Goal: Use online tool/utility: Utilize a website feature to perform a specific function

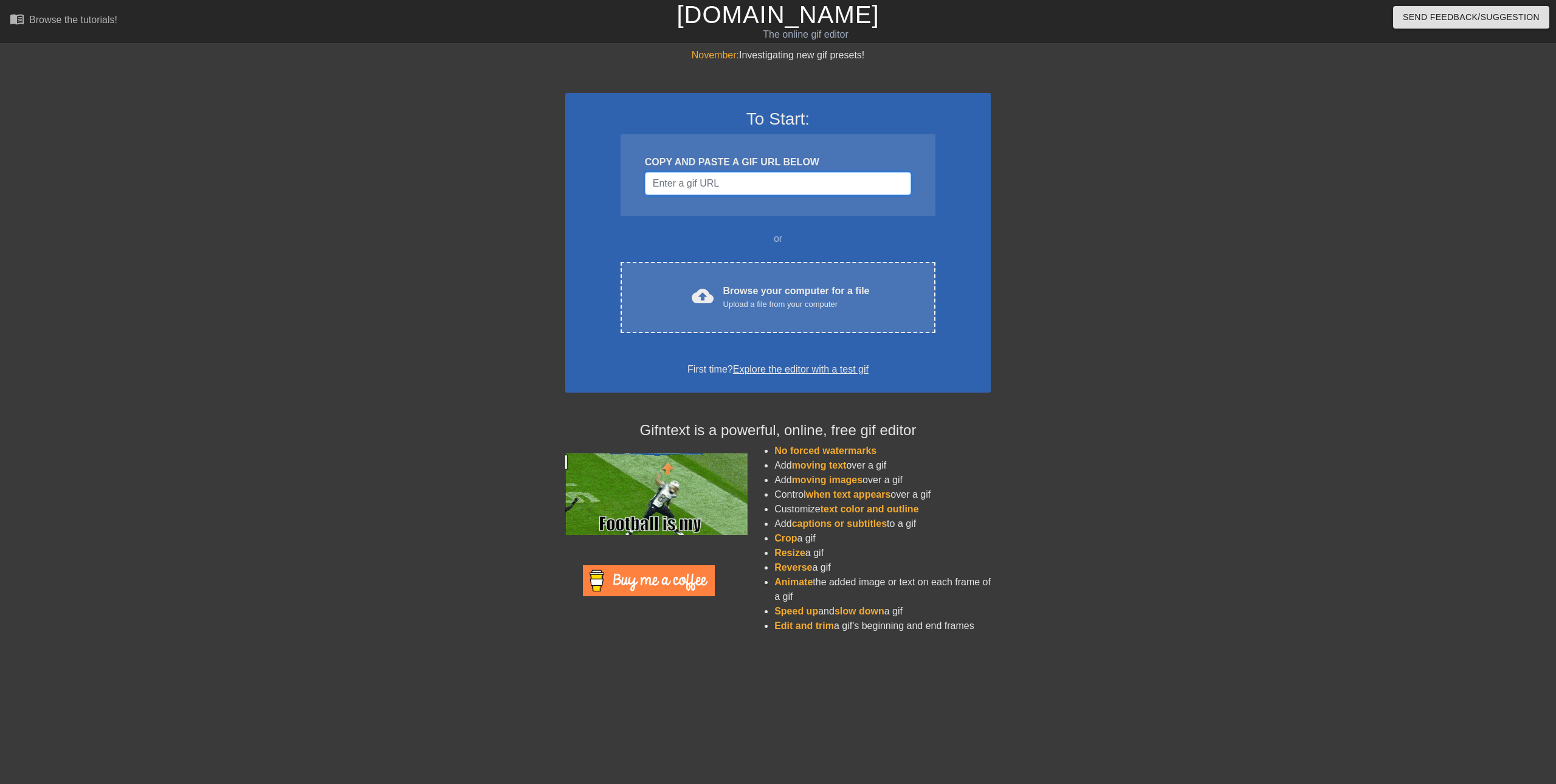
click at [774, 188] on input "Username" at bounding box center [778, 183] width 266 height 23
paste input "[URL][DOMAIN_NAME]"
type input "[URL][DOMAIN_NAME]"
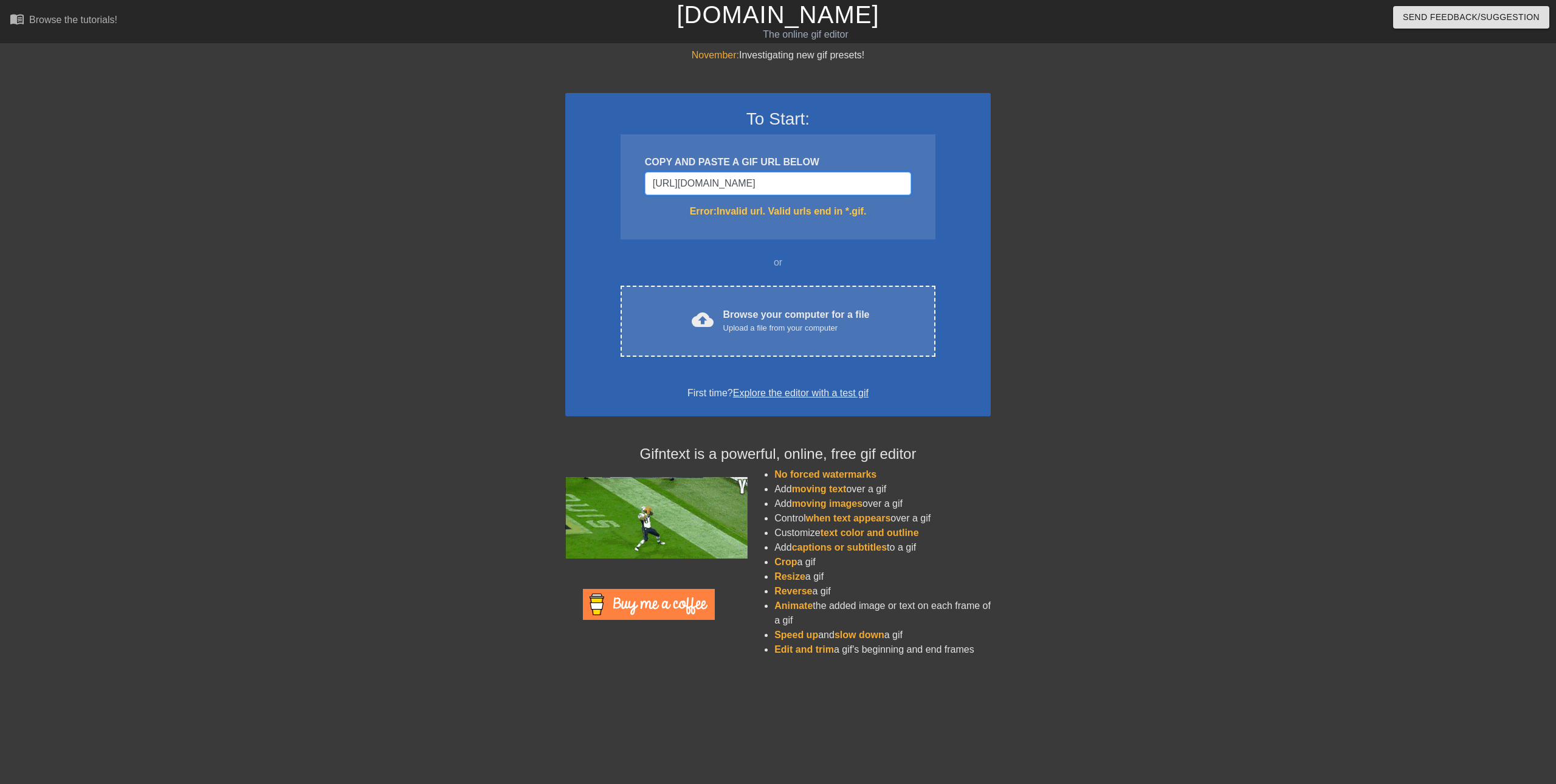
click at [796, 185] on input "[URL][DOMAIN_NAME]" at bounding box center [778, 183] width 266 height 23
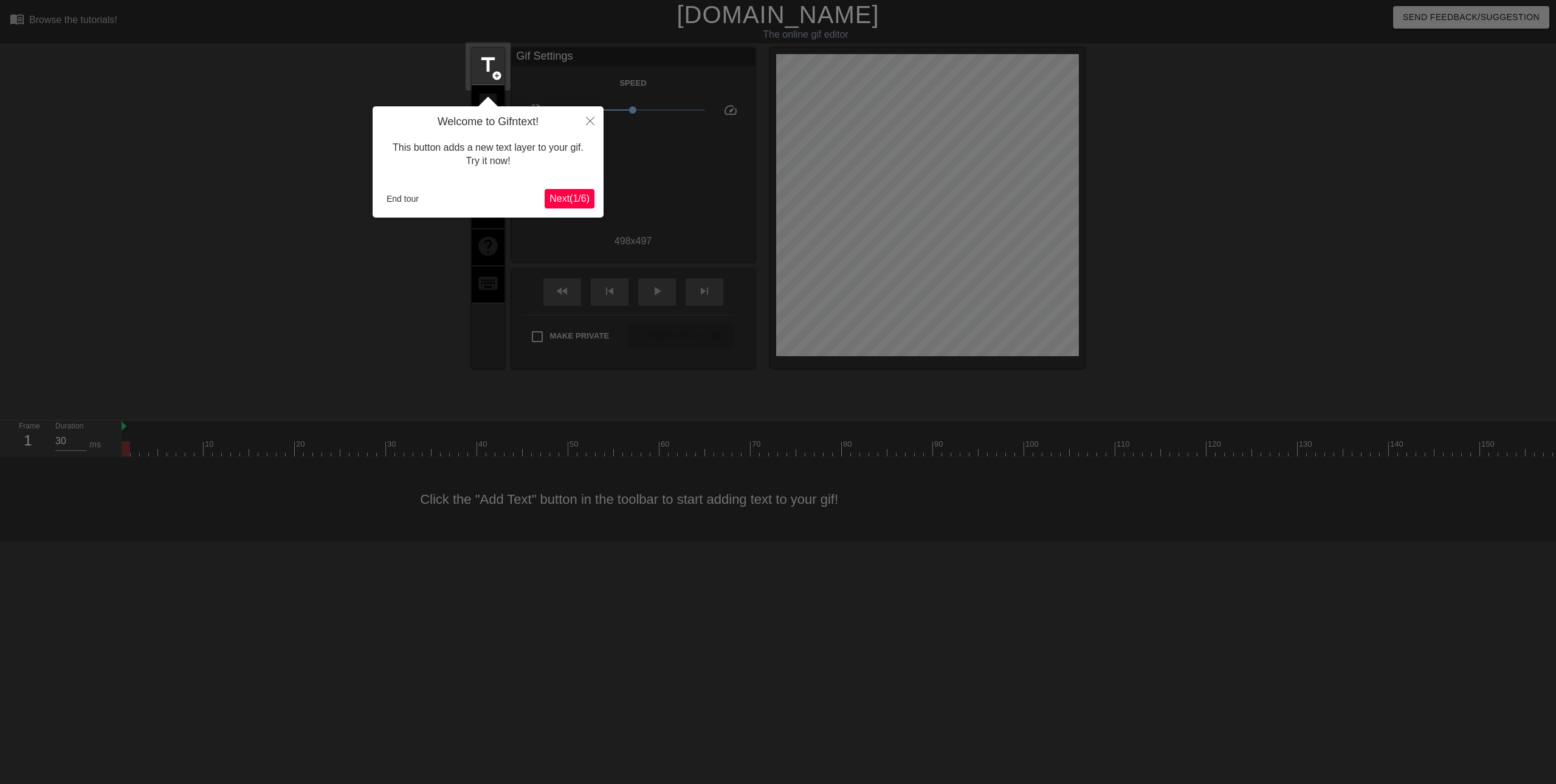
click at [572, 192] on button "Next ( 1 / 6 )" at bounding box center [569, 198] width 50 height 19
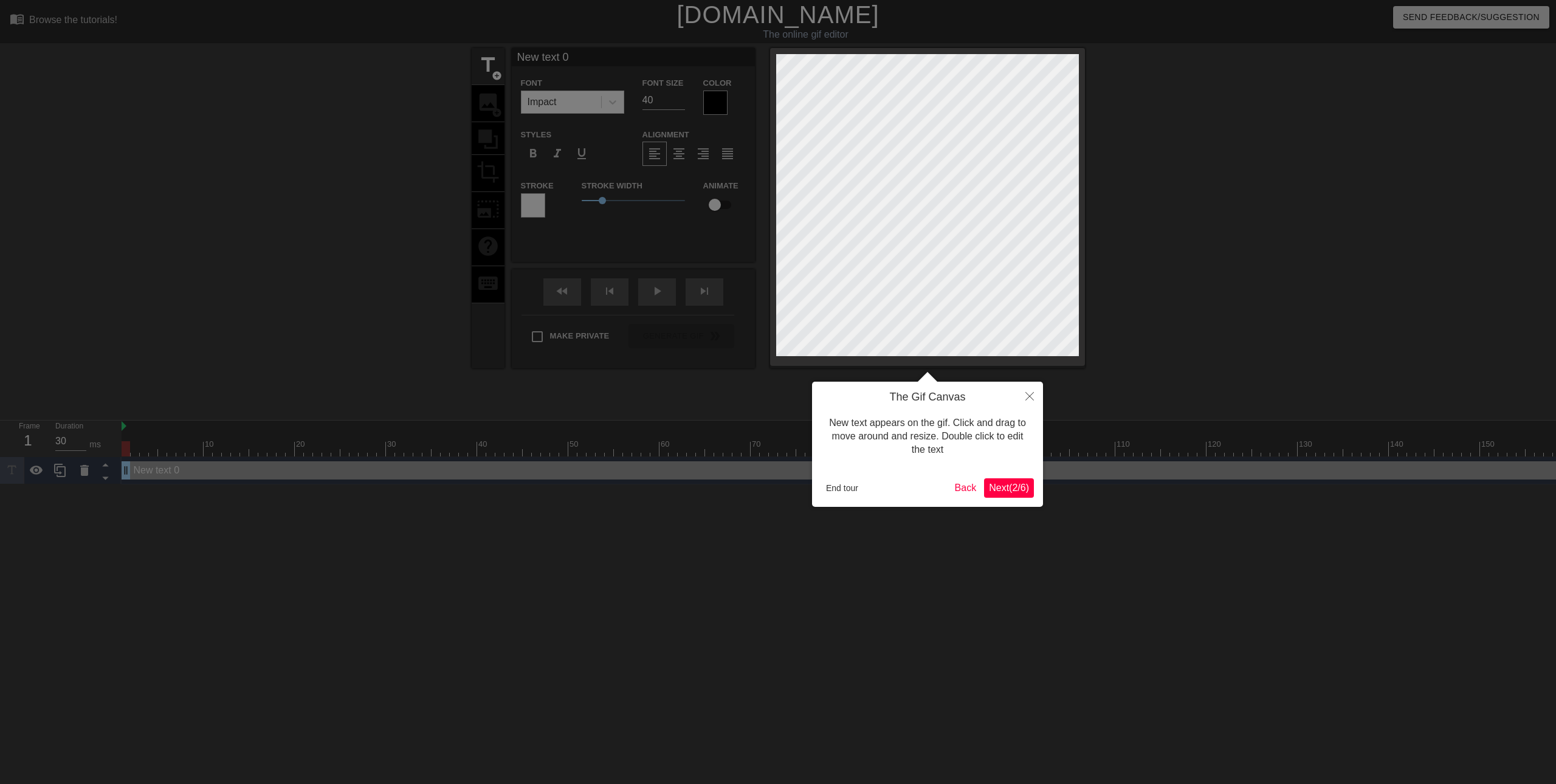
click at [1003, 474] on div "The Gif Canvas New text appears on the gif. Click and drag to move around and r…" at bounding box center [928, 444] width 231 height 125
click at [1020, 490] on button "Next ( 2 / 6 )" at bounding box center [1008, 487] width 50 height 19
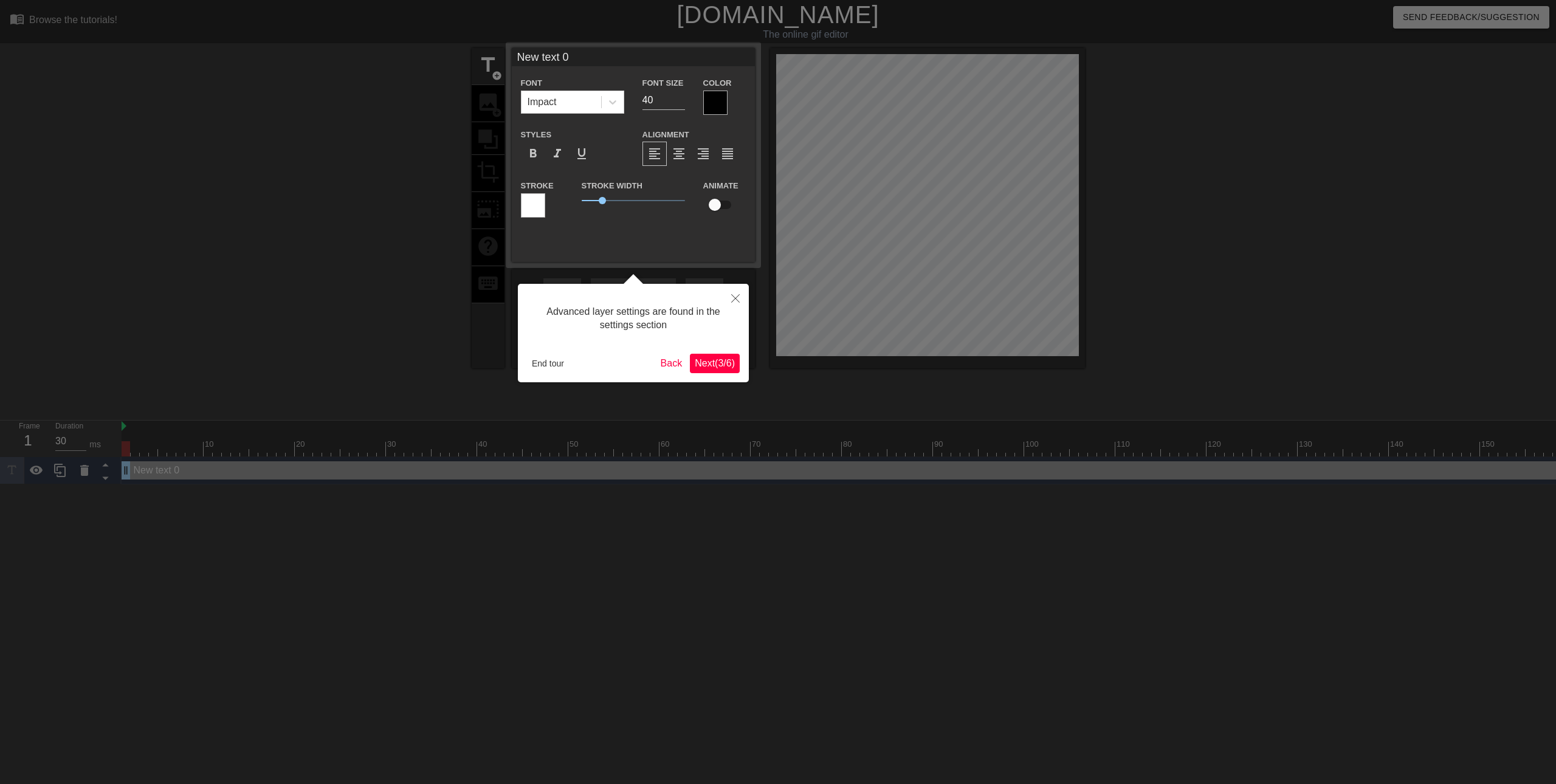
drag, startPoint x: 720, startPoint y: 381, endPoint x: 708, endPoint y: 369, distance: 17.0
click at [716, 376] on div "Advanced layer settings are found in the settings section End tour Back Next ( …" at bounding box center [634, 333] width 231 height 98
click at [708, 368] on span "Next ( 3 / 6 )" at bounding box center [714, 363] width 40 height 11
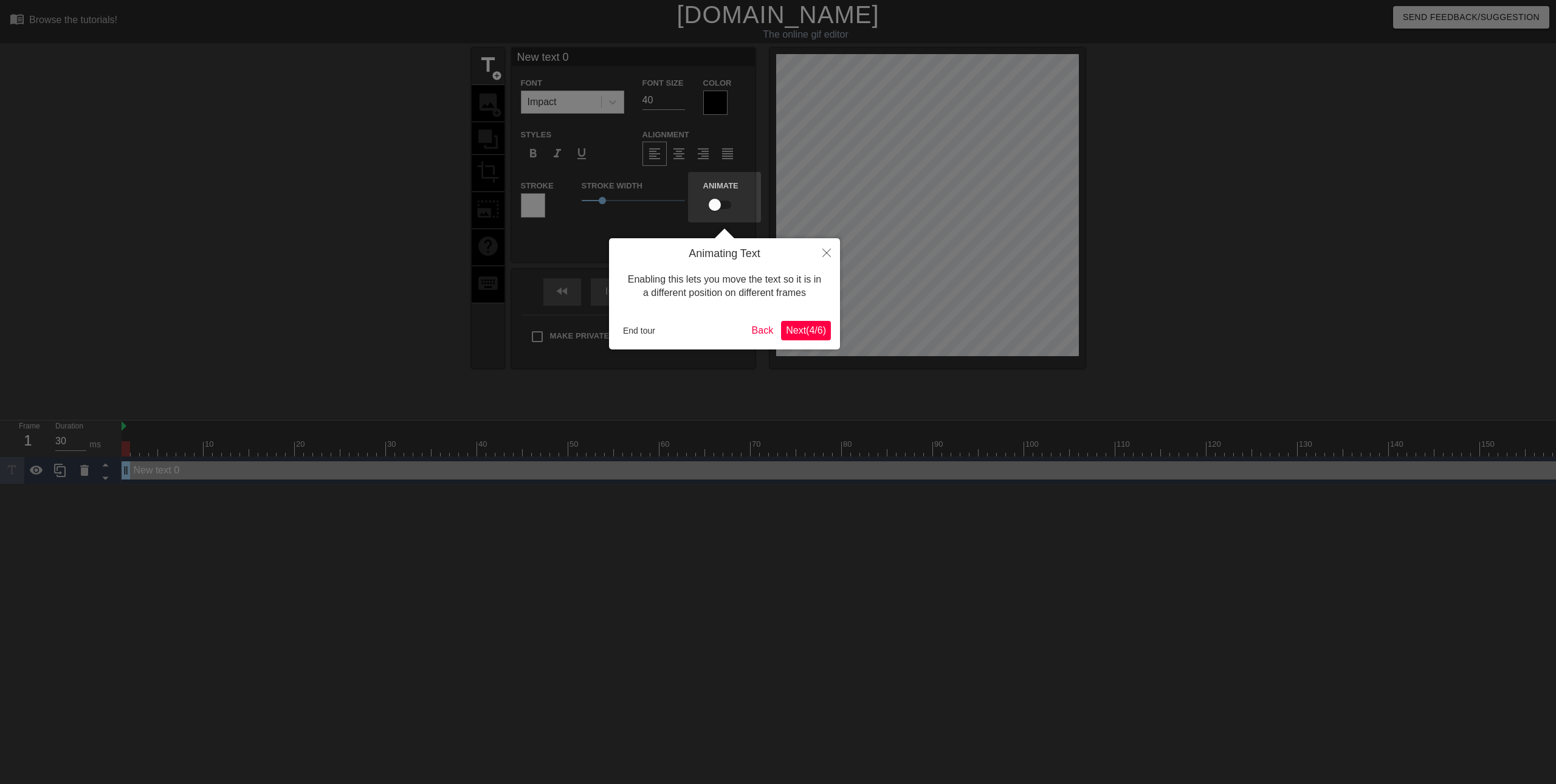
click at [784, 314] on div "Animating Text Enabling this lets you move the text so it is in a different pos…" at bounding box center [725, 294] width 231 height 111
click at [793, 320] on div "Animating Text Enabling this lets you move the text so it is in a different pos…" at bounding box center [725, 294] width 231 height 111
click at [802, 335] on span "Next ( 4 / 6 )" at bounding box center [805, 330] width 40 height 11
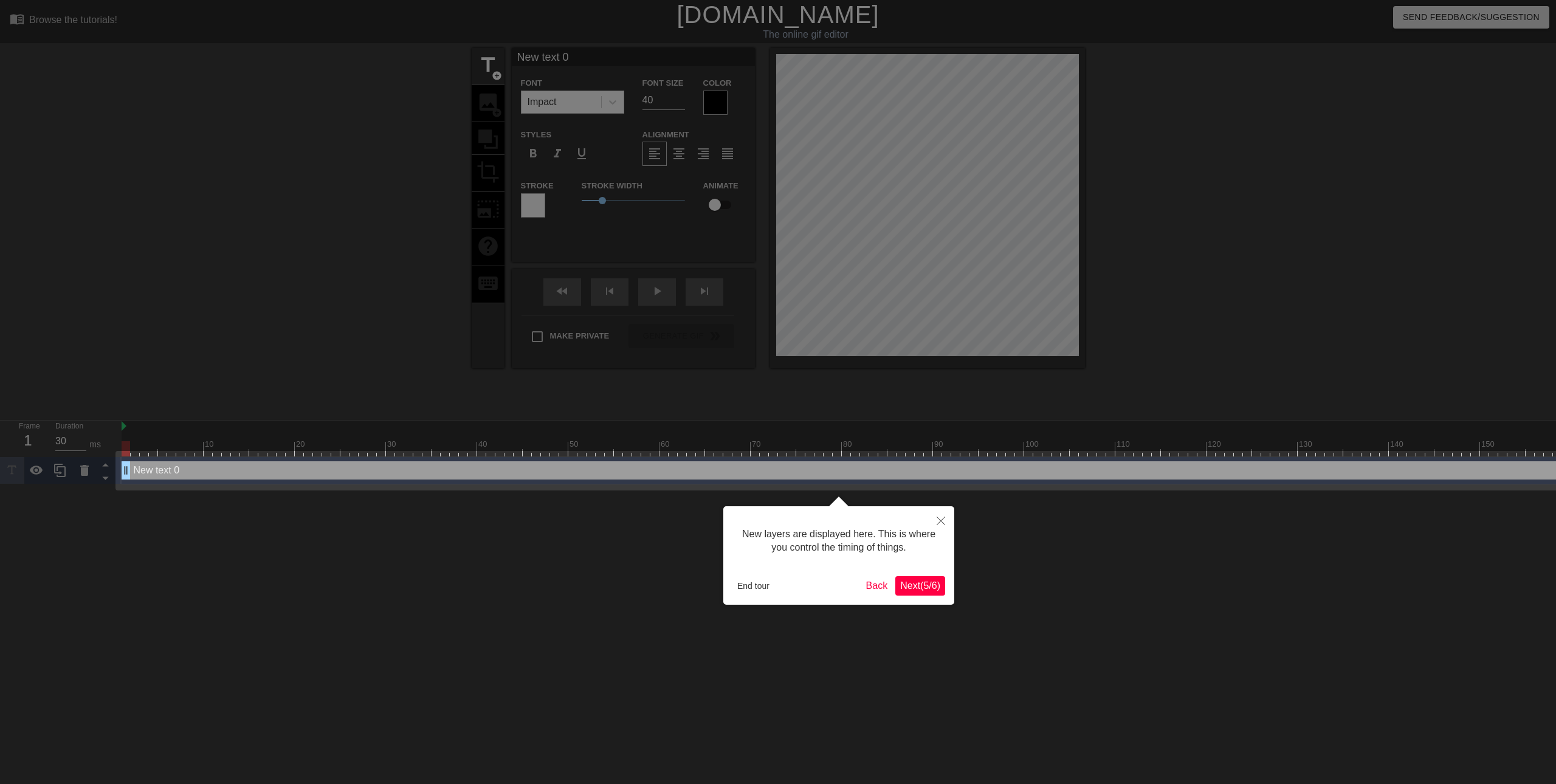
click at [921, 594] on button "Next ( 5 / 6 )" at bounding box center [920, 585] width 50 height 19
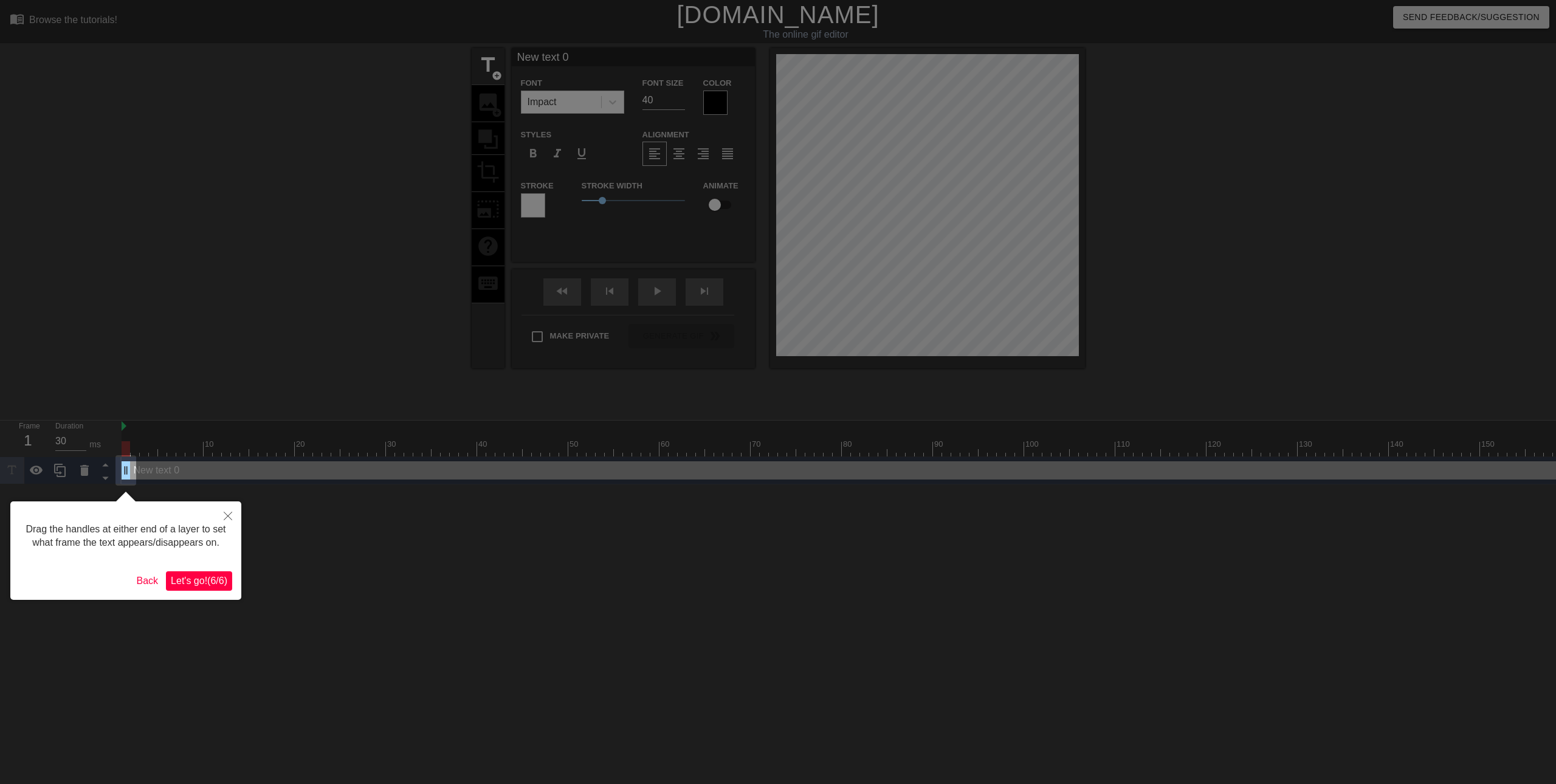
click at [205, 582] on span "Let's go! ( 6 / 6 )" at bounding box center [199, 581] width 57 height 11
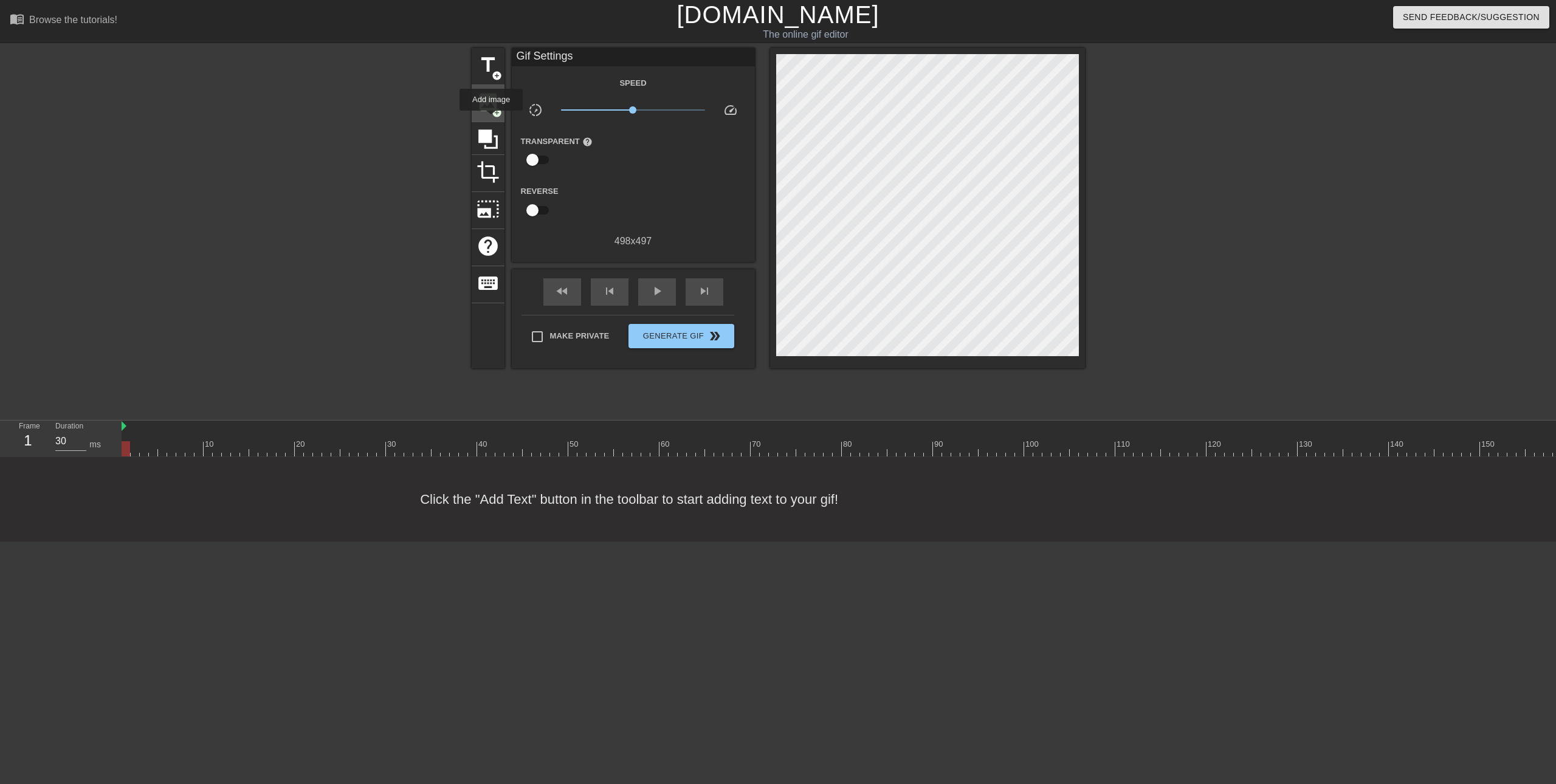
click at [491, 118] on div "image add_circle" at bounding box center [488, 104] width 33 height 37
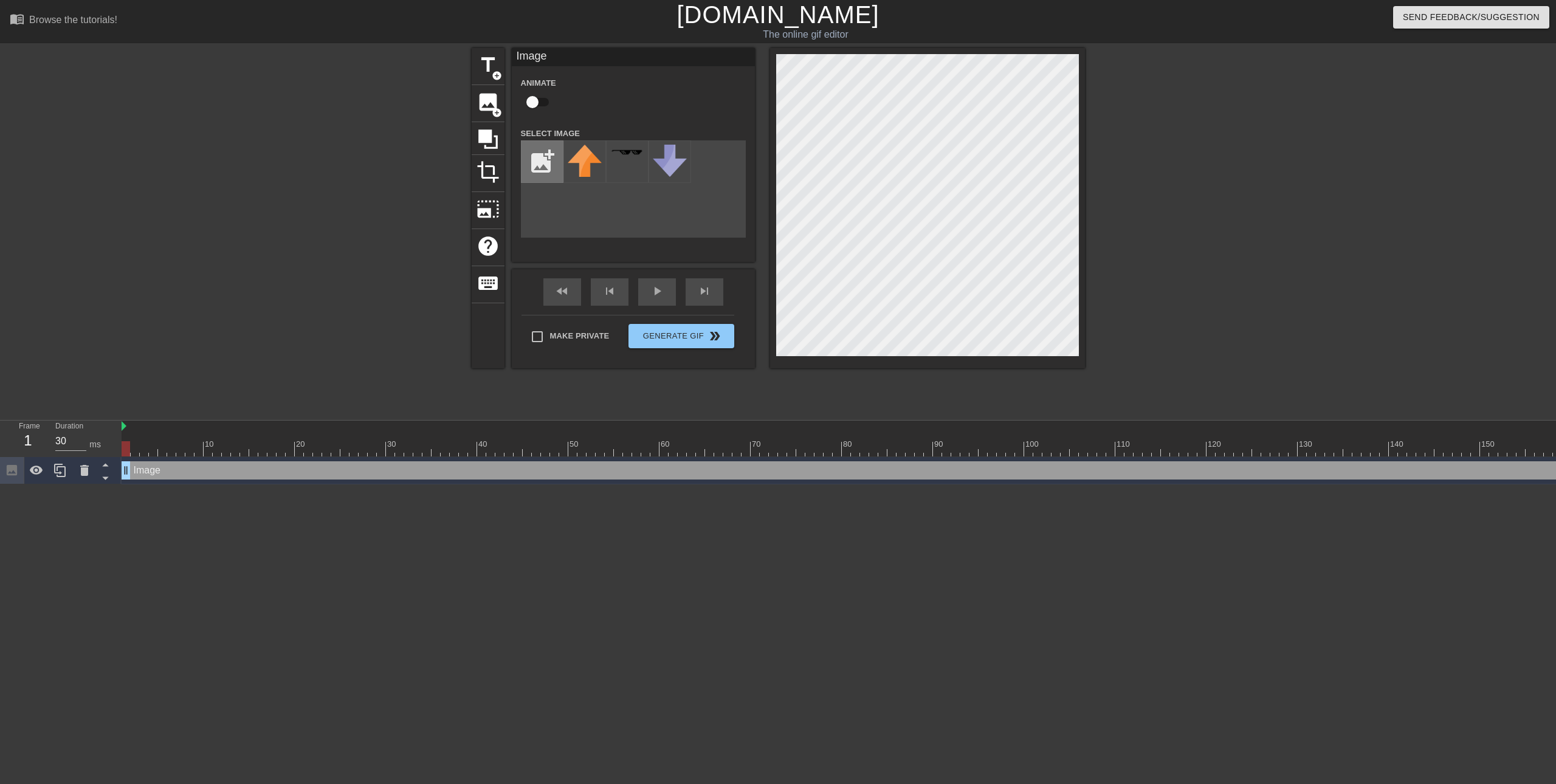
click at [547, 155] on input "file" at bounding box center [542, 161] width 42 height 42
click at [540, 173] on input "file" at bounding box center [542, 161] width 42 height 42
type input "C:\fakepath\Screenshot [DATE] 163521.png"
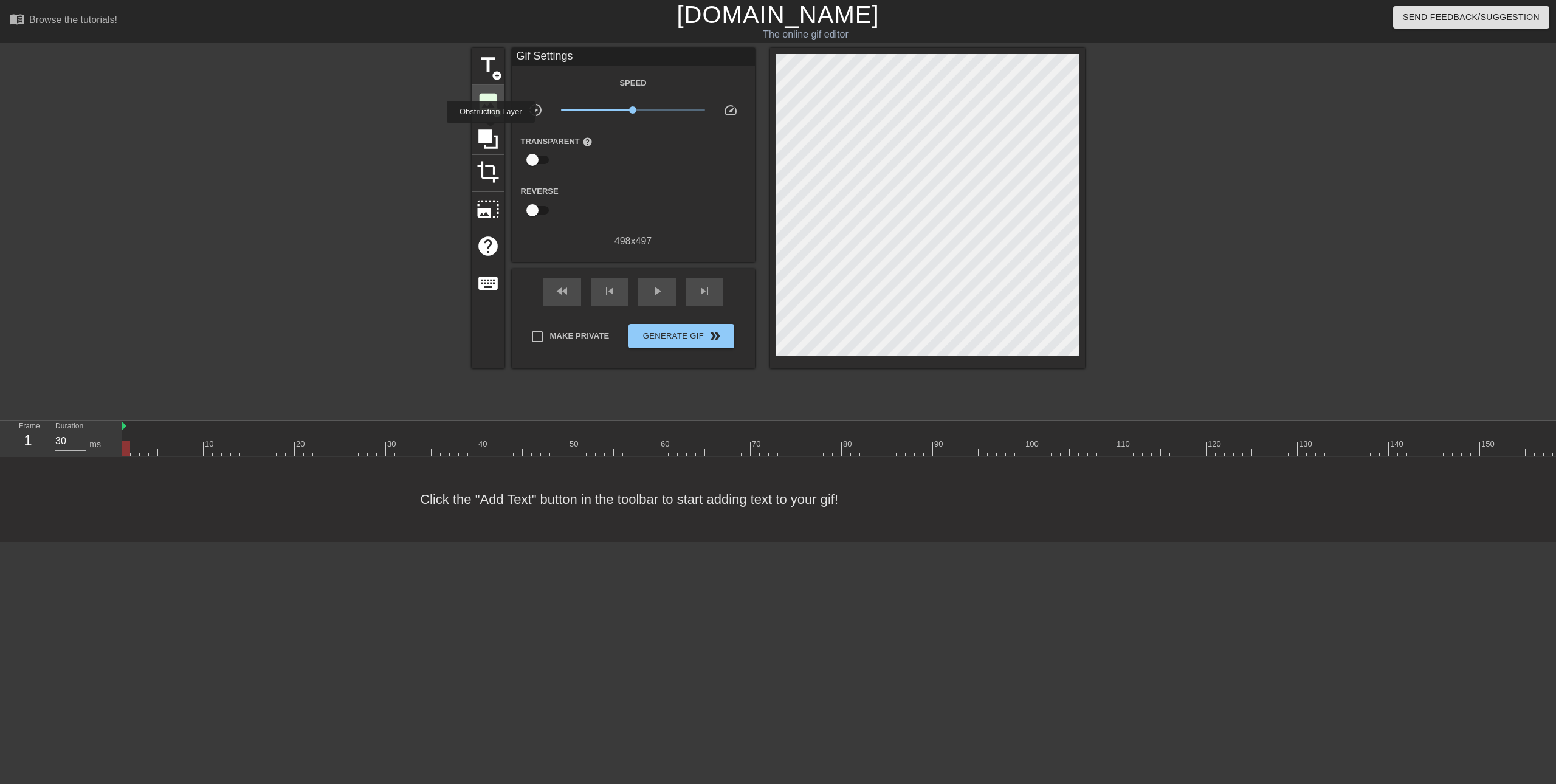
click at [490, 120] on div "title add_circle image add_circle crop photo_size_select_large help keyboard" at bounding box center [488, 208] width 33 height 320
click at [490, 114] on div "image add_circle" at bounding box center [488, 104] width 33 height 37
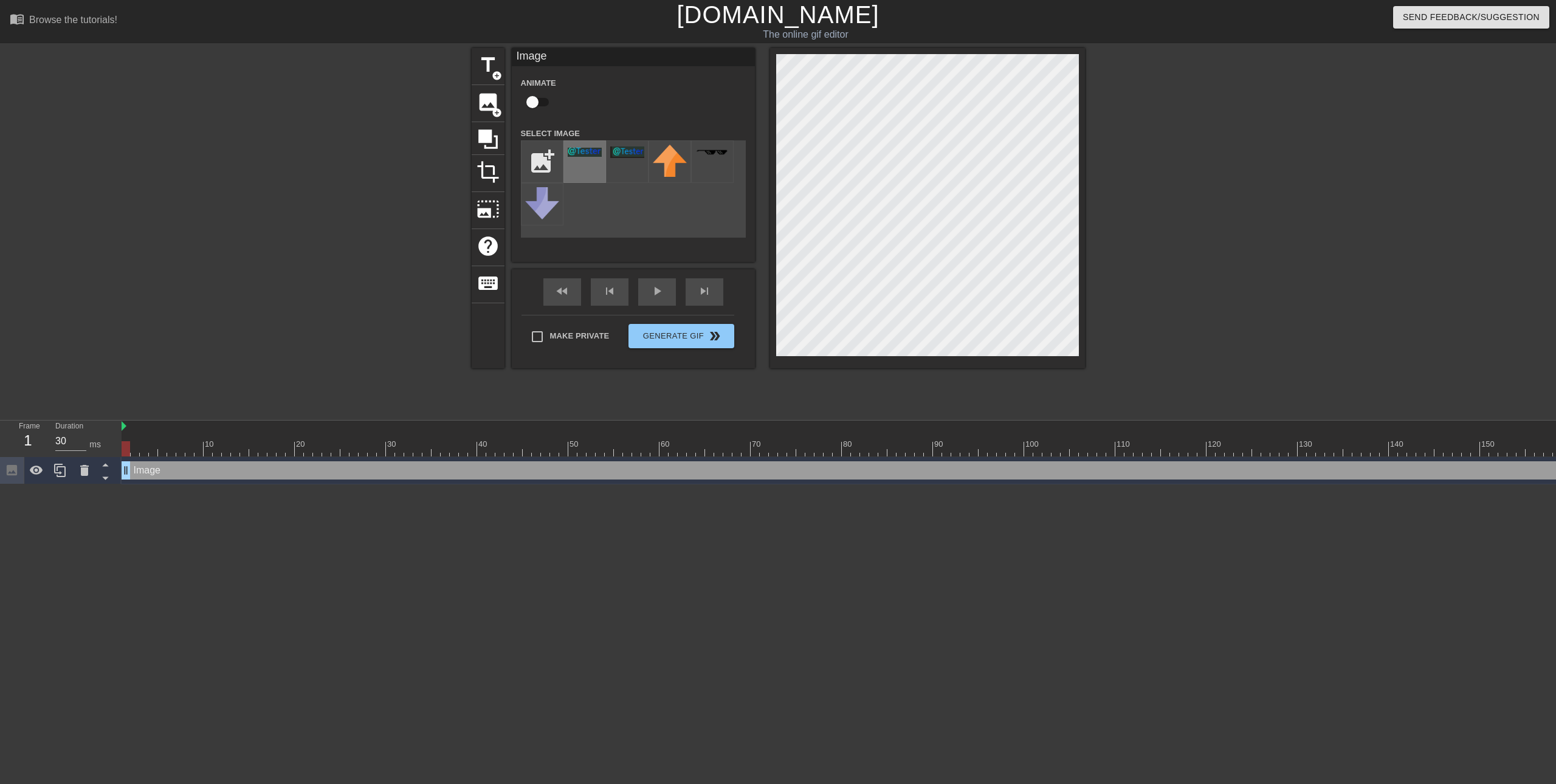
click at [580, 165] on div at bounding box center [585, 161] width 42 height 42
drag, startPoint x: 121, startPoint y: 453, endPoint x: 129, endPoint y: 452, distance: 8.1
click at [129, 452] on div "Frame 1 Duration 30 ms 10 20 30 40 50 60 70 80 90 100 110 120 130 140 150" at bounding box center [778, 452] width 1556 height 64
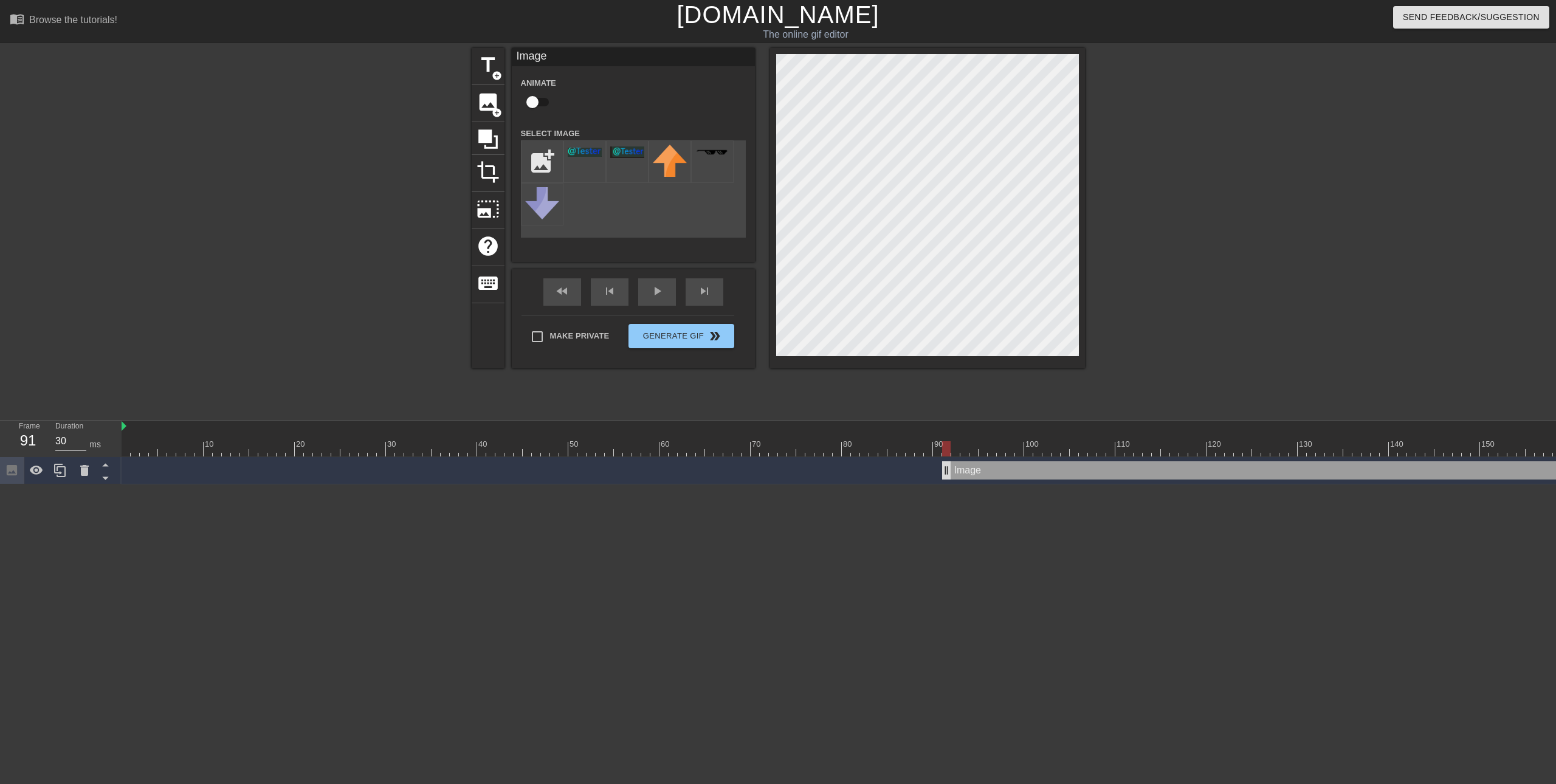
drag, startPoint x: 122, startPoint y: 474, endPoint x: 952, endPoint y: 478, distance: 830.0
drag, startPoint x: 953, startPoint y: 470, endPoint x: 934, endPoint y: 436, distance: 38.9
drag, startPoint x: 963, startPoint y: 446, endPoint x: 893, endPoint y: 449, distance: 70.1
click at [893, 449] on div at bounding box center [891, 448] width 9 height 15
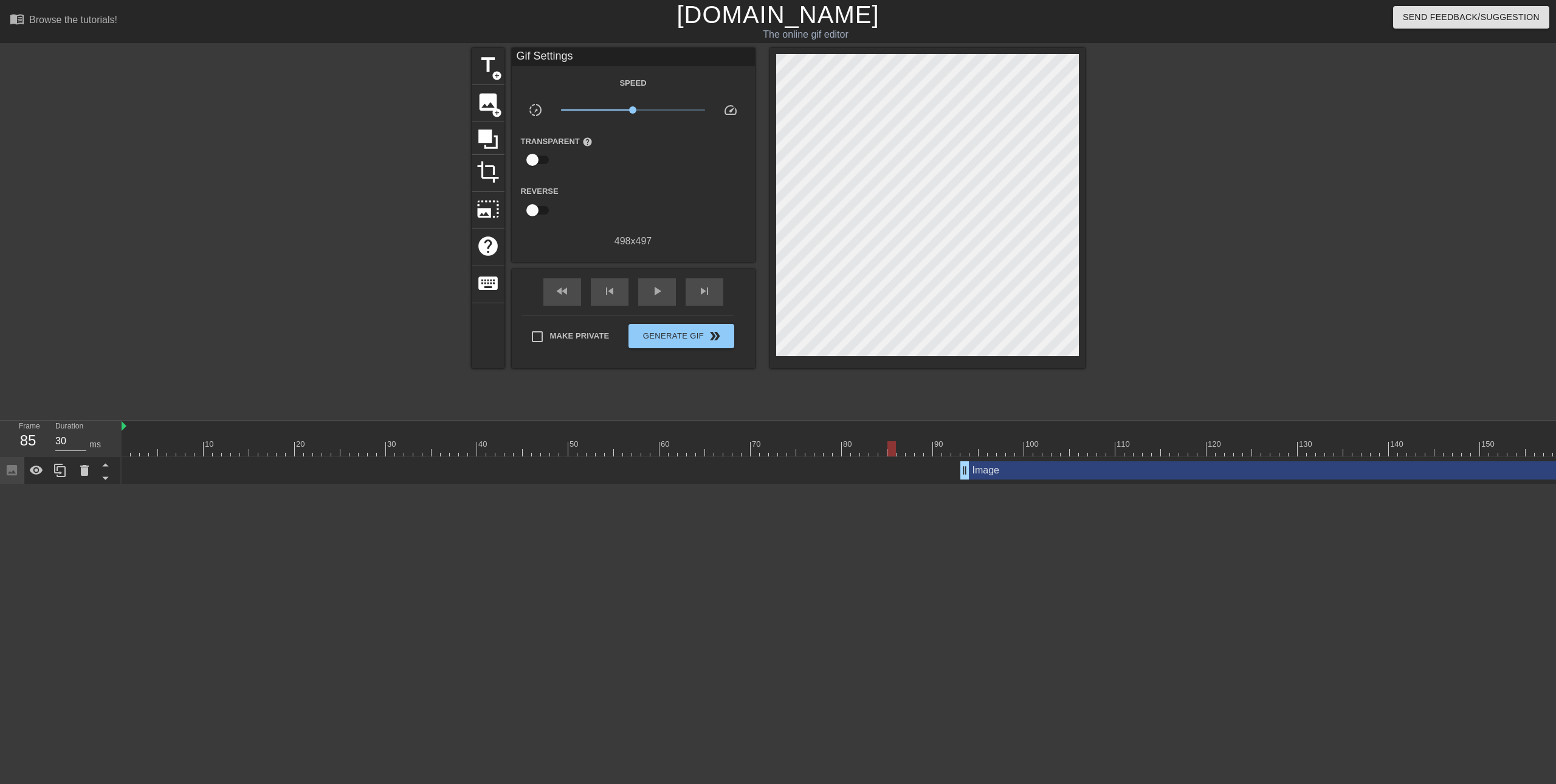
drag, startPoint x: 959, startPoint y: 468, endPoint x: 936, endPoint y: 468, distance: 23.0
click at [933, 468] on div "Image drag_handle drag_handle" at bounding box center [1334, 470] width 2425 height 18
drag, startPoint x: 965, startPoint y: 467, endPoint x: 871, endPoint y: 469, distance: 94.0
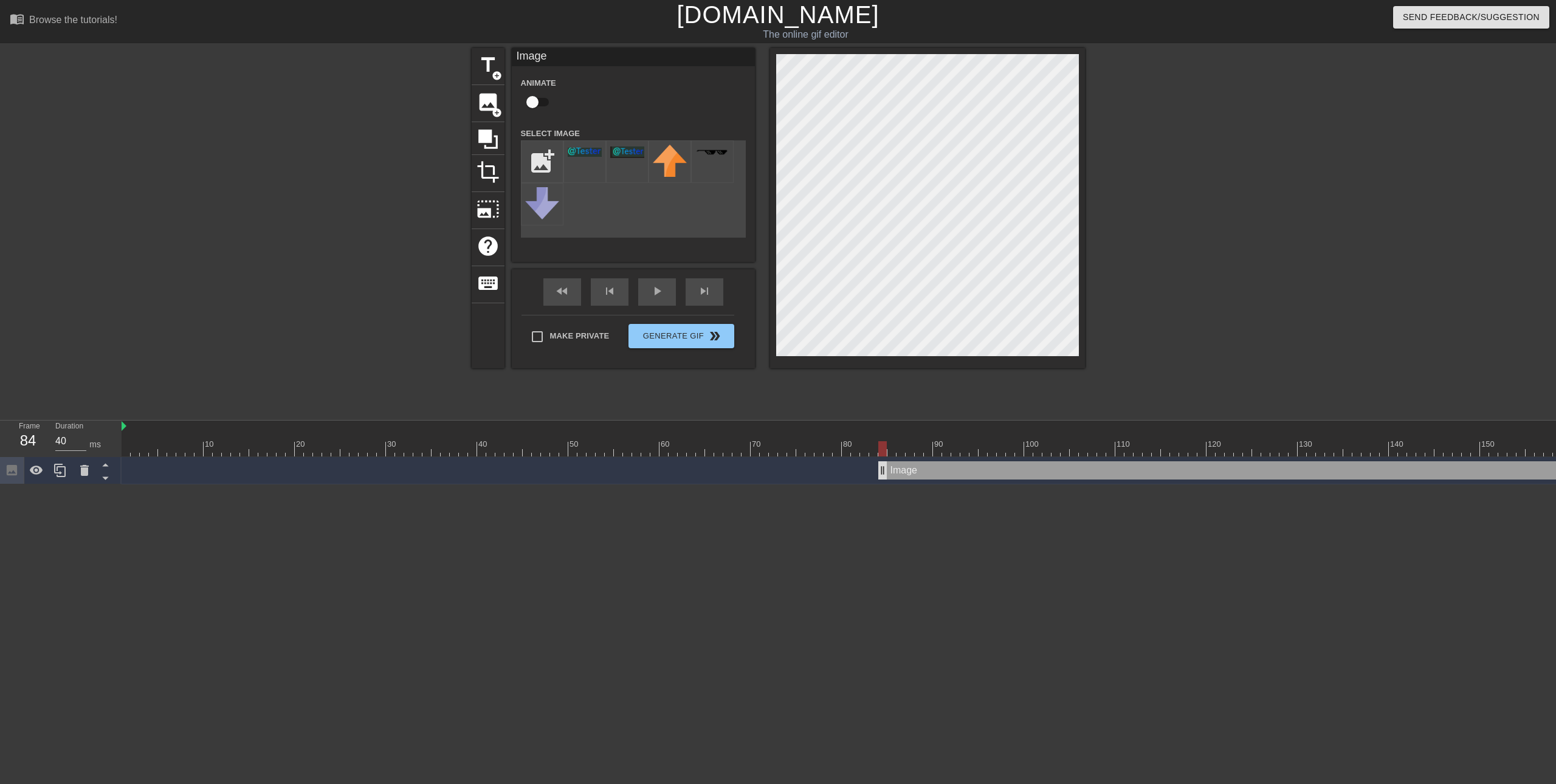
drag, startPoint x: 873, startPoint y: 466, endPoint x: 880, endPoint y: 466, distance: 7.0
click at [882, 448] on div at bounding box center [1334, 448] width 2425 height 15
drag, startPoint x: 882, startPoint y: 448, endPoint x: 891, endPoint y: 449, distance: 9.1
click at [891, 449] on div at bounding box center [891, 448] width 9 height 15
type input "40"
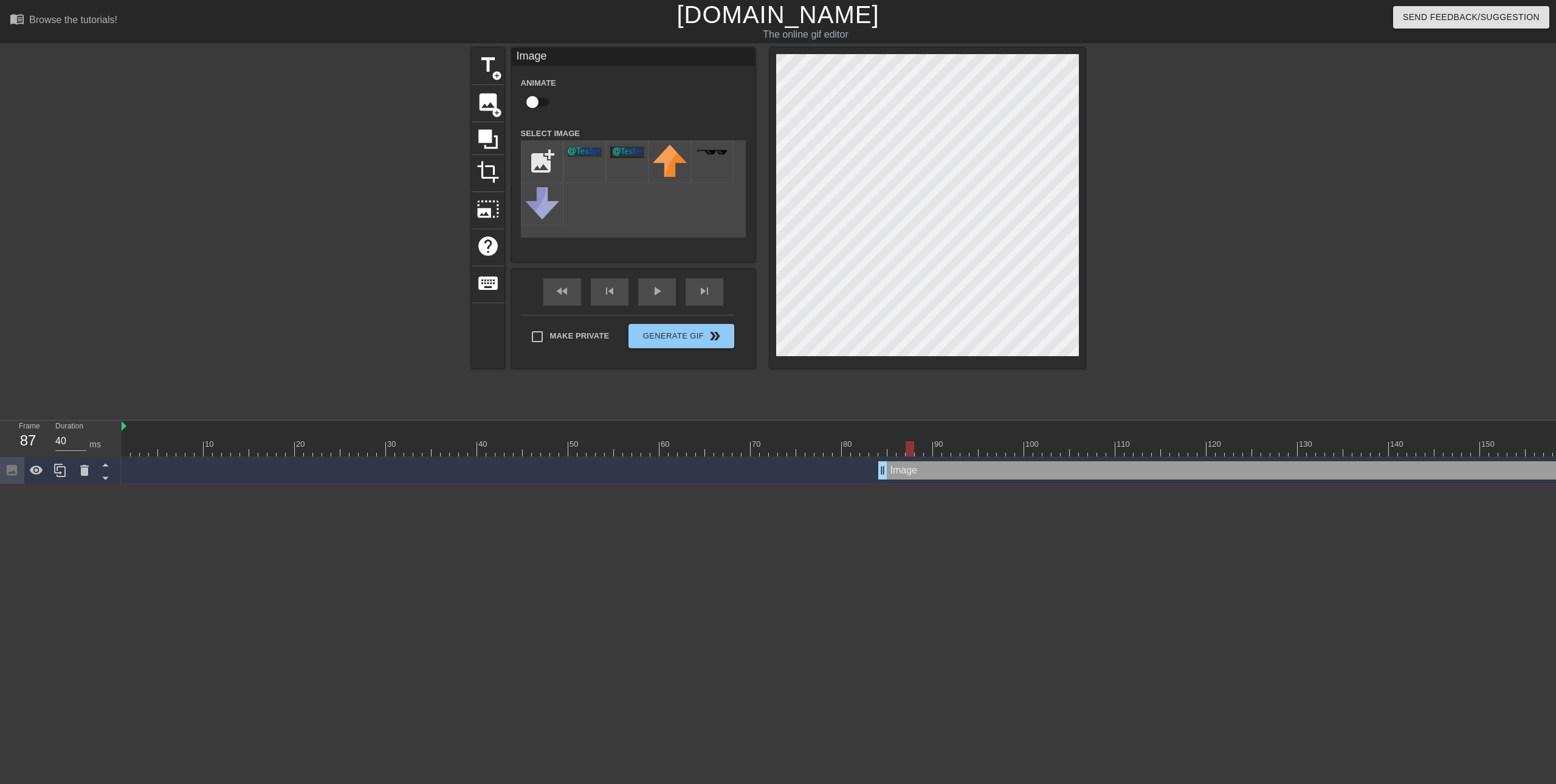
drag, startPoint x: 891, startPoint y: 449, endPoint x: 910, endPoint y: 451, distance: 19.1
click at [910, 451] on div at bounding box center [910, 448] width 9 height 15
click at [486, 68] on span "title" at bounding box center [488, 65] width 23 height 23
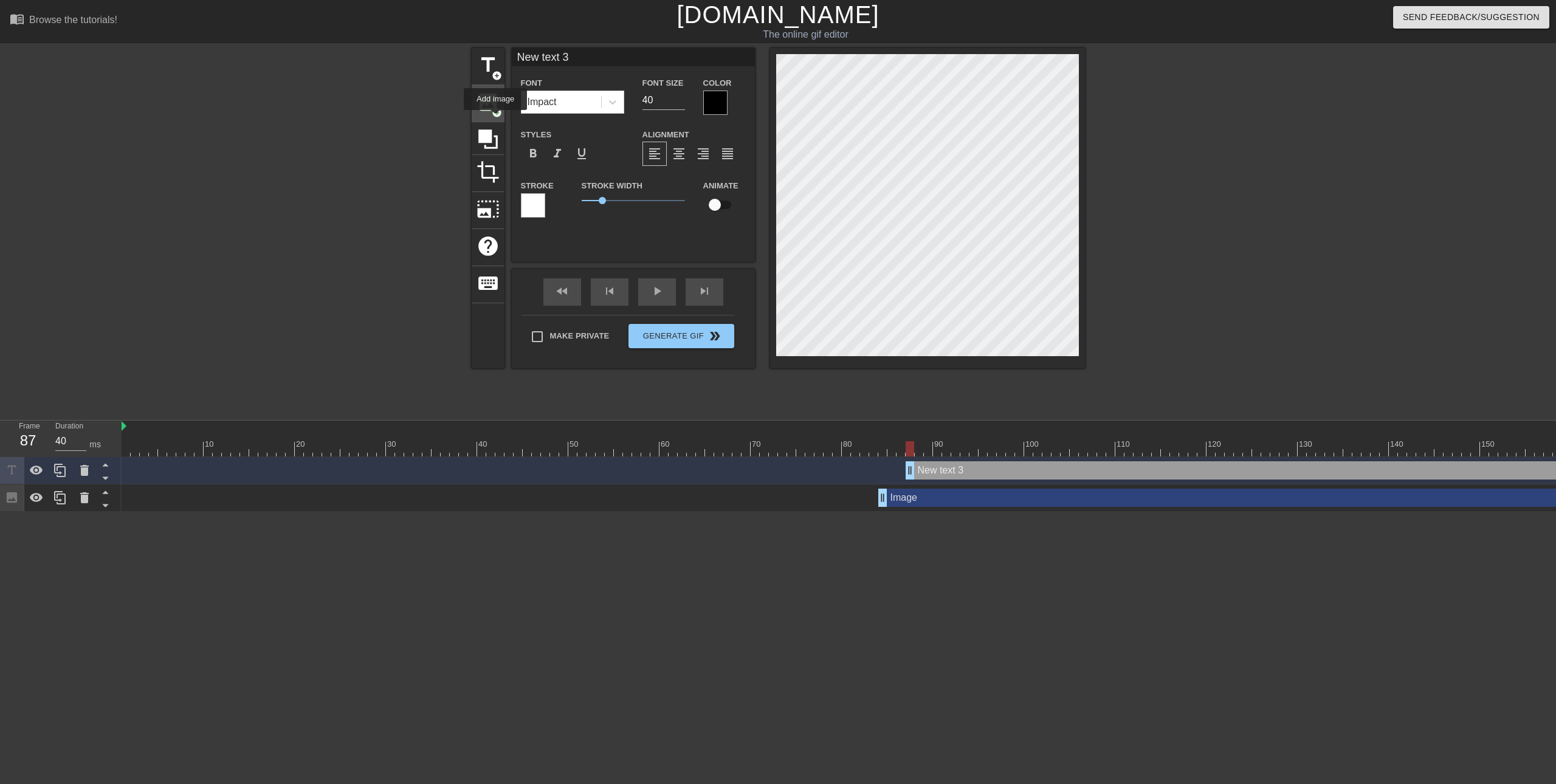
click at [490, 114] on div "image add_circle" at bounding box center [488, 104] width 33 height 37
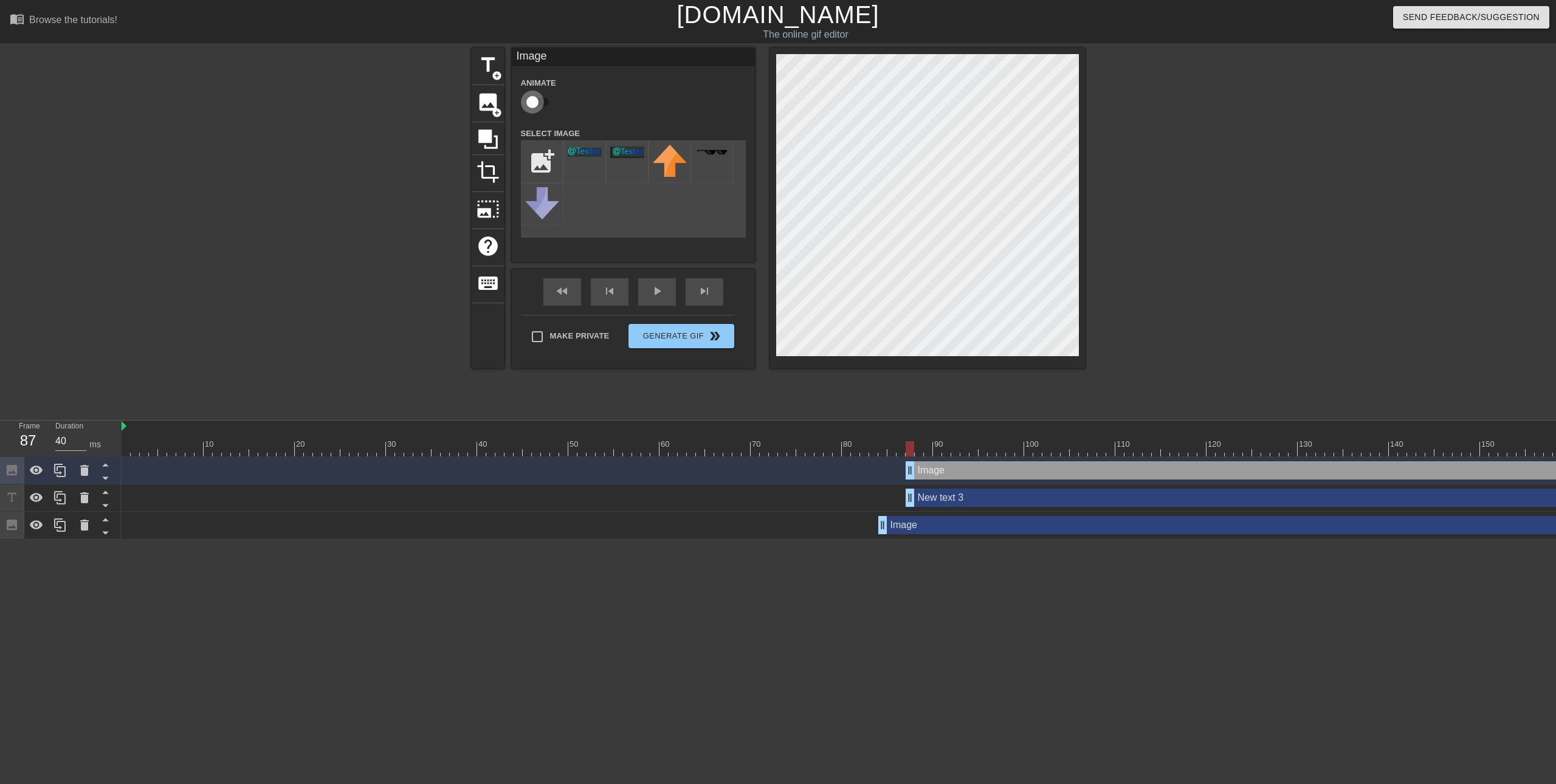
click at [540, 99] on input "checkbox" at bounding box center [532, 102] width 69 height 23
checkbox input "true"
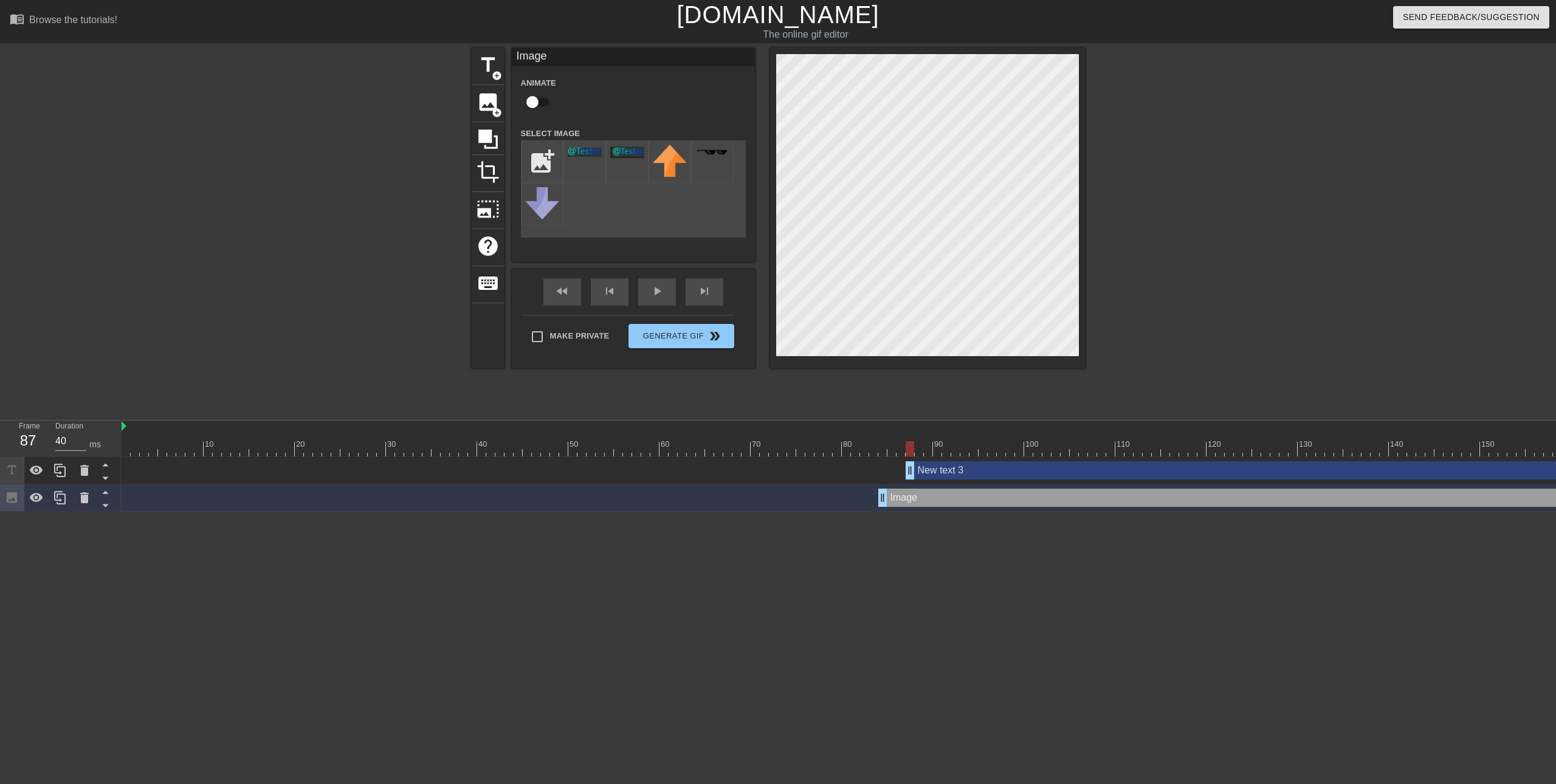
click at [531, 102] on input "checkbox" at bounding box center [532, 102] width 69 height 23
checkbox input "true"
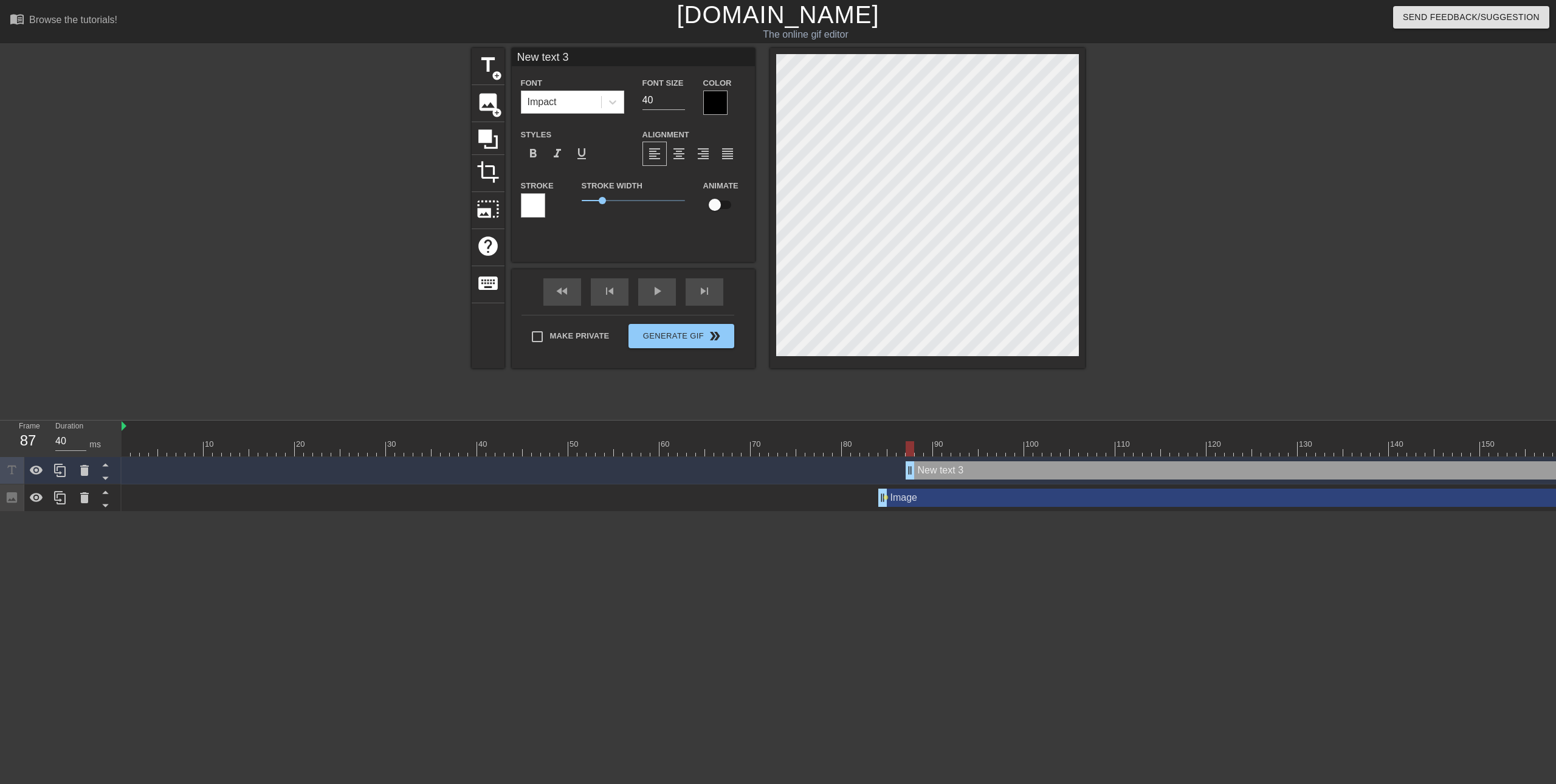
type input "New txt 3"
type textarea "New txt 3"
type input "New 3"
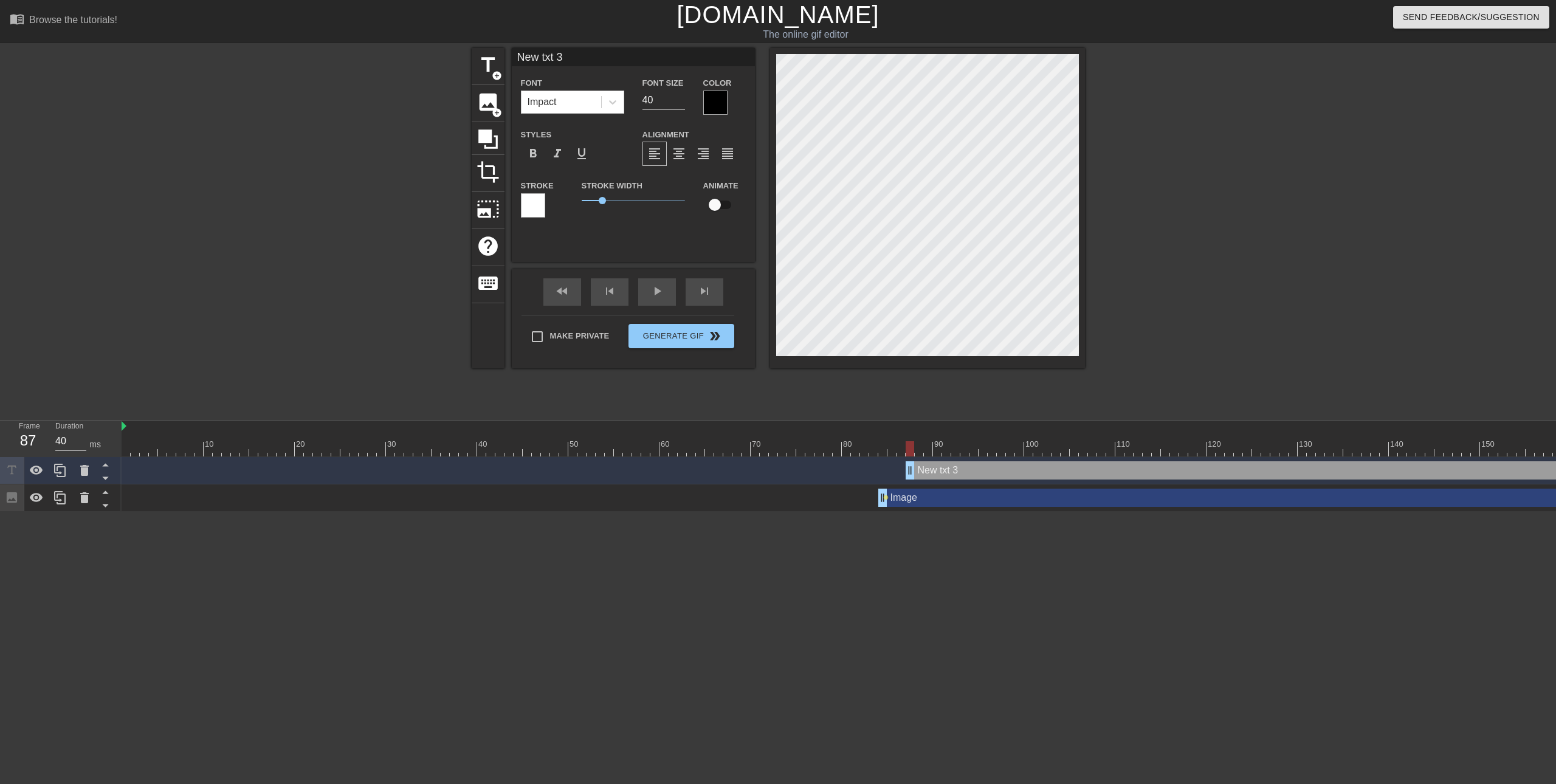
type textarea "New 3"
type input "New 3"
type textarea "New 3"
type input "Ne 3"
type textarea "Ne 3"
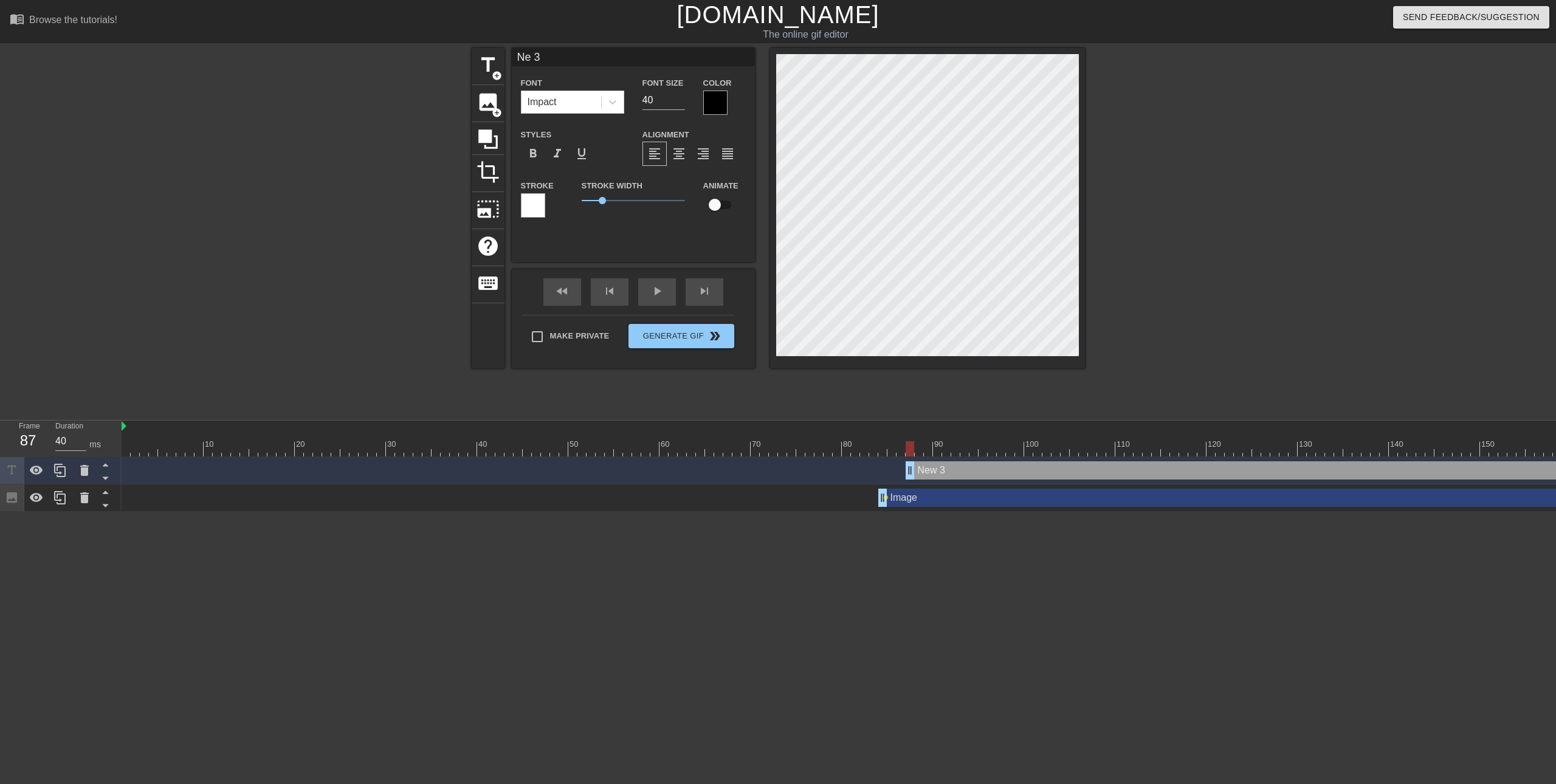
type input "N 3"
type textarea "N 3"
type input "3"
type textarea "3"
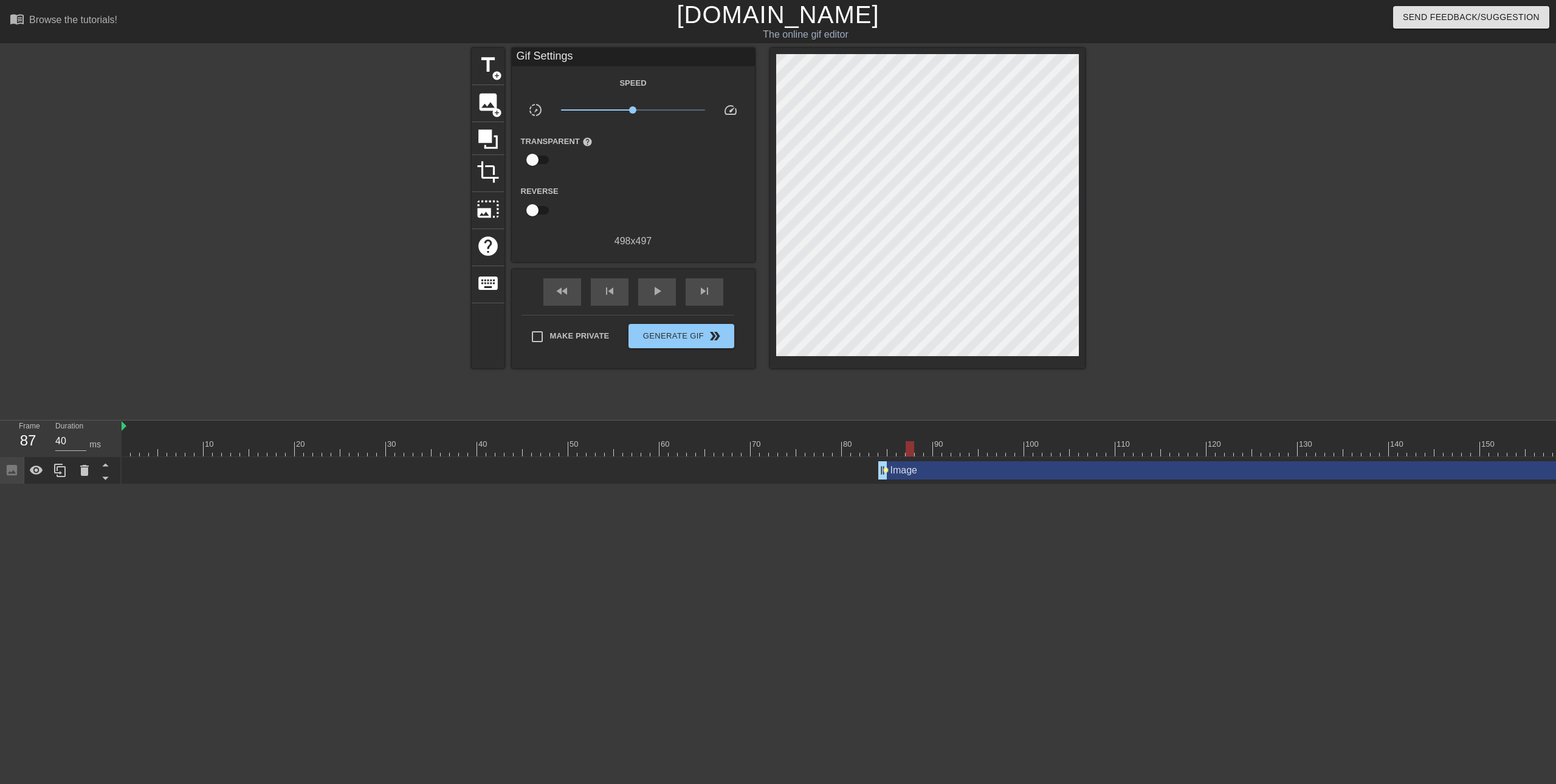
click at [884, 470] on span "lens" at bounding box center [886, 470] width 5 height 5
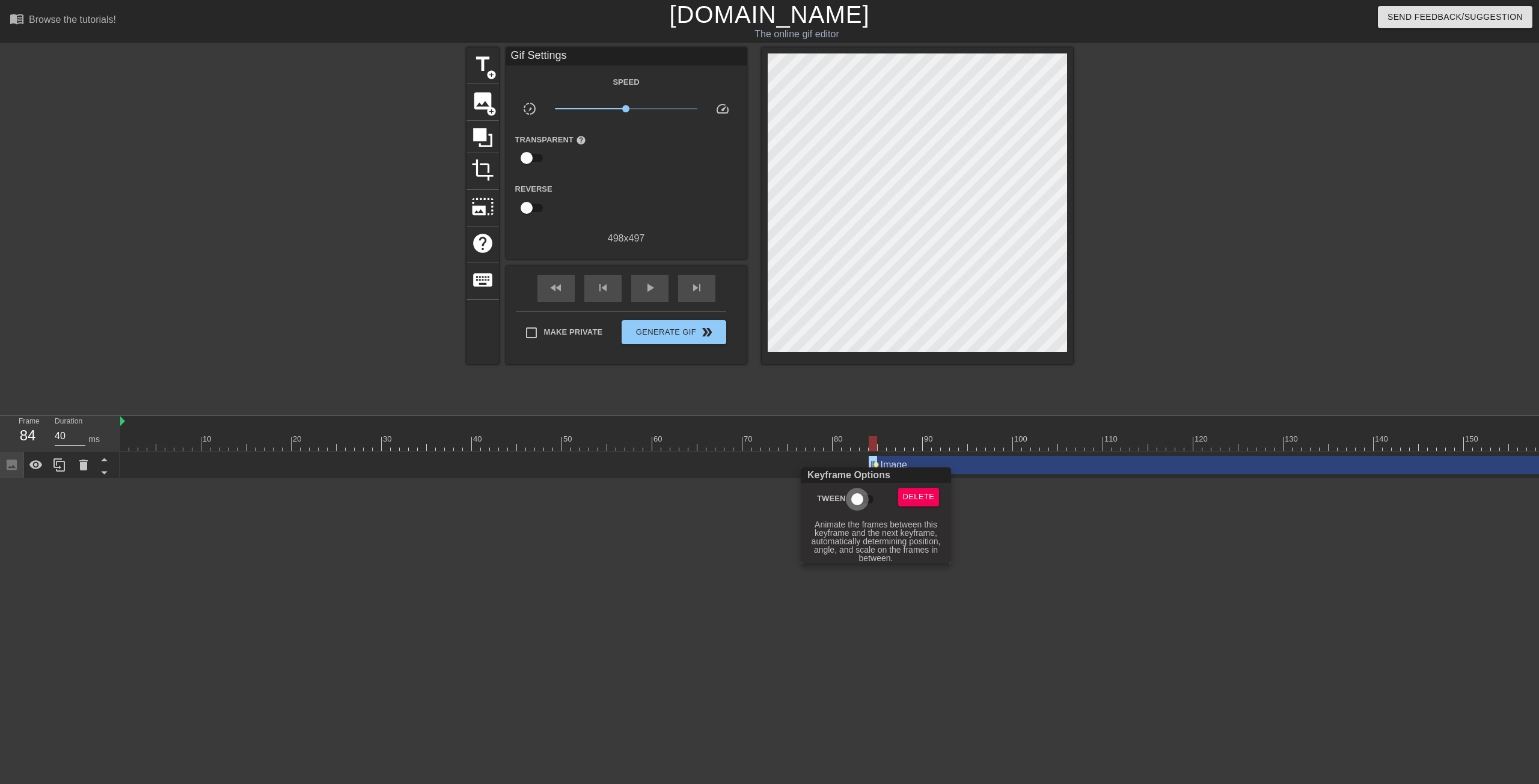
click at [859, 498] on input "Tween" at bounding box center [857, 499] width 69 height 23
checkbox input "true"
click at [996, 542] on div at bounding box center [769, 392] width 1539 height 784
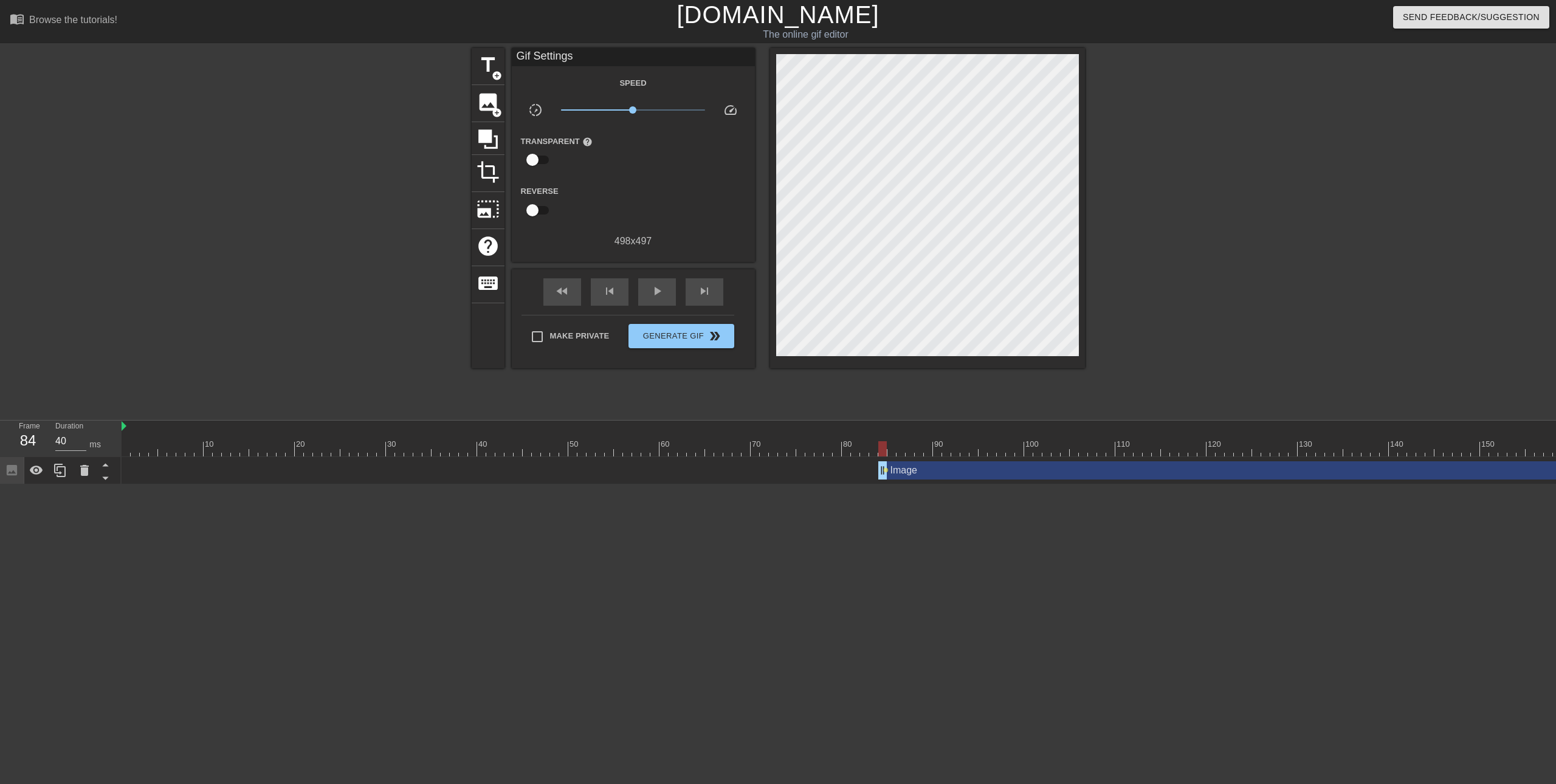
click at [879, 443] on div at bounding box center [882, 448] width 9 height 15
drag, startPoint x: 881, startPoint y: 478, endPoint x: 899, endPoint y: 481, distance: 18.2
click at [899, 481] on div "Image drag_handle drag_handle" at bounding box center [1334, 470] width 2425 height 27
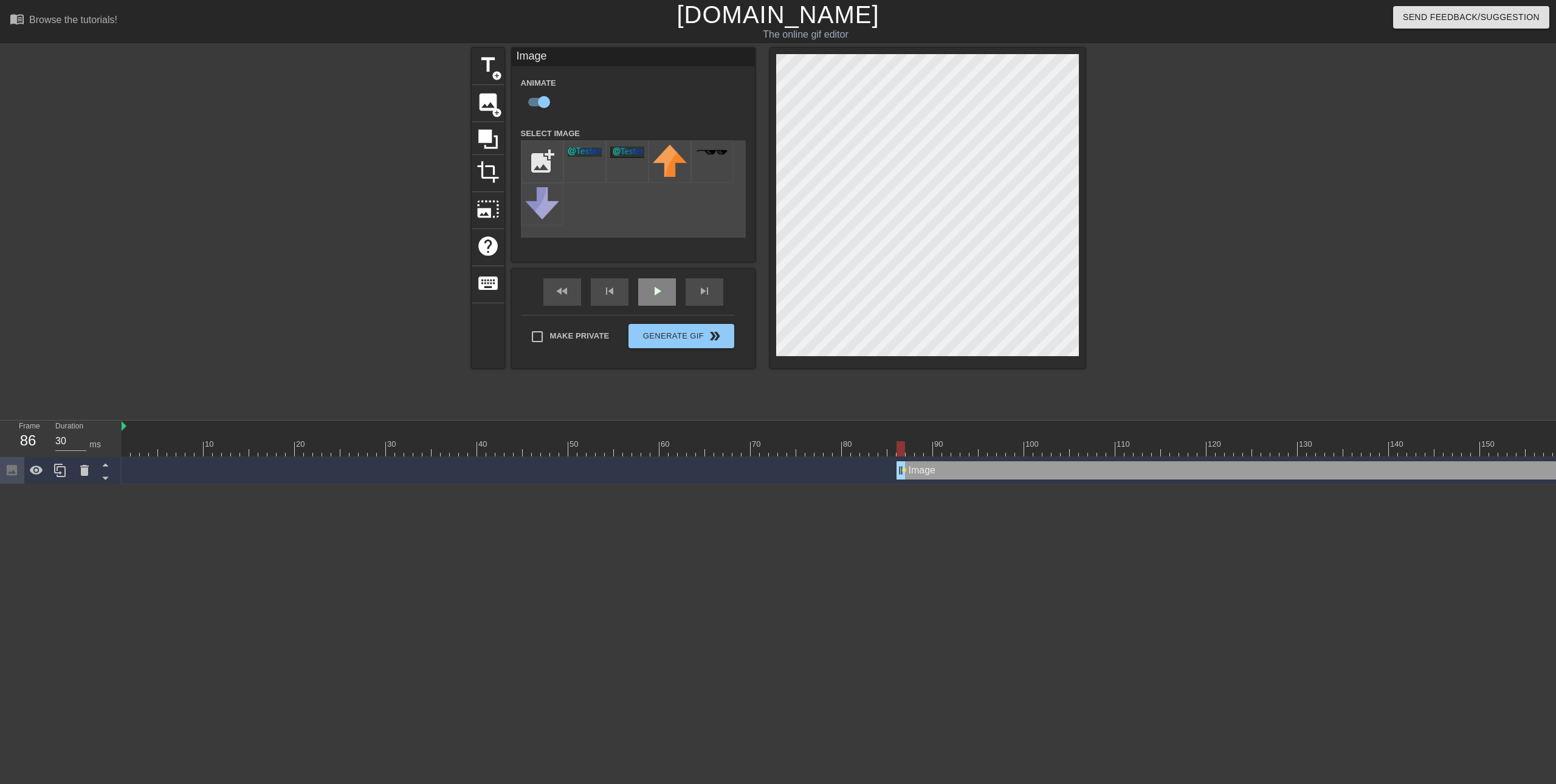
click at [658, 284] on span "play_arrow" at bounding box center [657, 291] width 15 height 15
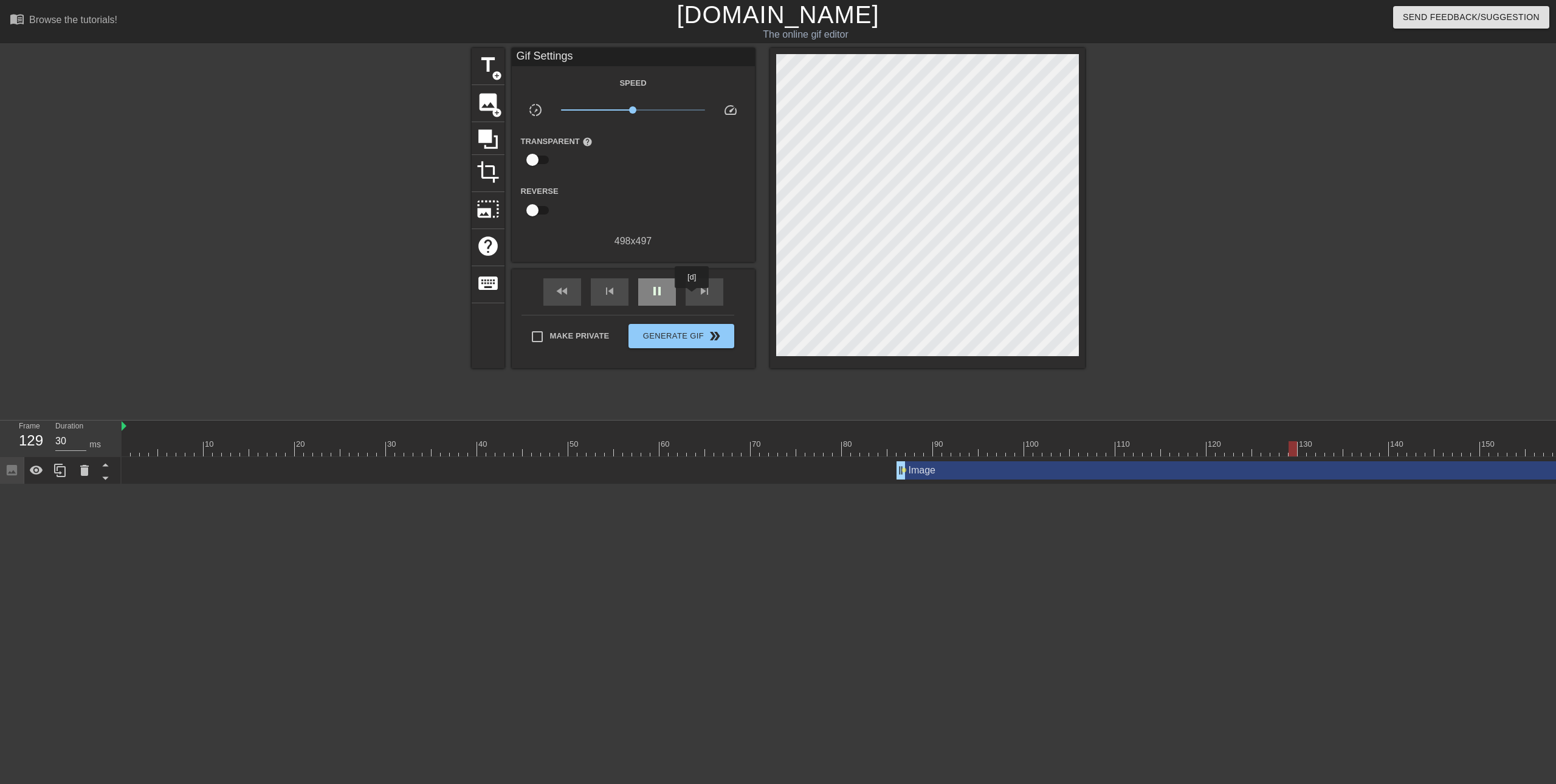
click at [669, 293] on div "pause" at bounding box center [657, 291] width 38 height 27
click at [669, 293] on div "play_arrow" at bounding box center [657, 291] width 38 height 27
drag, startPoint x: 1000, startPoint y: 431, endPoint x: 955, endPoint y: 435, distance: 45.2
click at [961, 433] on div "10 20 30 40 50 60 70 80 90 100 110 120 130 140 150 160" at bounding box center [1334, 439] width 2425 height 36
drag, startPoint x: 927, startPoint y: 437, endPoint x: 838, endPoint y: 439, distance: 89.0
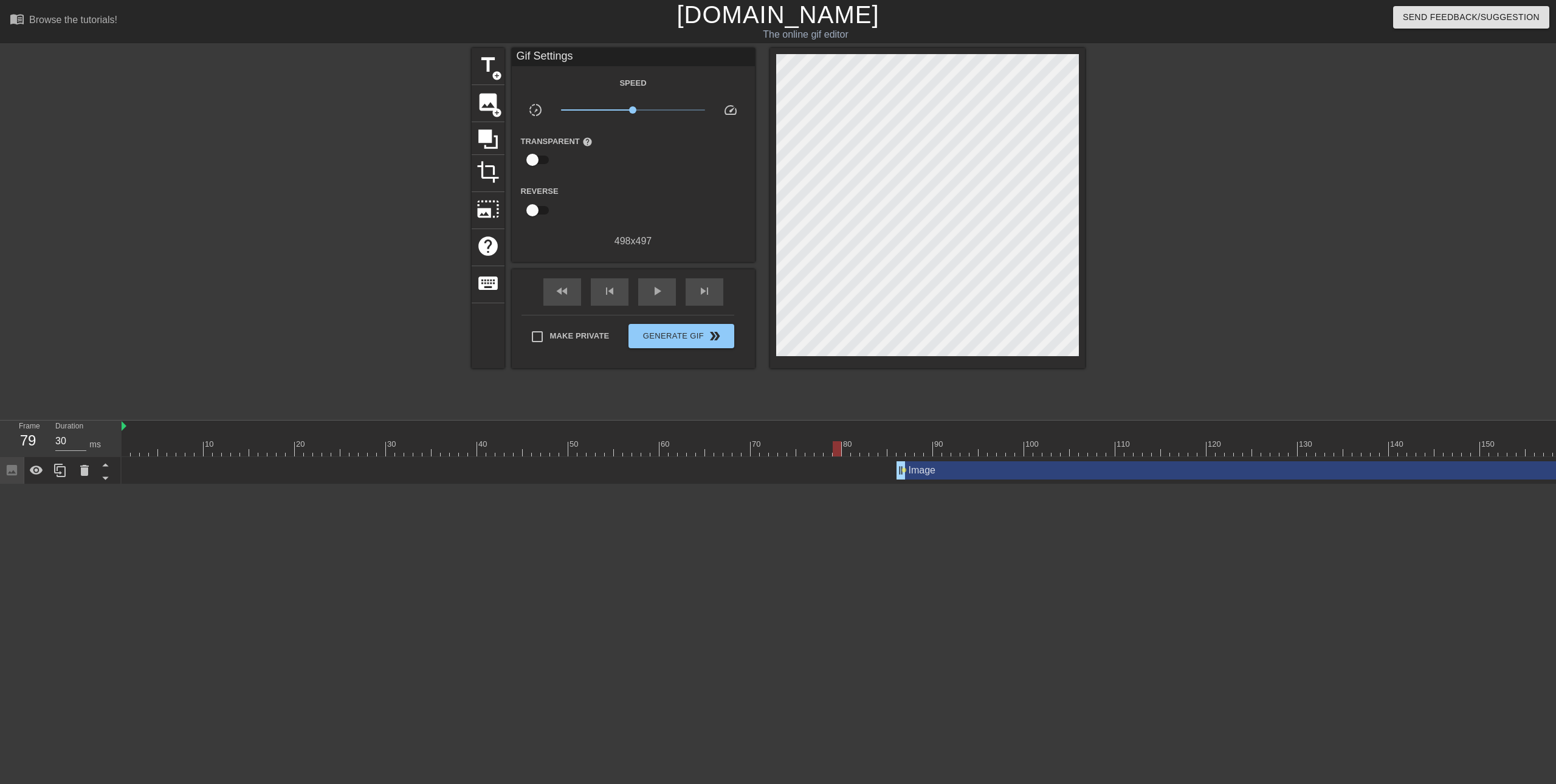
click at [838, 439] on div "10 20 30 40 50 60 70 80 90 100 110 120 130 140 150 160" at bounding box center [1334, 442] width 2425 height 19
click at [657, 285] on span "play_arrow" at bounding box center [657, 291] width 15 height 15
type input "30"
click at [655, 285] on span "pause" at bounding box center [657, 291] width 15 height 15
click at [906, 470] on span "lens" at bounding box center [904, 470] width 5 height 5
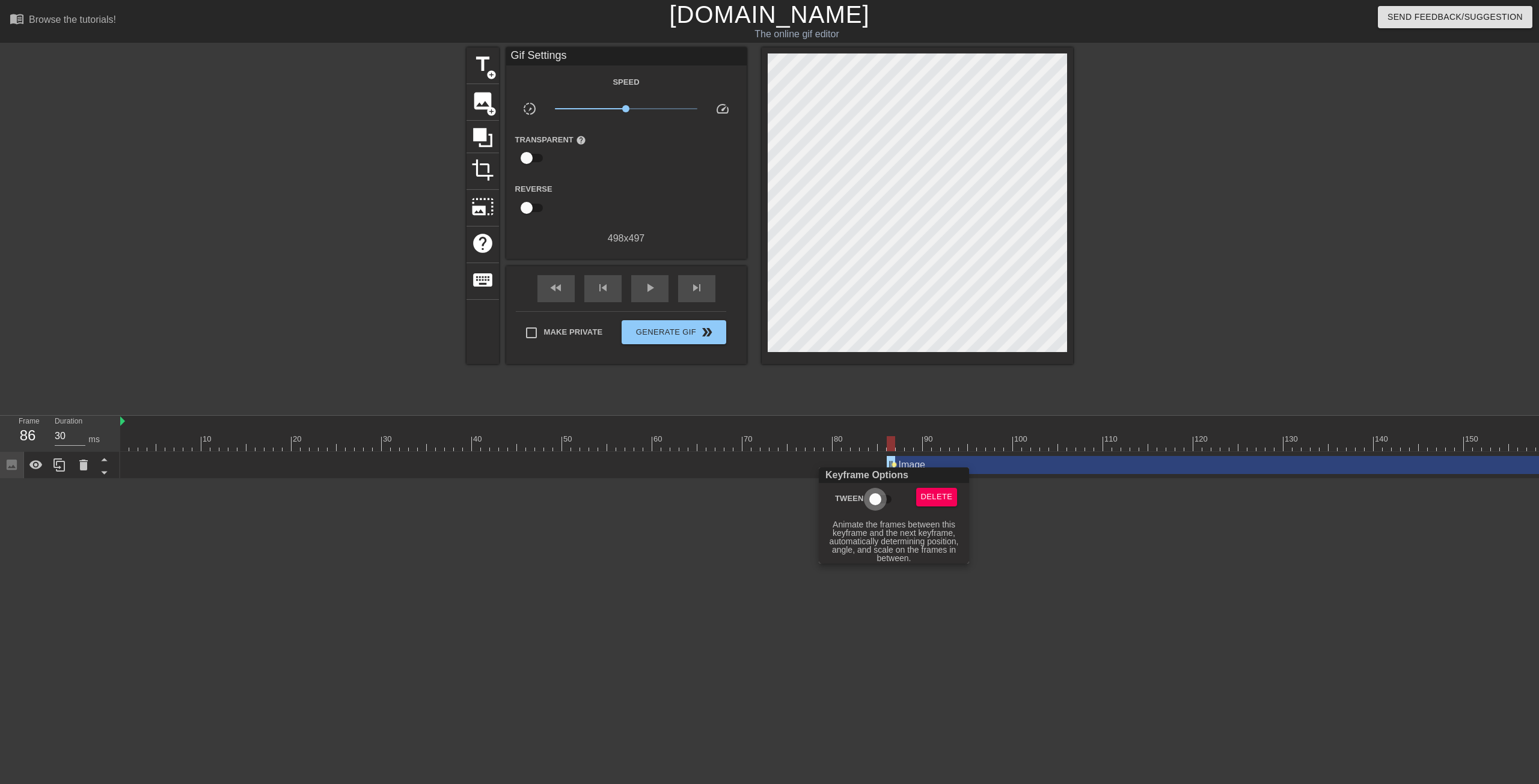
click at [872, 499] on input "Tween" at bounding box center [875, 499] width 69 height 23
checkbox input "true"
click at [874, 463] on div at bounding box center [769, 392] width 1539 height 784
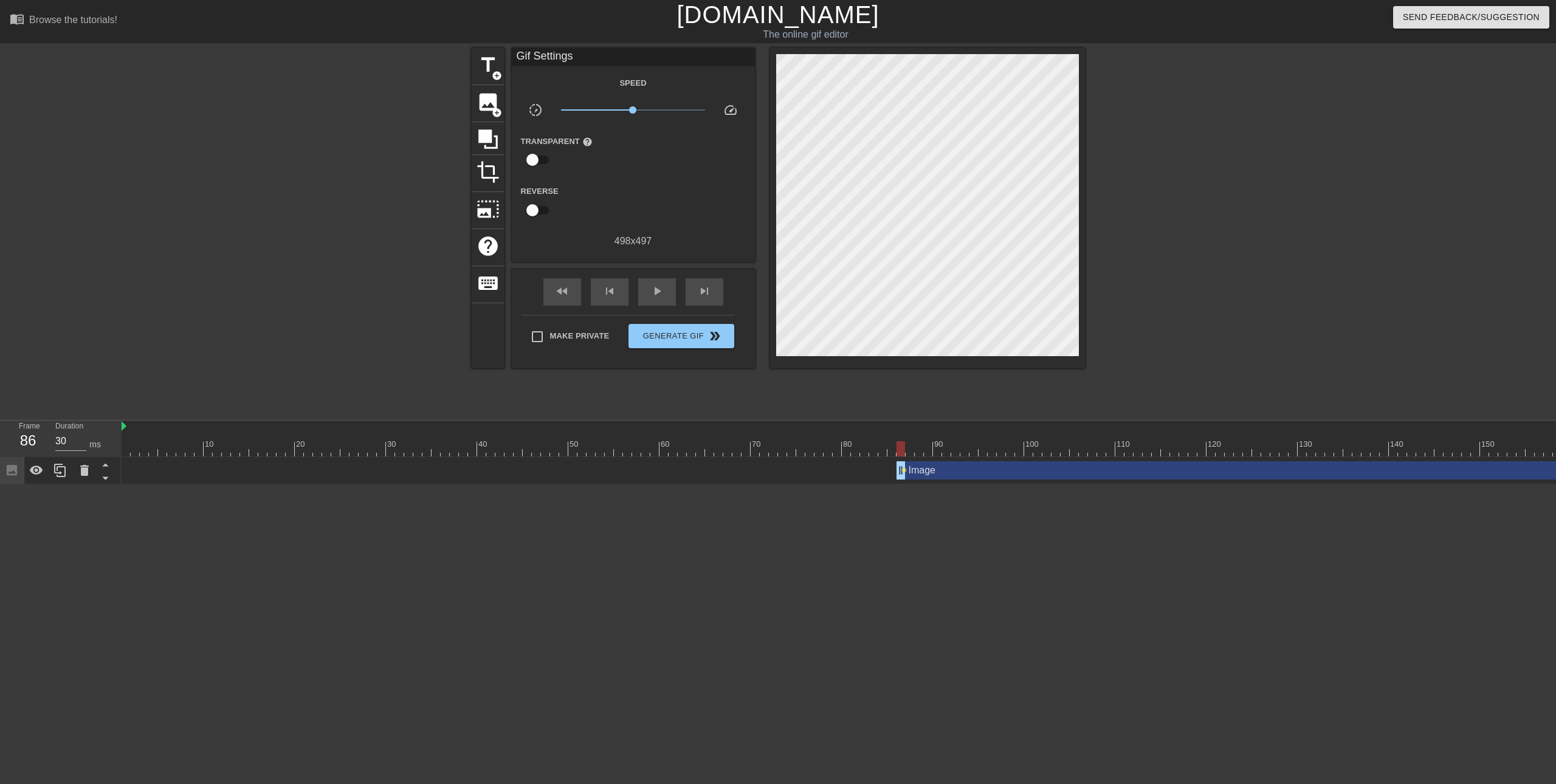
drag, startPoint x: 901, startPoint y: 468, endPoint x: 880, endPoint y: 472, distance: 21.4
click at [878, 472] on div "Image drag_handle drag_handle lens" at bounding box center [1334, 470] width 2425 height 18
drag, startPoint x: 899, startPoint y: 475, endPoint x: 852, endPoint y: 474, distance: 47.0
drag, startPoint x: 905, startPoint y: 468, endPoint x: 914, endPoint y: 468, distance: 9.0
click at [914, 468] on div "Image drag_handle drag_handle lens lens" at bounding box center [1334, 470] width 2425 height 18
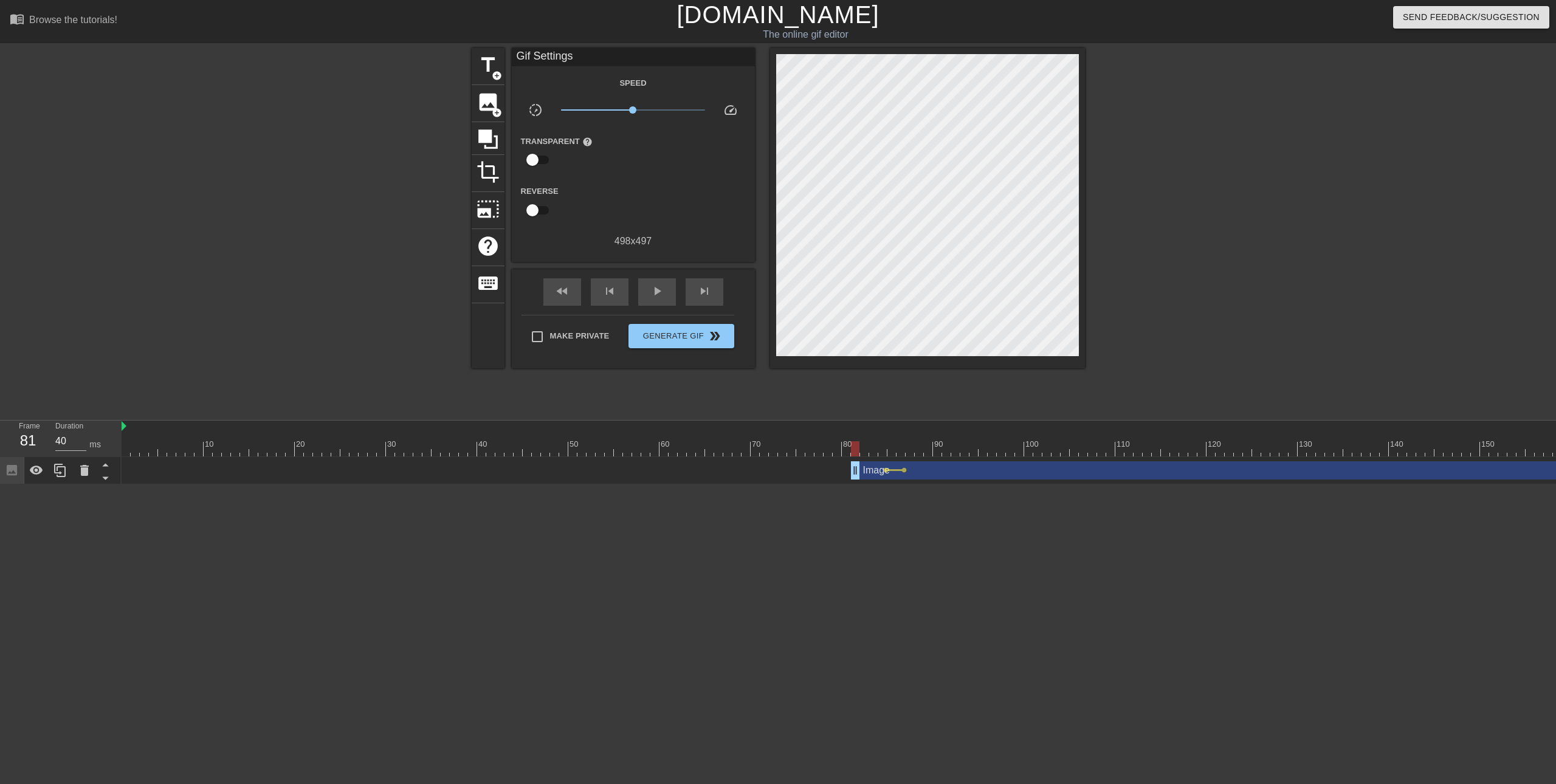
drag, startPoint x: 905, startPoint y: 470, endPoint x: 924, endPoint y: 471, distance: 19.0
click at [924, 471] on div "Image drag_handle drag_handle lens lens" at bounding box center [1334, 470] width 2425 height 18
drag, startPoint x: 903, startPoint y: 468, endPoint x: 921, endPoint y: 469, distance: 18.0
click at [921, 469] on div "Image drag_handle drag_handle lens lens" at bounding box center [1334, 470] width 2425 height 18
drag, startPoint x: 858, startPoint y: 470, endPoint x: 883, endPoint y: 474, distance: 25.3
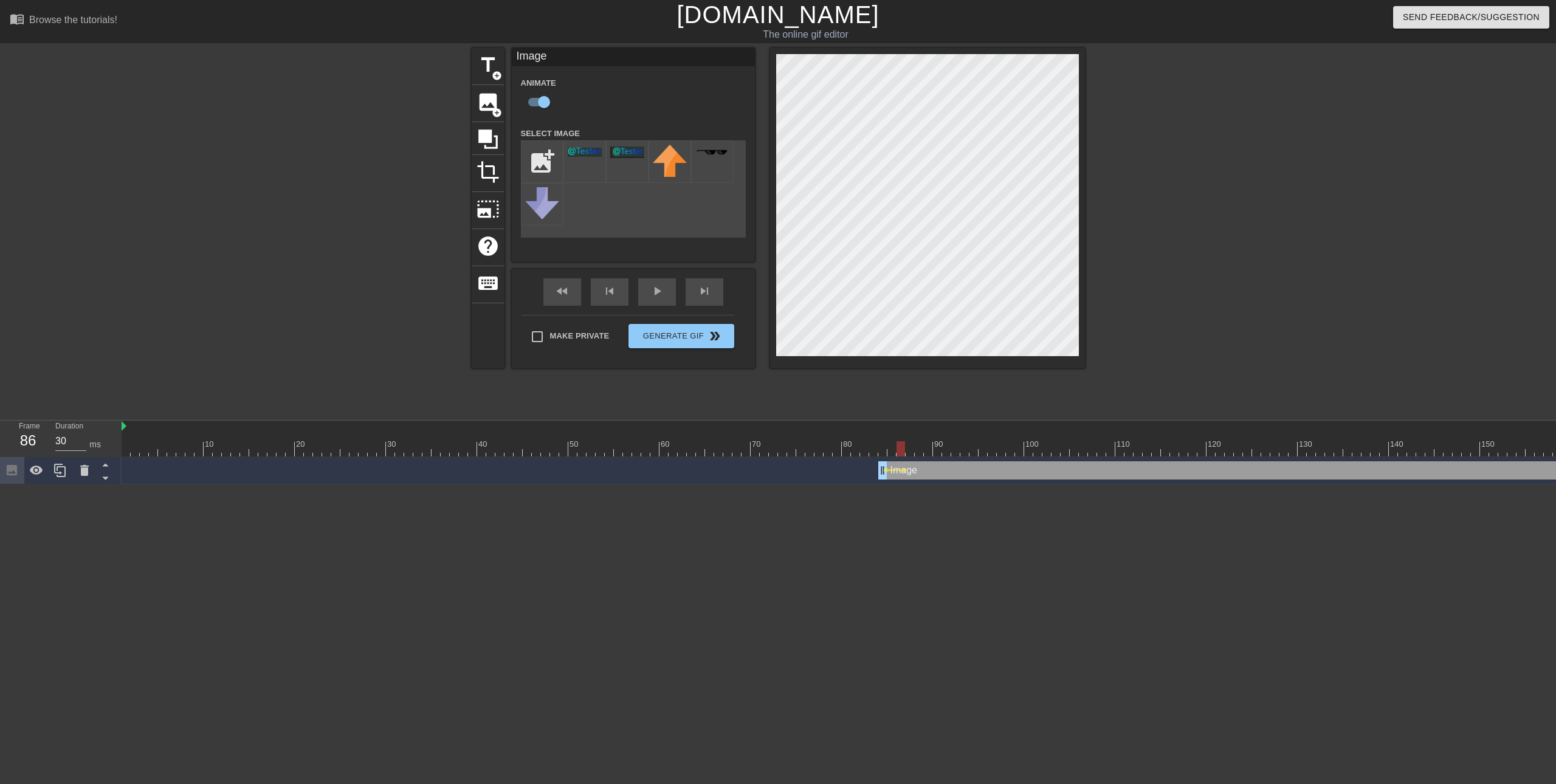
drag, startPoint x: 881, startPoint y: 450, endPoint x: 897, endPoint y: 452, distance: 16.1
click at [897, 452] on div at bounding box center [901, 448] width 9 height 15
drag, startPoint x: 898, startPoint y: 453, endPoint x: 884, endPoint y: 453, distance: 14.0
click at [884, 453] on div at bounding box center [882, 448] width 9 height 15
drag, startPoint x: 881, startPoint y: 453, endPoint x: 895, endPoint y: 456, distance: 14.3
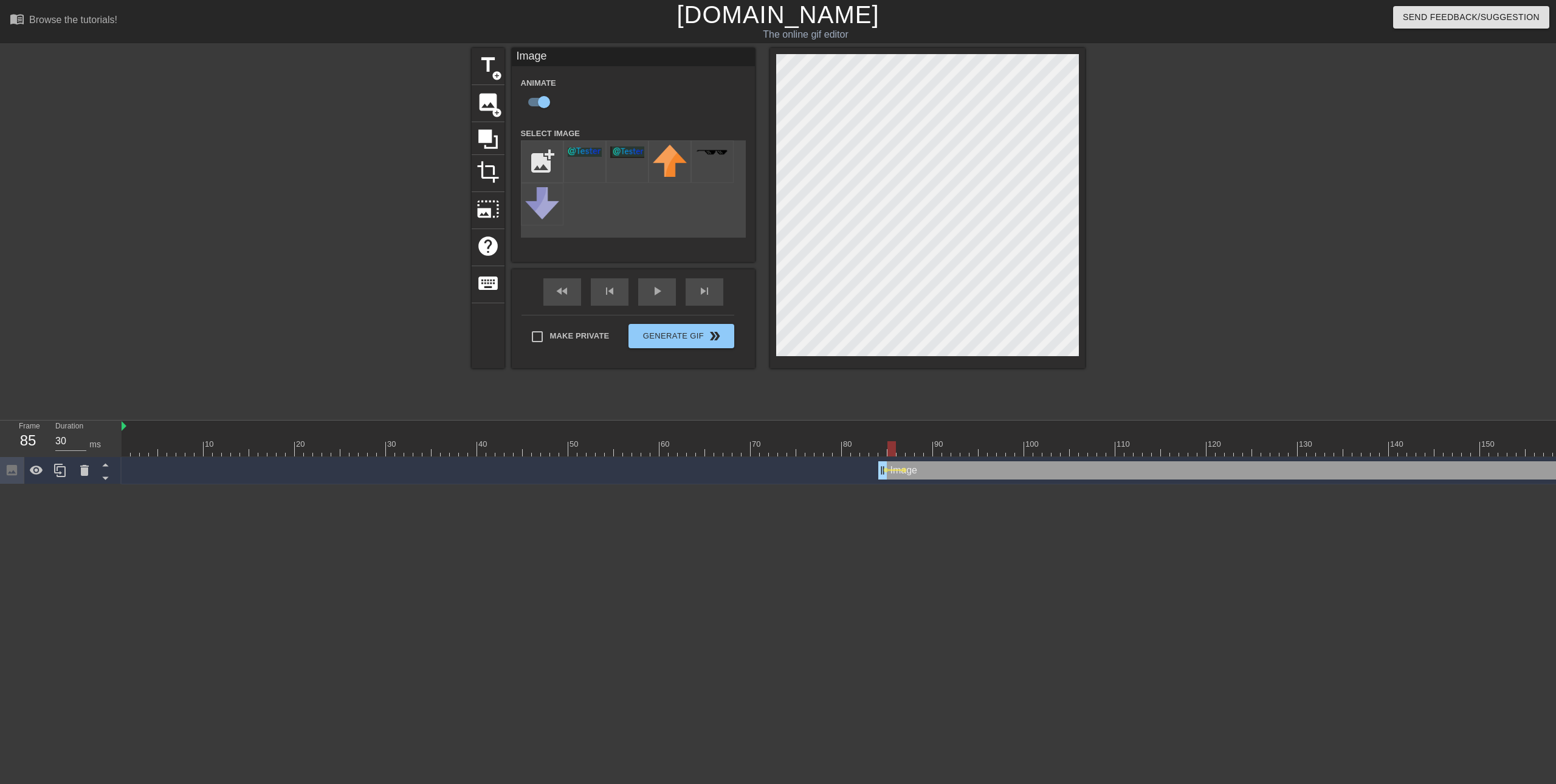
click at [895, 456] on div at bounding box center [891, 448] width 9 height 15
drag, startPoint x: 892, startPoint y: 445, endPoint x: 905, endPoint y: 446, distance: 13.0
click at [905, 446] on div at bounding box center [1334, 448] width 2425 height 15
click at [906, 447] on div at bounding box center [910, 448] width 9 height 15
click at [912, 446] on div at bounding box center [910, 448] width 9 height 15
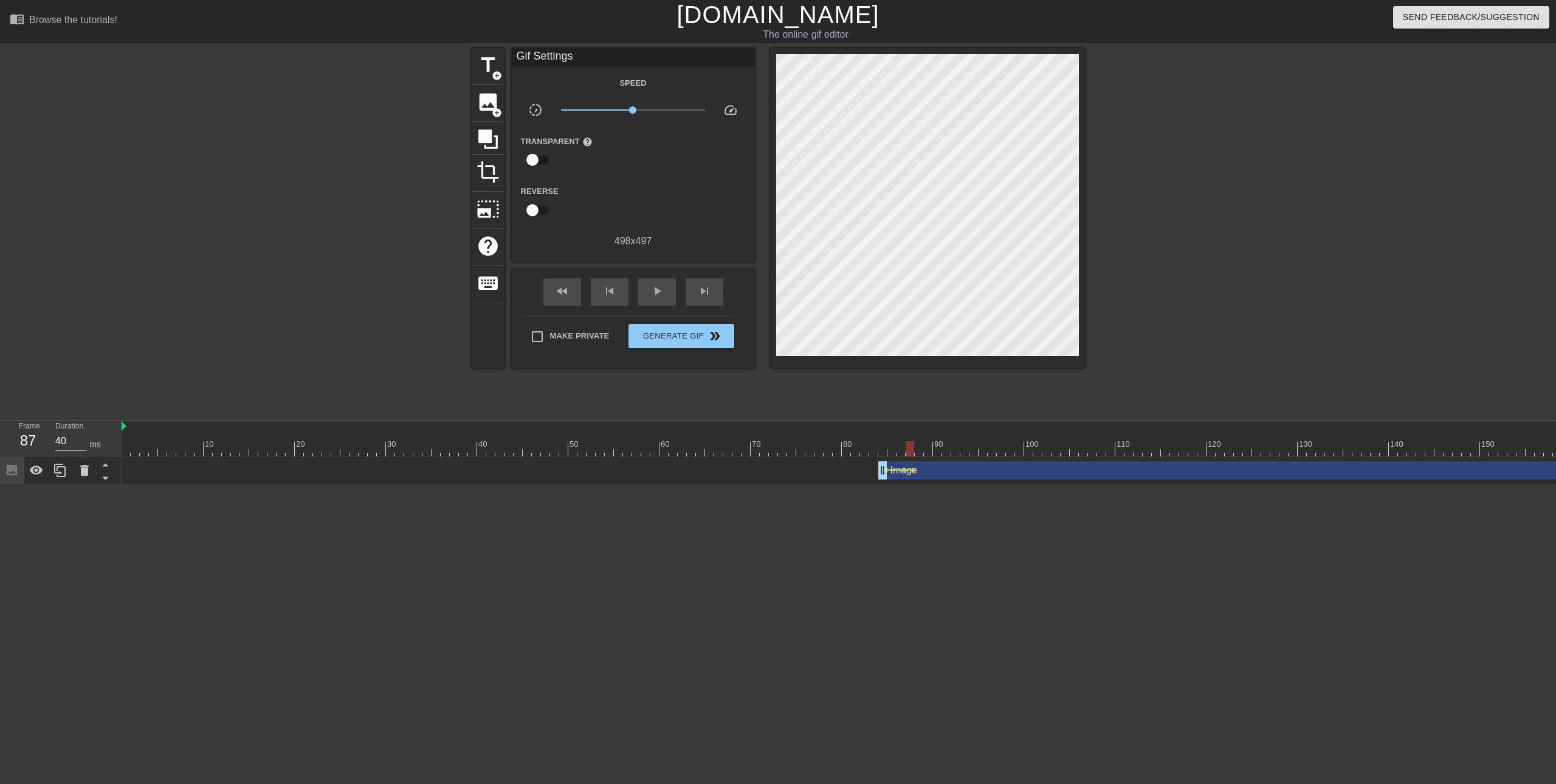
drag, startPoint x: 912, startPoint y: 468, endPoint x: 926, endPoint y: 470, distance: 14.1
click at [926, 470] on div "Image drag_handle drag_handle lens lens lens" at bounding box center [1334, 470] width 2425 height 18
click at [661, 293] on span "play_arrow" at bounding box center [657, 291] width 15 height 15
drag, startPoint x: 1110, startPoint y: 450, endPoint x: 769, endPoint y: 429, distance: 341.6
click at [774, 429] on div "10 20 30 40 50 60 70 80 90 100 110 120 130 140 150 160" at bounding box center [1334, 439] width 2425 height 36
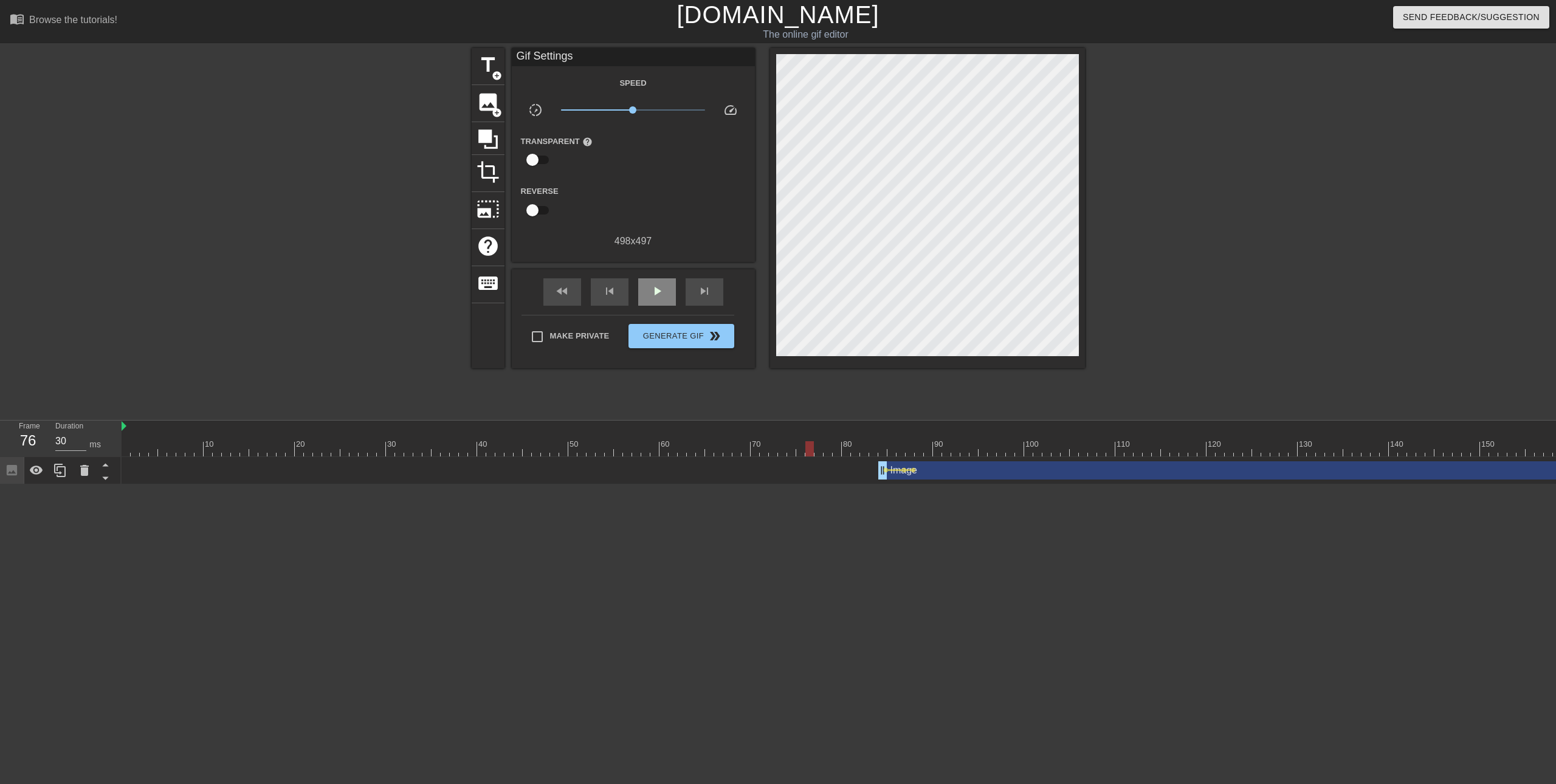
click at [661, 289] on span "play_arrow" at bounding box center [657, 291] width 15 height 15
click at [661, 289] on span "pause" at bounding box center [657, 291] width 15 height 15
drag, startPoint x: 910, startPoint y: 470, endPoint x: 924, endPoint y: 470, distance: 14.0
click at [924, 470] on div "Image drag_handle drag_handle lens lens lens" at bounding box center [1334, 470] width 2425 height 18
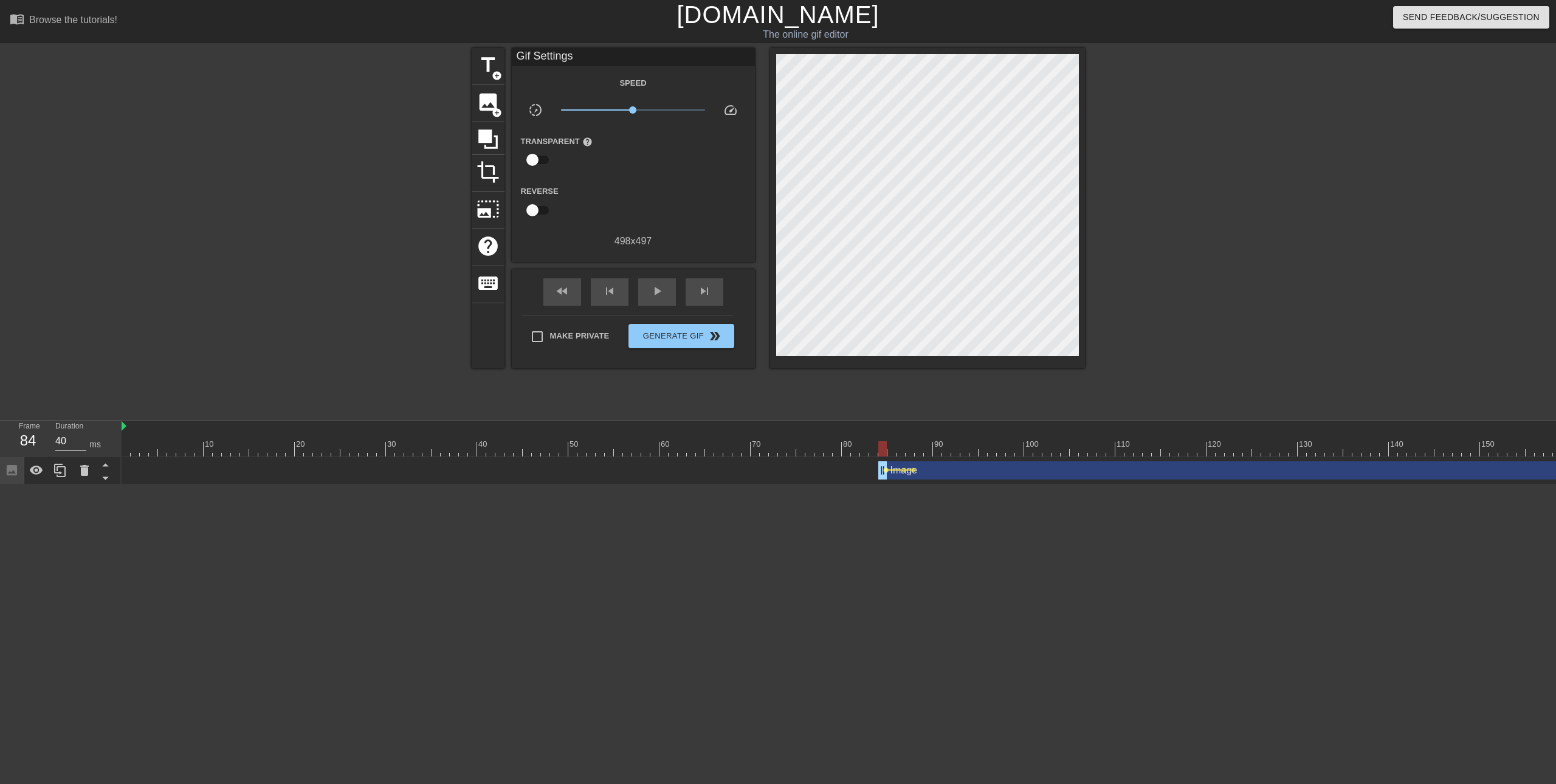
click at [887, 472] on span "lens" at bounding box center [886, 470] width 5 height 5
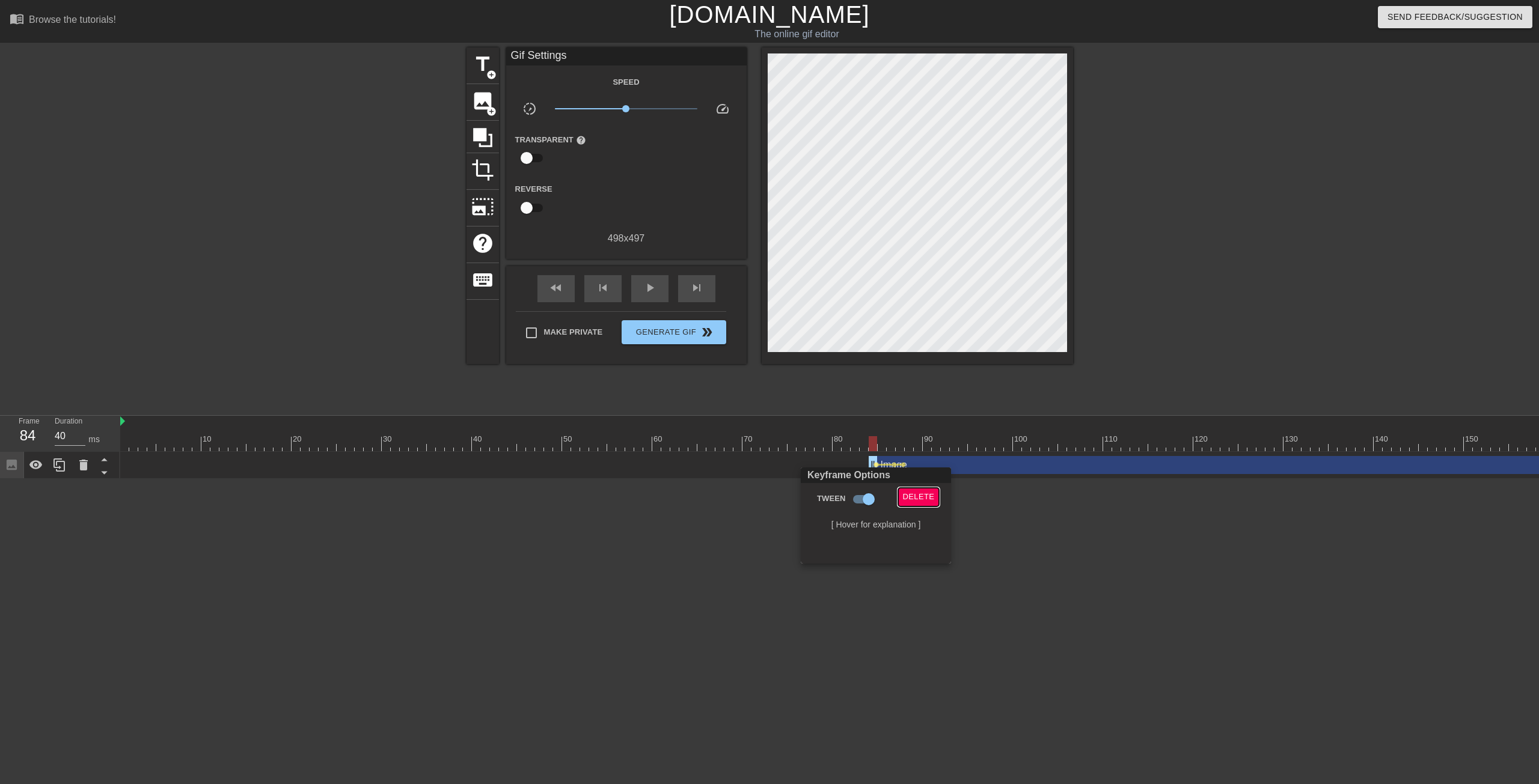
click at [914, 493] on span "Delete" at bounding box center [919, 497] width 32 height 14
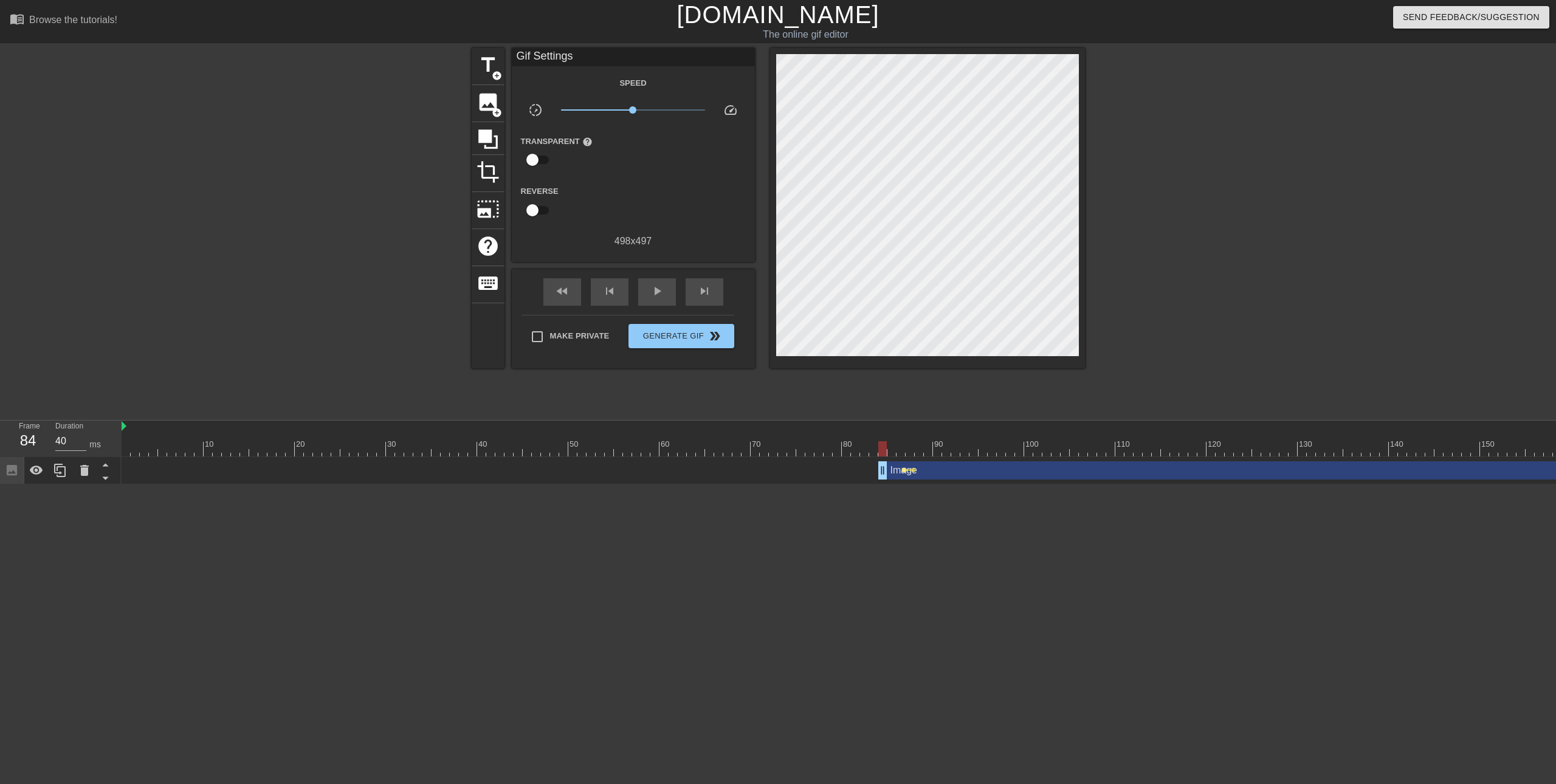
click at [901, 469] on span "lens" at bounding box center [904, 470] width 5 height 5
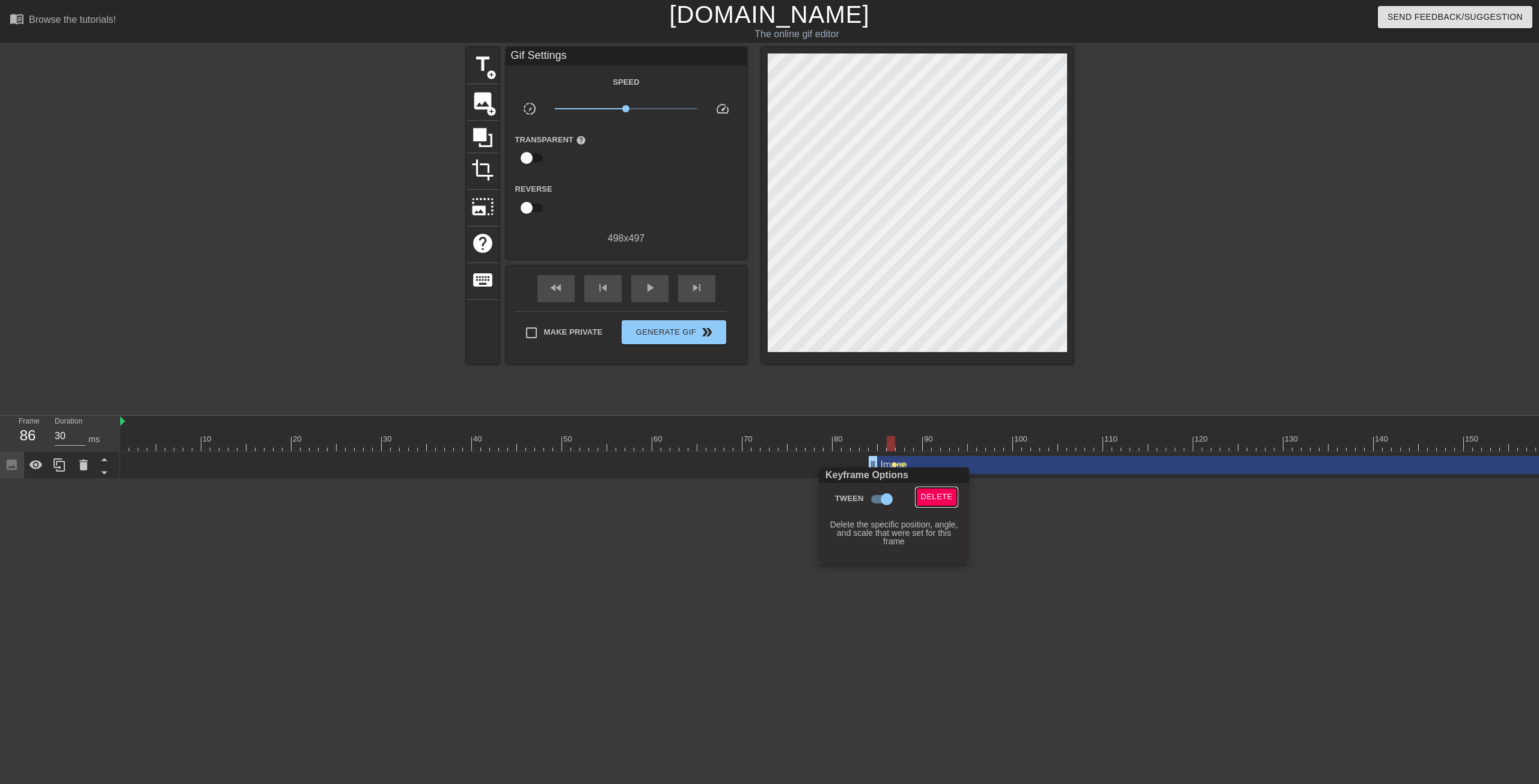
click at [931, 498] on span "Delete" at bounding box center [936, 497] width 32 height 14
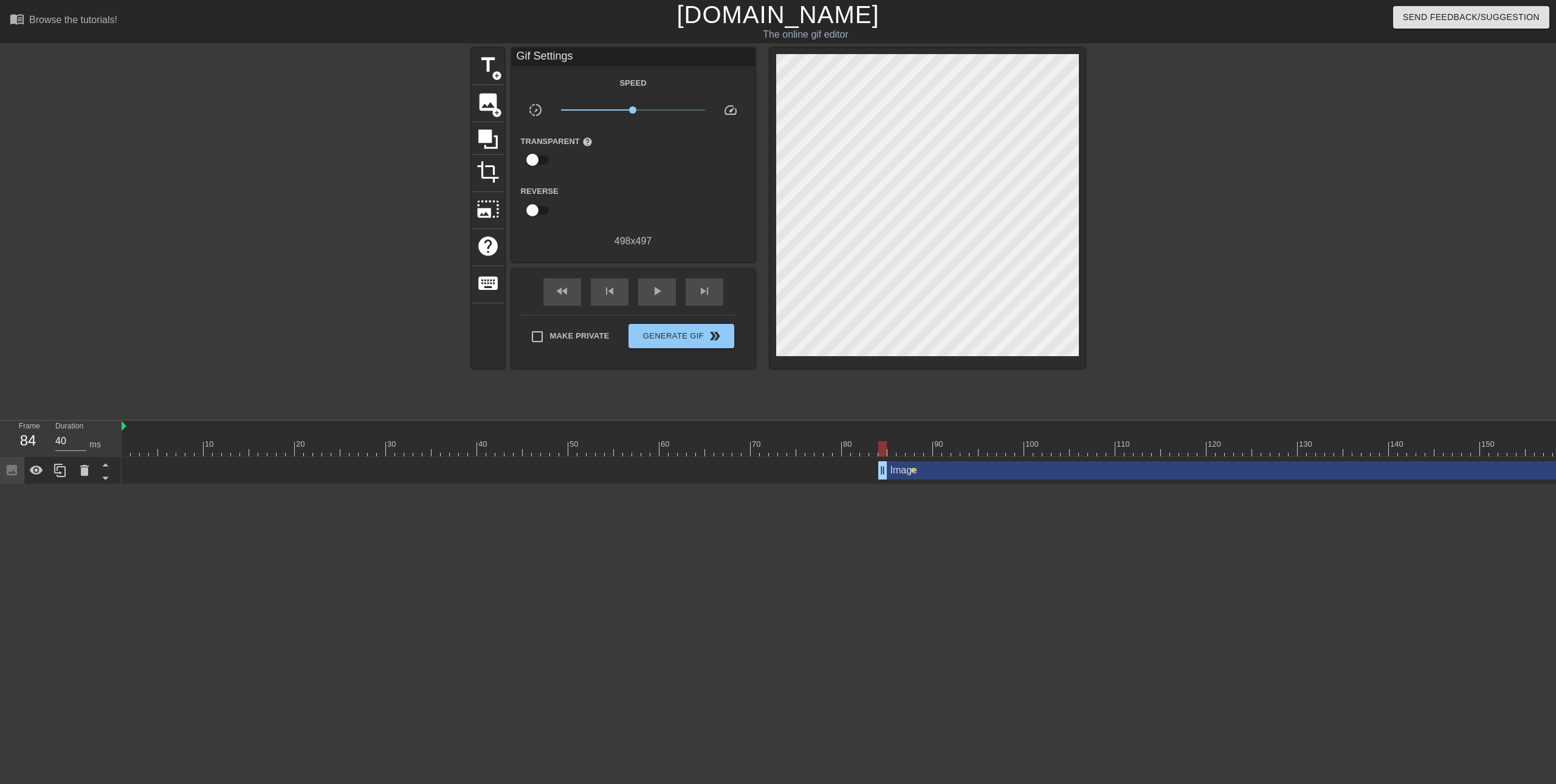
drag, startPoint x: 905, startPoint y: 452, endPoint x: 885, endPoint y: 451, distance: 20.0
click at [885, 451] on div at bounding box center [882, 448] width 9 height 15
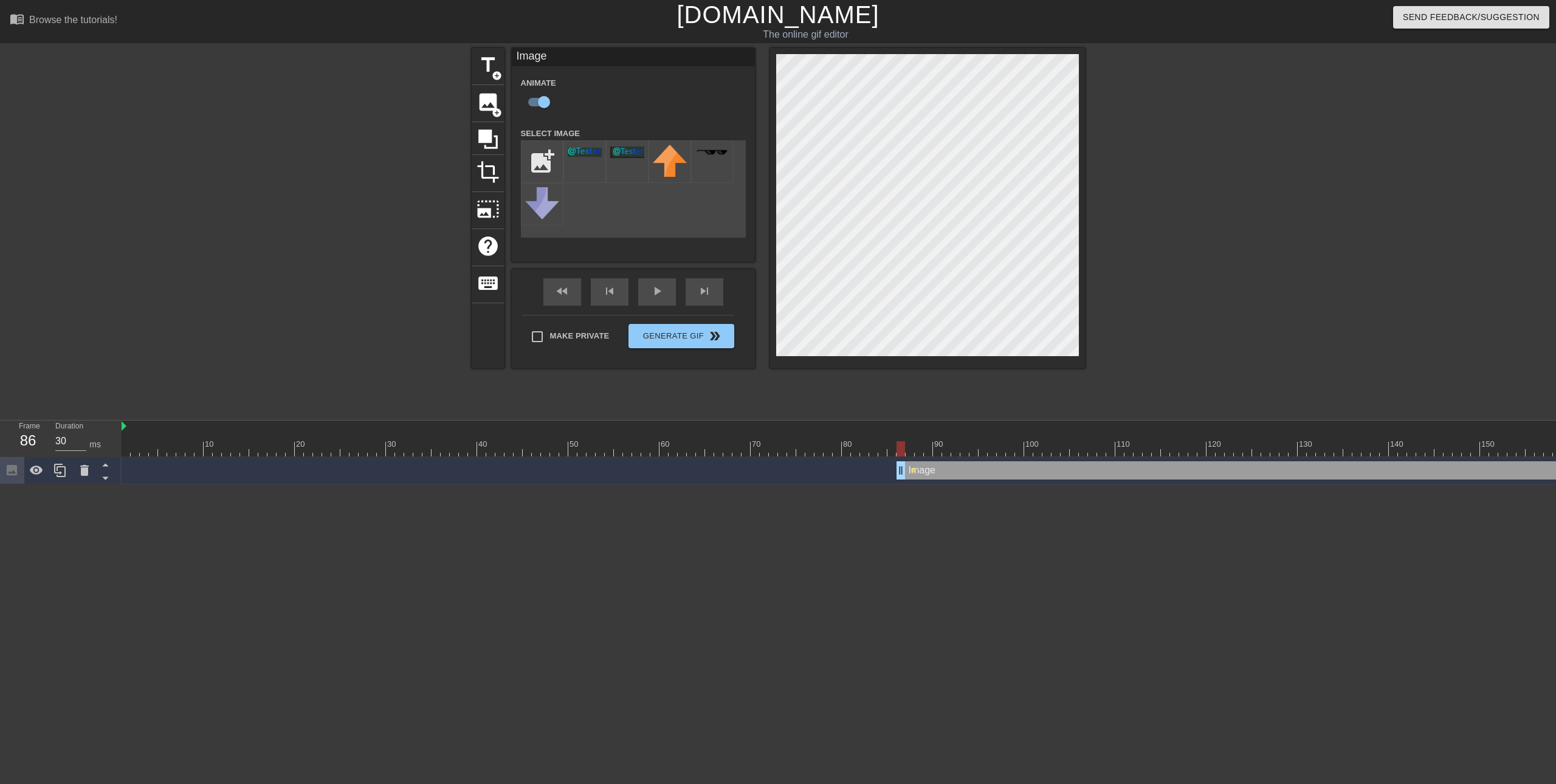
drag, startPoint x: 879, startPoint y: 470, endPoint x: 899, endPoint y: 471, distance: 20.0
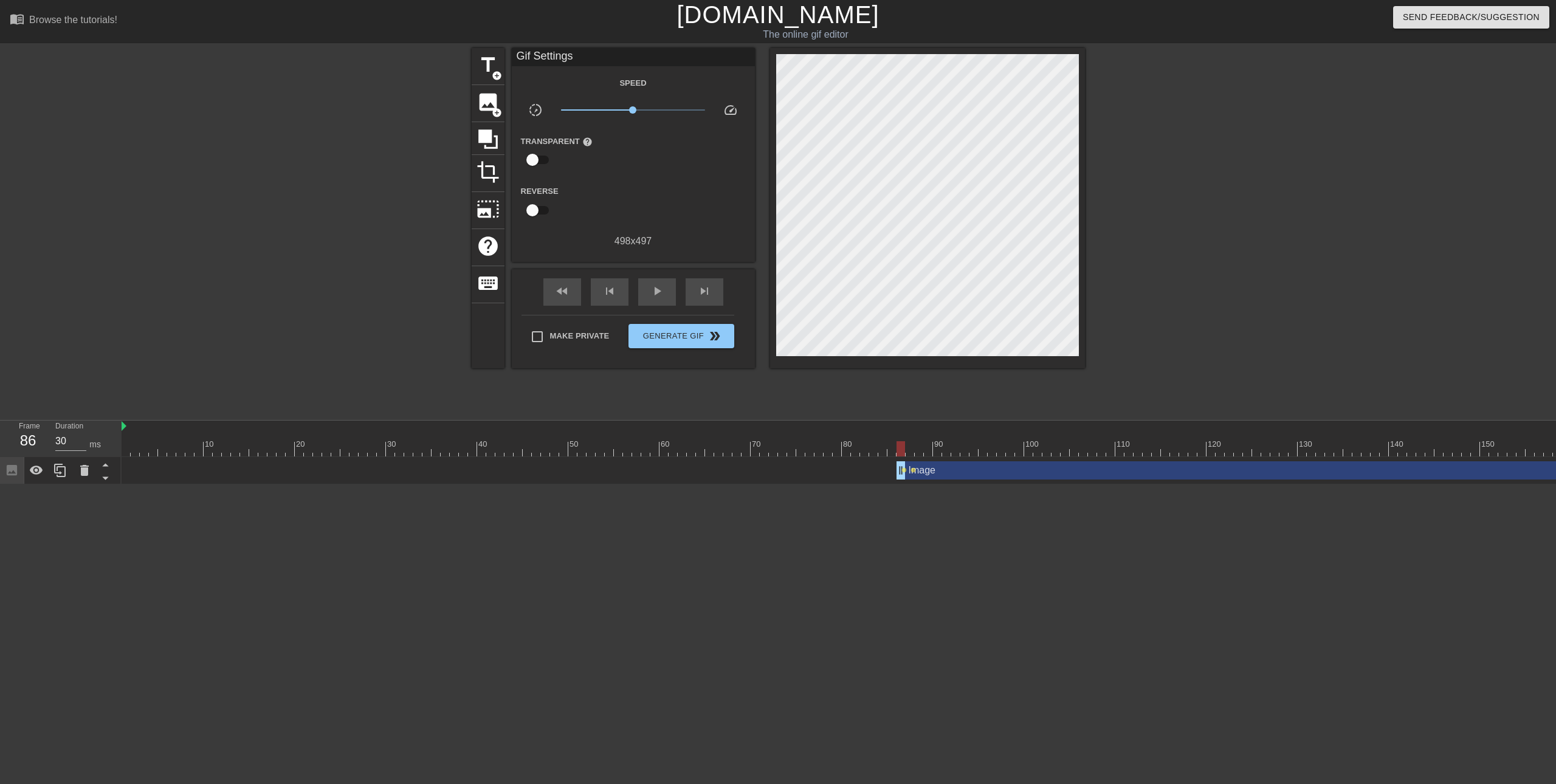
drag, startPoint x: 912, startPoint y: 468, endPoint x: 921, endPoint y: 468, distance: 9.0
click at [921, 468] on div "Image drag_handle drag_handle lens lens" at bounding box center [1334, 470] width 2425 height 18
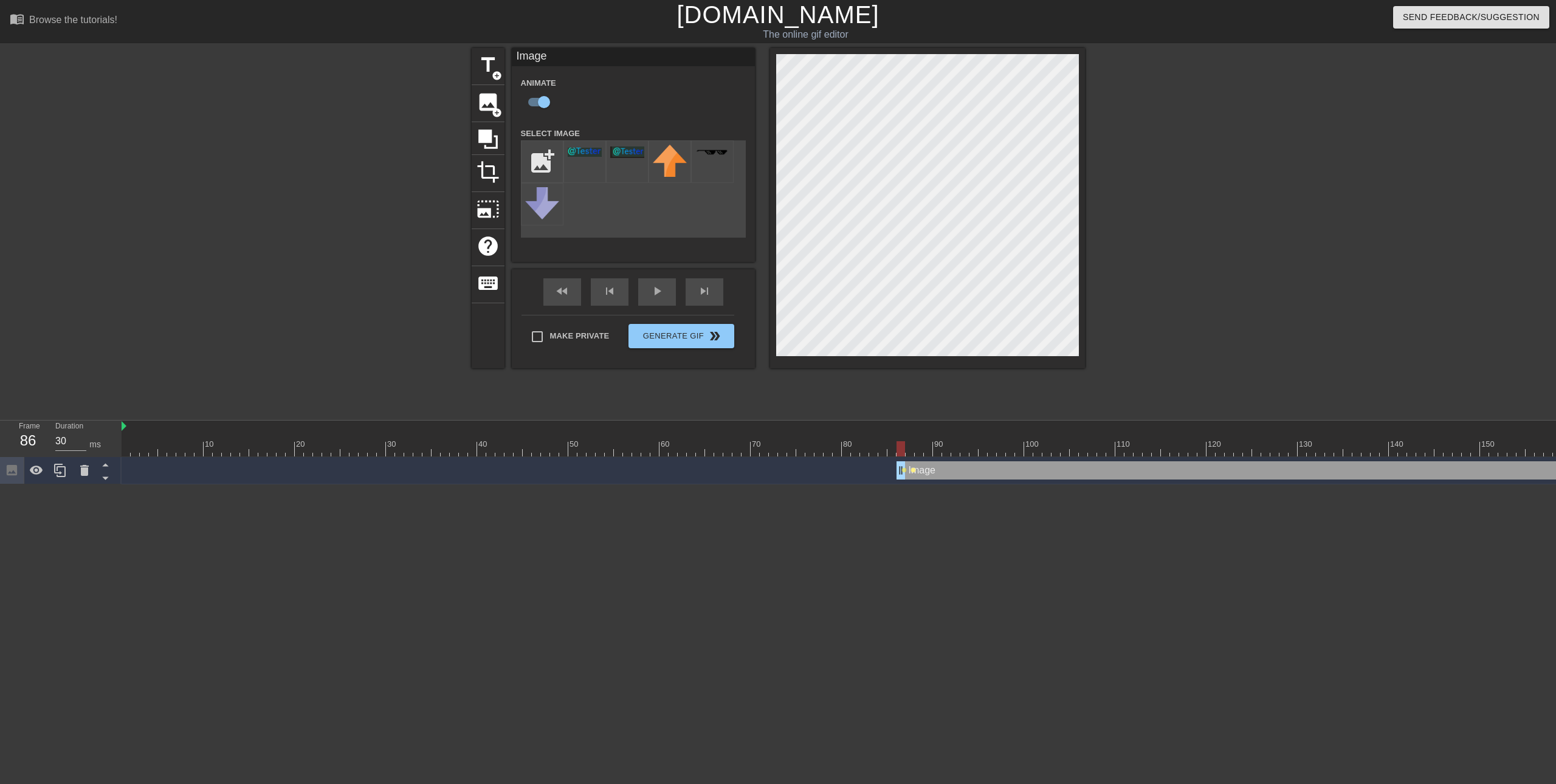
click at [914, 472] on span "lens" at bounding box center [913, 470] width 5 height 5
type input "40"
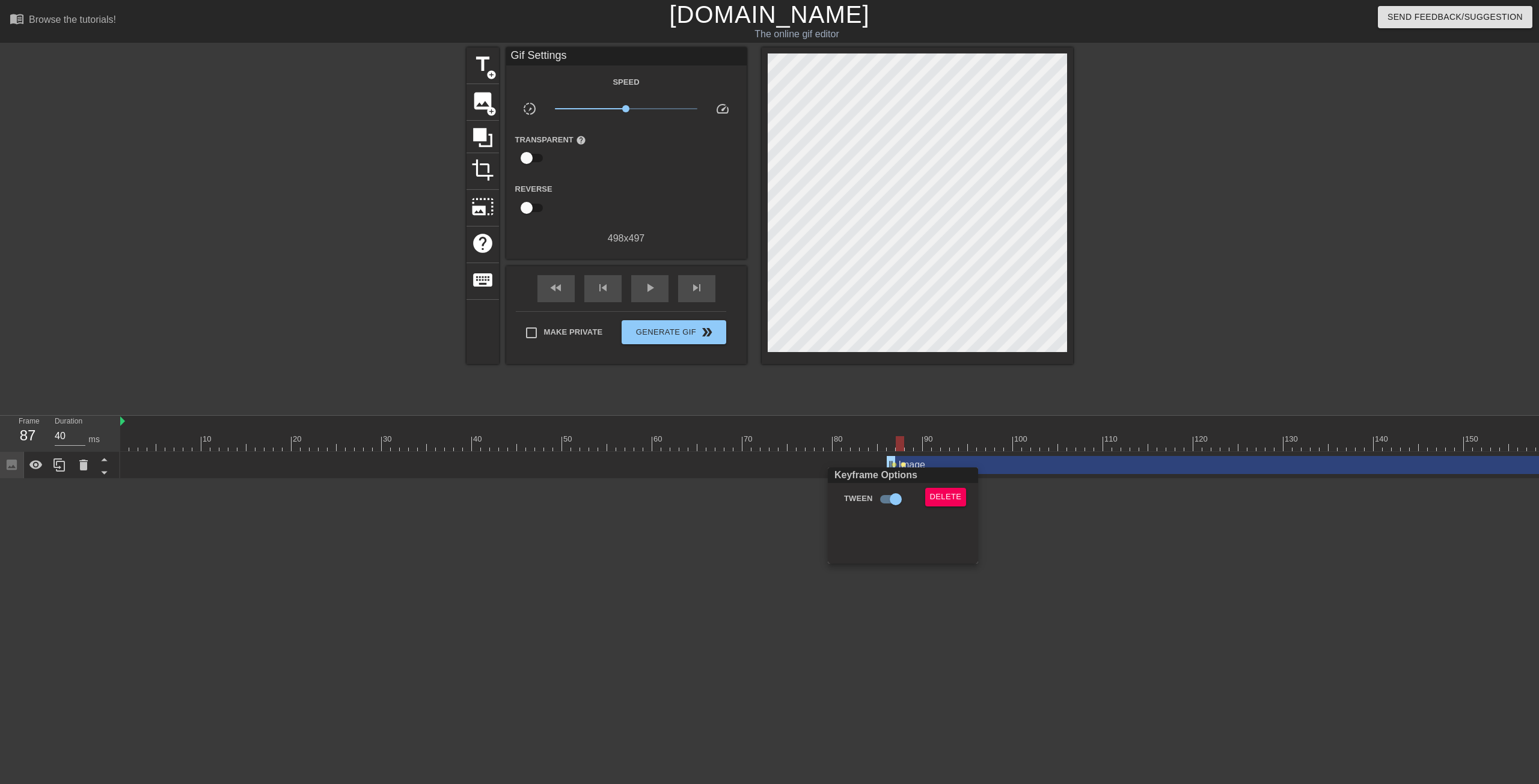
click at [904, 466] on div at bounding box center [769, 392] width 1539 height 784
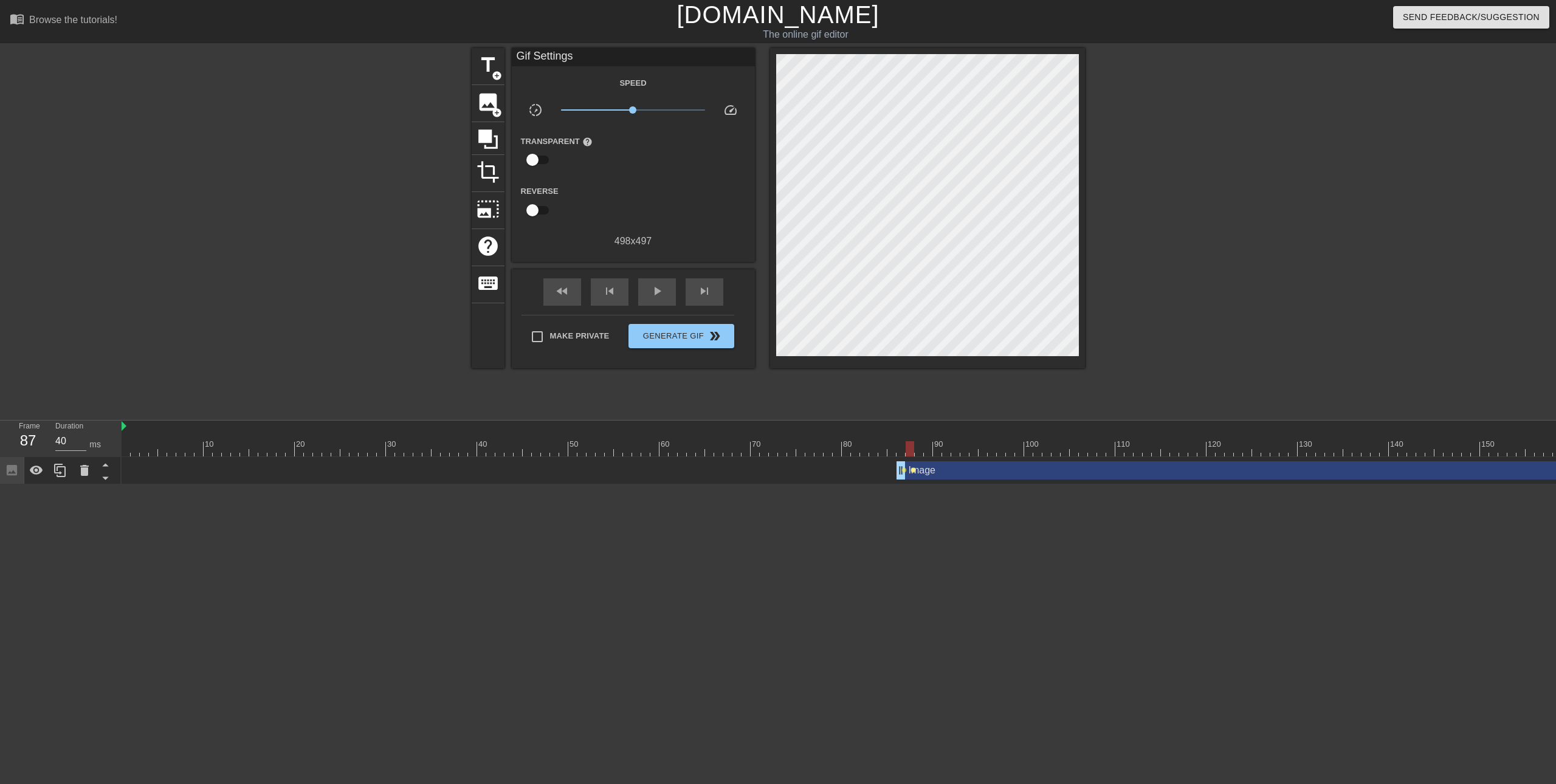
click at [912, 468] on span "lens" at bounding box center [913, 470] width 5 height 5
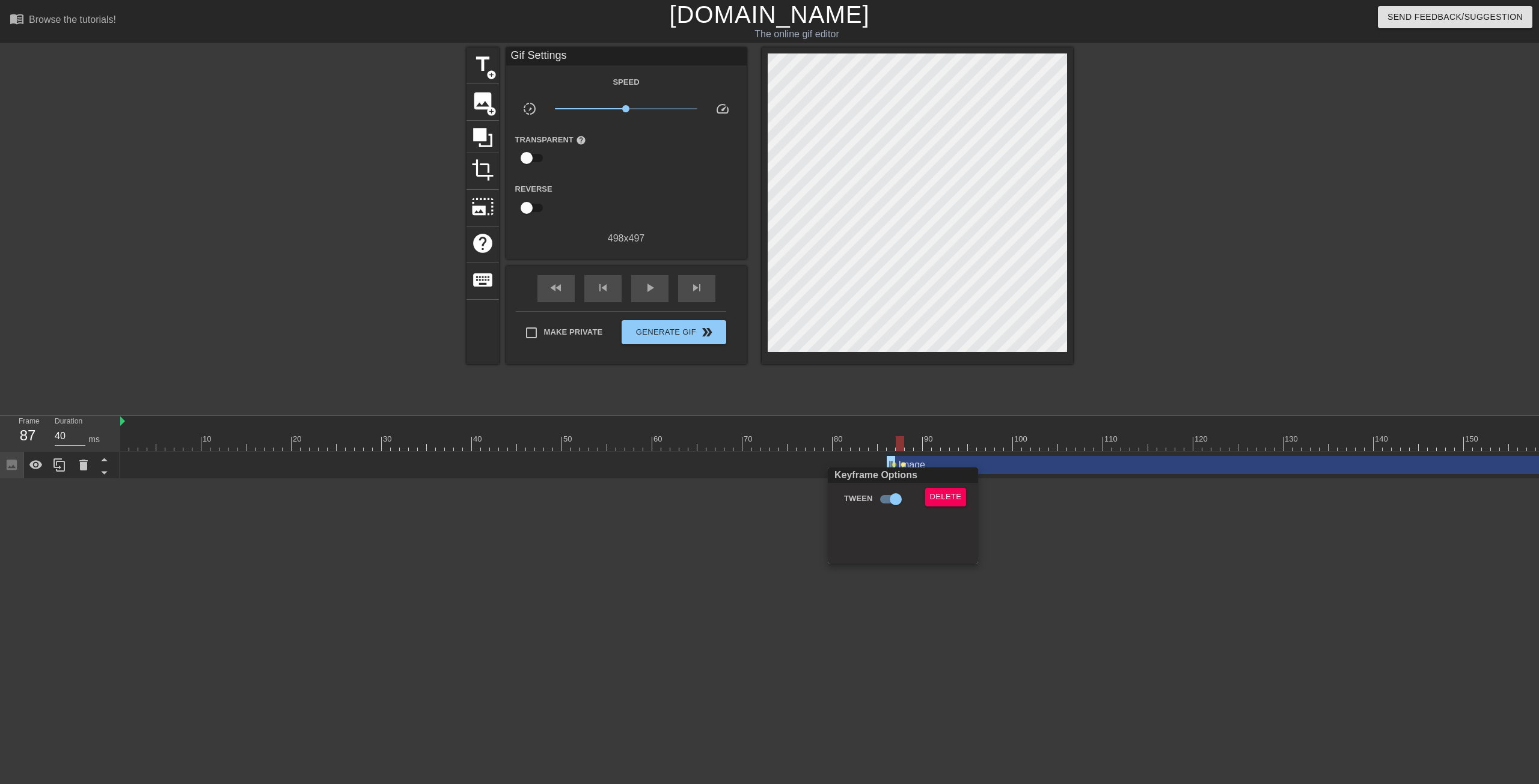
click at [902, 463] on div at bounding box center [769, 392] width 1539 height 784
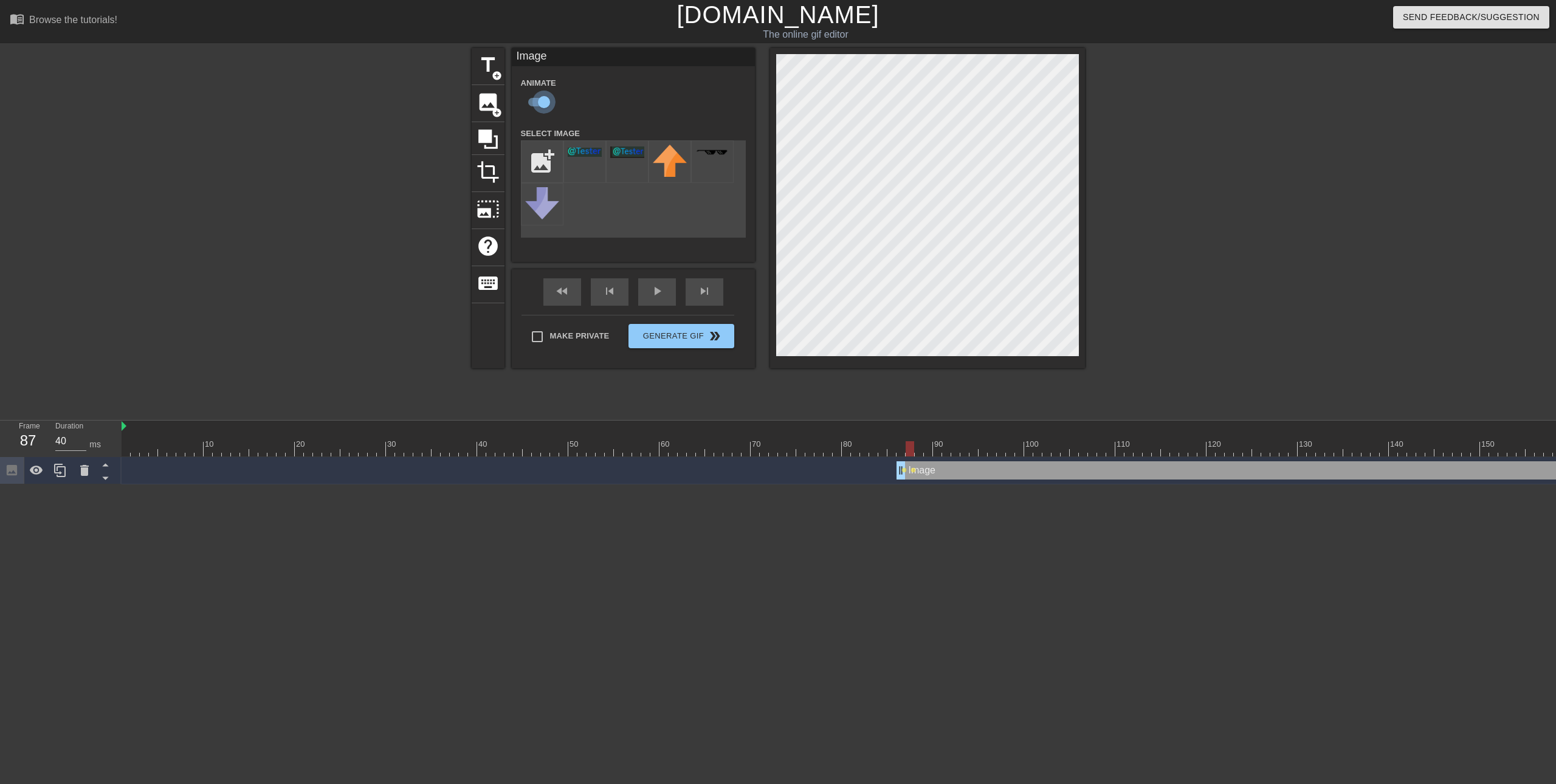
click at [544, 99] on input "checkbox" at bounding box center [544, 102] width 69 height 23
click at [535, 102] on input "checkbox" at bounding box center [532, 102] width 69 height 23
checkbox input "true"
click at [895, 474] on div "Image drag_handle drag_handle lens lens" at bounding box center [1334, 470] width 2425 height 18
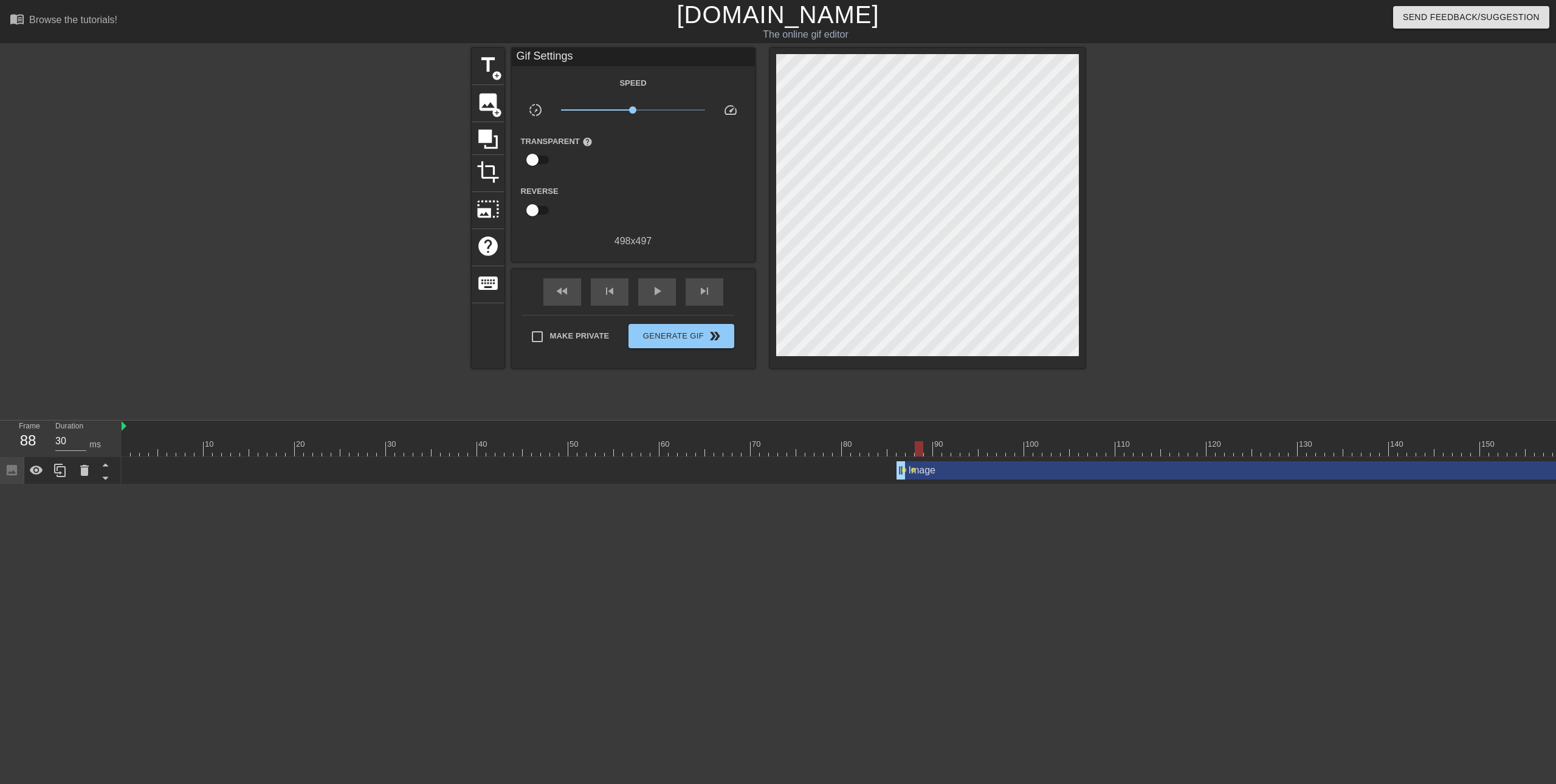
click at [915, 448] on div at bounding box center [918, 448] width 9 height 15
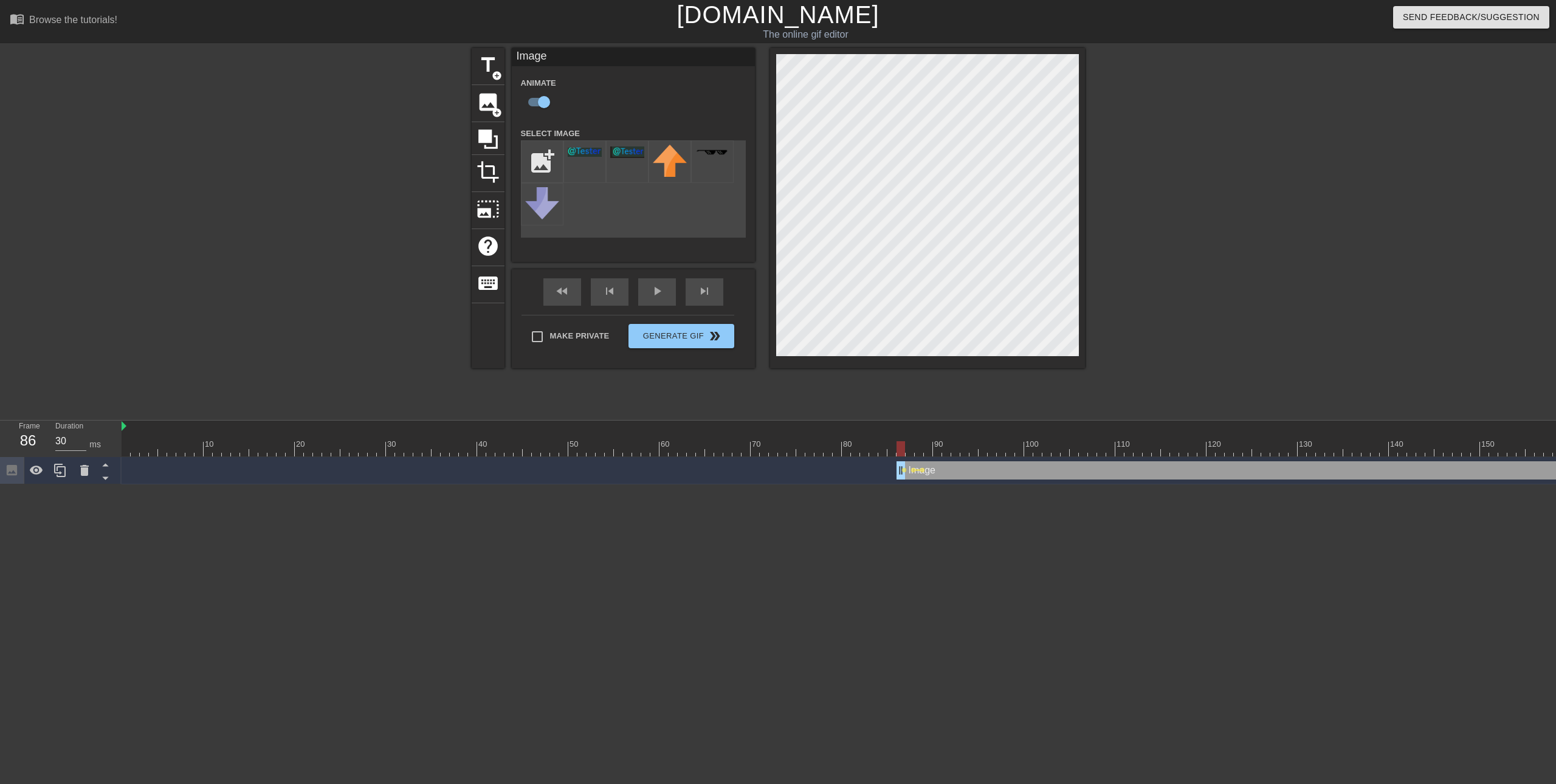
drag, startPoint x: 914, startPoint y: 444, endPoint x: 903, endPoint y: 444, distance: 11.0
click at [903, 444] on div at bounding box center [1334, 448] width 2425 height 15
drag, startPoint x: 899, startPoint y: 445, endPoint x: 908, endPoint y: 445, distance: 9.0
click at [908, 445] on div at bounding box center [910, 448] width 9 height 15
drag, startPoint x: 908, startPoint y: 443, endPoint x: 918, endPoint y: 443, distance: 10.0
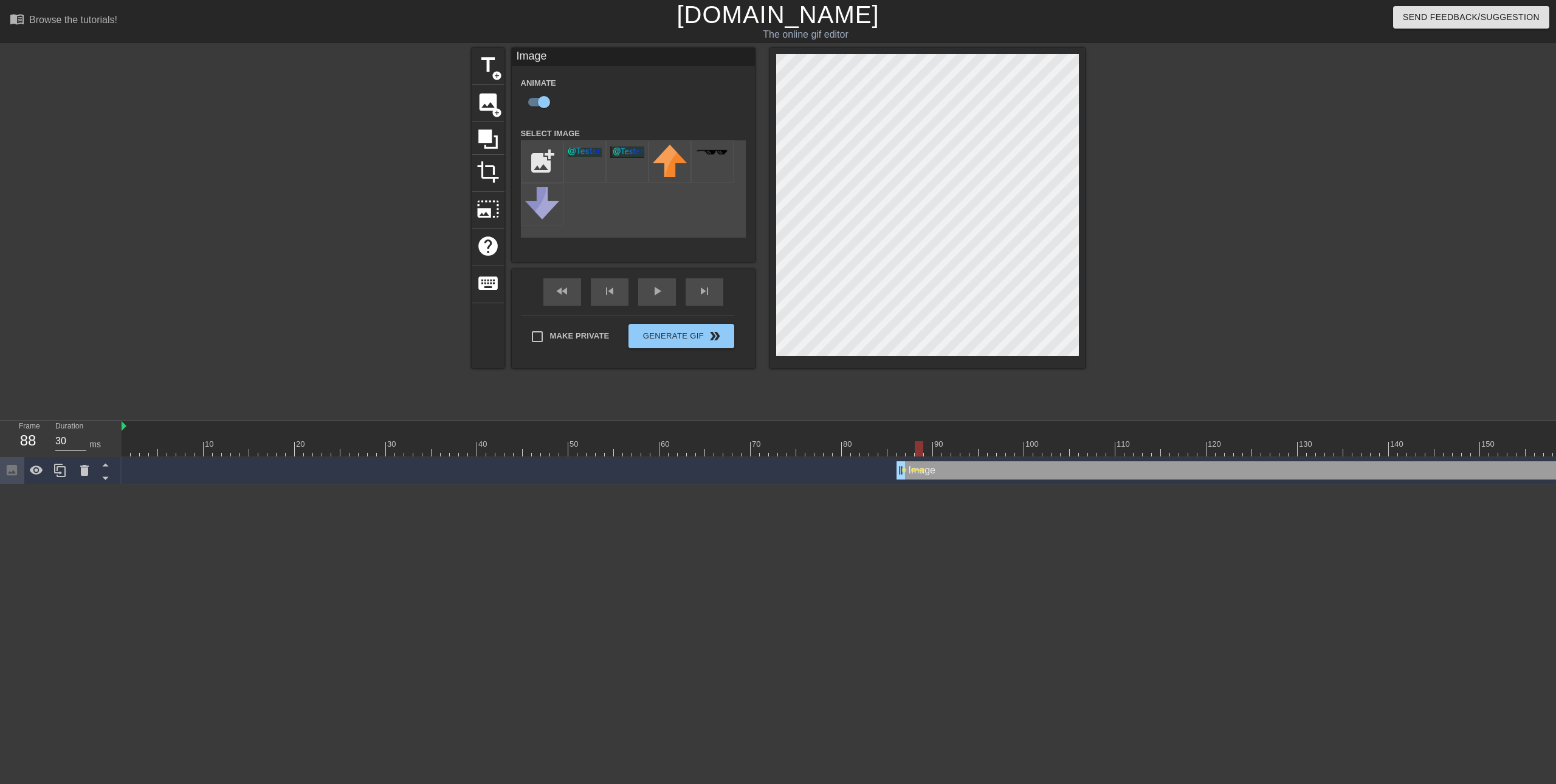
click at [918, 443] on div at bounding box center [918, 448] width 9 height 15
drag, startPoint x: 918, startPoint y: 446, endPoint x: 928, endPoint y: 446, distance: 10.0
click at [928, 446] on div at bounding box center [928, 448] width 9 height 15
drag, startPoint x: 929, startPoint y: 451, endPoint x: 936, endPoint y: 451, distance: 7.0
click at [936, 451] on div at bounding box center [937, 448] width 9 height 15
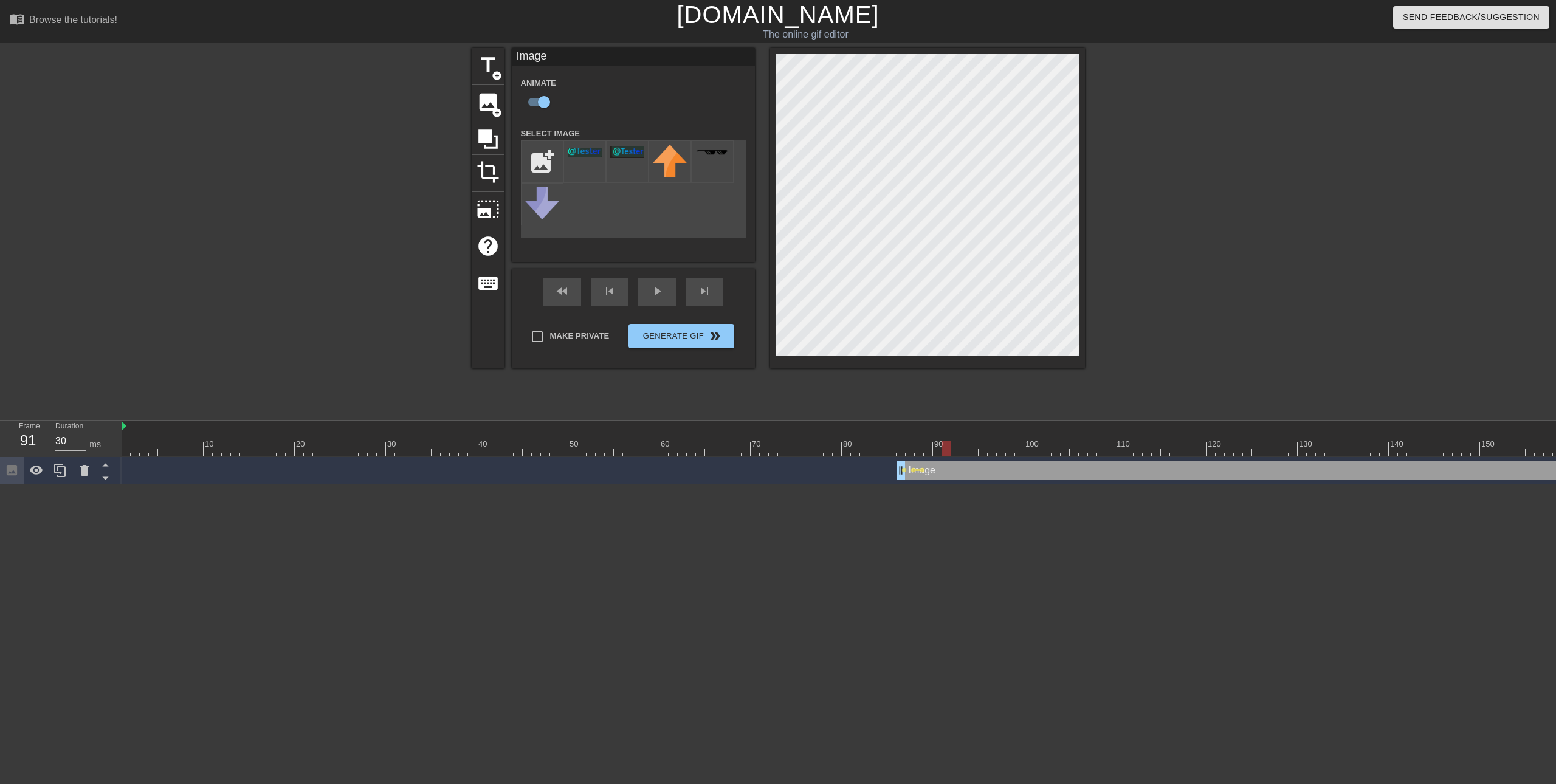
drag, startPoint x: 940, startPoint y: 446, endPoint x: 947, endPoint y: 448, distance: 7.3
click at [947, 448] on div at bounding box center [946, 448] width 9 height 15
drag, startPoint x: 946, startPoint y: 449, endPoint x: 962, endPoint y: 449, distance: 16.0
click at [962, 449] on div at bounding box center [964, 448] width 9 height 15
click at [969, 441] on div "10 20 30 40 50 60 70 80 90 100 110 120 130 140 150 160" at bounding box center [1334, 439] width 2425 height 36
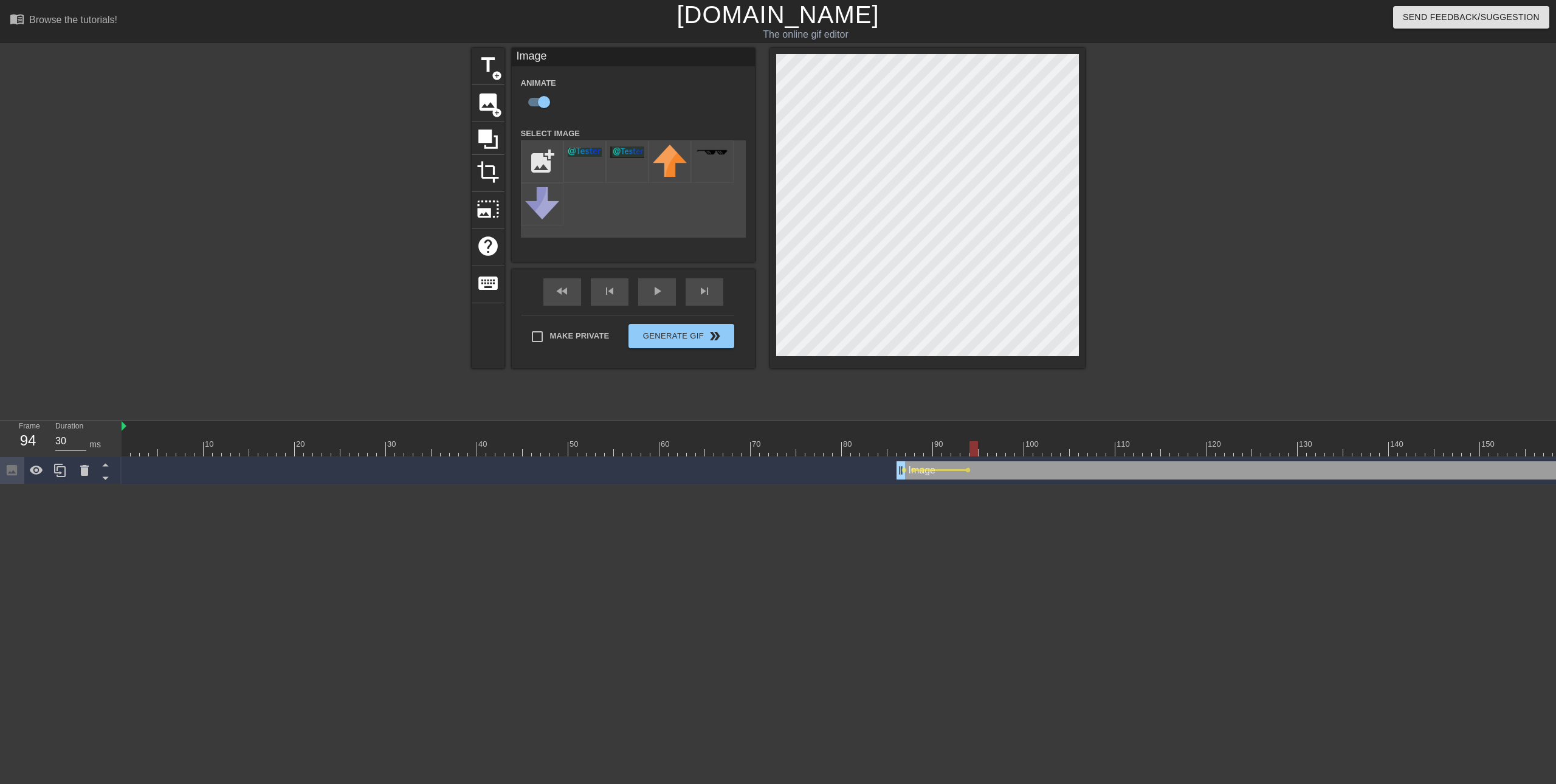
drag, startPoint x: 965, startPoint y: 446, endPoint x: 973, endPoint y: 446, distance: 8.0
click at [973, 446] on div at bounding box center [973, 448] width 9 height 15
drag, startPoint x: 975, startPoint y: 447, endPoint x: 982, endPoint y: 446, distance: 7.1
click at [982, 446] on div at bounding box center [982, 448] width 9 height 15
drag, startPoint x: 985, startPoint y: 452, endPoint x: 995, endPoint y: 445, distance: 12.2
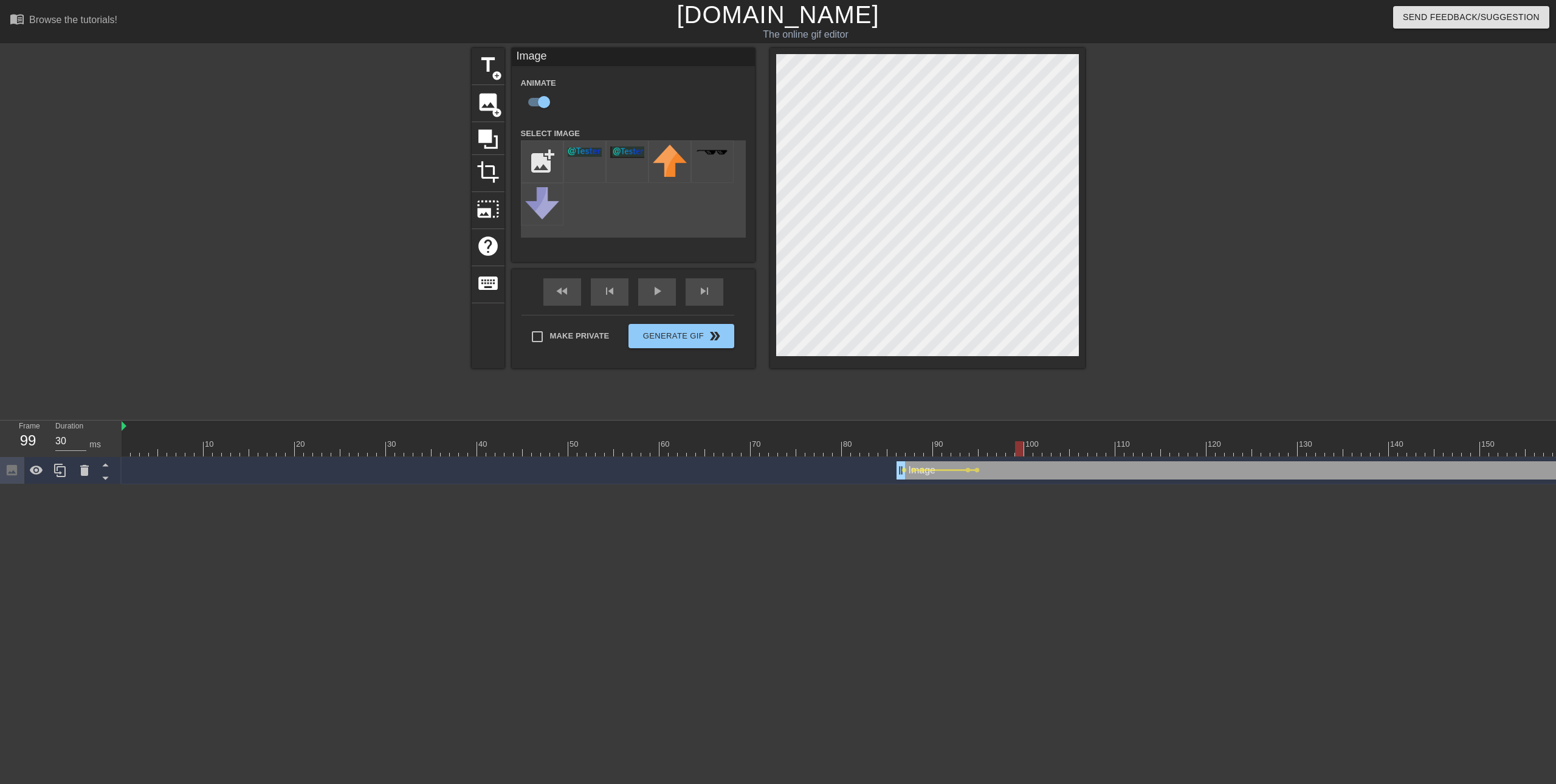
click at [1023, 453] on div at bounding box center [1019, 448] width 9 height 15
click at [663, 299] on div "play_arrow" at bounding box center [657, 291] width 38 height 27
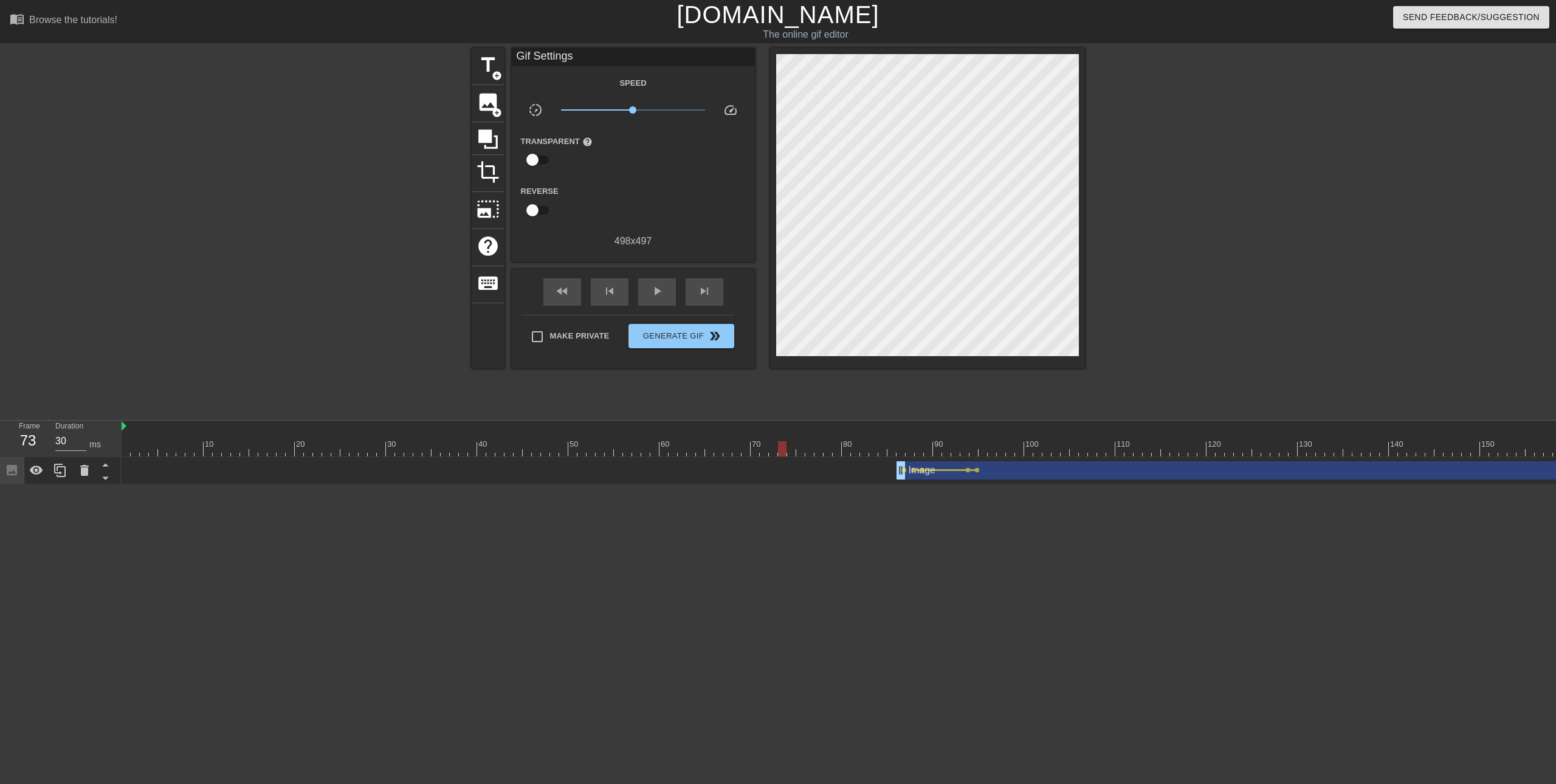
drag, startPoint x: 833, startPoint y: 442, endPoint x: 768, endPoint y: 442, distance: 65.0
click at [768, 442] on div at bounding box center [1334, 448] width 2425 height 15
click at [670, 295] on div "play_arrow" at bounding box center [657, 291] width 38 height 27
click at [670, 295] on div "pause" at bounding box center [657, 291] width 38 height 27
drag, startPoint x: 1093, startPoint y: 446, endPoint x: 1006, endPoint y: 449, distance: 87.1
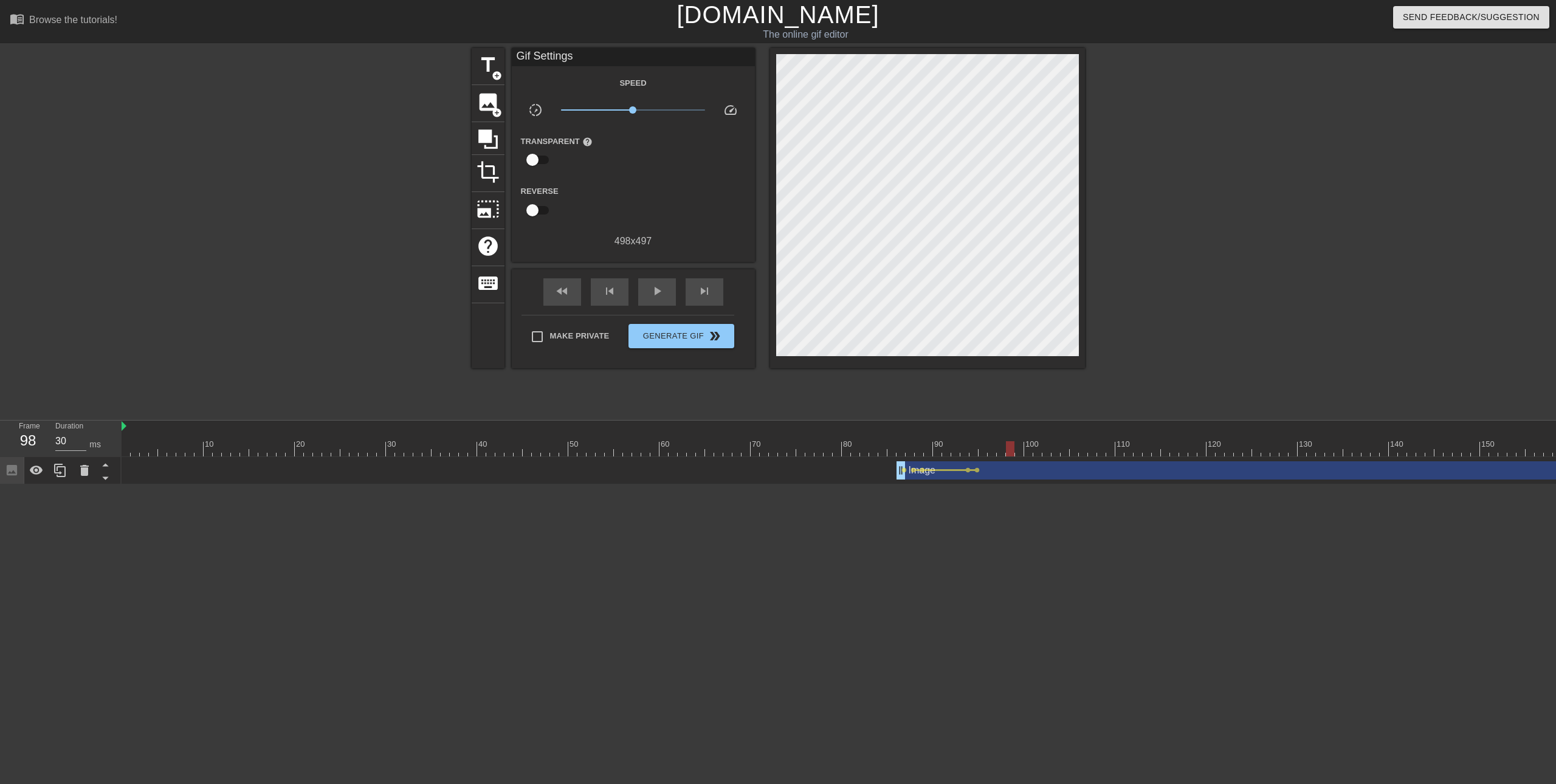
click at [1006, 449] on div at bounding box center [1010, 448] width 9 height 15
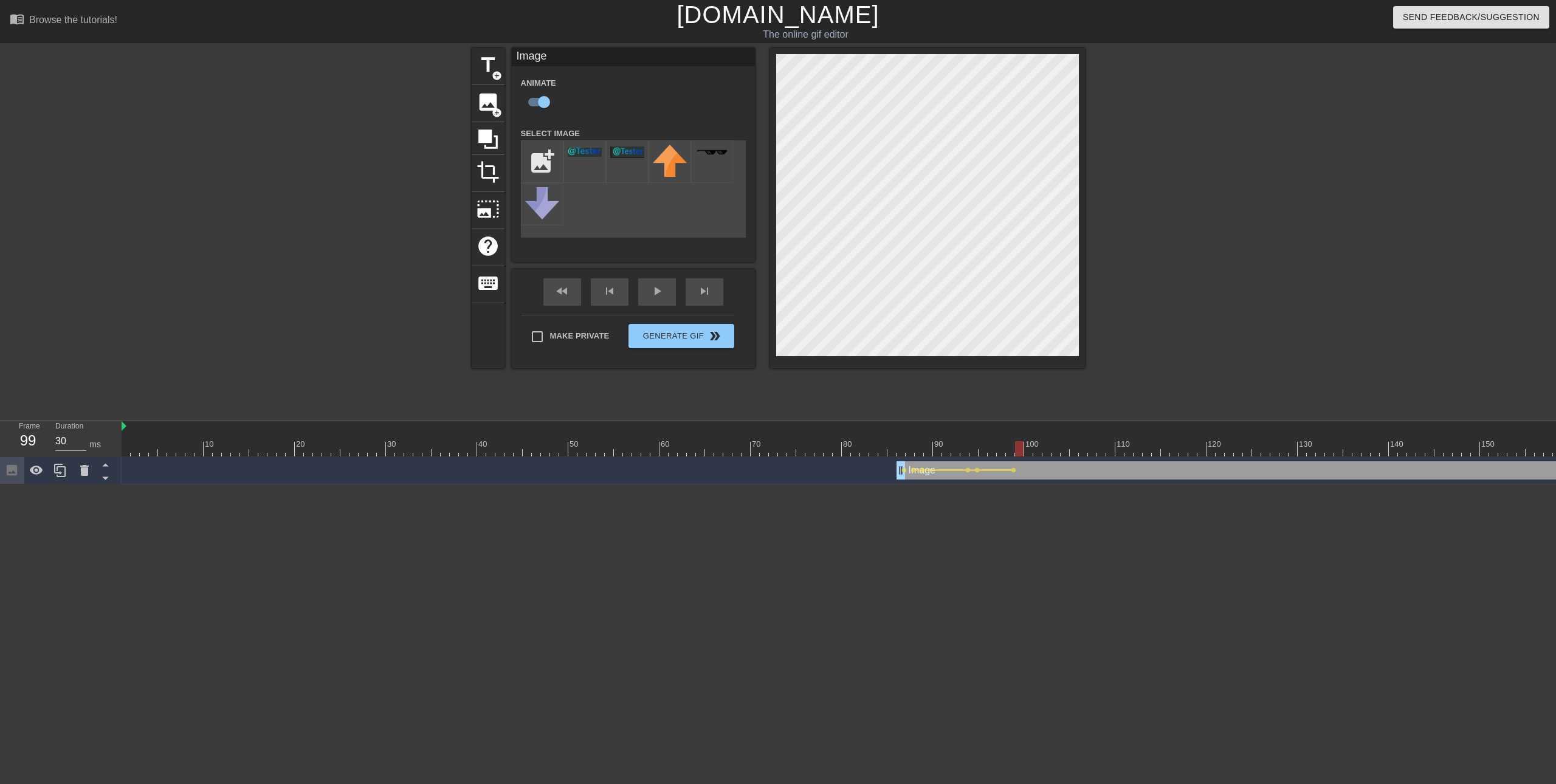
drag, startPoint x: 1010, startPoint y: 448, endPoint x: 1021, endPoint y: 444, distance: 11.7
click at [1023, 448] on div at bounding box center [1019, 448] width 9 height 15
drag, startPoint x: 1027, startPoint y: 448, endPoint x: 1047, endPoint y: 443, distance: 20.6
click at [1049, 446] on div at bounding box center [1047, 448] width 9 height 15
drag, startPoint x: 1047, startPoint y: 448, endPoint x: 1059, endPoint y: 444, distance: 12.6
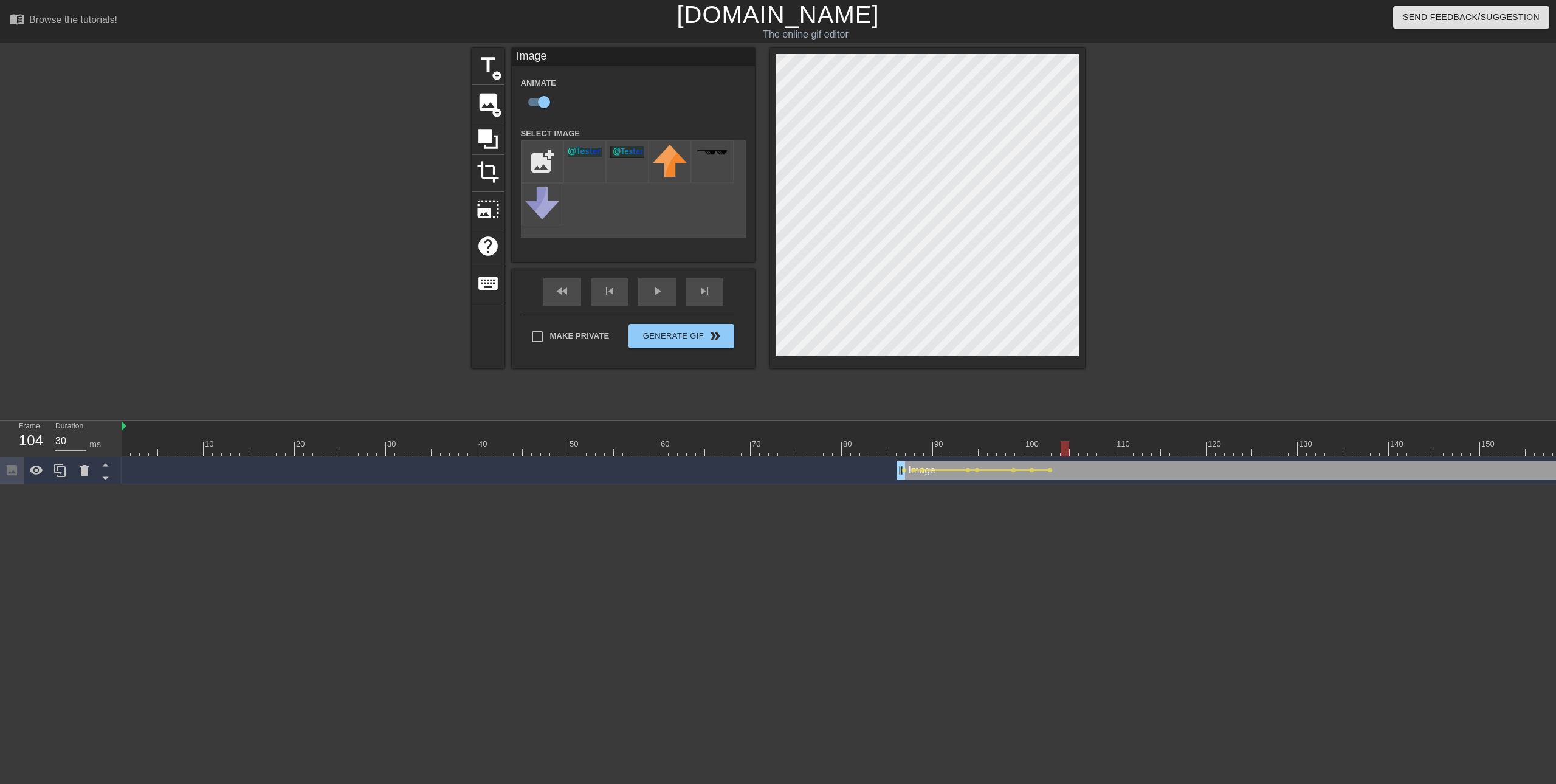
click at [1064, 448] on div at bounding box center [1064, 448] width 9 height 15
drag, startPoint x: 1064, startPoint y: 450, endPoint x: 1413, endPoint y: 480, distance: 350.3
click at [1504, 451] on div at bounding box center [1502, 448] width 9 height 15
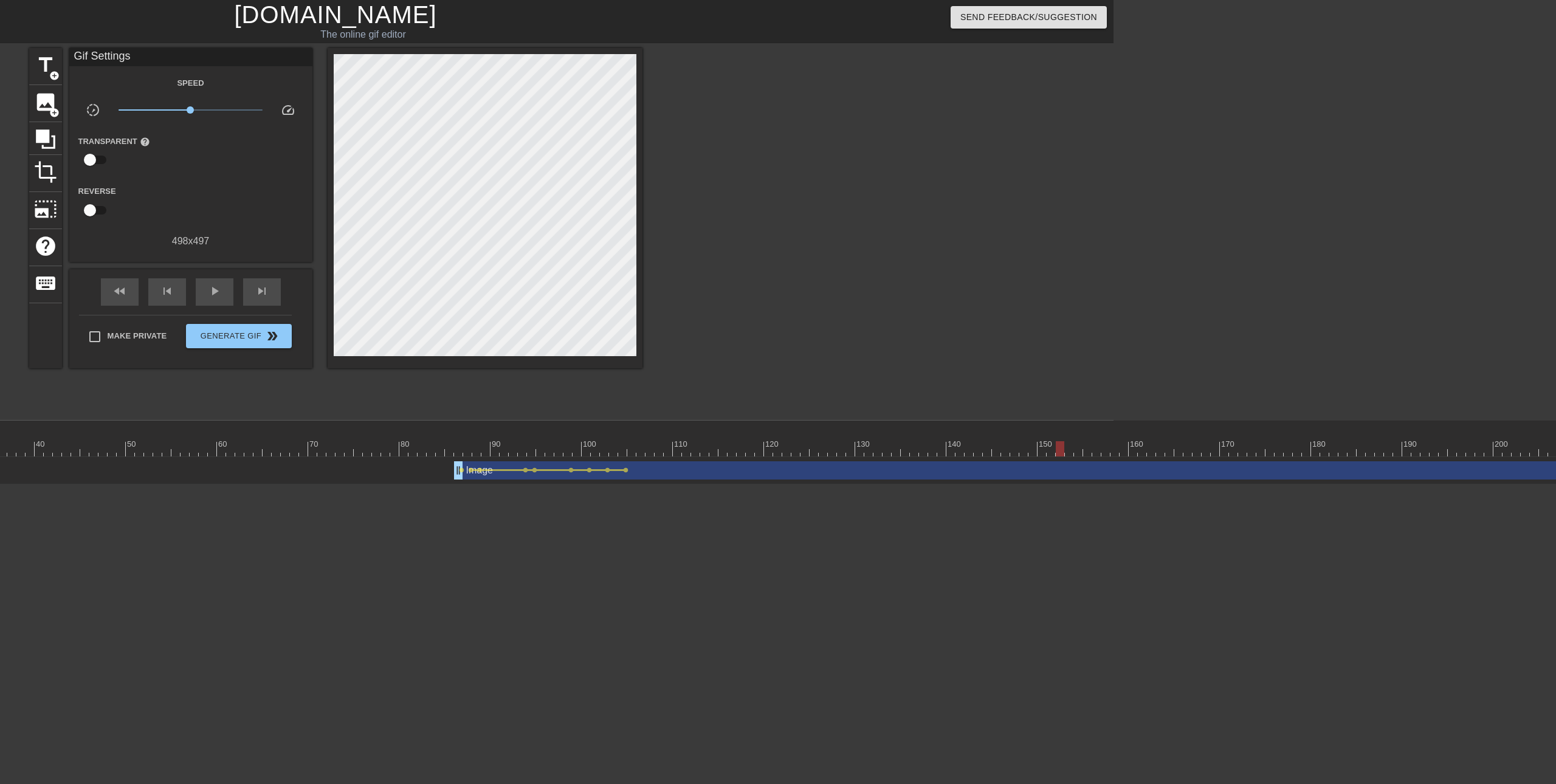
scroll to position [0, 444]
drag, startPoint x: 1056, startPoint y: 447, endPoint x: 1137, endPoint y: 446, distance: 81.0
click at [1137, 446] on div at bounding box center [1140, 448] width 9 height 15
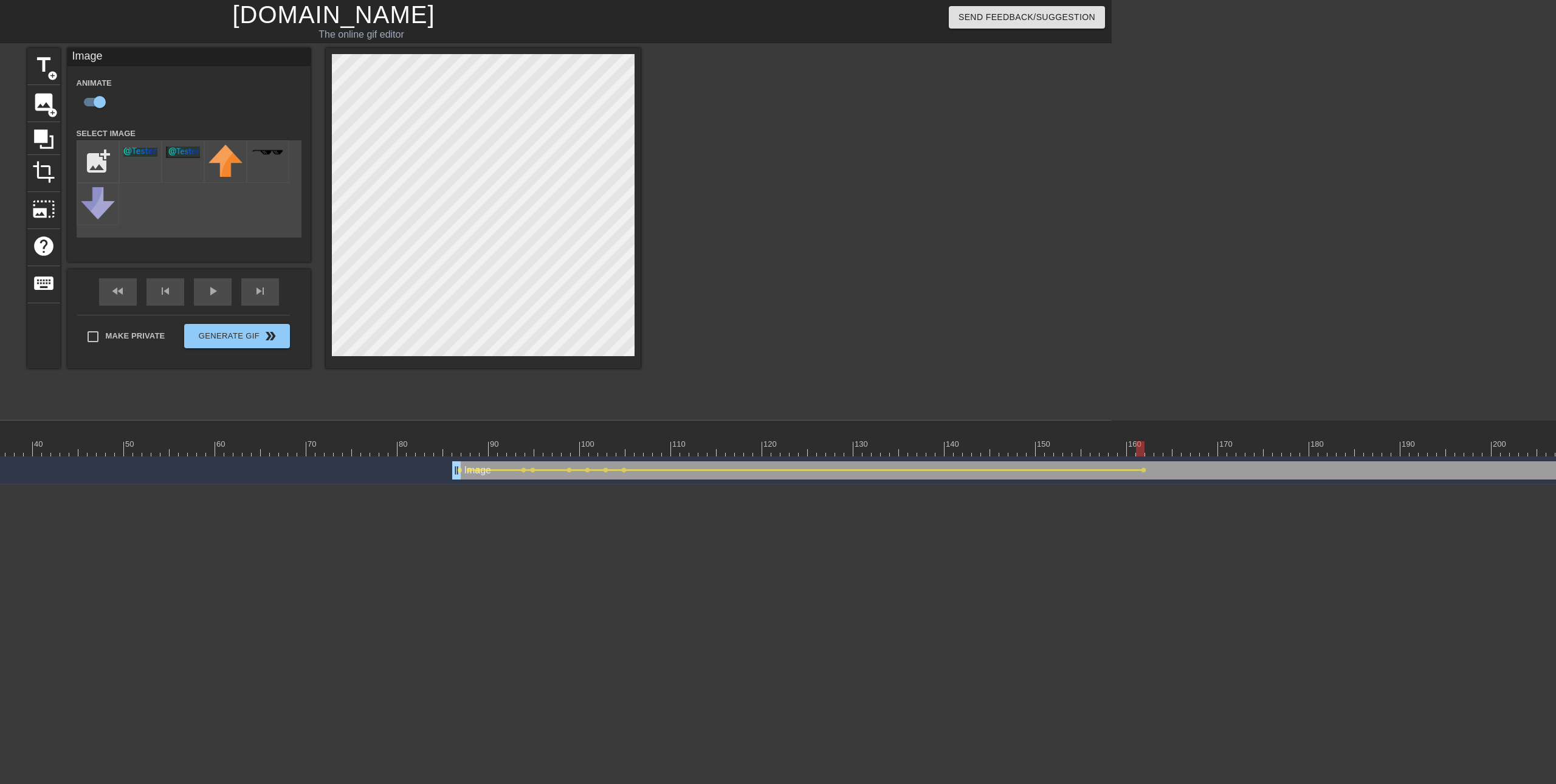
drag, startPoint x: 1138, startPoint y: 448, endPoint x: 772, endPoint y: 344, distance: 380.5
click at [1111, 461] on div "10 20 30 40 50 60 70 80 90 100 110 120 130 140 150 160" at bounding box center [394, 452] width 1434 height 64
drag, startPoint x: 446, startPoint y: 437, endPoint x: 328, endPoint y: 388, distance: 127.8
click at [359, 427] on div "10 20 30 40 50 60 70 80 90 100 110 120 130 140 150 160" at bounding box center [890, 439] width 2425 height 36
click at [212, 288] on span "play_arrow" at bounding box center [213, 291] width 15 height 15
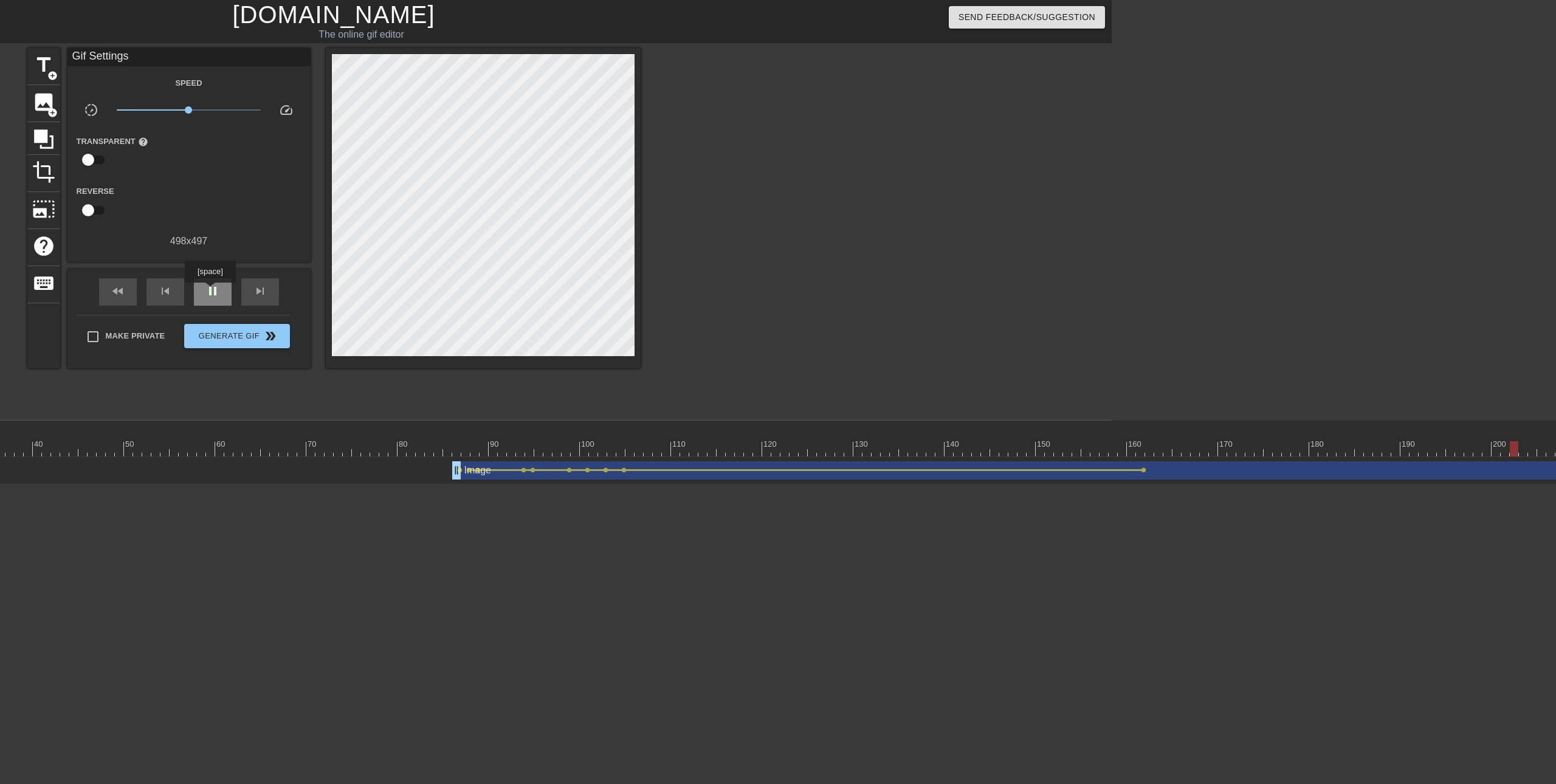
click at [209, 291] on span "pause" at bounding box center [213, 291] width 15 height 15
drag, startPoint x: 1109, startPoint y: 445, endPoint x: 1156, endPoint y: 450, distance: 47.3
click at [1156, 450] on div at bounding box center [890, 448] width 2425 height 15
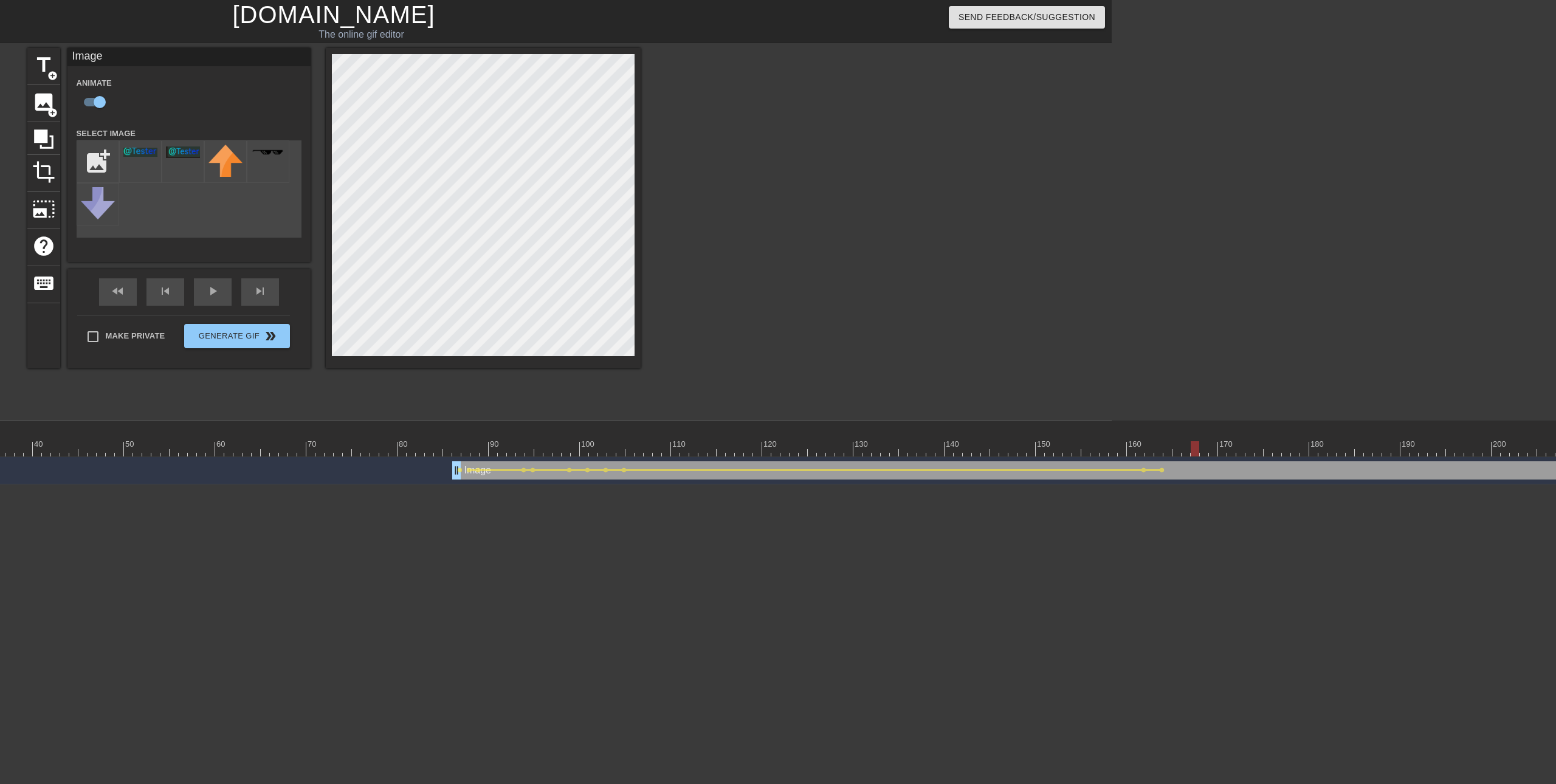
drag, startPoint x: 1157, startPoint y: 445, endPoint x: 1196, endPoint y: 448, distance: 39.1
click at [1196, 448] on div at bounding box center [1195, 448] width 9 height 15
drag, startPoint x: 1208, startPoint y: 450, endPoint x: 1345, endPoint y: 451, distance: 137.0
click at [1345, 451] on div at bounding box center [1341, 448] width 9 height 15
drag, startPoint x: 1345, startPoint y: 445, endPoint x: 1533, endPoint y: 446, distance: 188.0
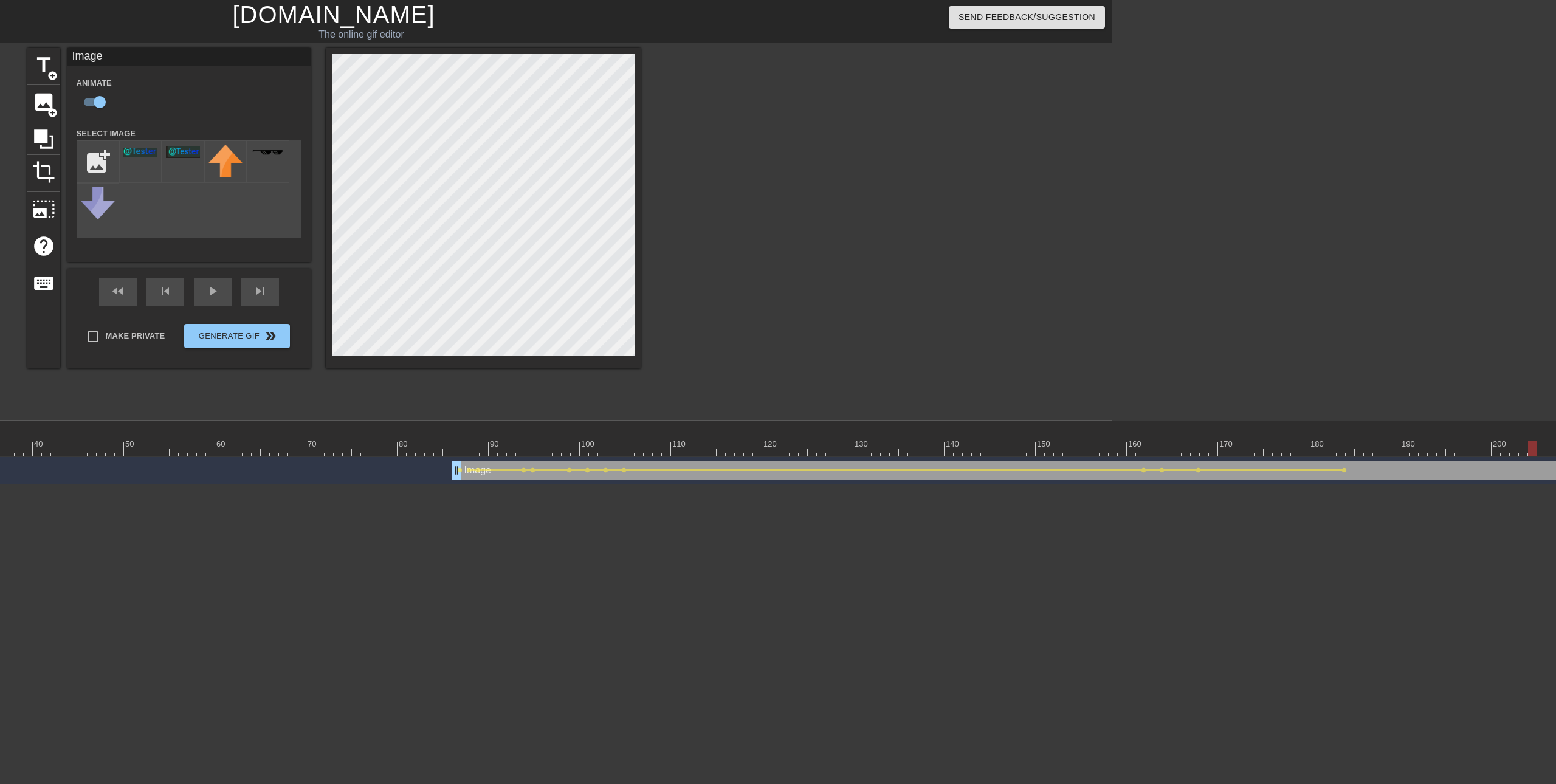
click at [1533, 446] on div at bounding box center [1532, 448] width 9 height 15
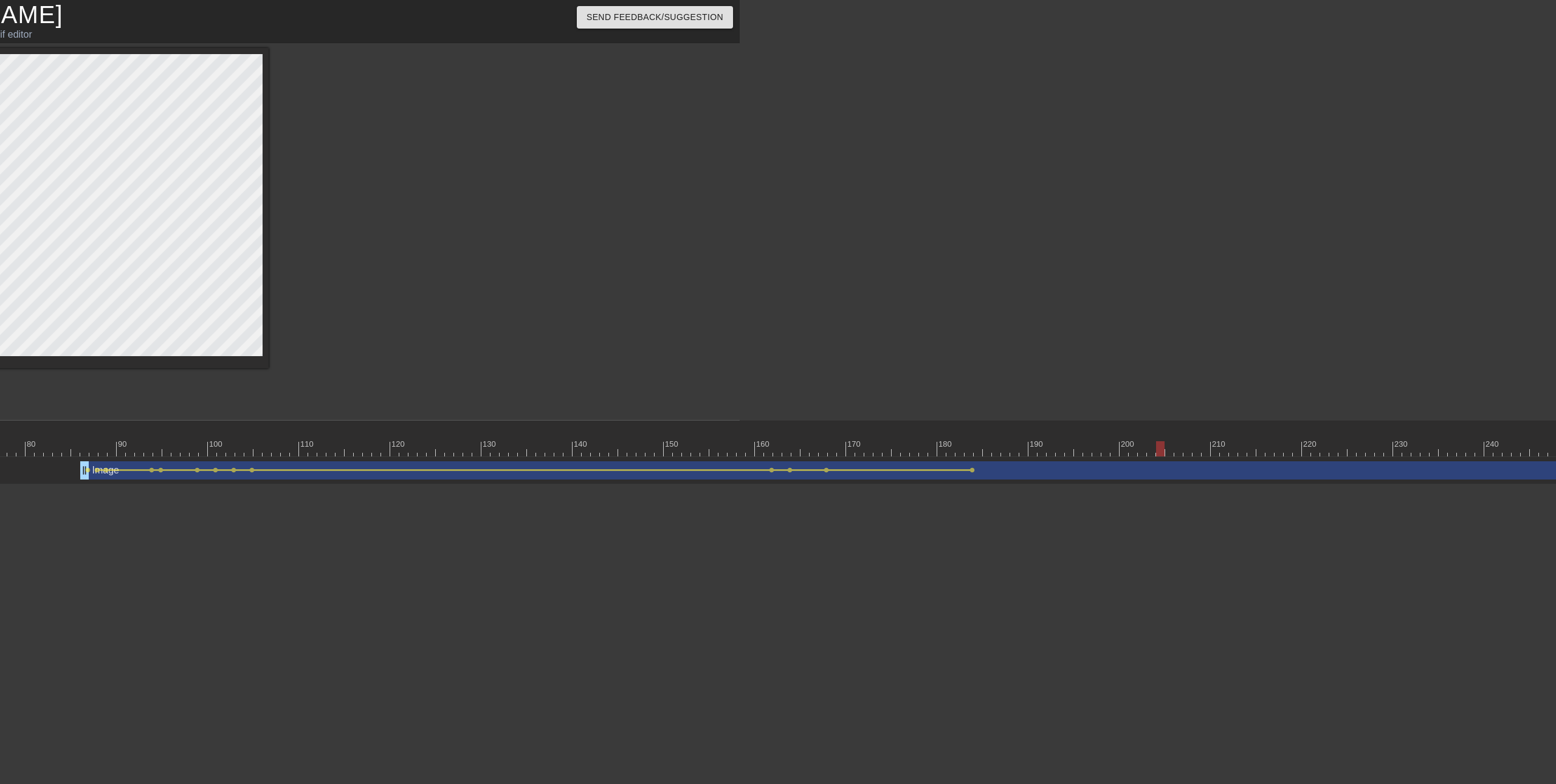
scroll to position [0, 836]
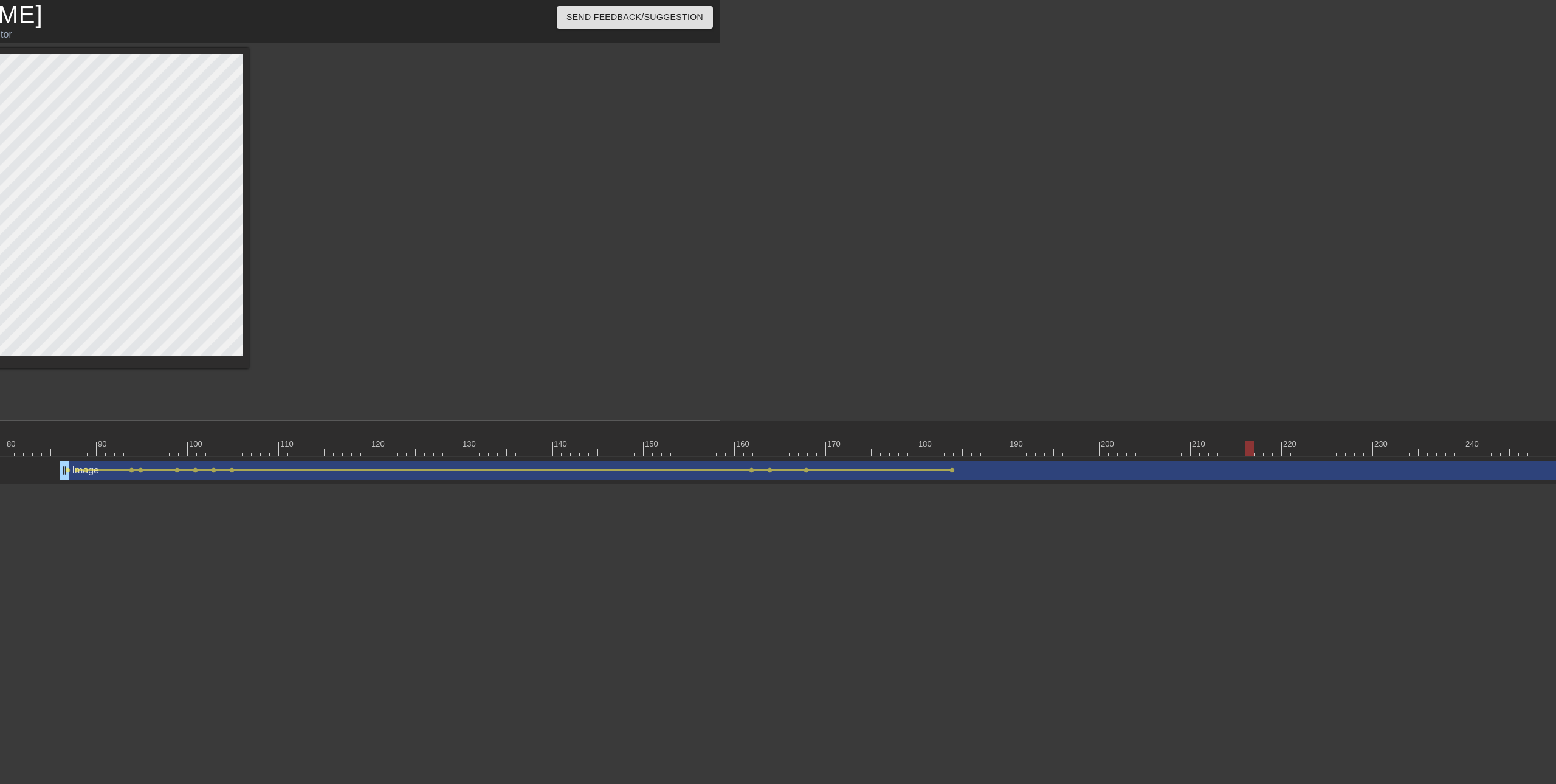
drag, startPoint x: 1138, startPoint y: 446, endPoint x: 831, endPoint y: 443, distance: 307.0
click at [1249, 440] on div "10 20 30 40 50 60 70 80 90 100 110 120 130 140 150 160" at bounding box center [498, 439] width 2425 height 36
drag, startPoint x: 774, startPoint y: 778, endPoint x: 776, endPoint y: 788, distance: 10.2
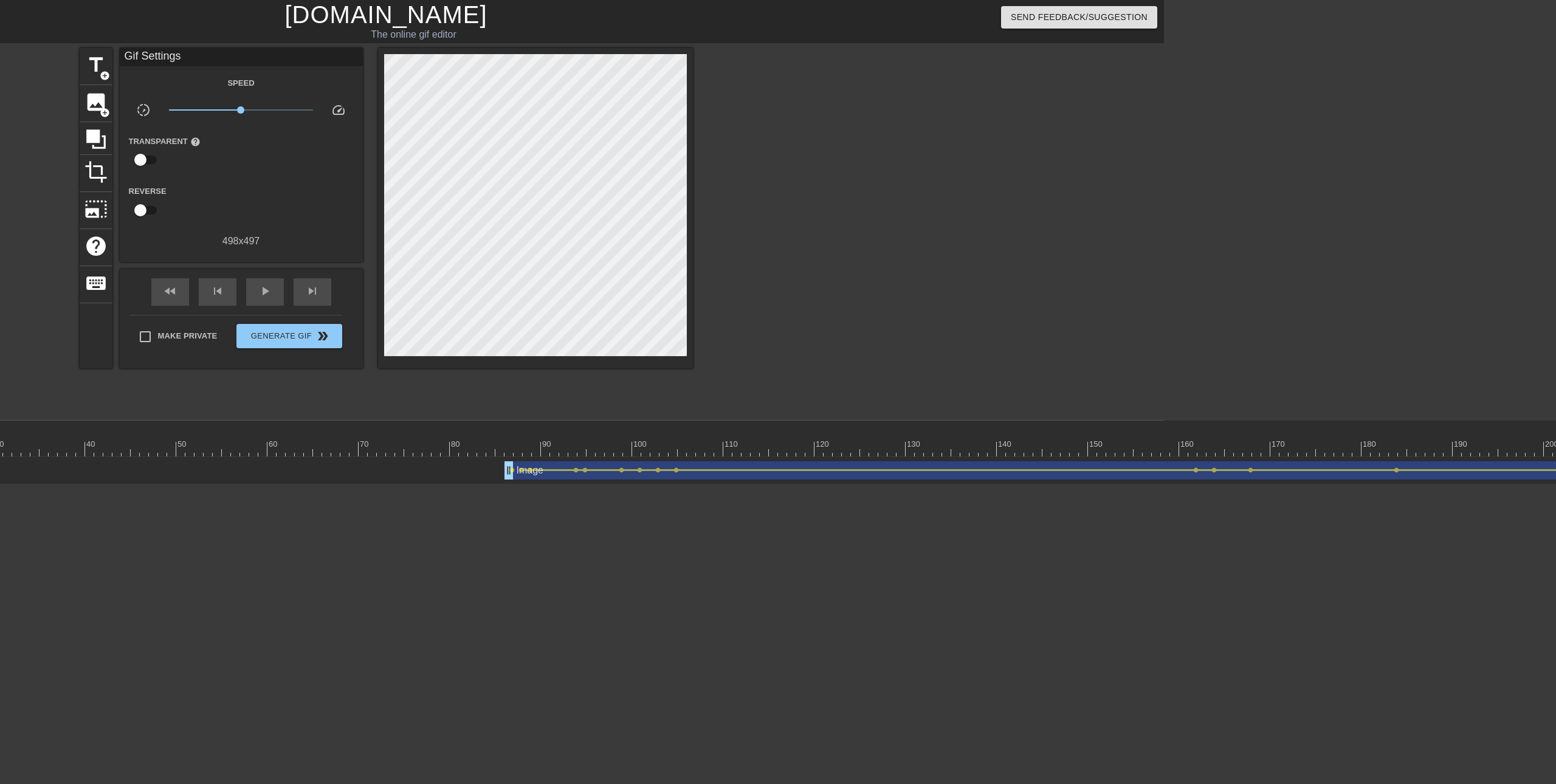
scroll to position [0, 382]
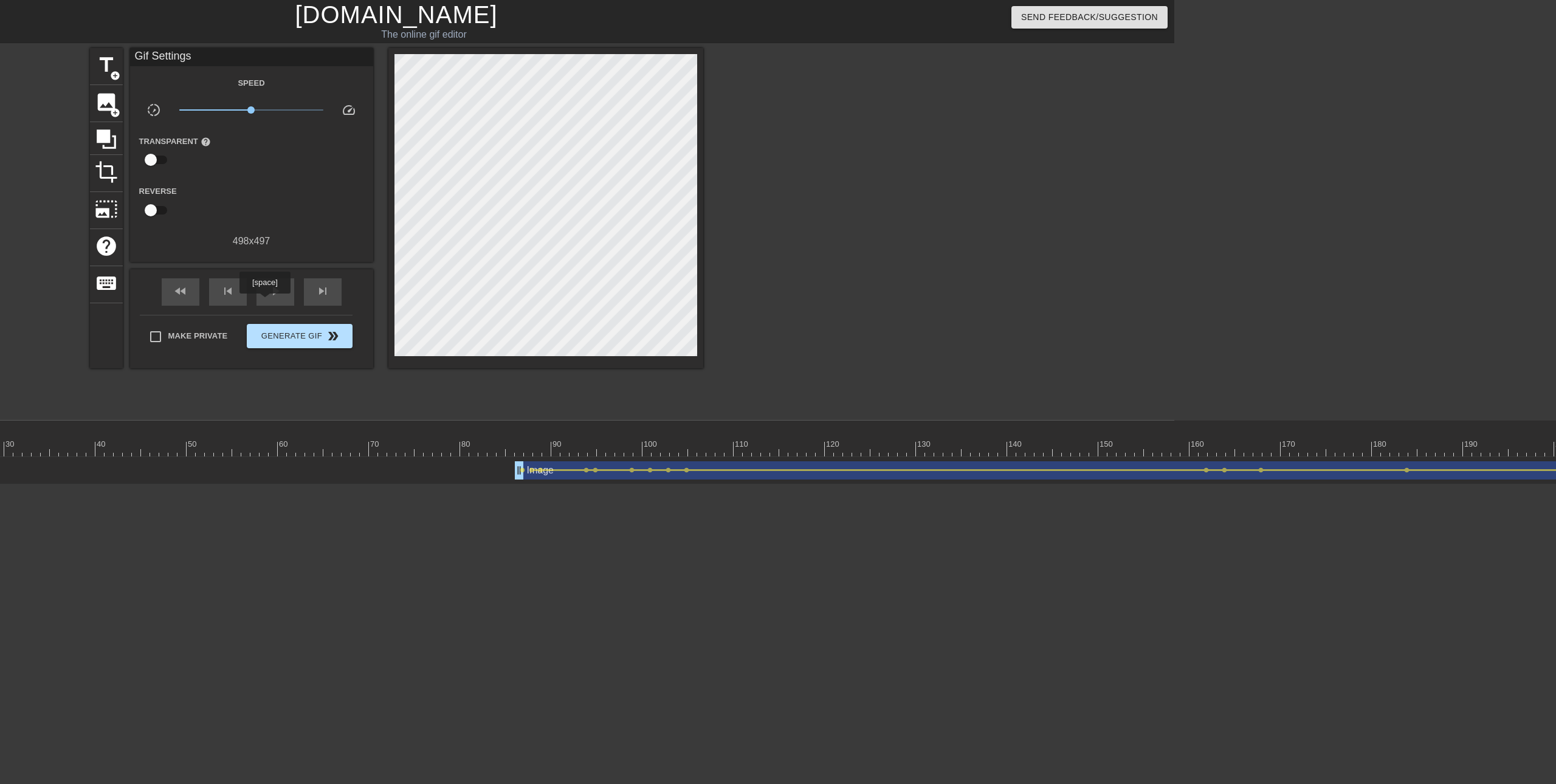
click at [272, 298] on div "play_arrow" at bounding box center [275, 291] width 38 height 27
drag, startPoint x: 490, startPoint y: 419, endPoint x: 482, endPoint y: 441, distance: 23.4
click at [473, 437] on div "menu_book Browse the tutorials! [DOMAIN_NAME] The online gif editor Send Feedba…" at bounding box center [396, 242] width 1556 height 484
click at [278, 289] on span "play_arrow" at bounding box center [276, 291] width 15 height 15
click at [257, 288] on div "pause" at bounding box center [275, 291] width 38 height 27
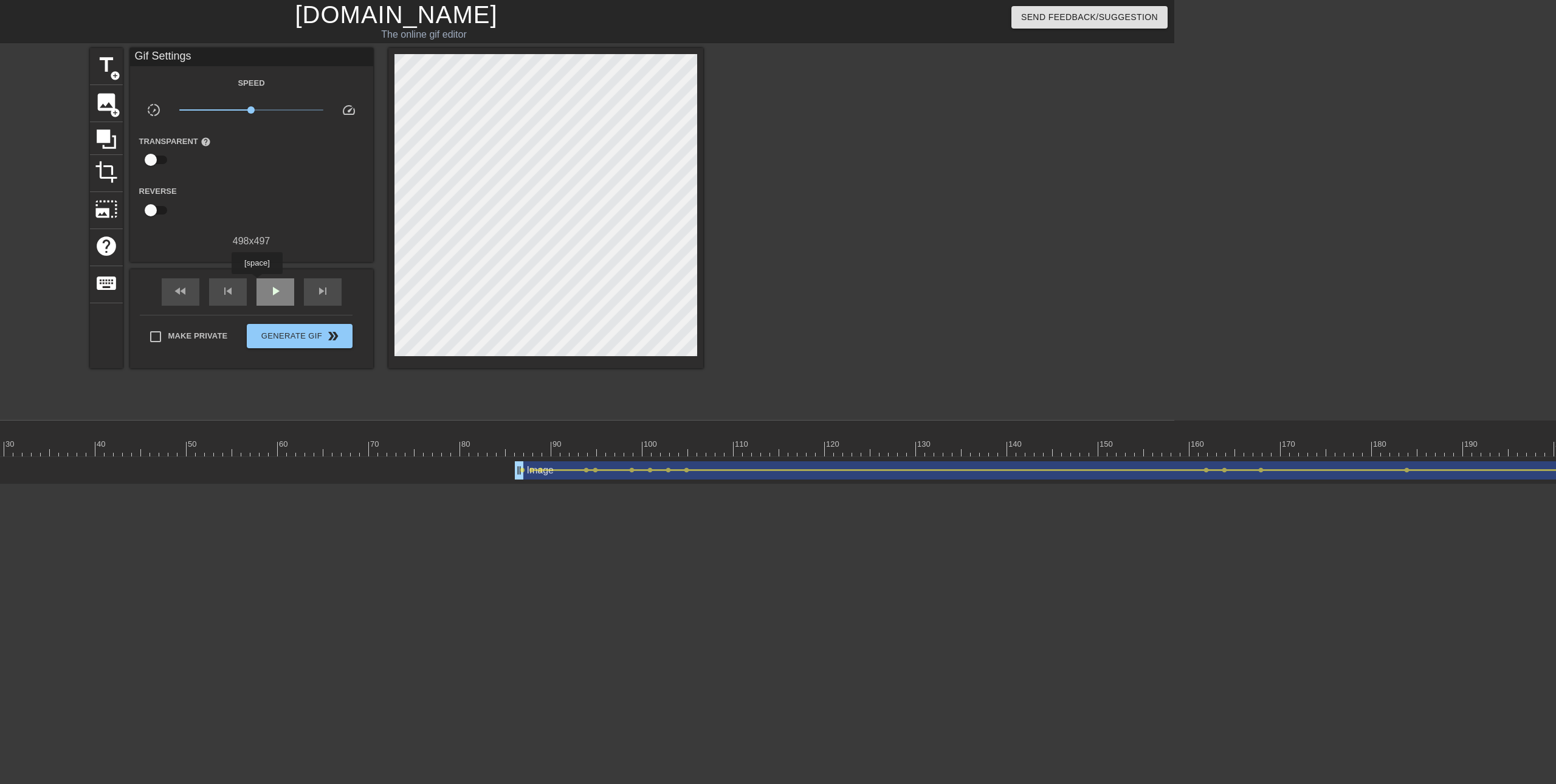
click at [257, 283] on div "play_arrow" at bounding box center [275, 291] width 38 height 27
click at [511, 446] on div at bounding box center [952, 448] width 2425 height 15
click at [276, 298] on span "play_arrow" at bounding box center [276, 291] width 15 height 15
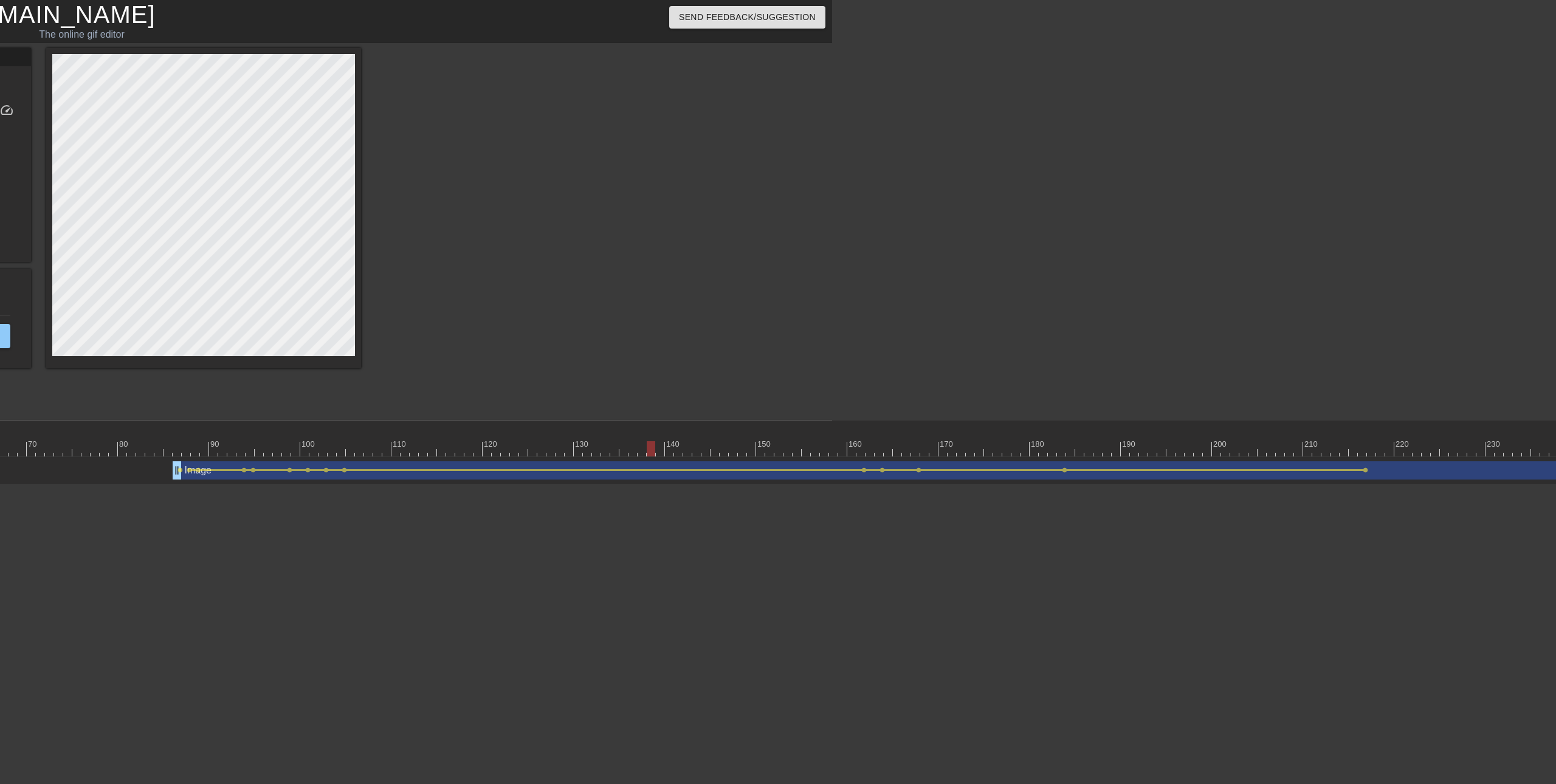
scroll to position [0, 725]
click at [1399, 457] on div "Image drag_handle drag_handle lens lens lens lens lens lens lens lens lens lens…" at bounding box center [609, 470] width 2425 height 27
drag, startPoint x: 1365, startPoint y: 470, endPoint x: 1376, endPoint y: 468, distance: 11.2
click at [1376, 468] on div "Image drag_handle drag_handle lens lens lens lens lens lens lens lens lens lens…" at bounding box center [609, 470] width 2425 height 18
click at [1362, 468] on div "Image drag_handle drag_handle lens lens lens lens lens lens lens lens lens lens…" at bounding box center [609, 470] width 2425 height 18
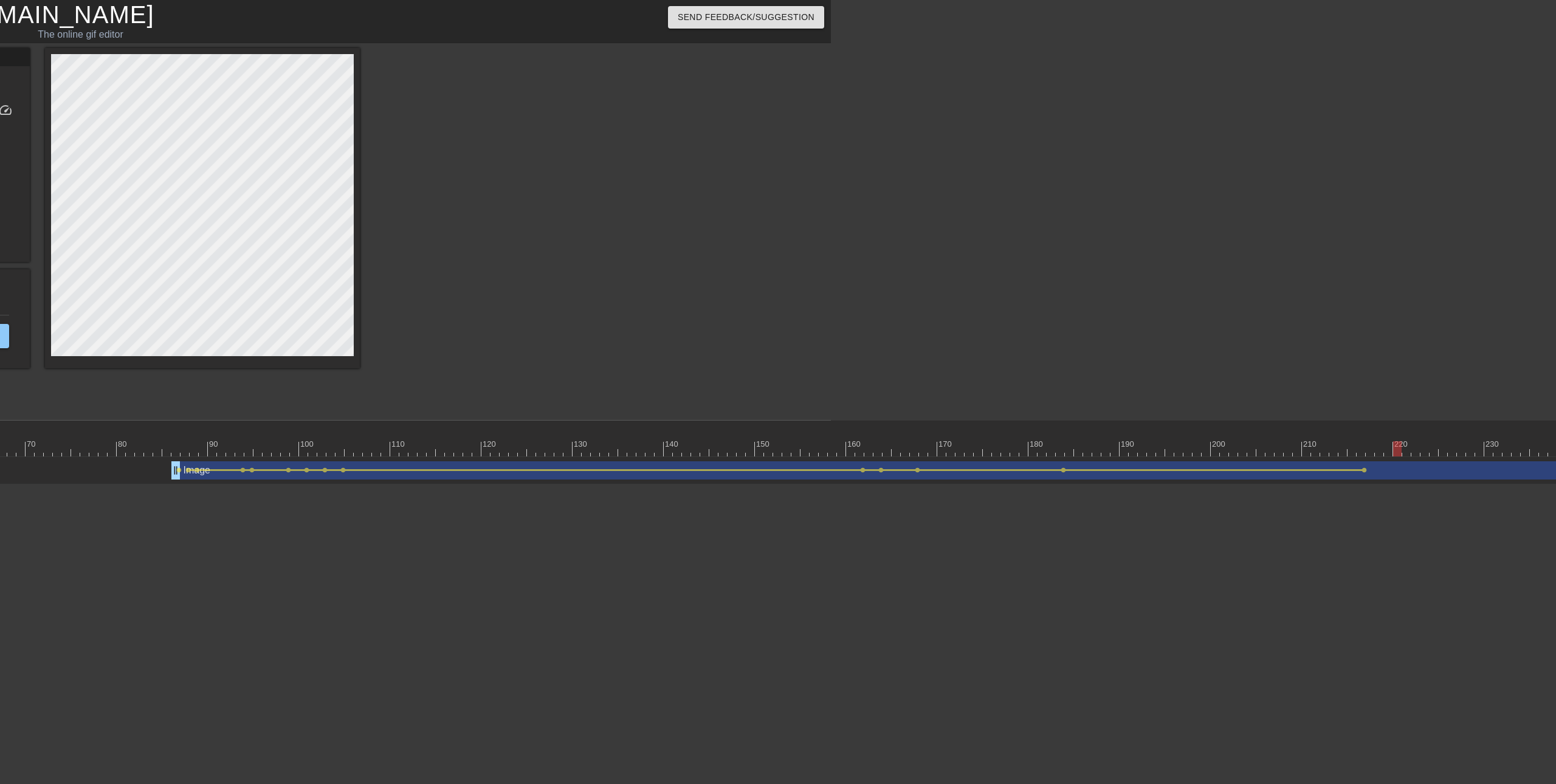
drag, startPoint x: 1362, startPoint y: 468, endPoint x: 1373, endPoint y: 468, distance: 11.0
click at [1373, 468] on div "Image drag_handle drag_handle lens lens lens lens lens lens lens lens lens lens…" at bounding box center [609, 470] width 2425 height 18
drag, startPoint x: 1394, startPoint y: 451, endPoint x: 1403, endPoint y: 450, distance: 9.1
click at [1401, 450] on div at bounding box center [1397, 448] width 9 height 15
drag, startPoint x: 1405, startPoint y: 450, endPoint x: 1516, endPoint y: 449, distance: 111.0
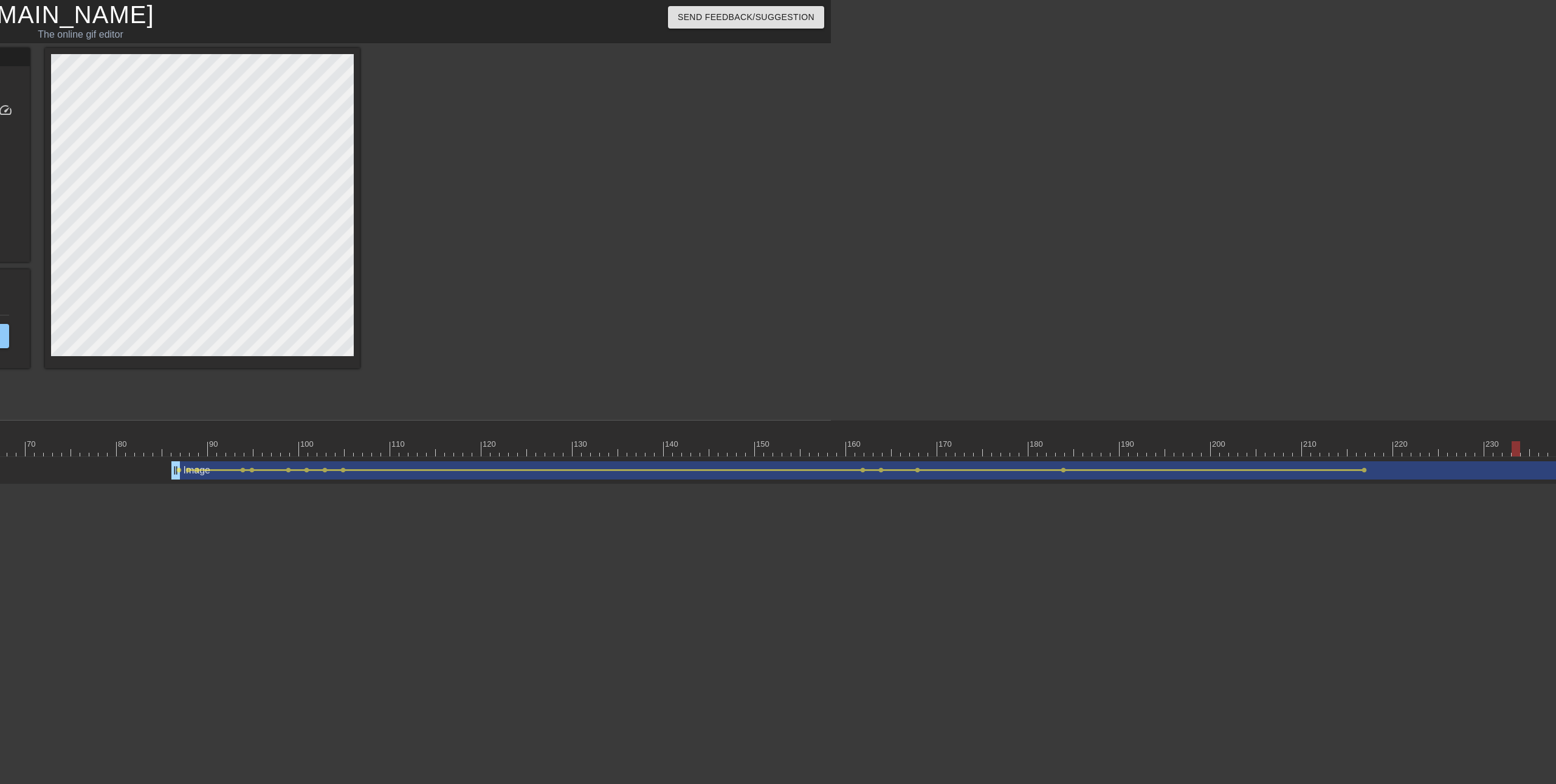
click at [1516, 449] on div at bounding box center [1516, 448] width 9 height 15
click at [1298, 470] on div at bounding box center [1214, 470] width 297 height 2
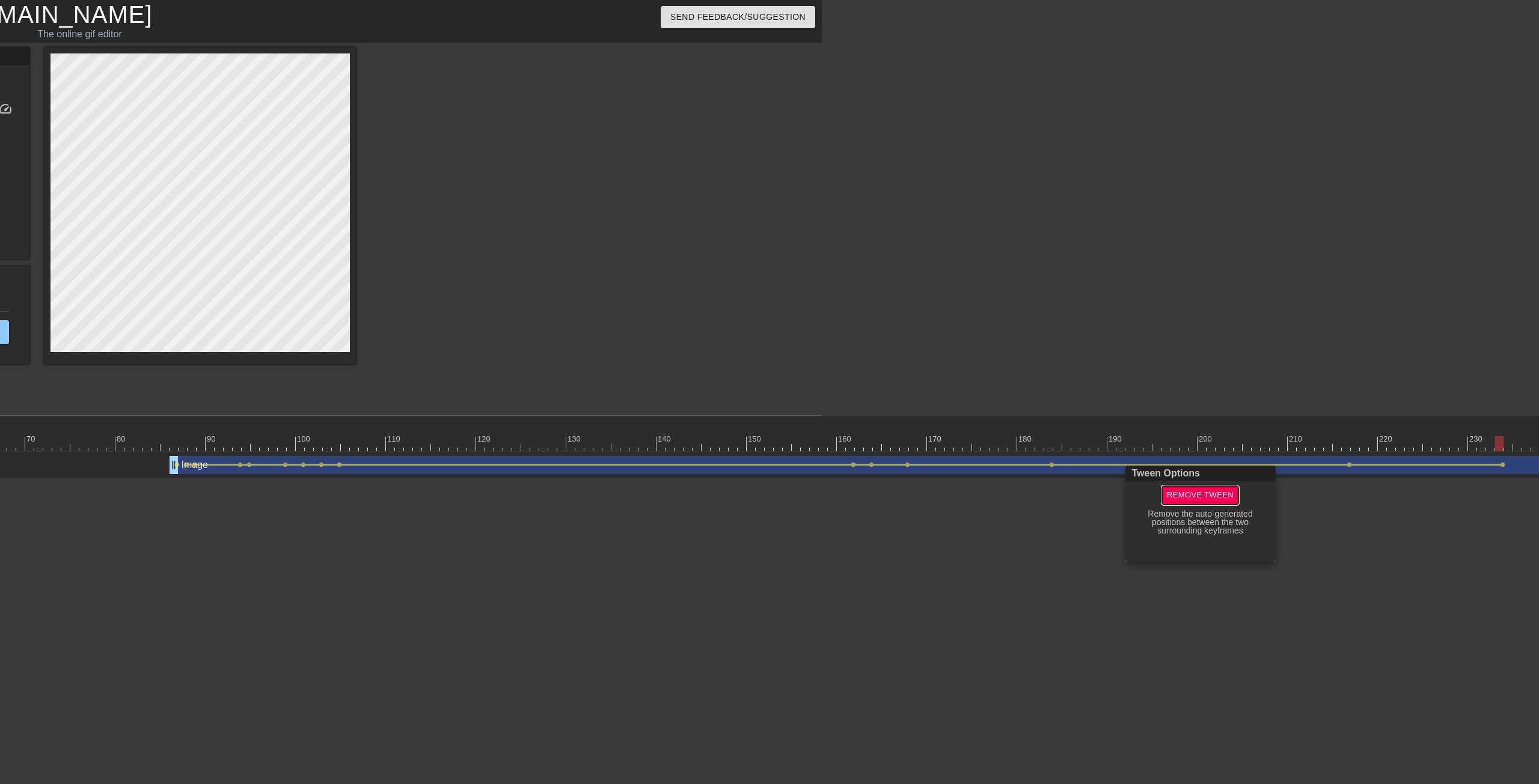
click at [1217, 500] on span "Remove Tween" at bounding box center [1200, 495] width 67 height 14
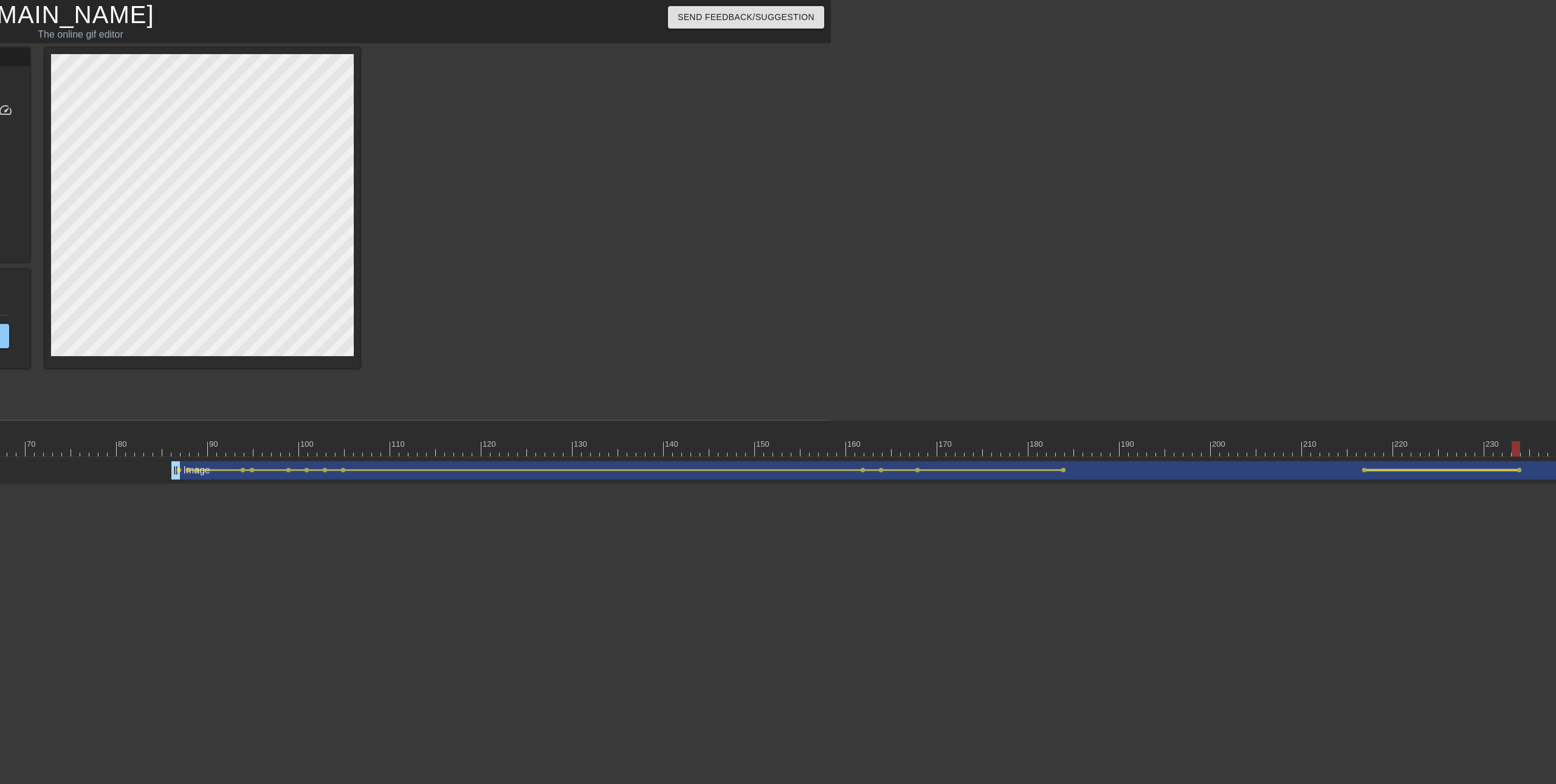
click at [1389, 469] on div at bounding box center [1442, 470] width 151 height 2
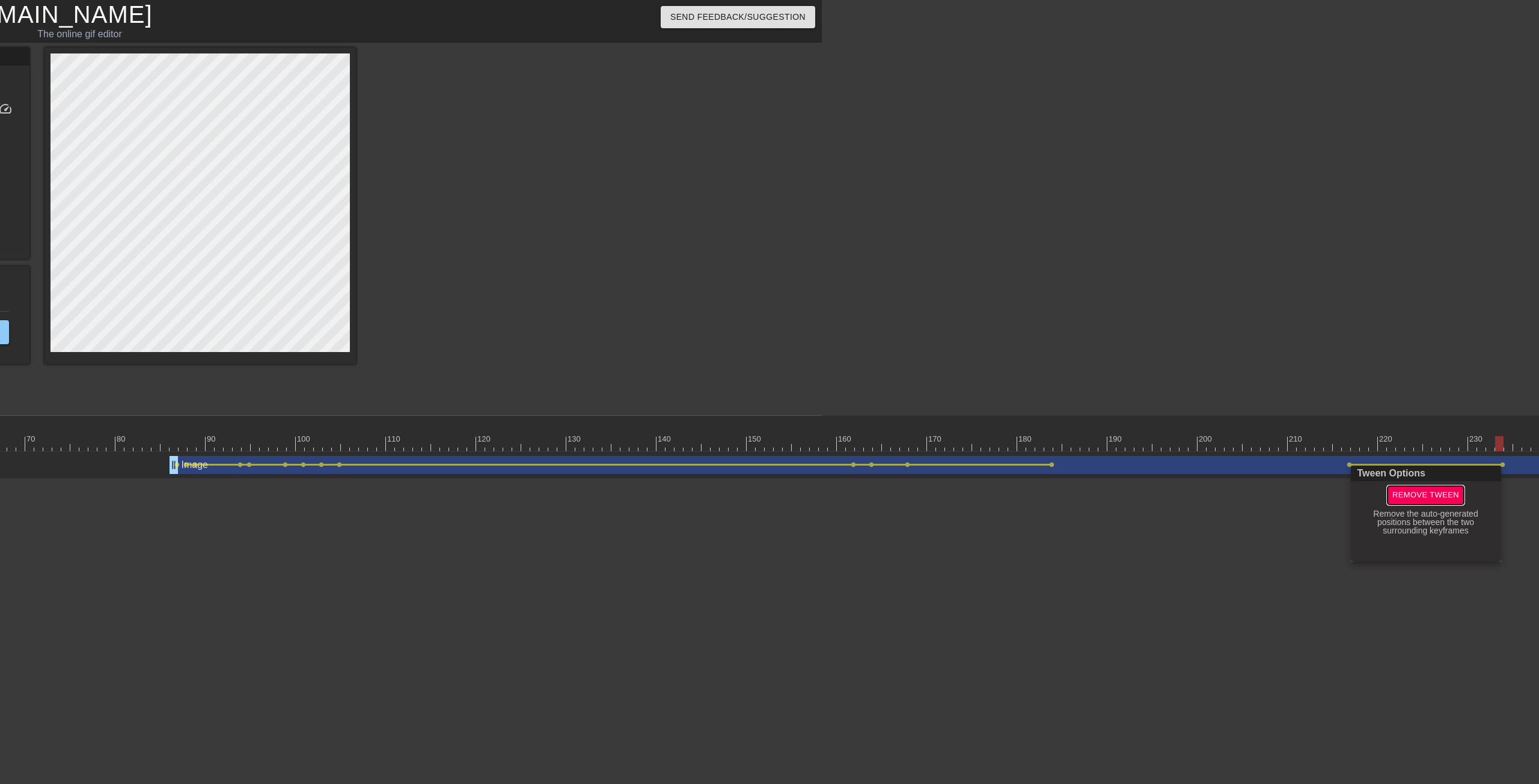
drag, startPoint x: 1414, startPoint y: 497, endPoint x: 1386, endPoint y: 495, distance: 28.1
click at [1414, 497] on span "Remove Tween" at bounding box center [1425, 495] width 67 height 14
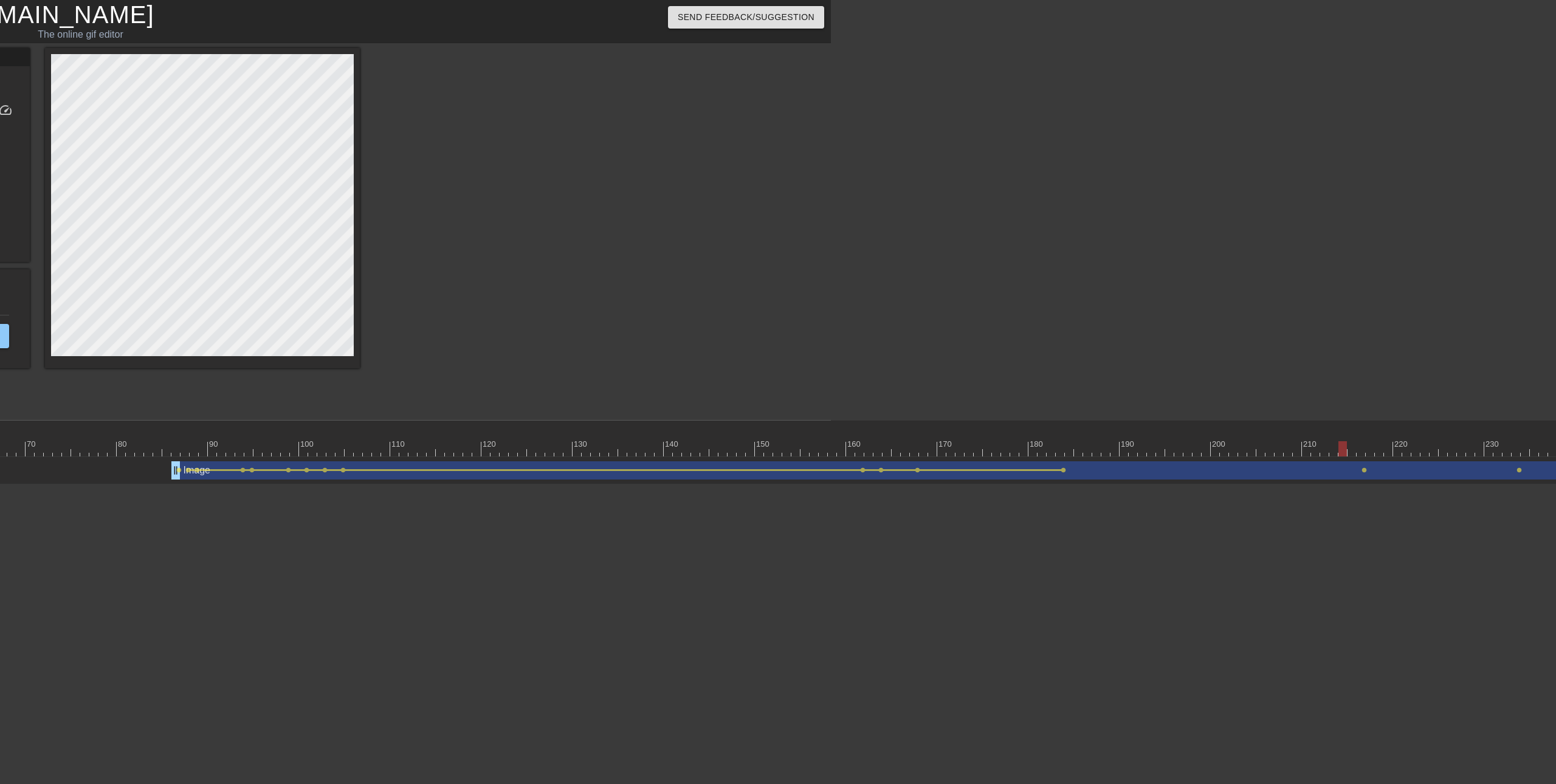
drag, startPoint x: 1514, startPoint y: 447, endPoint x: 1354, endPoint y: 457, distance: 160.3
click at [1339, 451] on div at bounding box center [1343, 448] width 9 height 15
click at [1360, 474] on div "Image drag_handle drag_handle" at bounding box center [996, 470] width 1650 height 18
click at [1364, 470] on span "lens" at bounding box center [1364, 470] width 5 height 5
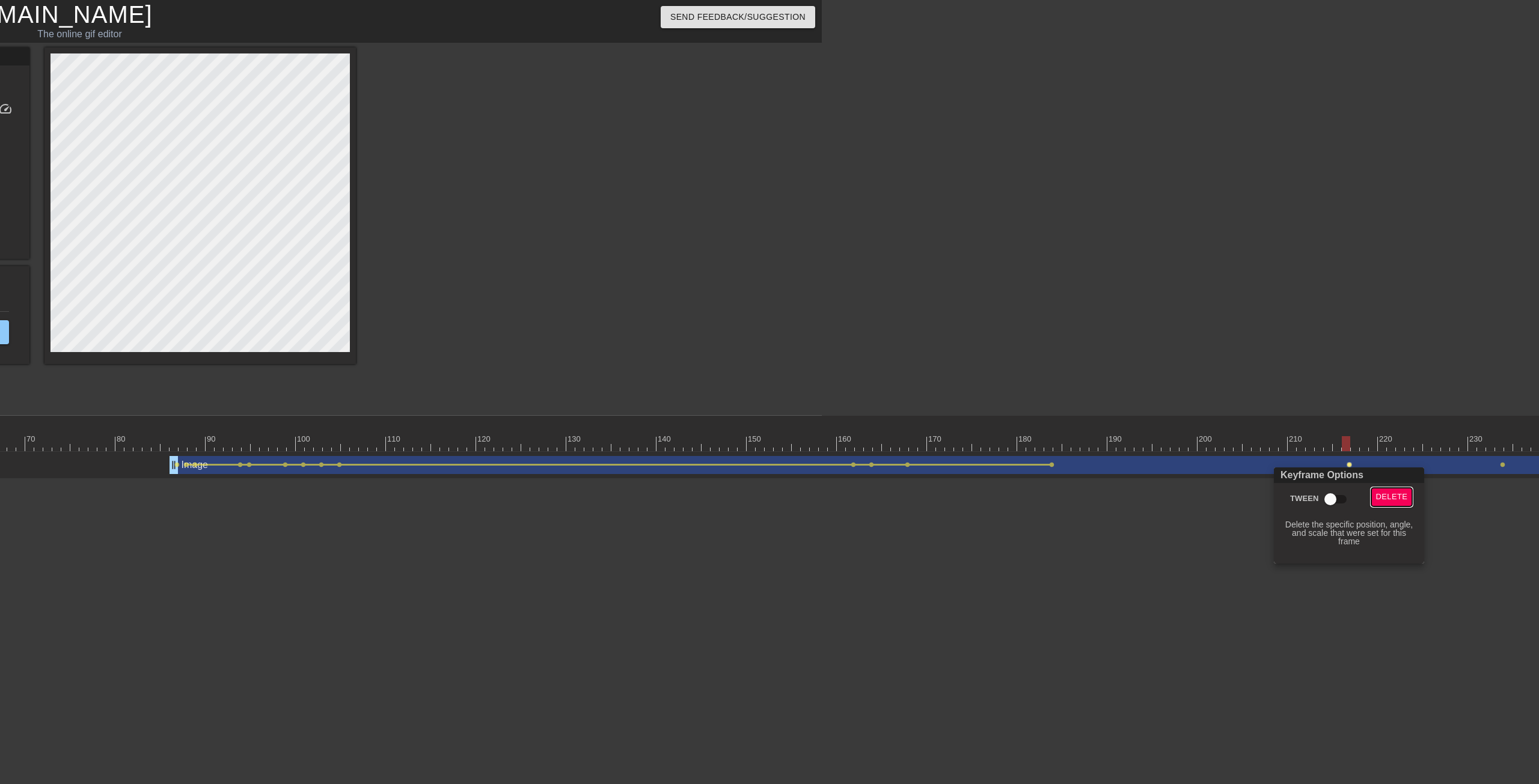
click at [1390, 498] on span "Delete" at bounding box center [1392, 497] width 32 height 14
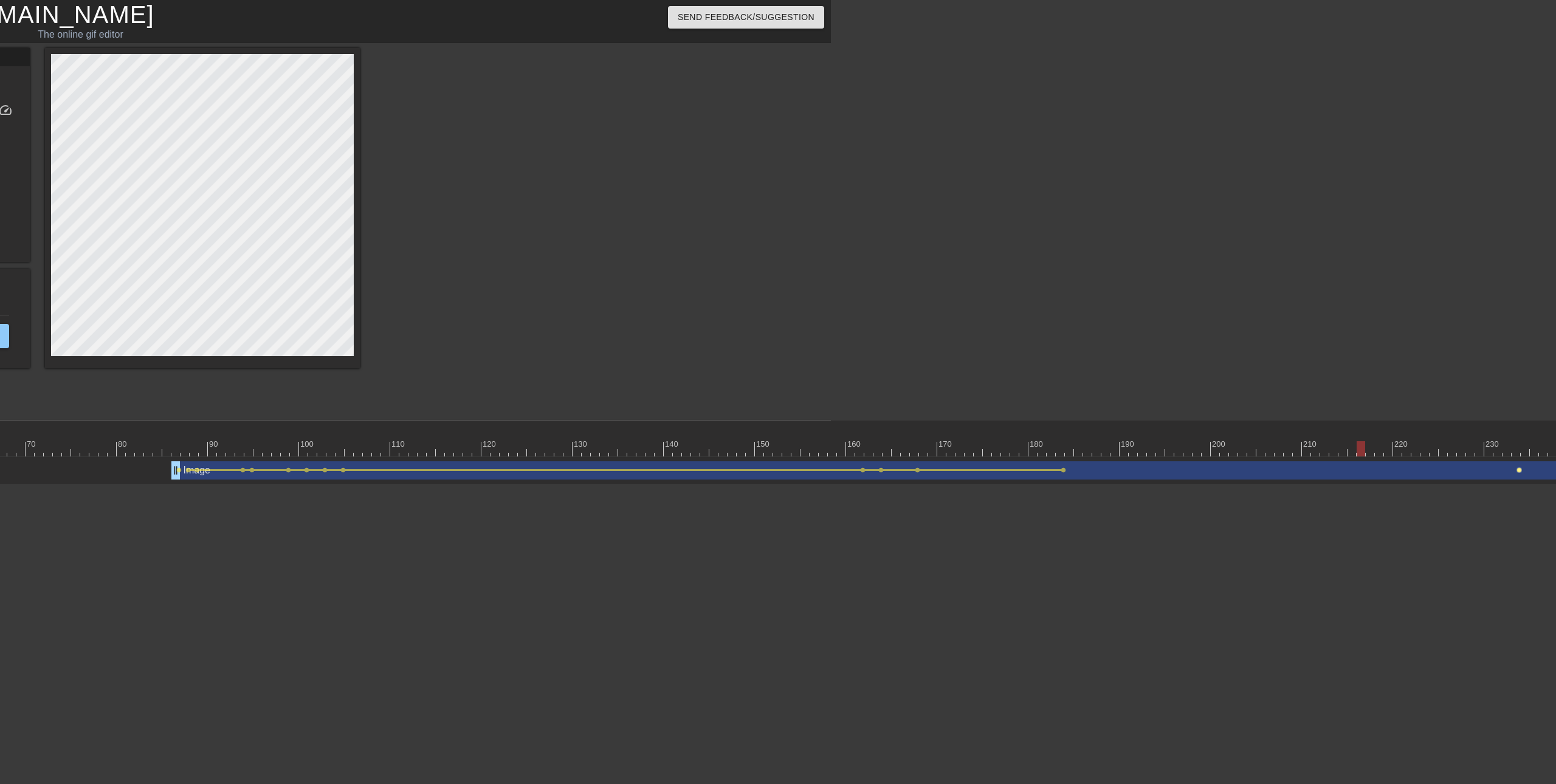
click at [1520, 470] on span "lens" at bounding box center [1519, 470] width 5 height 5
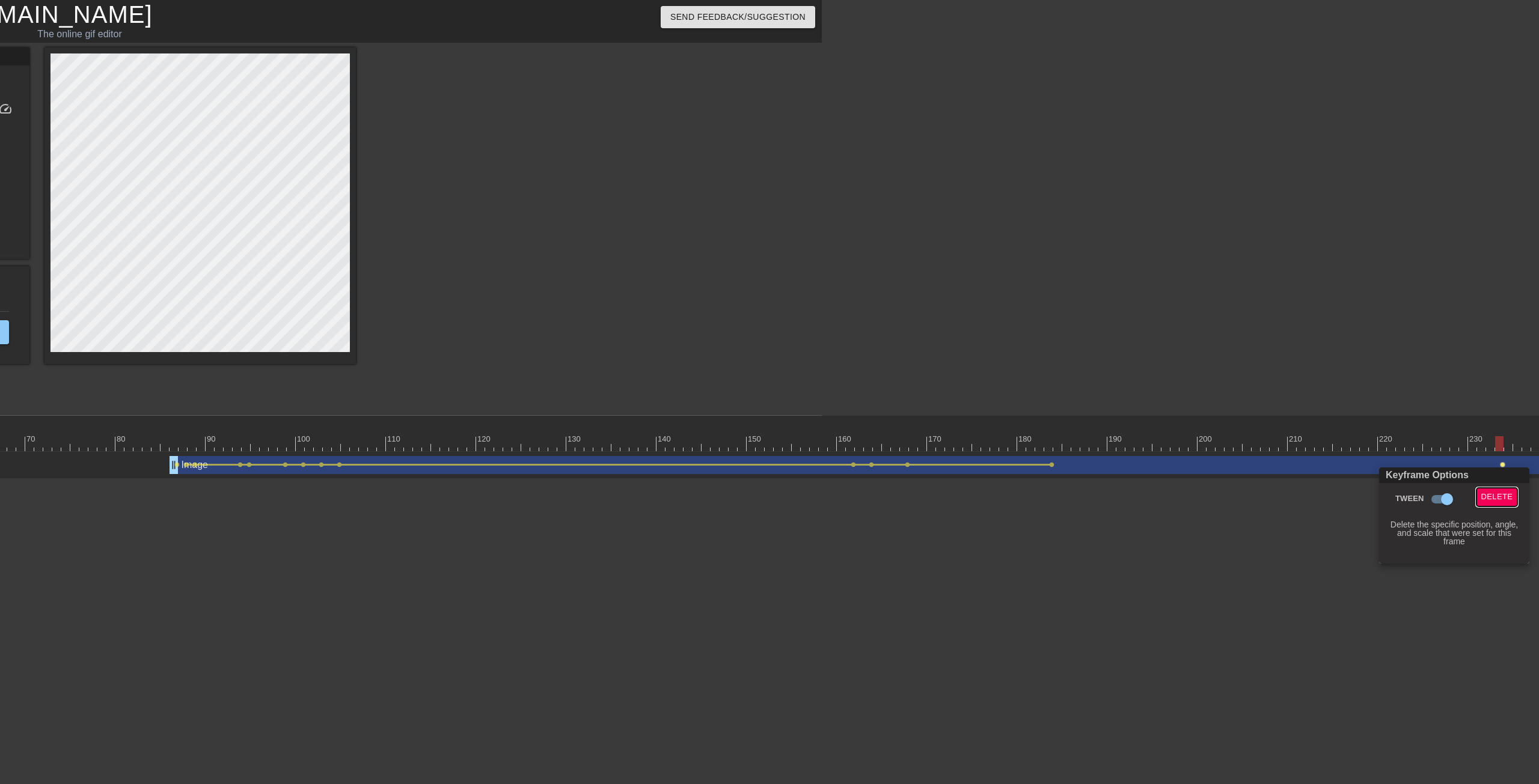
click at [1500, 497] on span "Delete" at bounding box center [1497, 497] width 32 height 14
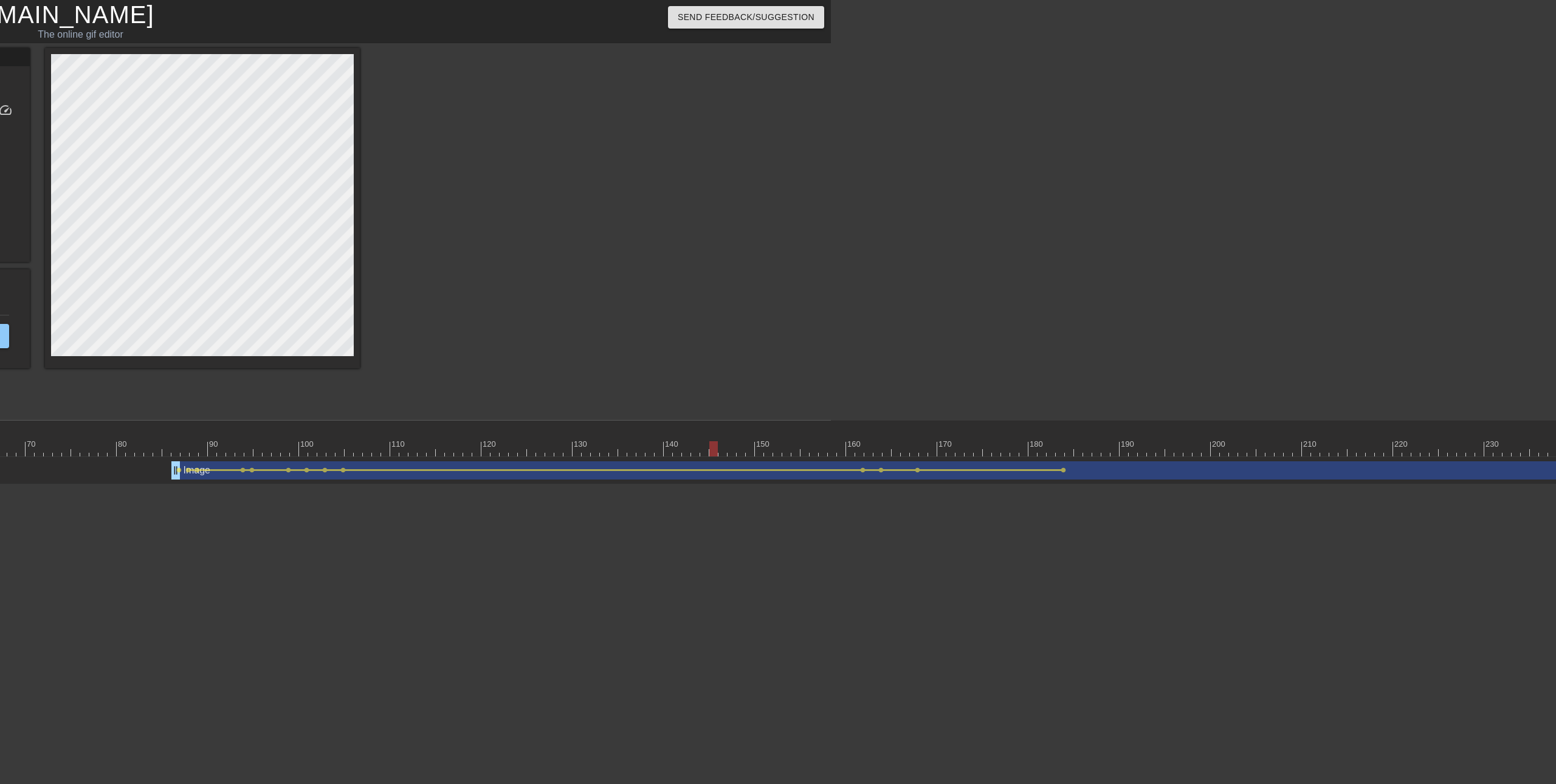
drag, startPoint x: 1518, startPoint y: 447, endPoint x: 702, endPoint y: 439, distance: 816.0
click at [711, 445] on div at bounding box center [713, 448] width 9 height 15
click at [922, 473] on div "Image drag_handle drag_handle" at bounding box center [996, 470] width 1650 height 18
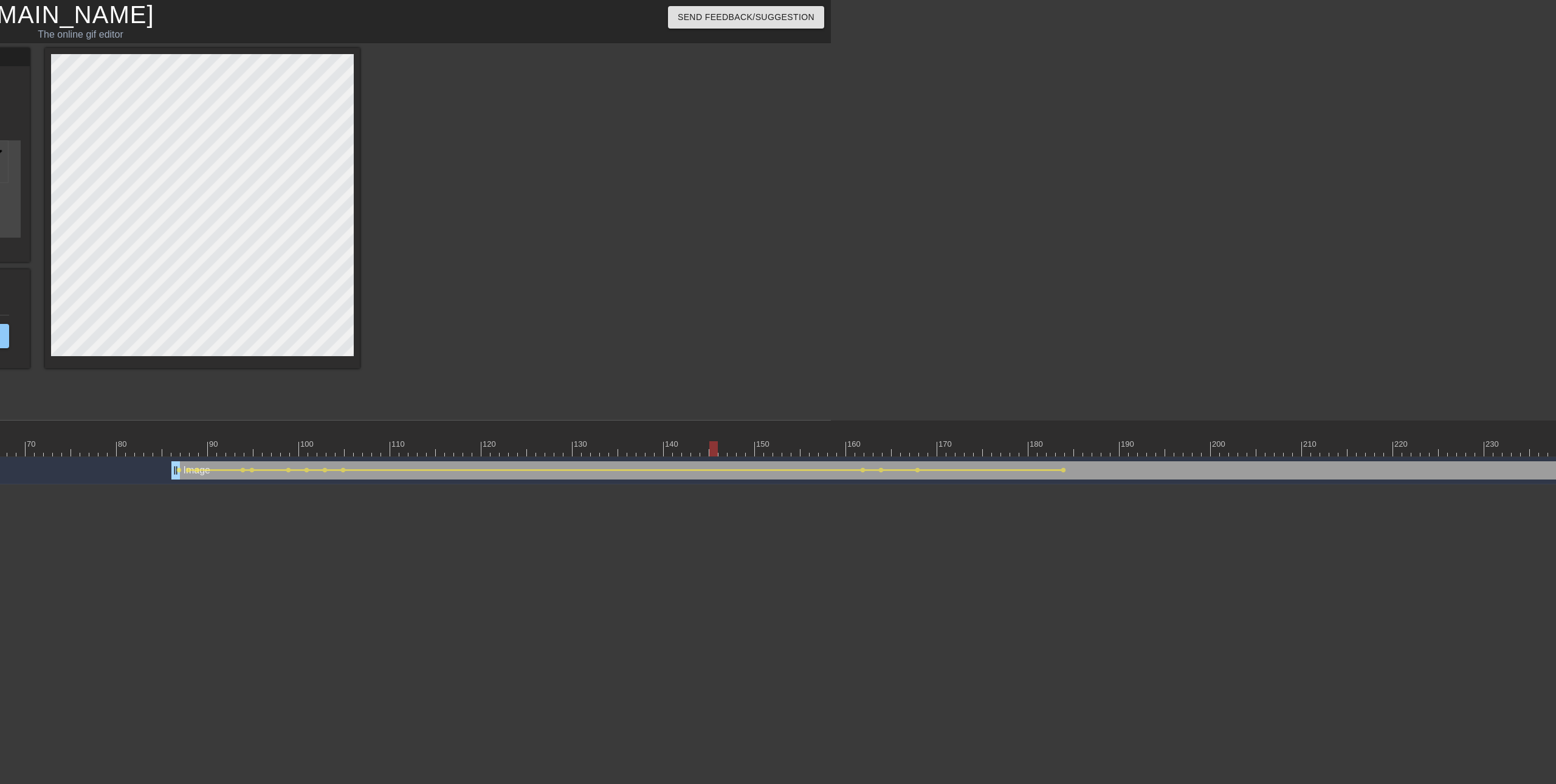
click at [922, 468] on div "Image drag_handle drag_handle lens lens lens lens lens lens lens lens lens lens…" at bounding box center [609, 470] width 2425 height 18
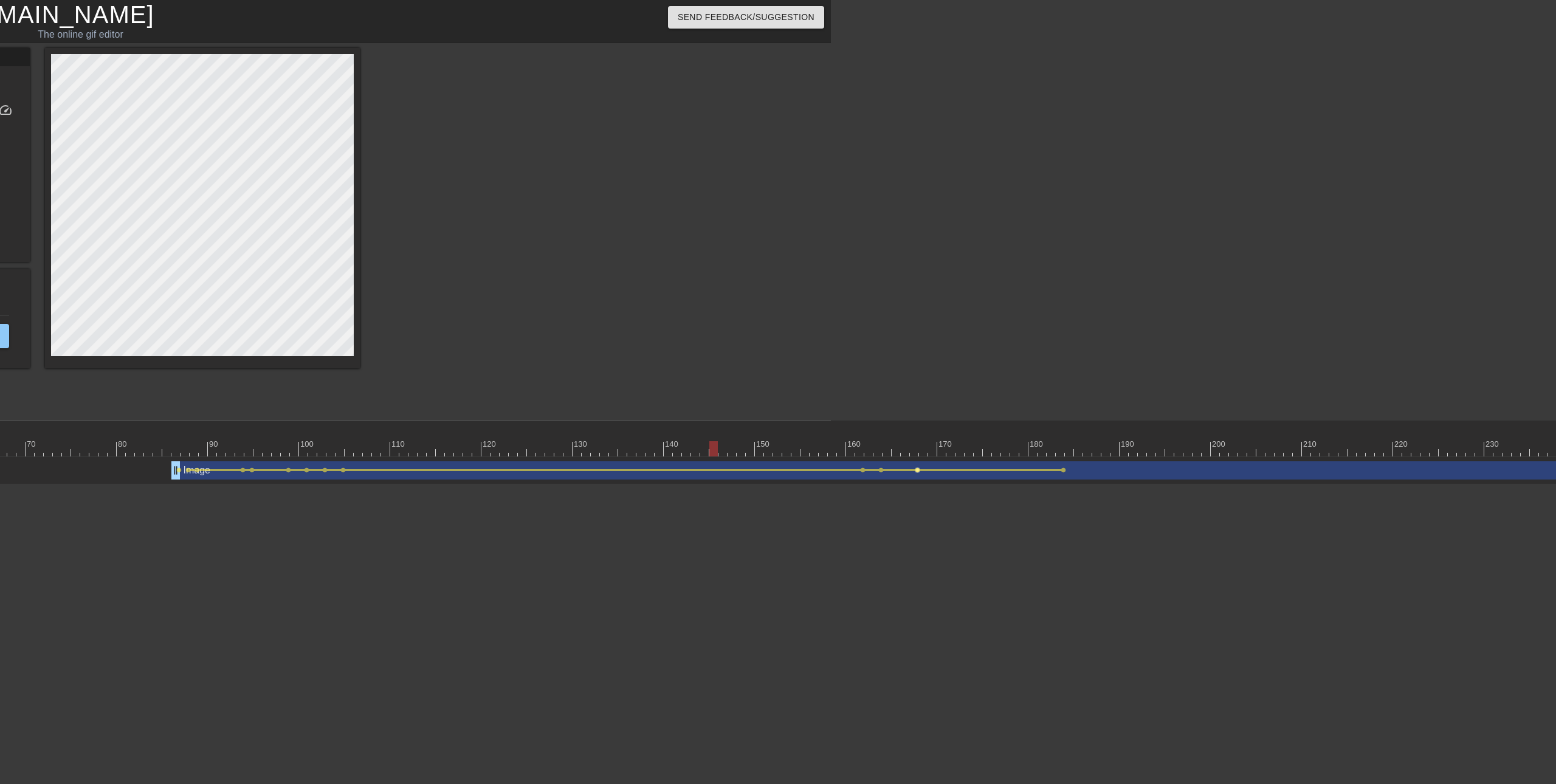
click at [919, 467] on span "lens" at bounding box center [917, 470] width 5 height 5
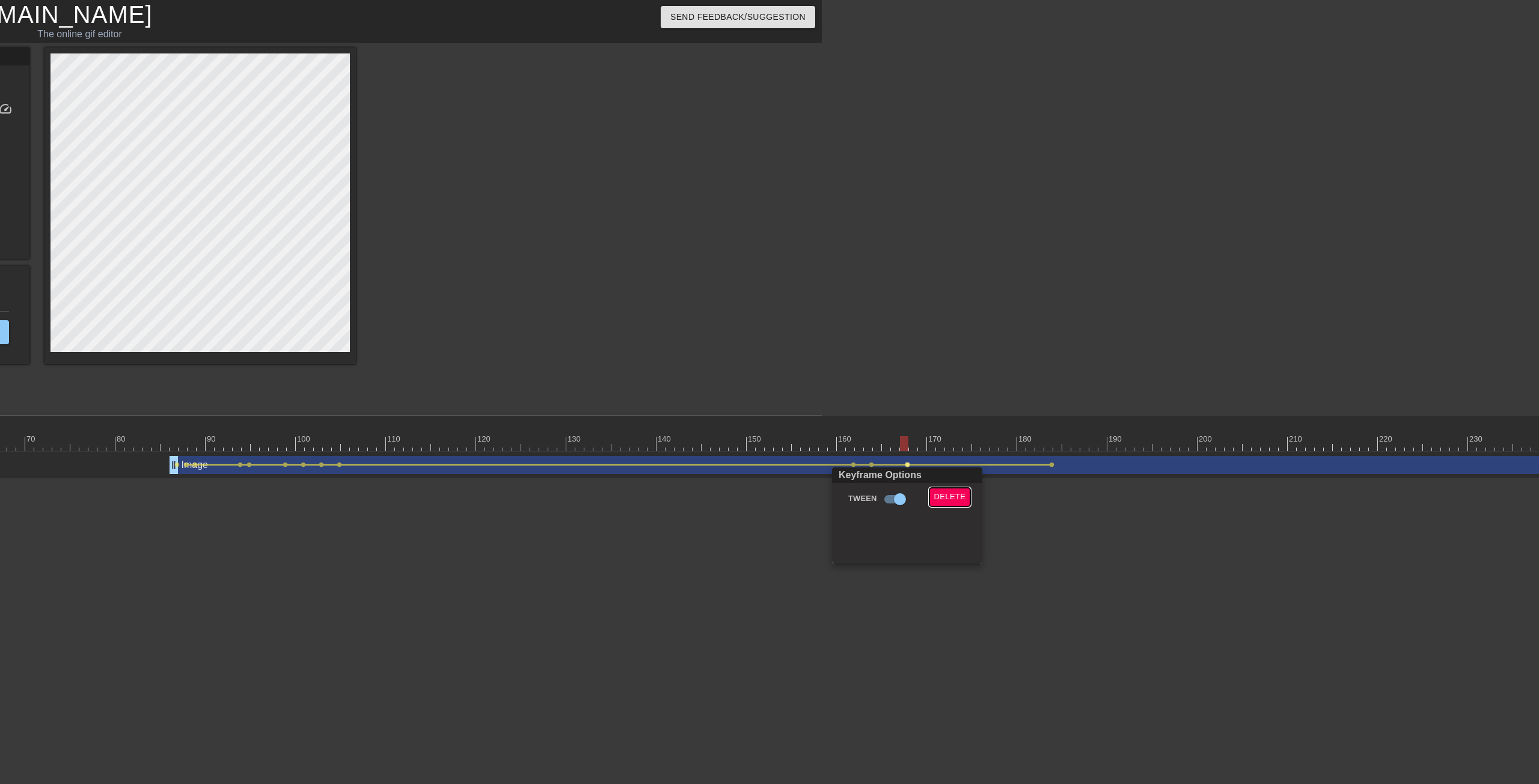
click at [938, 493] on span "Delete" at bounding box center [950, 497] width 32 height 14
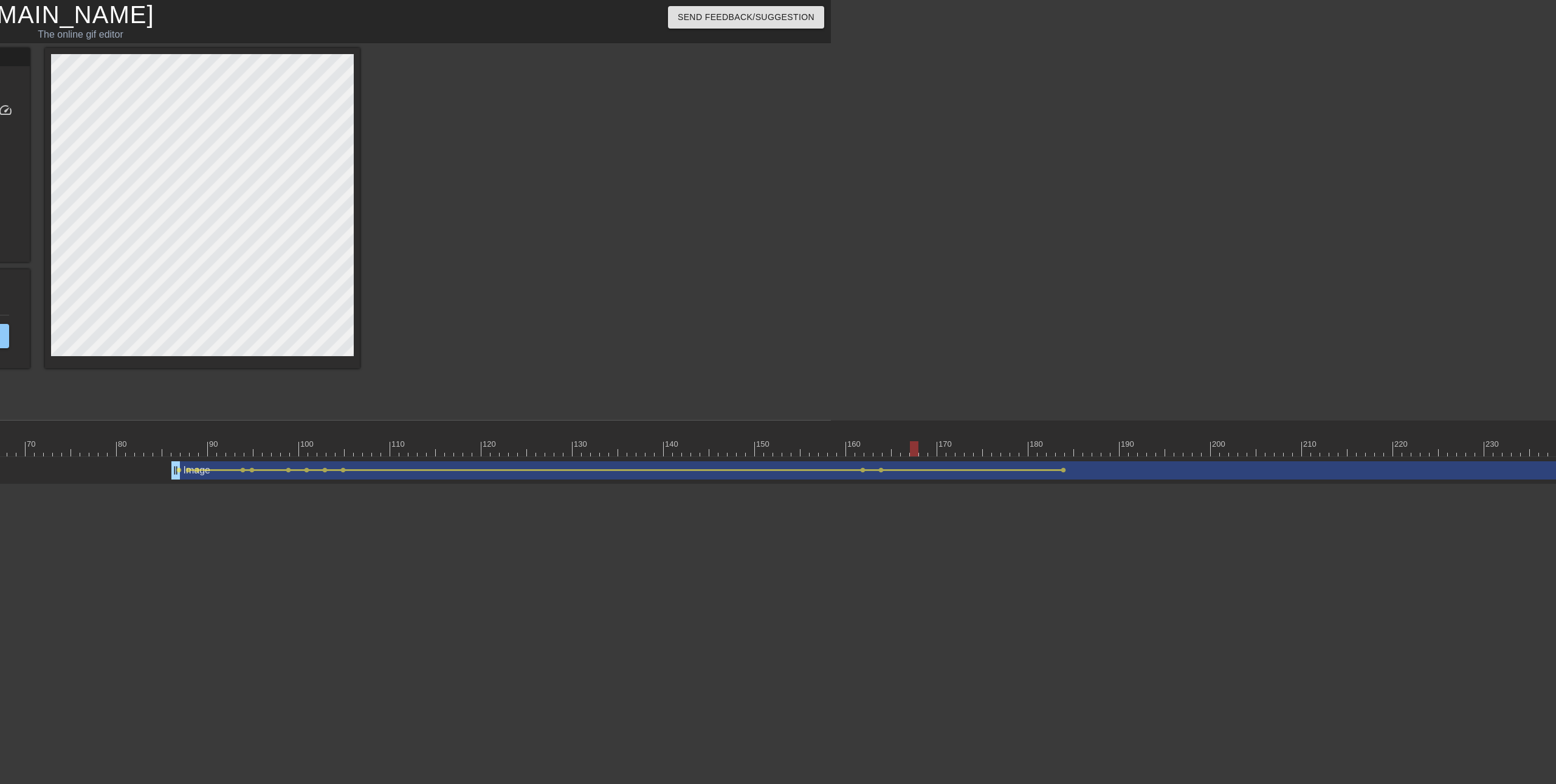
click at [920, 471] on div "Image drag_handle drag_handle" at bounding box center [996, 470] width 1650 height 18
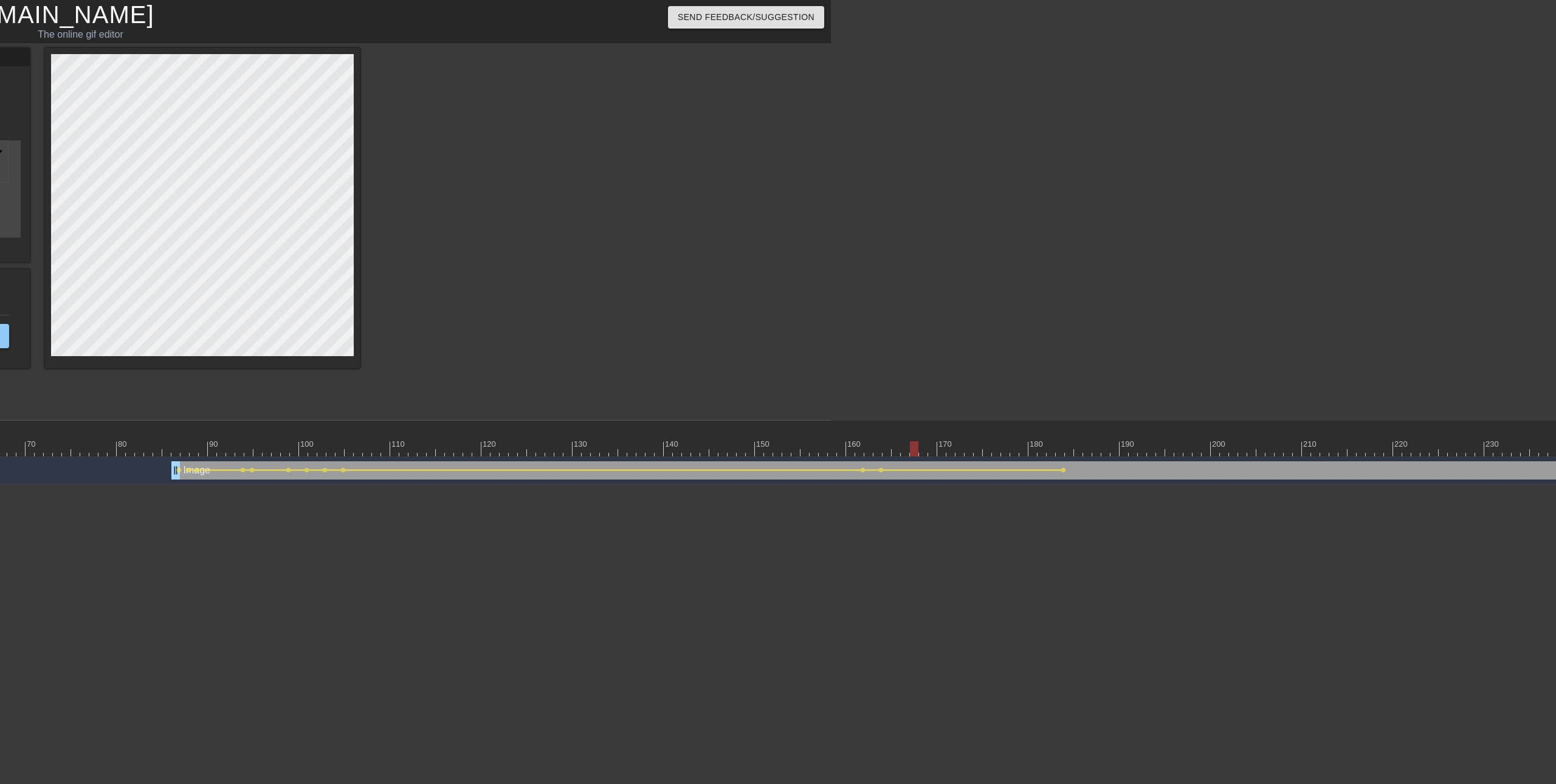
click at [916, 467] on div "Image drag_handle drag_handle" at bounding box center [996, 470] width 1650 height 18
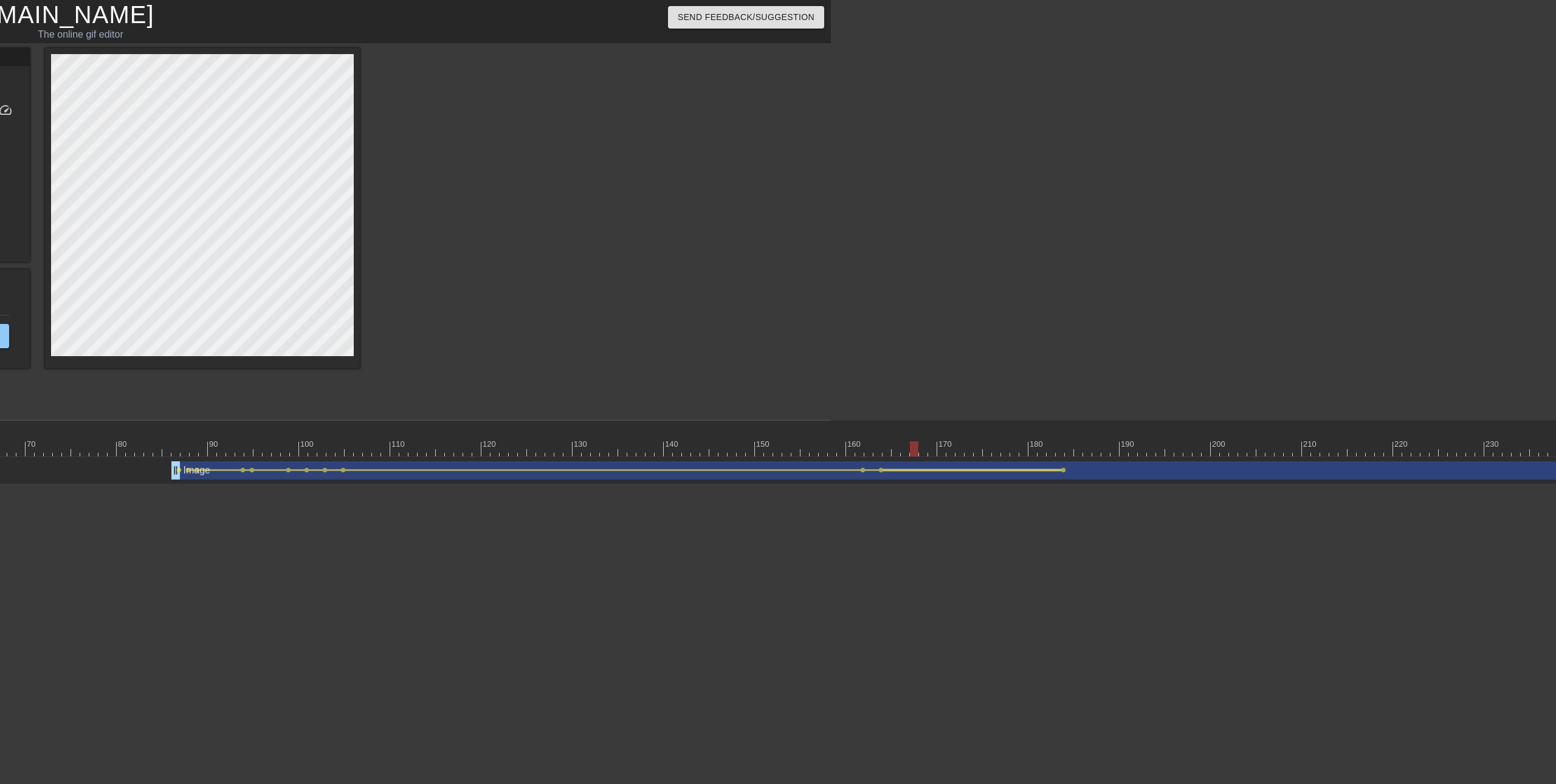
click at [915, 470] on div at bounding box center [973, 470] width 178 height 2
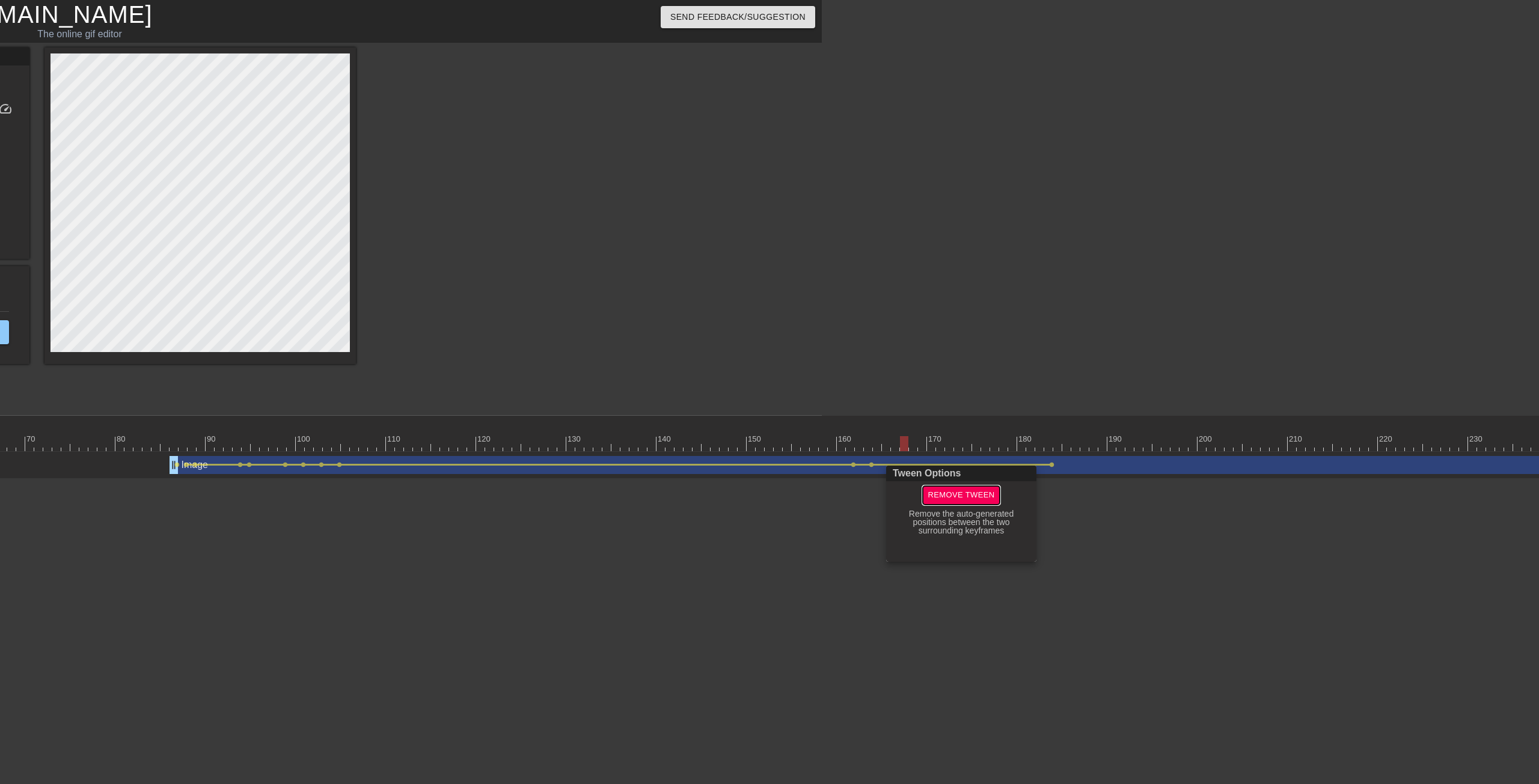
click at [942, 497] on span "Remove Tween" at bounding box center [961, 495] width 67 height 14
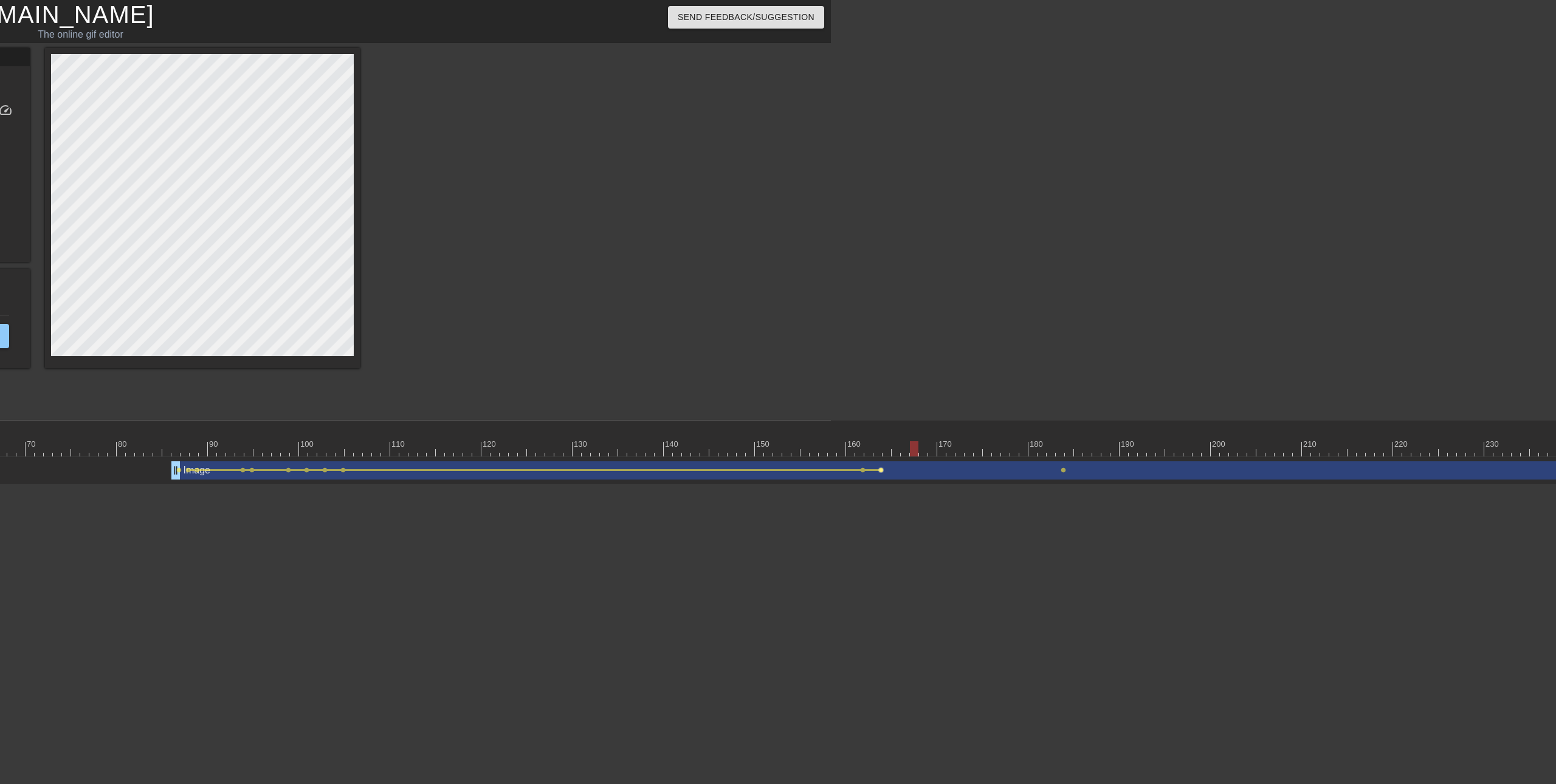
click at [881, 471] on span "lens" at bounding box center [881, 470] width 5 height 5
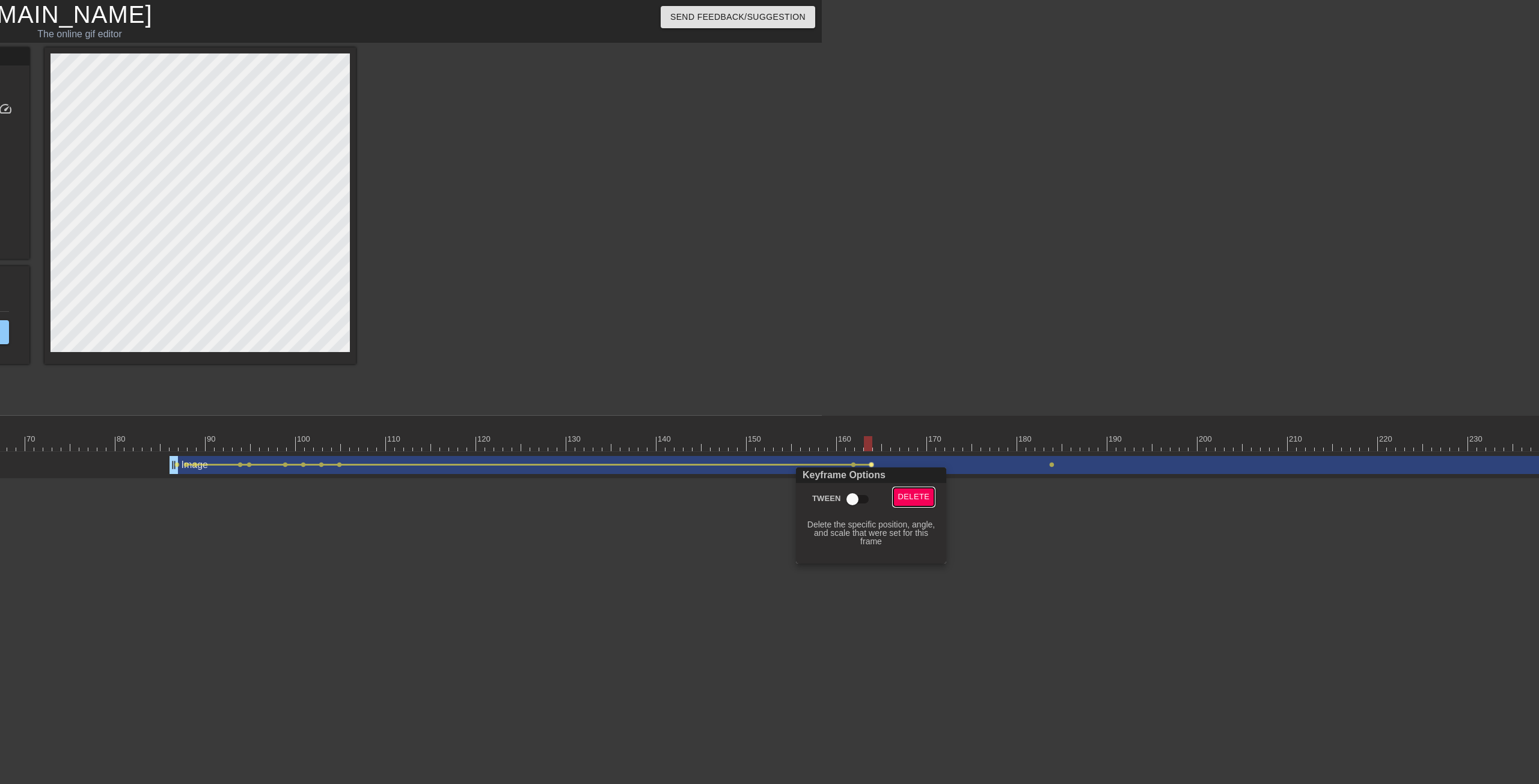
click at [914, 491] on span "Delete" at bounding box center [914, 497] width 32 height 14
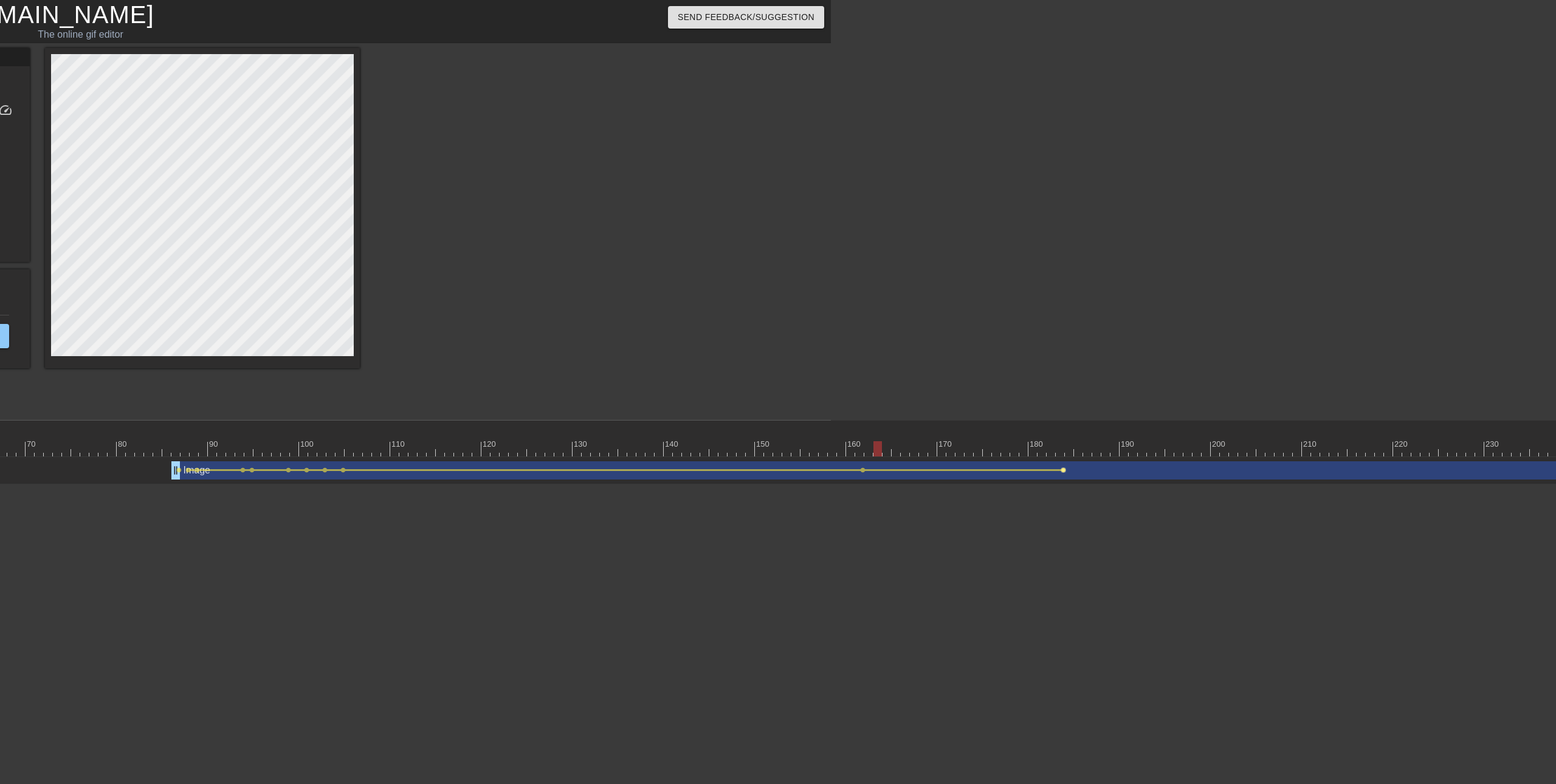
click at [1060, 470] on span "lens" at bounding box center [1063, 470] width 5 height 5
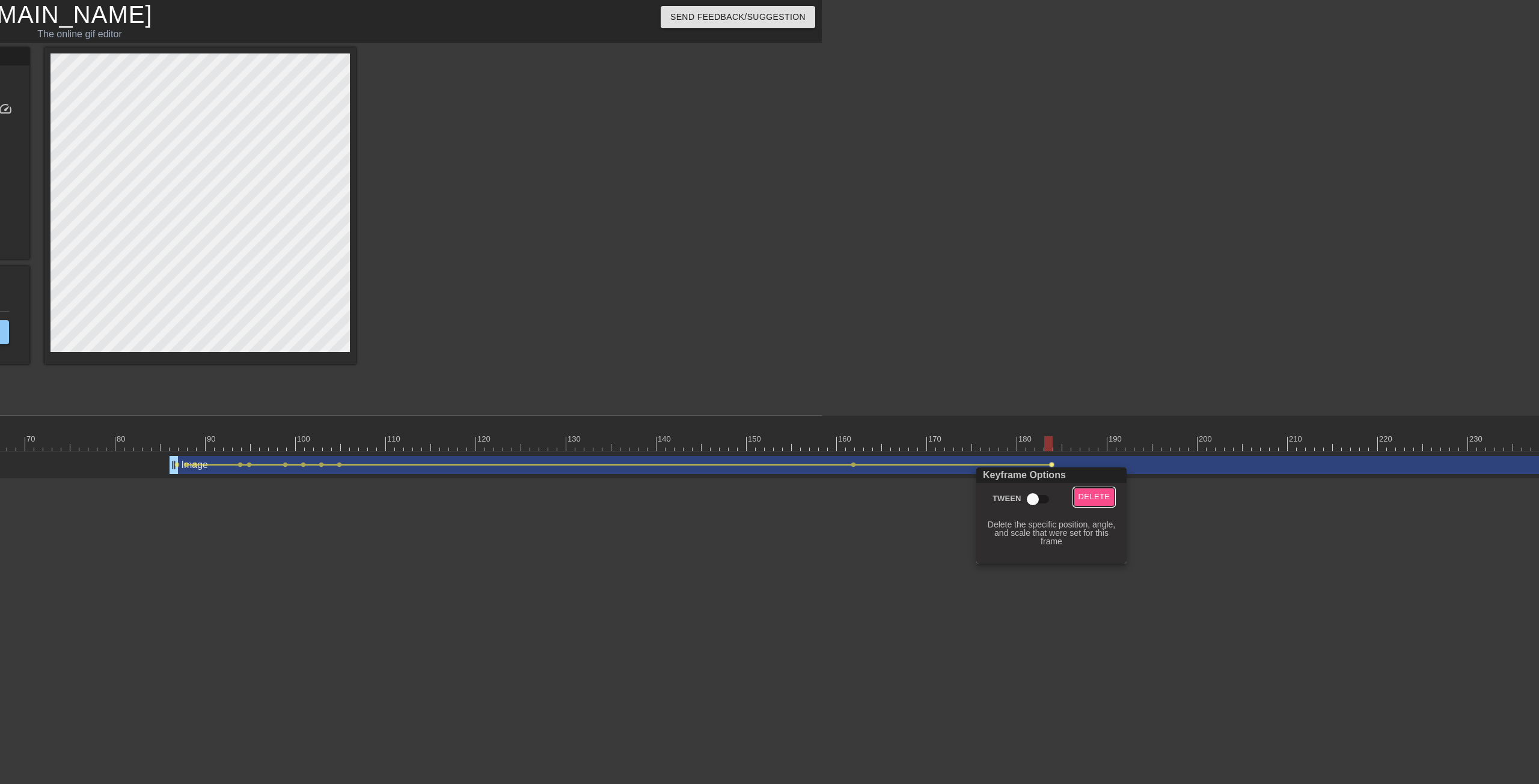
click at [1089, 493] on span "Delete" at bounding box center [1094, 497] width 32 height 14
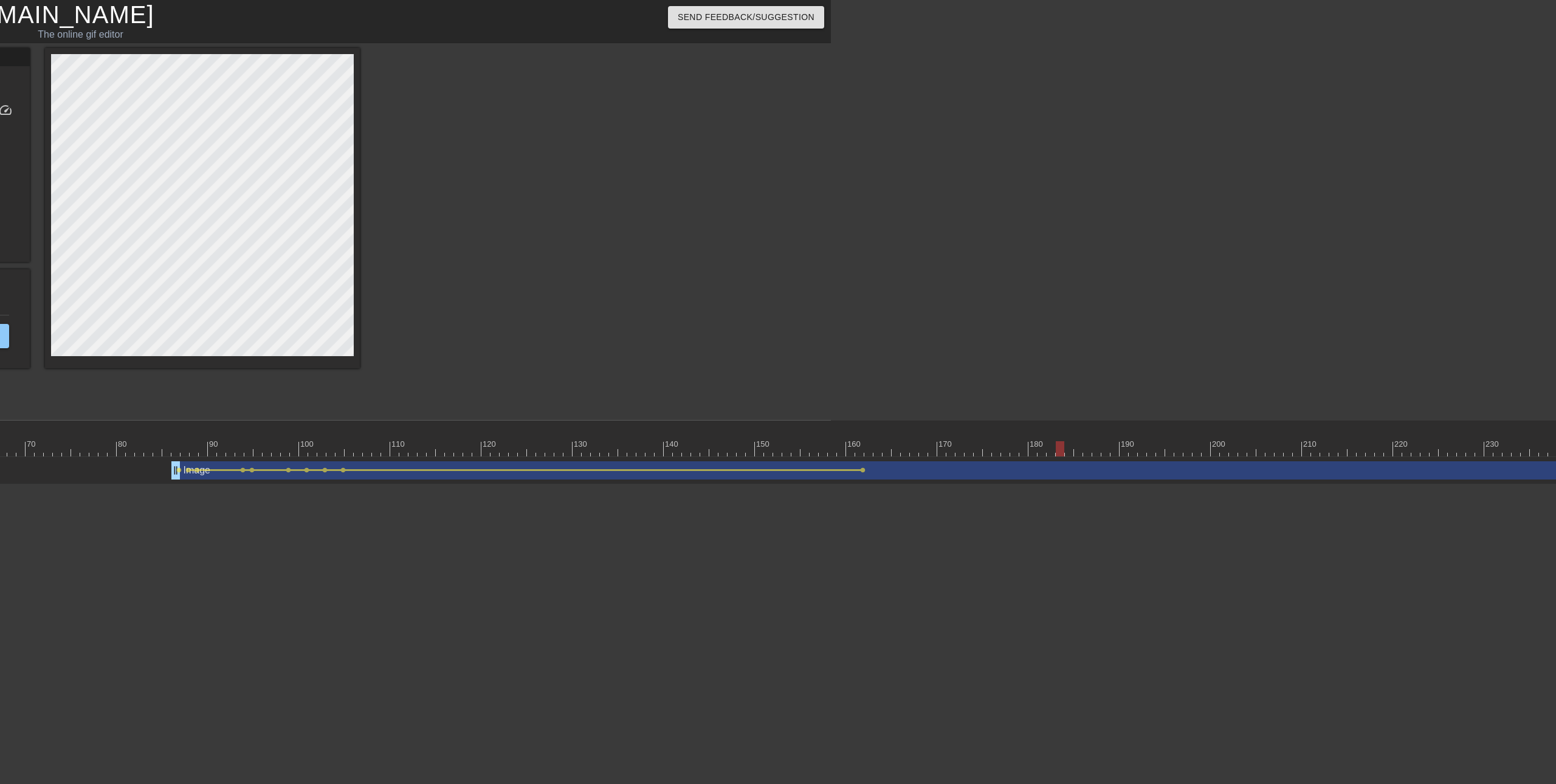
click at [866, 472] on div "Image drag_handle drag_handle" at bounding box center [996, 470] width 1650 height 18
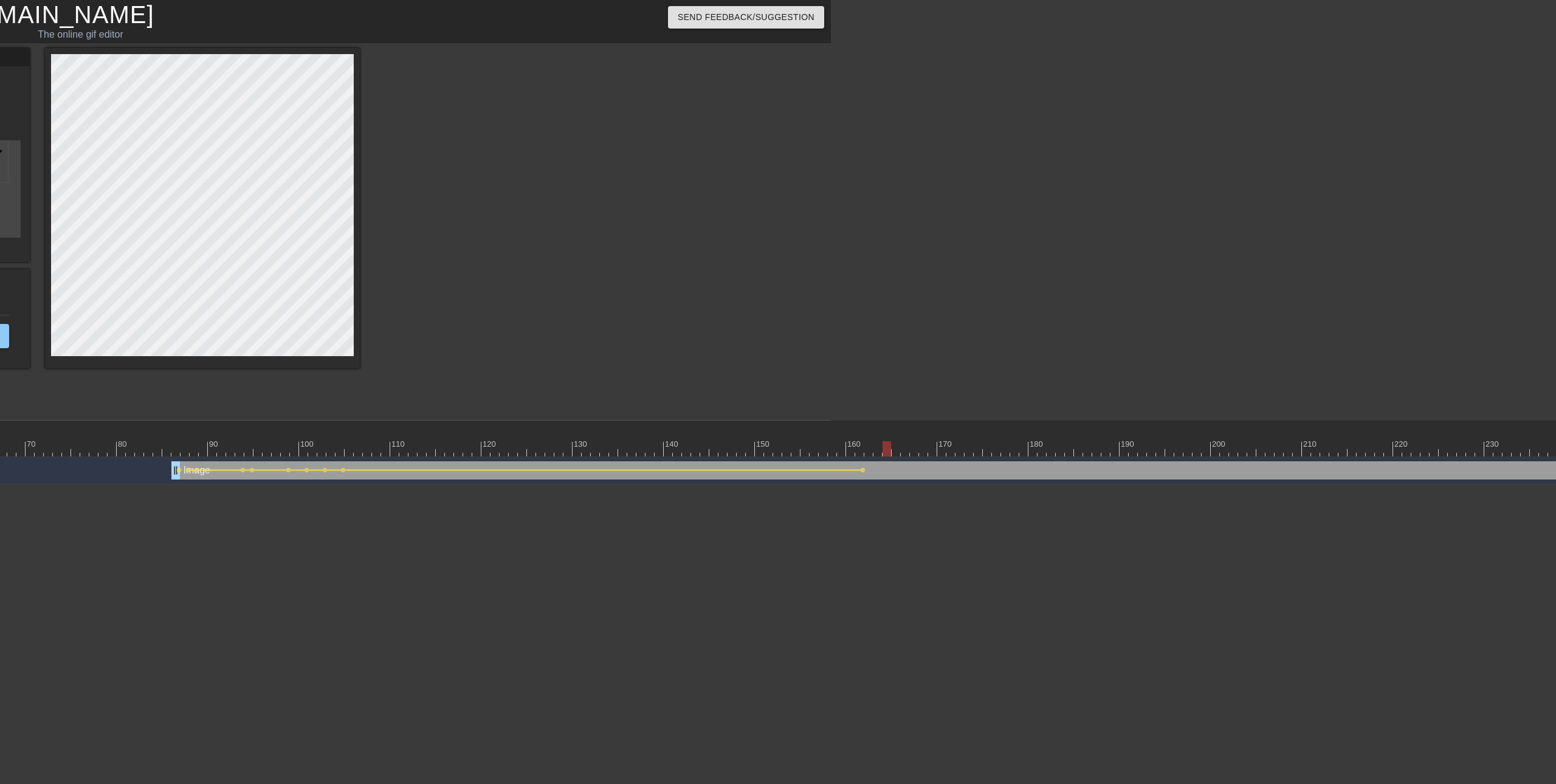
drag, startPoint x: 1046, startPoint y: 451, endPoint x: 889, endPoint y: 436, distance: 157.7
click at [889, 436] on div "10 20 30 40 50 60 70 80 90 100 110 120 130 140 150 160" at bounding box center [609, 439] width 2425 height 36
drag, startPoint x: 884, startPoint y: 448, endPoint x: 813, endPoint y: 363, distance: 110.8
click at [1127, 456] on div "10 20 30 40 50 60 70 80 90 100 110 120 130 140 150 160" at bounding box center [609, 439] width 2425 height 36
drag, startPoint x: 1125, startPoint y: 446, endPoint x: 1368, endPoint y: 451, distance: 243.1
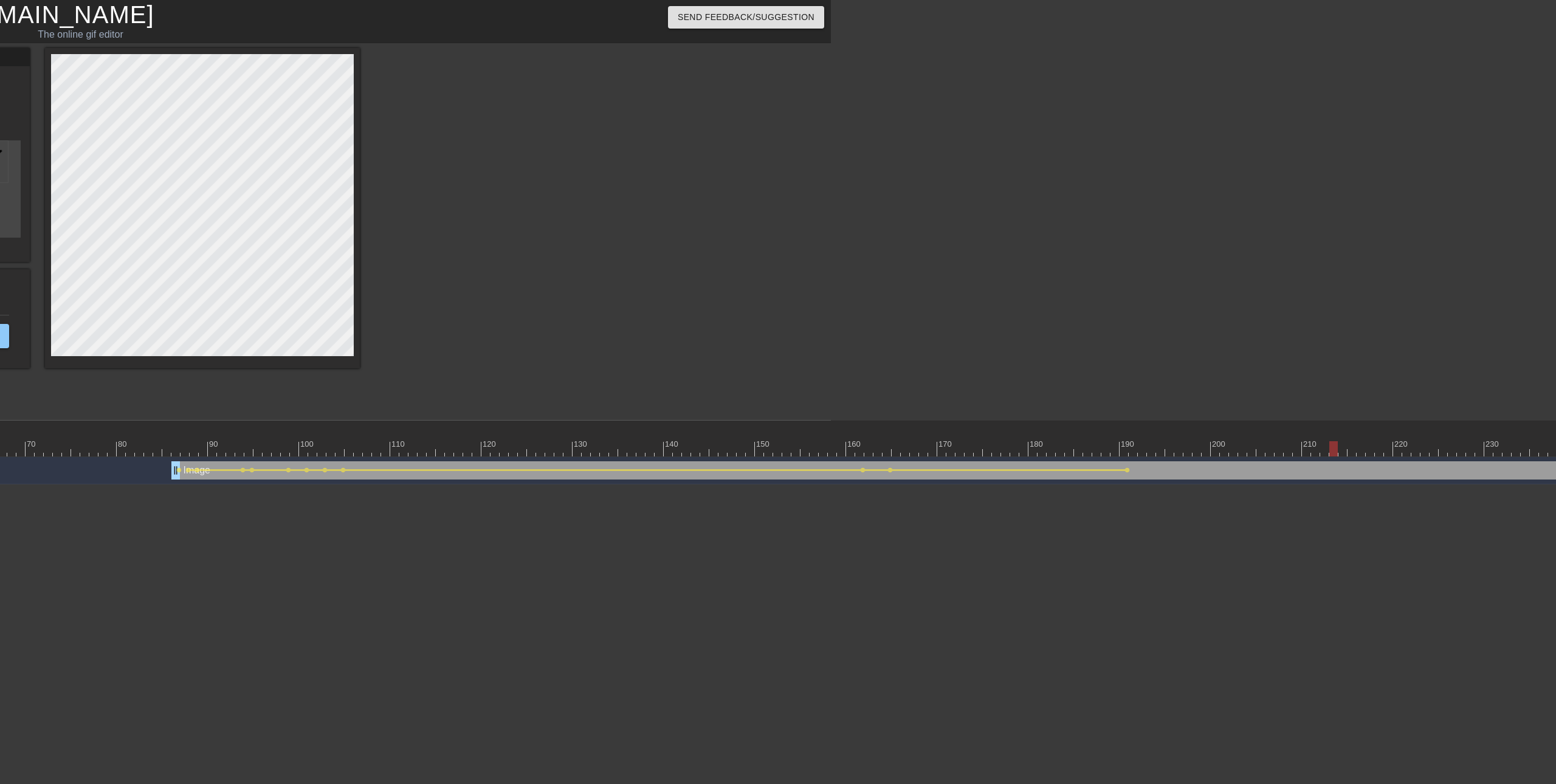
click at [1338, 451] on div at bounding box center [1333, 448] width 9 height 15
drag, startPoint x: 1369, startPoint y: 443, endPoint x: 1467, endPoint y: 439, distance: 98.1
click at [1509, 443] on div at bounding box center [1506, 448] width 9 height 15
drag, startPoint x: 151, startPoint y: 440, endPoint x: 142, endPoint y: 441, distance: 9.1
click at [142, 441] on div "10 20 30 40 50 60 70 80 90 100 110 120 130 140 150 160" at bounding box center [609, 439] width 2425 height 36
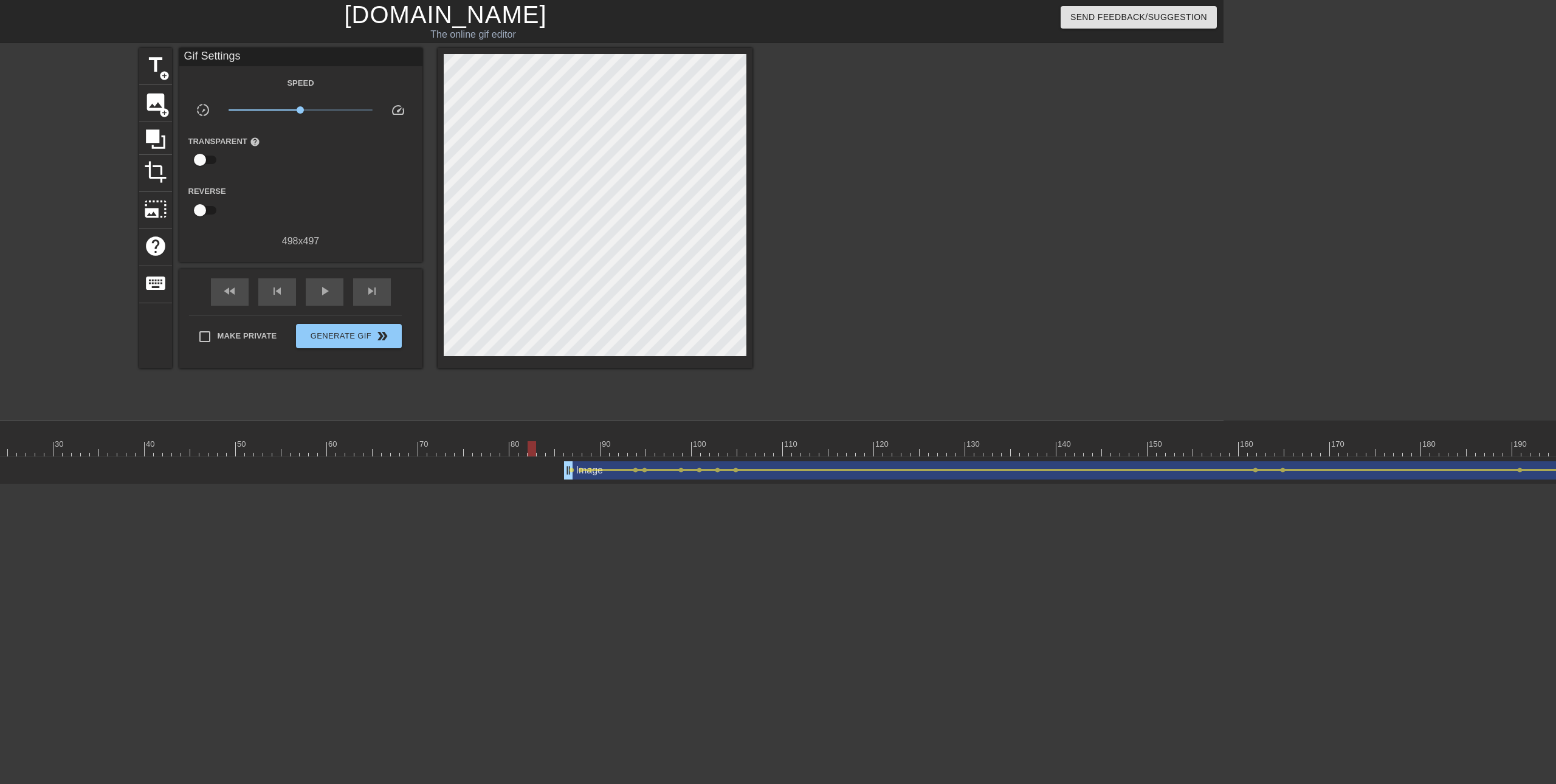
scroll to position [0, 302]
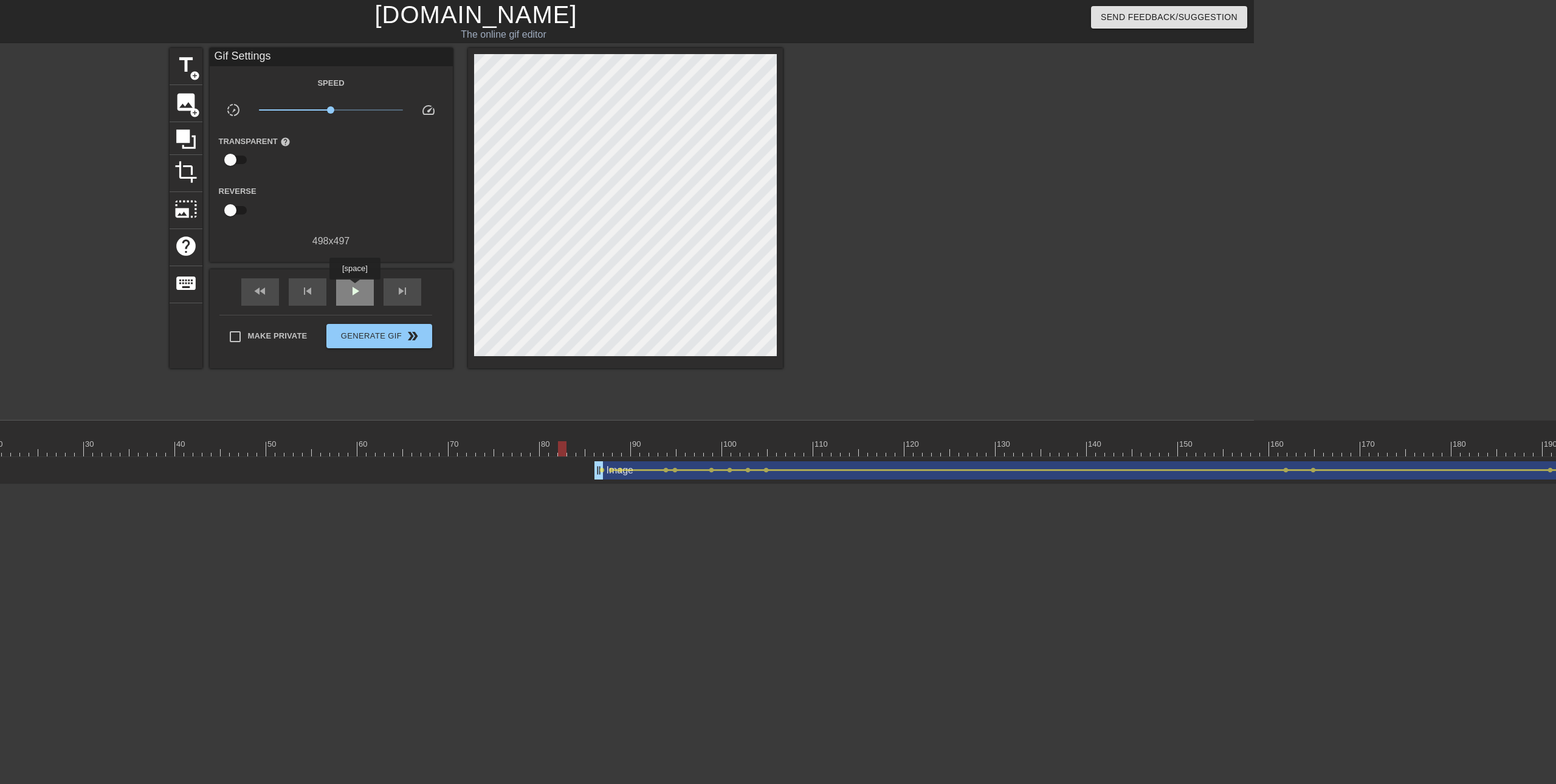
click at [354, 287] on span "play_arrow" at bounding box center [355, 291] width 15 height 15
click at [340, 288] on div "pause" at bounding box center [355, 291] width 38 height 27
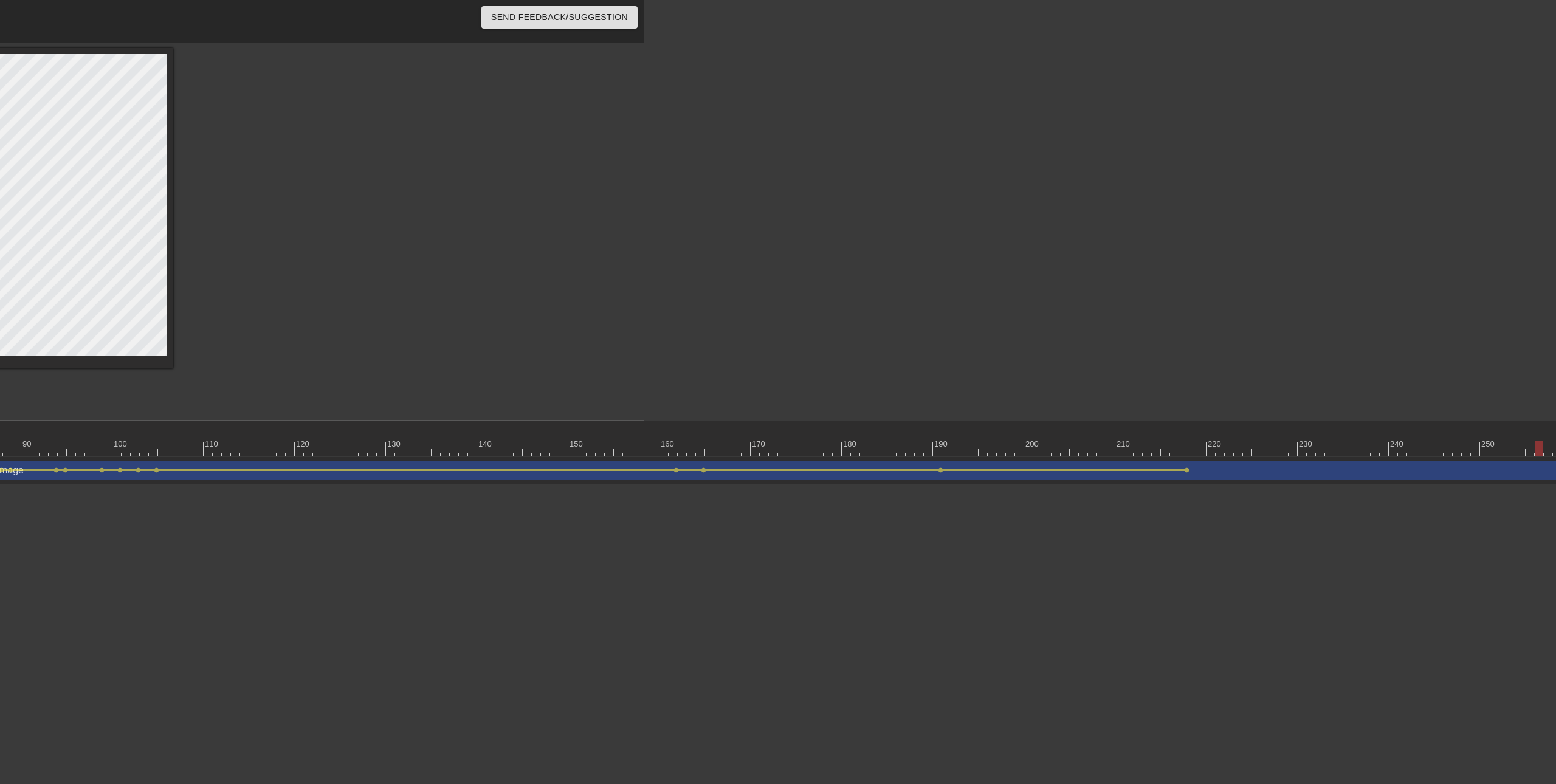
scroll to position [0, 959]
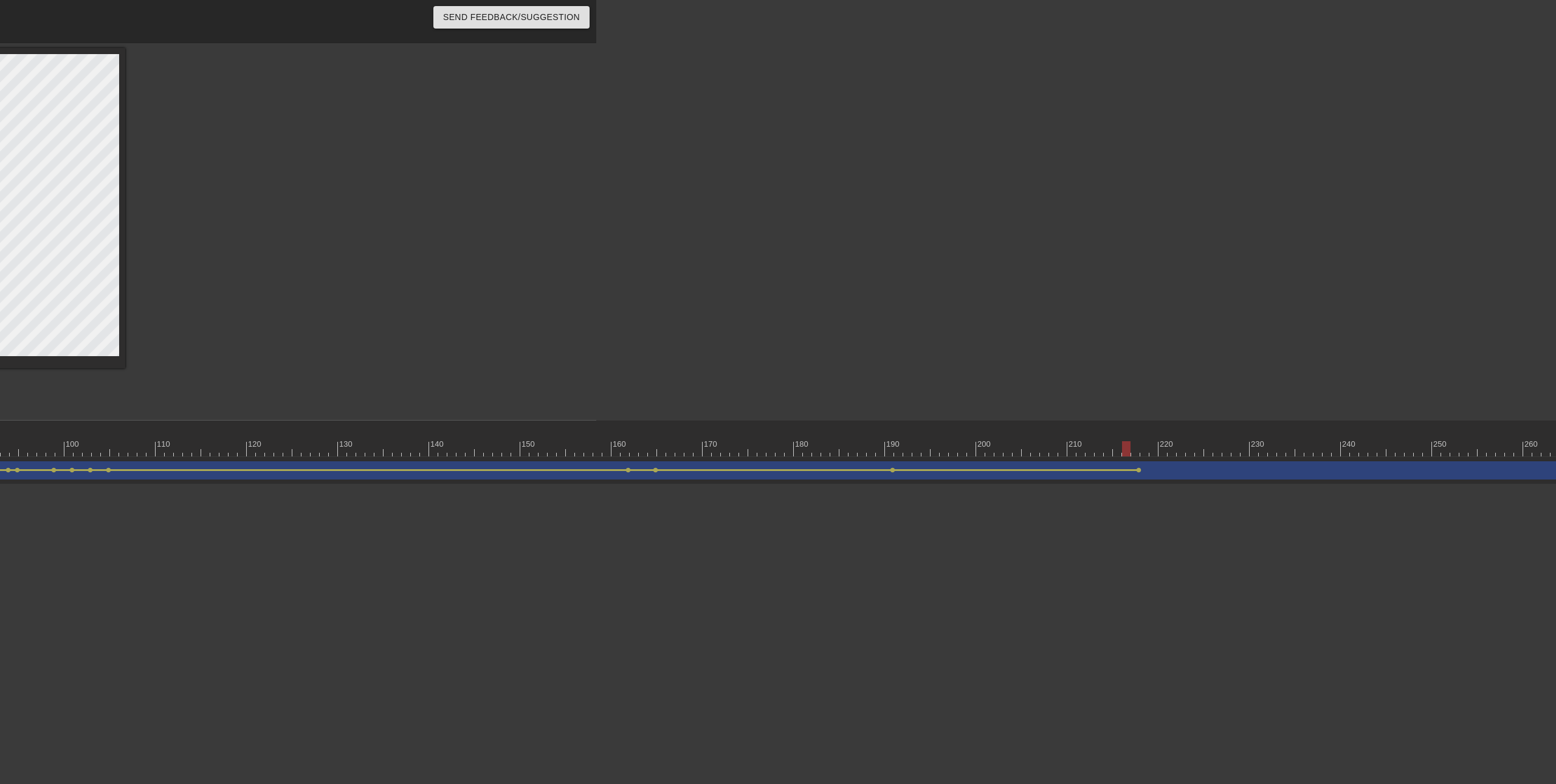
drag, startPoint x: 1492, startPoint y: 443, endPoint x: 1123, endPoint y: 434, distance: 369.1
click at [1123, 434] on div "10 20 30 40 50 60 70 80 90 100 110 120 130 140 150 160" at bounding box center [375, 439] width 2425 height 36
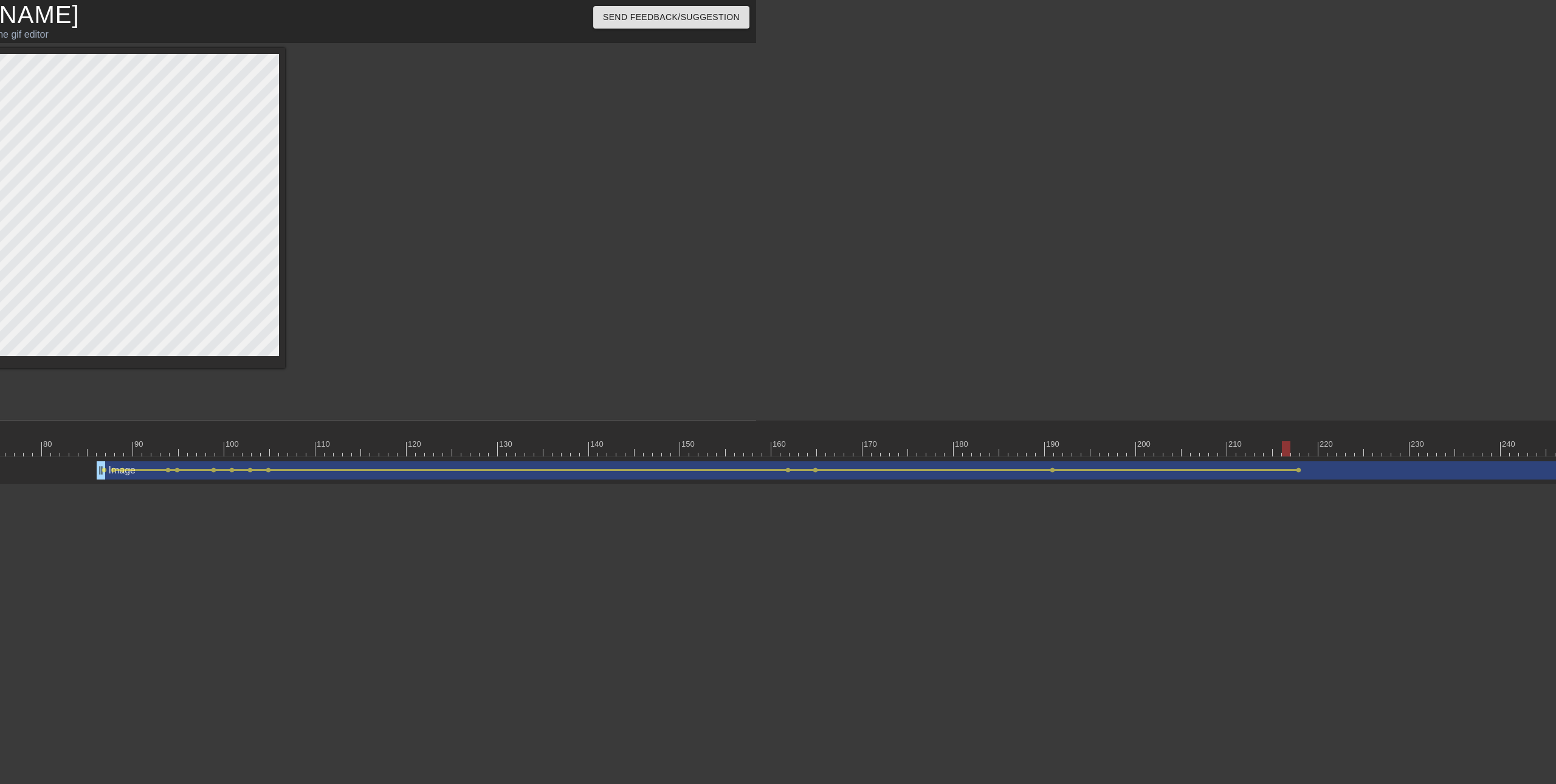
scroll to position [0, 798]
drag, startPoint x: 1289, startPoint y: 452, endPoint x: 1166, endPoint y: 394, distance: 136.0
click at [1422, 453] on div at bounding box center [536, 448] width 2425 height 15
drag, startPoint x: 1437, startPoint y: 448, endPoint x: 1413, endPoint y: 425, distance: 33.2
click at [1507, 446] on div at bounding box center [1506, 448] width 9 height 15
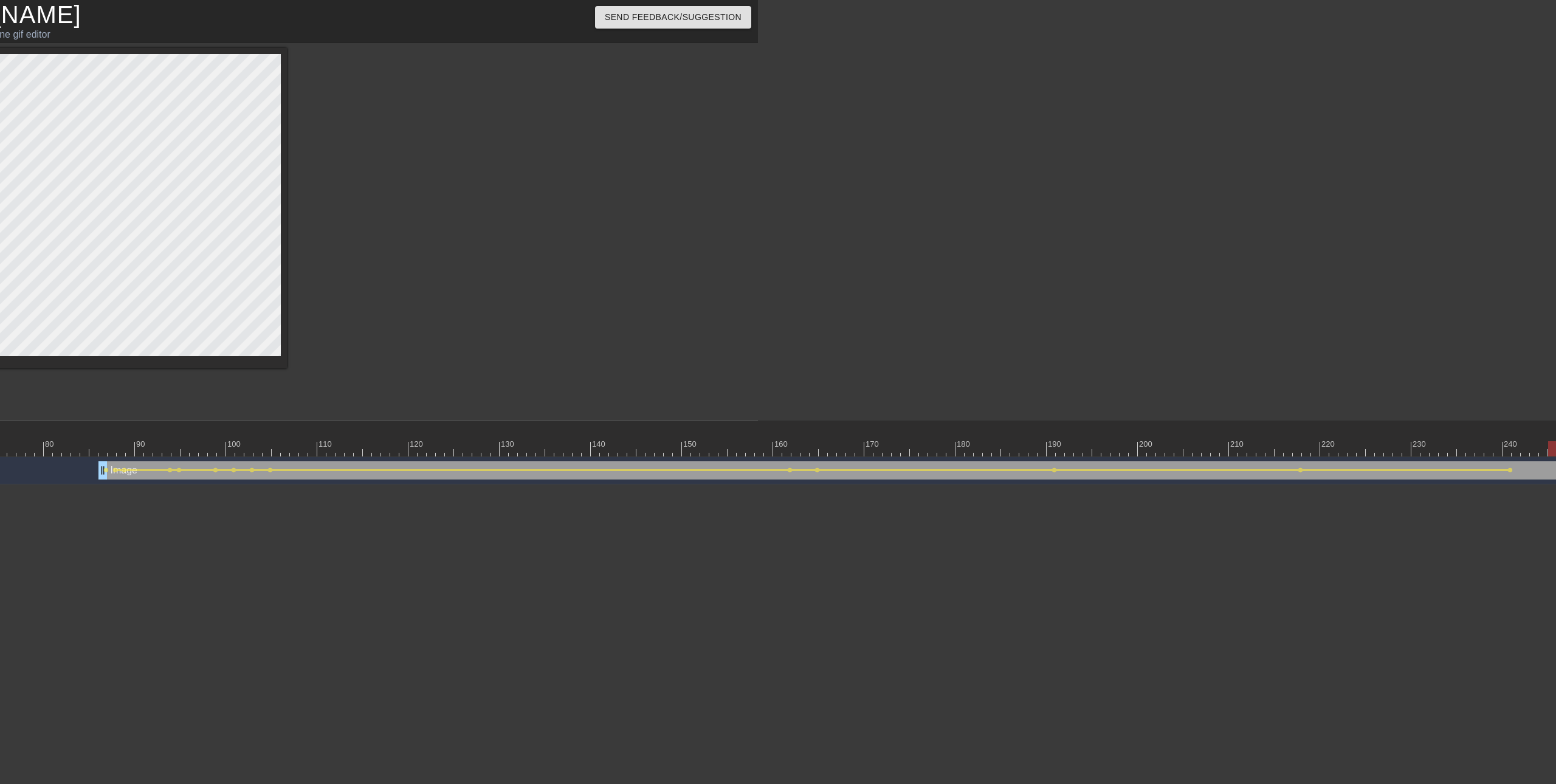
drag, startPoint x: 1509, startPoint y: 453, endPoint x: 1555, endPoint y: 453, distance: 46.0
click at [1555, 453] on div at bounding box center [1552, 448] width 9 height 15
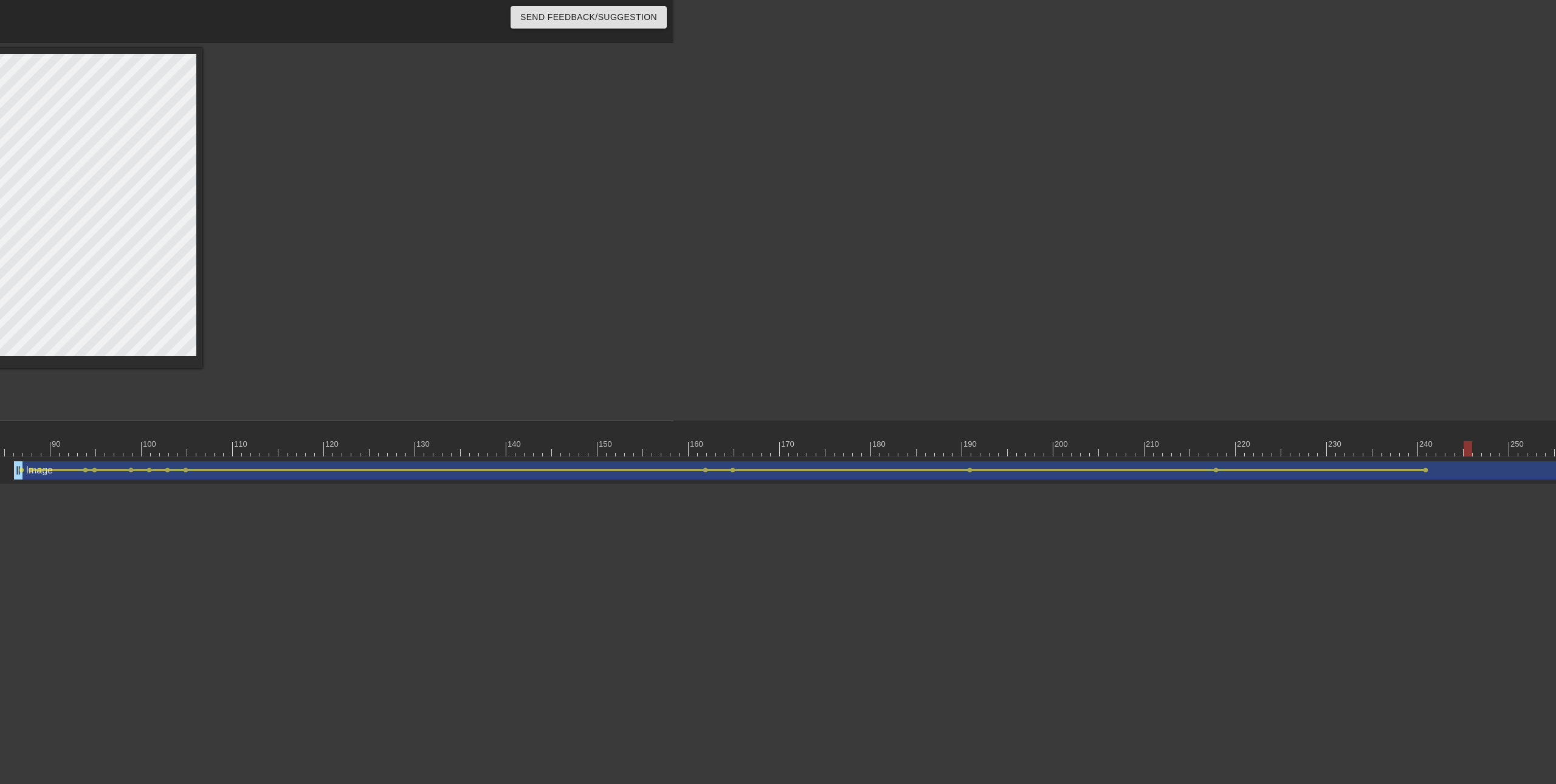
scroll to position [0, 994]
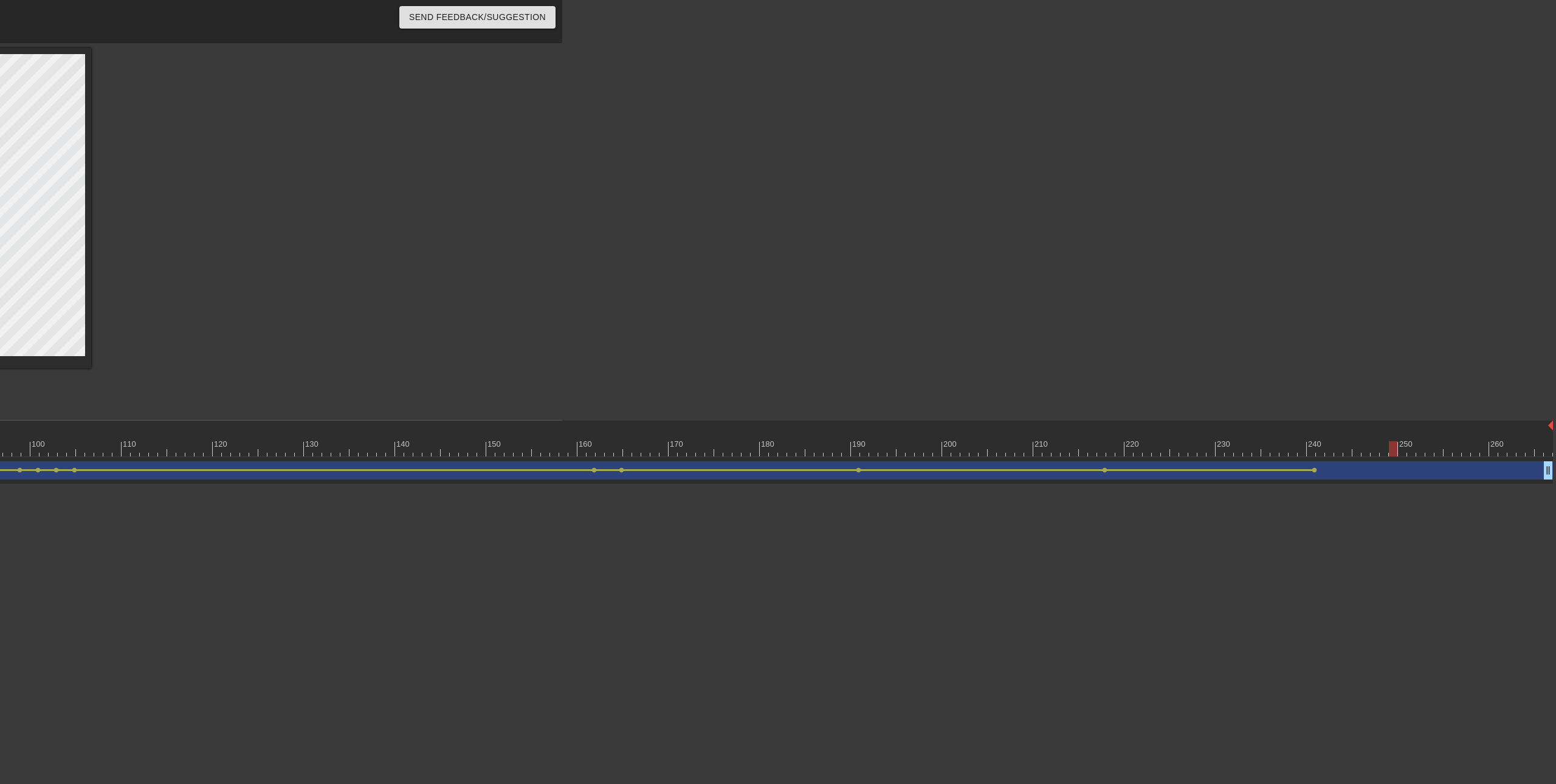
drag, startPoint x: 1357, startPoint y: 450, endPoint x: 1420, endPoint y: 480, distance: 69.8
click at [1397, 450] on div at bounding box center [1393, 448] width 9 height 15
drag, startPoint x: 1413, startPoint y: 450, endPoint x: 1467, endPoint y: 455, distance: 54.2
click at [1443, 448] on div at bounding box center [1438, 448] width 9 height 15
drag, startPoint x: 1464, startPoint y: 444, endPoint x: 1508, endPoint y: 448, distance: 44.2
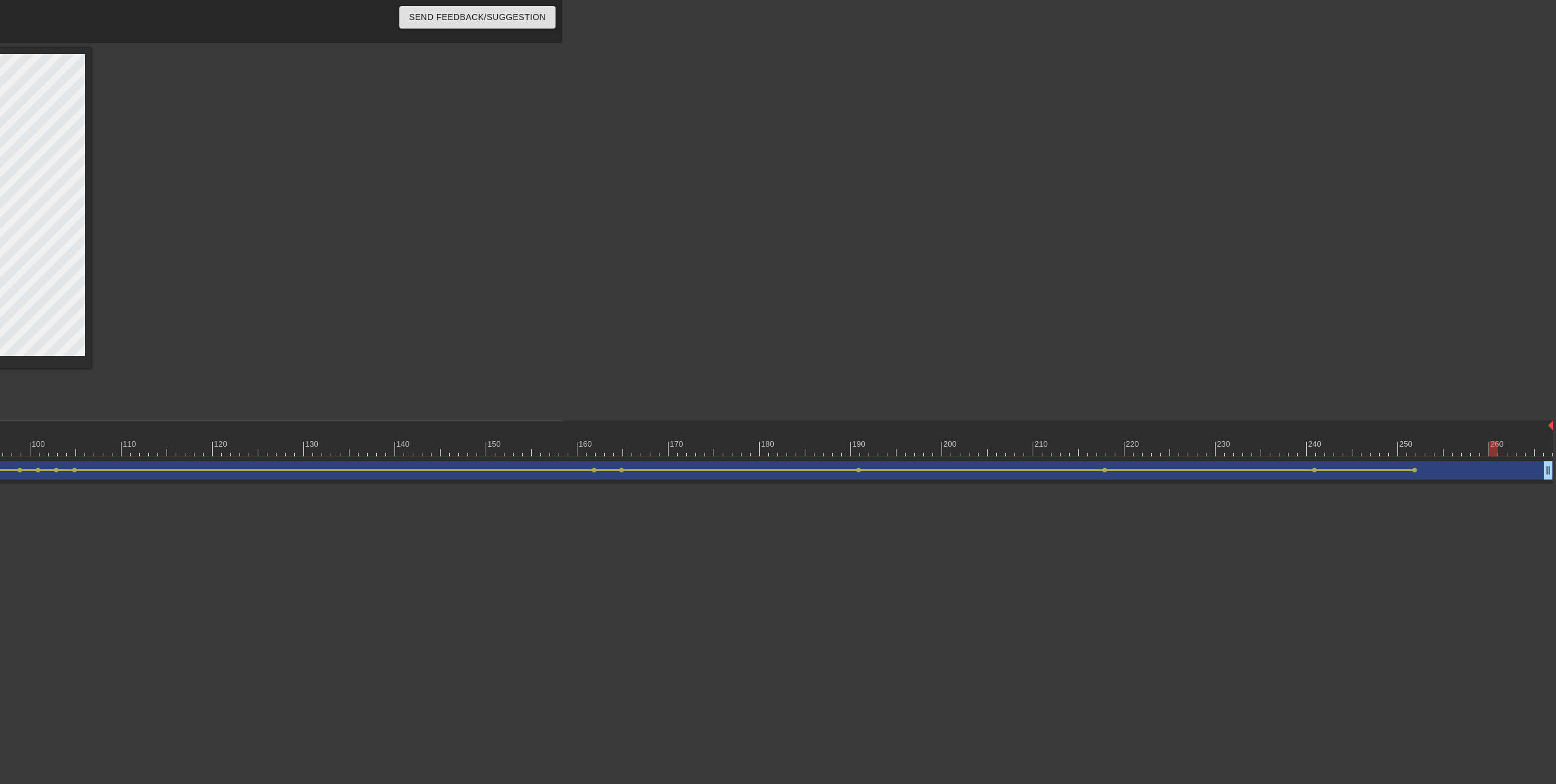
click at [1498, 448] on div at bounding box center [1493, 448] width 9 height 15
drag, startPoint x: 1512, startPoint y: 451, endPoint x: 1547, endPoint y: 451, distance: 35.0
click at [1516, 451] on div at bounding box center [1511, 448] width 9 height 15
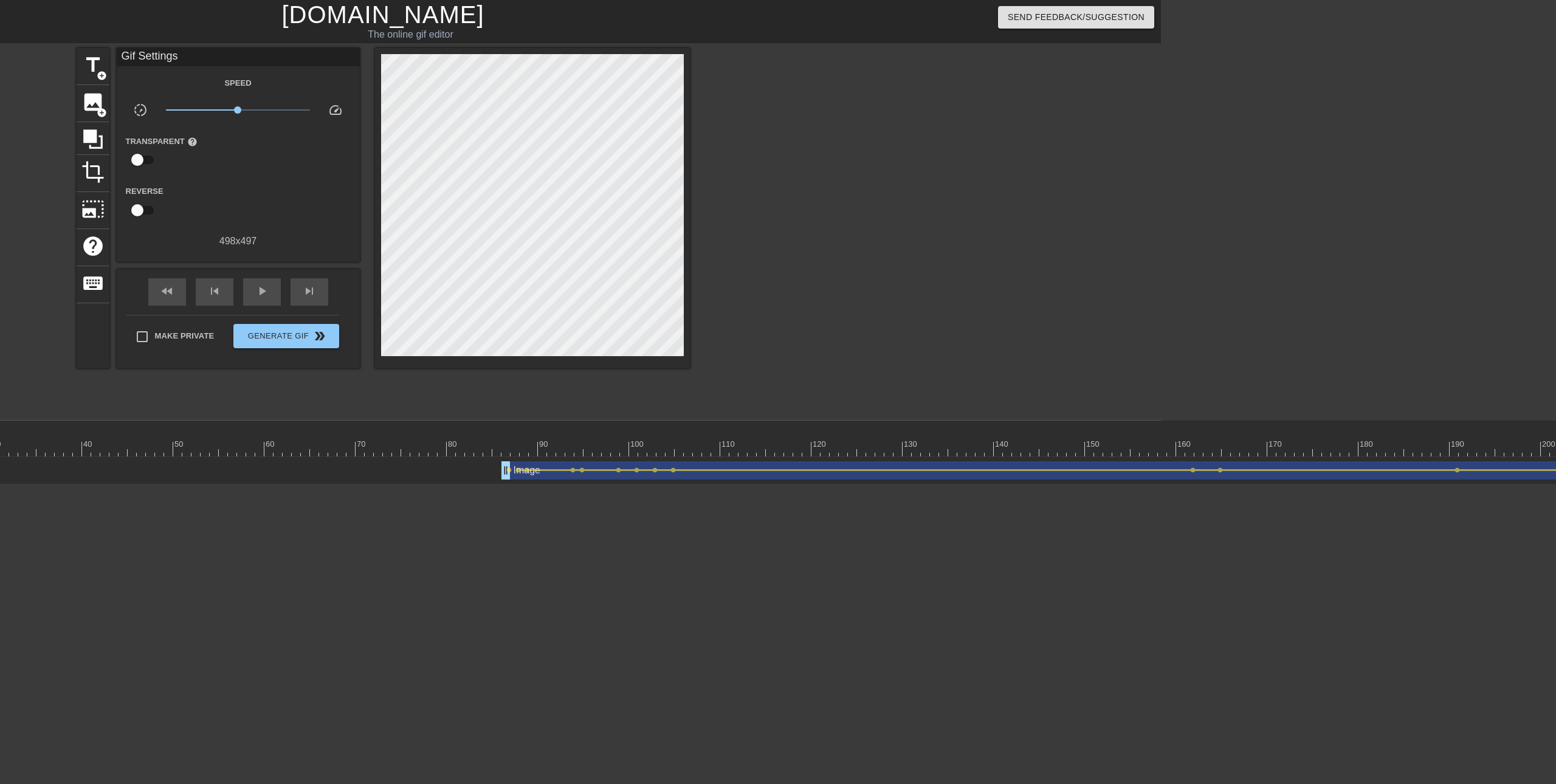
scroll to position [0, 0]
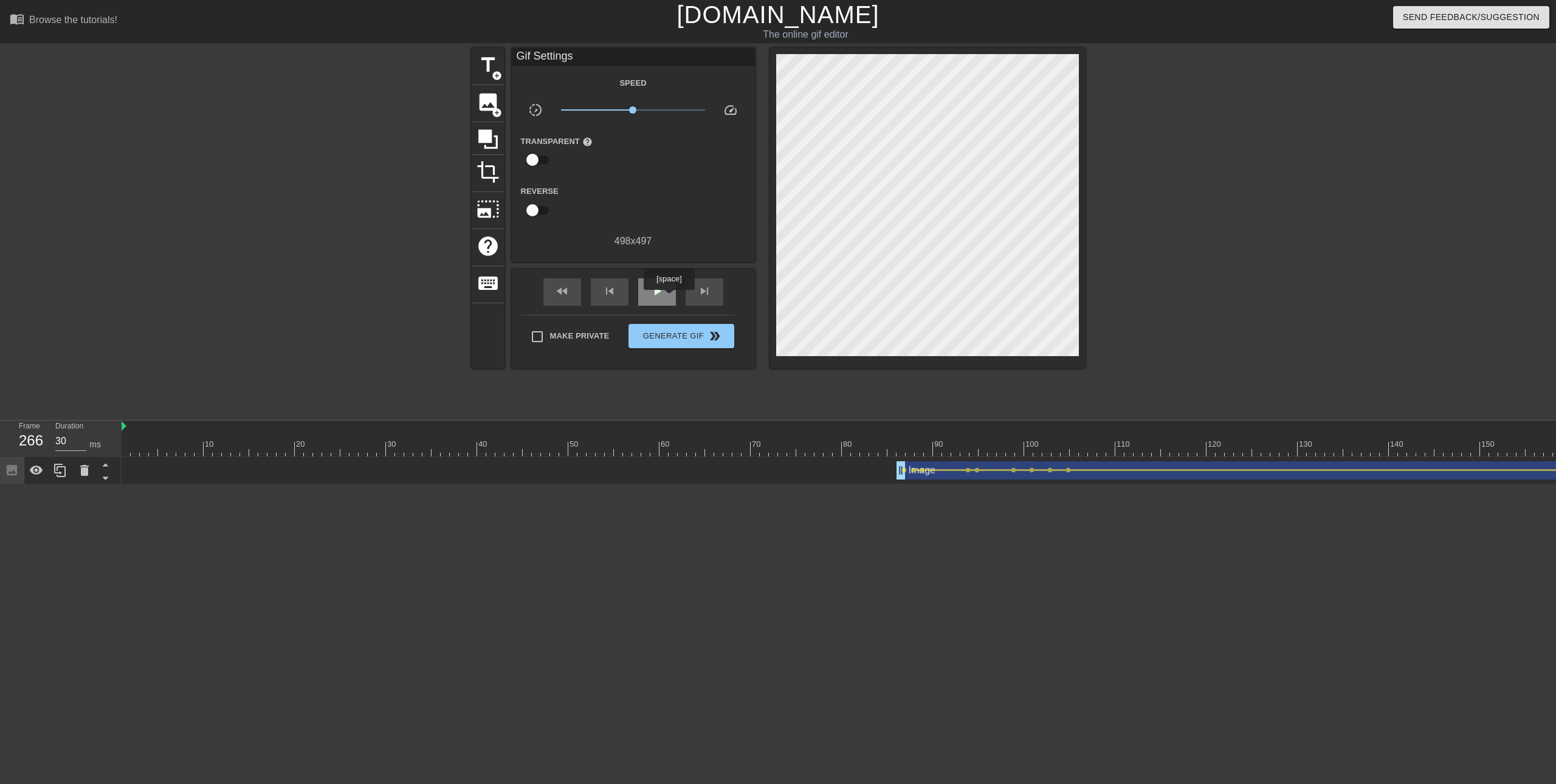
click at [670, 291] on div "play_arrow" at bounding box center [657, 291] width 38 height 27
drag, startPoint x: 657, startPoint y: 279, endPoint x: 651, endPoint y: 295, distance: 17.1
click at [653, 281] on div "pause" at bounding box center [657, 291] width 38 height 27
type input "30"
drag, startPoint x: 453, startPoint y: 446, endPoint x: 209, endPoint y: 459, distance: 244.3
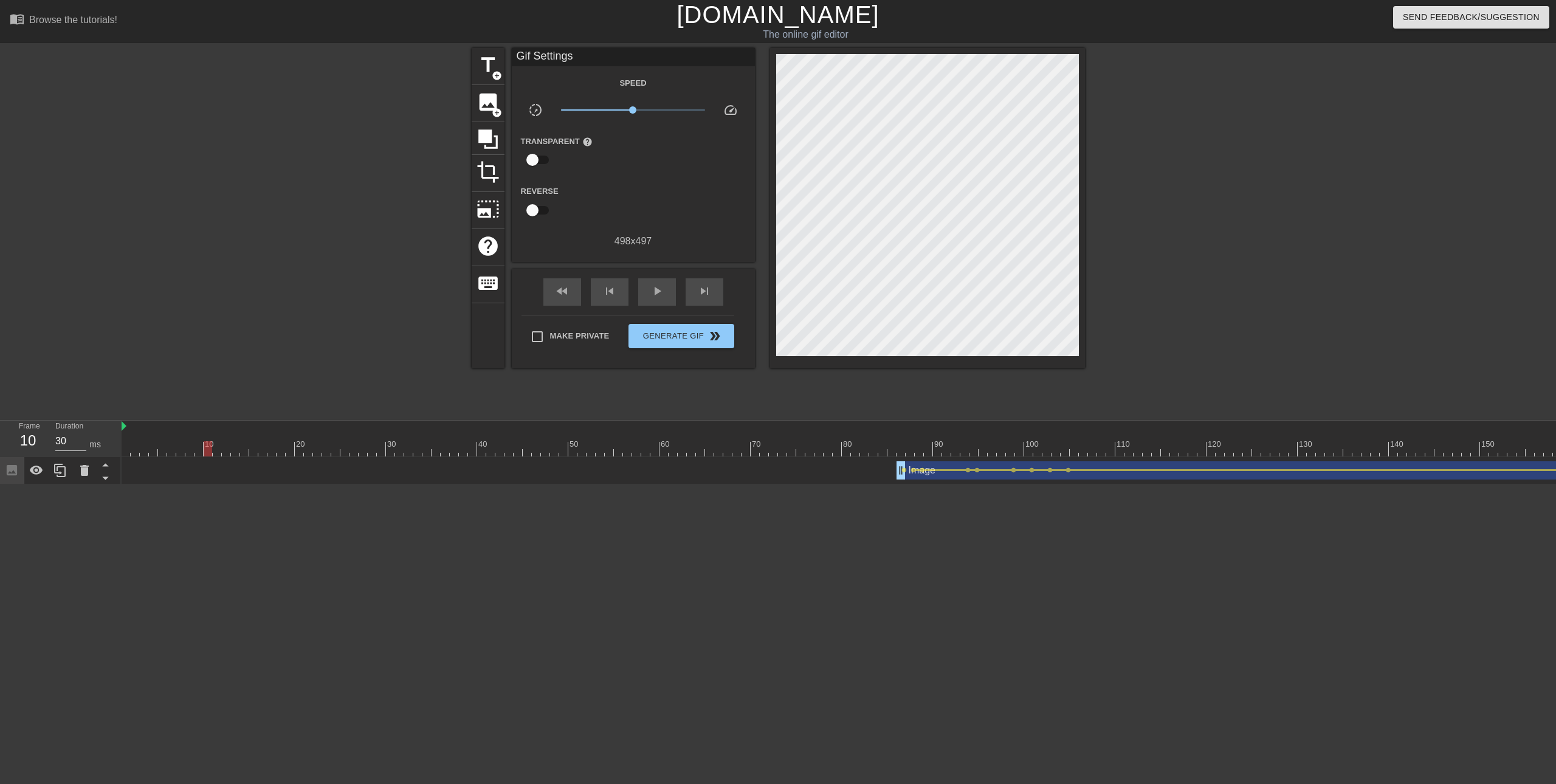
click at [209, 459] on div "10 20 30 40 50 60 70 80 90 100 110 120 130 140 150 160" at bounding box center [838, 452] width 1434 height 64
click at [488, 110] on span "image" at bounding box center [488, 102] width 23 height 23
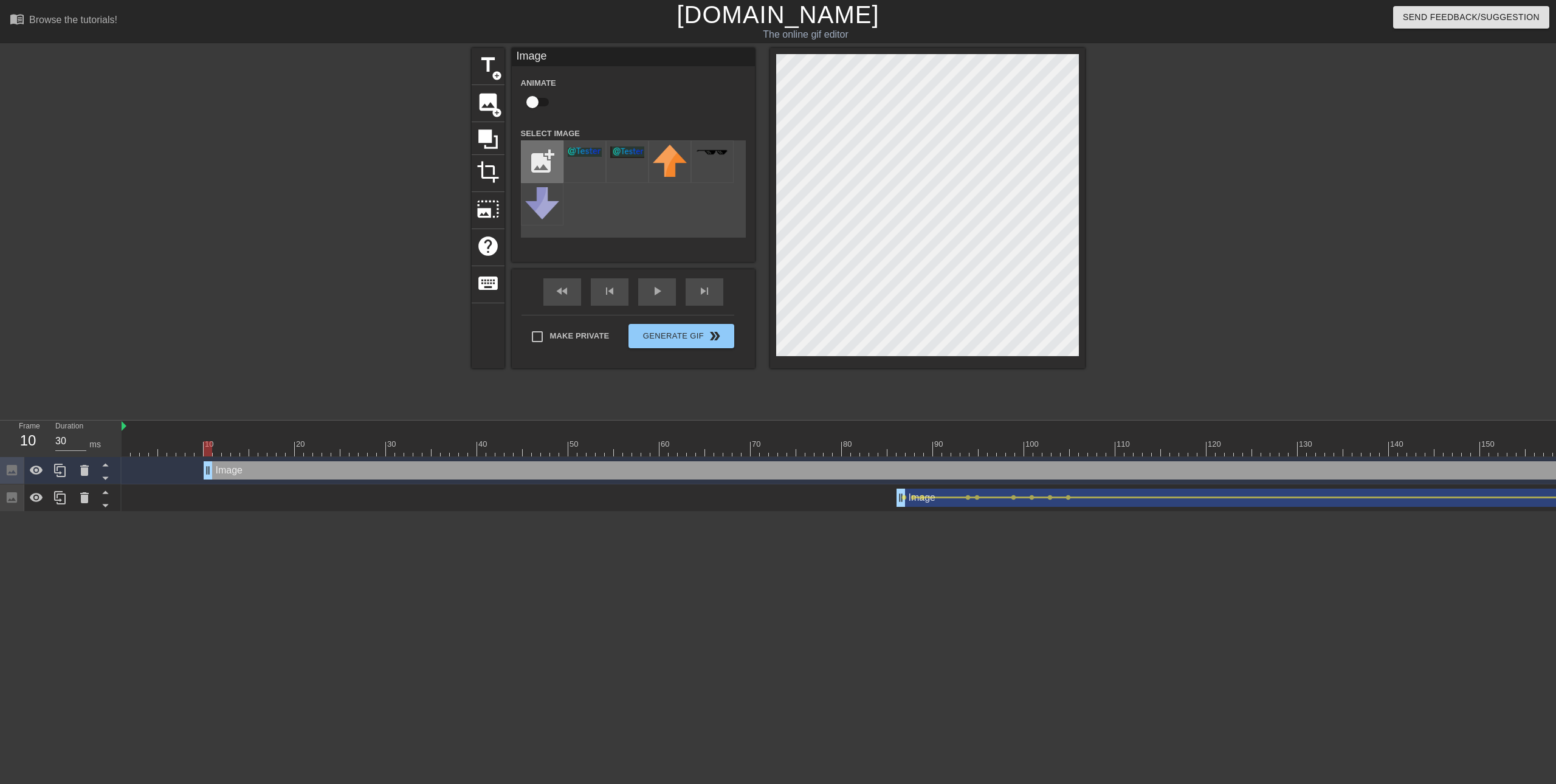
drag, startPoint x: 537, startPoint y: 168, endPoint x: 531, endPoint y: 153, distance: 16.2
click at [531, 153] on input "file" at bounding box center [542, 161] width 42 height 42
type input "C:\fakepath\Screenshot [DATE] 172907.png"
click at [587, 156] on img at bounding box center [585, 153] width 34 height 8
type input "30"
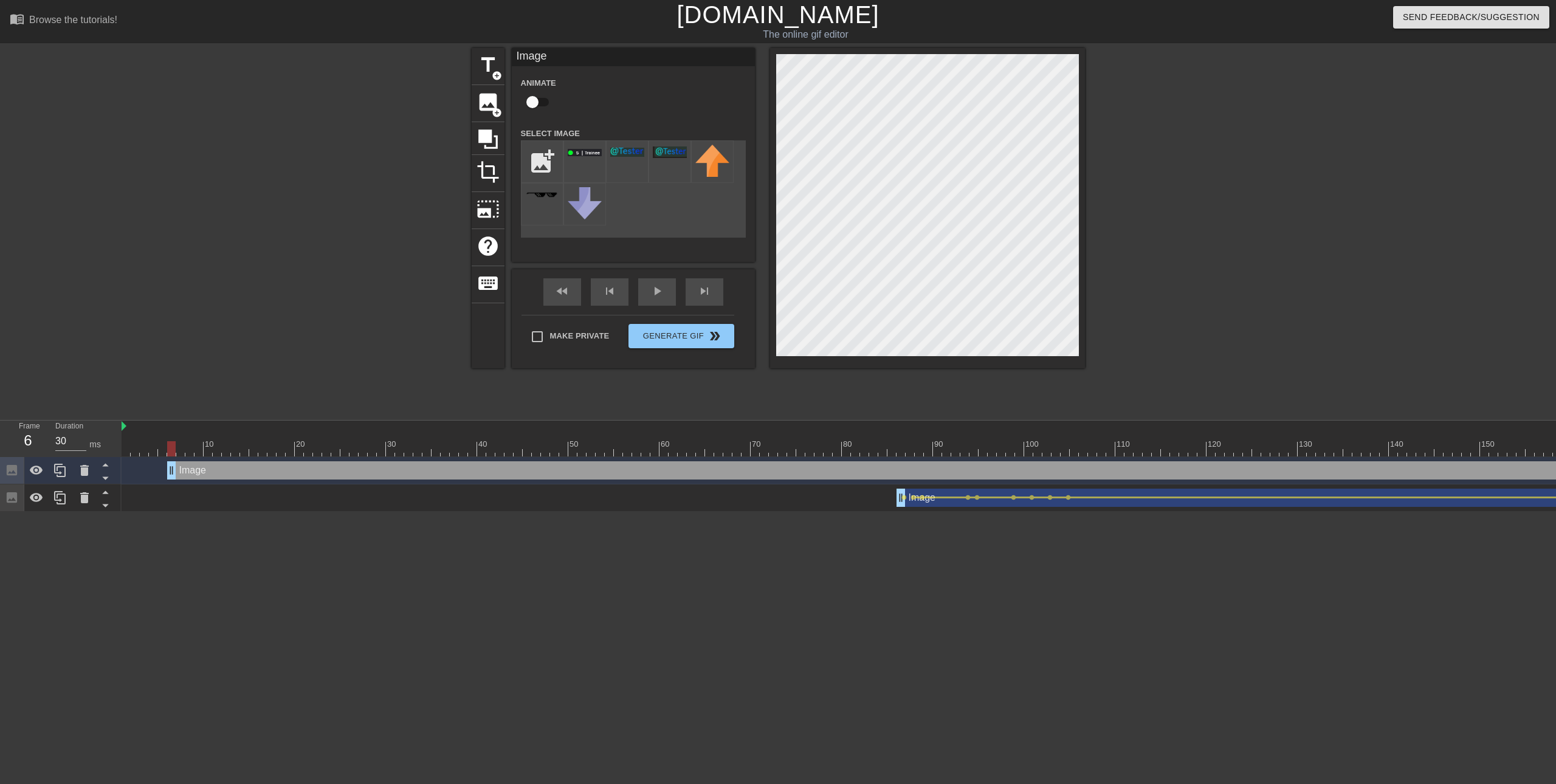
drag, startPoint x: 205, startPoint y: 466, endPoint x: 170, endPoint y: 466, distance: 35.0
drag, startPoint x: 237, startPoint y: 469, endPoint x: 178, endPoint y: 563, distance: 111.0
click at [170, 512] on html "menu_book Browse the tutorials! [DOMAIN_NAME] The online gif editor Send Feedba…" at bounding box center [778, 256] width 1556 height 512
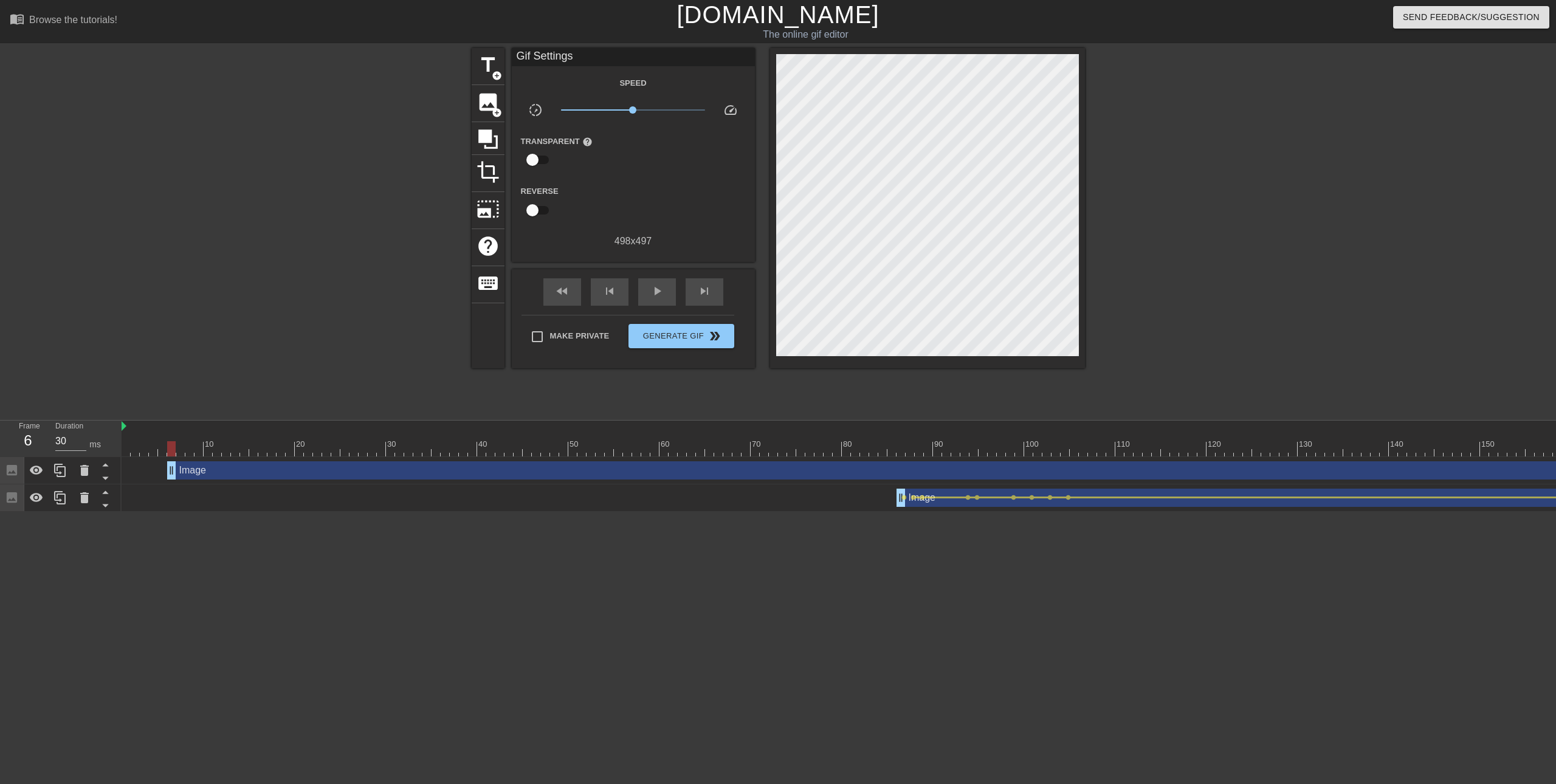
click at [225, 475] on div "Image drag_handle drag_handle" at bounding box center [1356, 470] width 2379 height 18
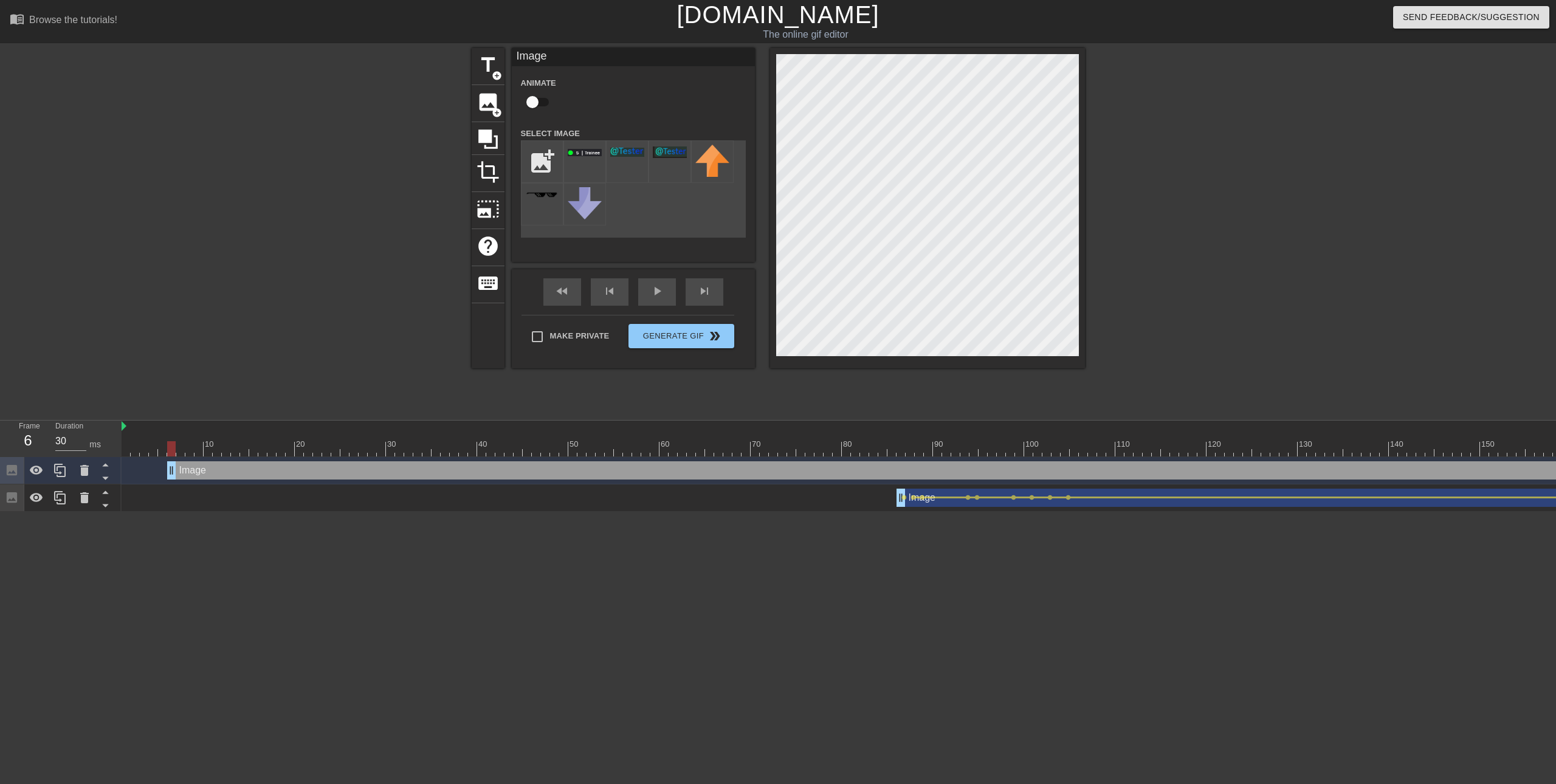
click at [535, 101] on input "checkbox" at bounding box center [532, 102] width 69 height 23
checkbox input "true"
drag, startPoint x: 173, startPoint y: 447, endPoint x: 208, endPoint y: 445, distance: 35.1
click at [208, 445] on div at bounding box center [207, 448] width 9 height 15
drag, startPoint x: 210, startPoint y: 452, endPoint x: 242, endPoint y: 450, distance: 32.1
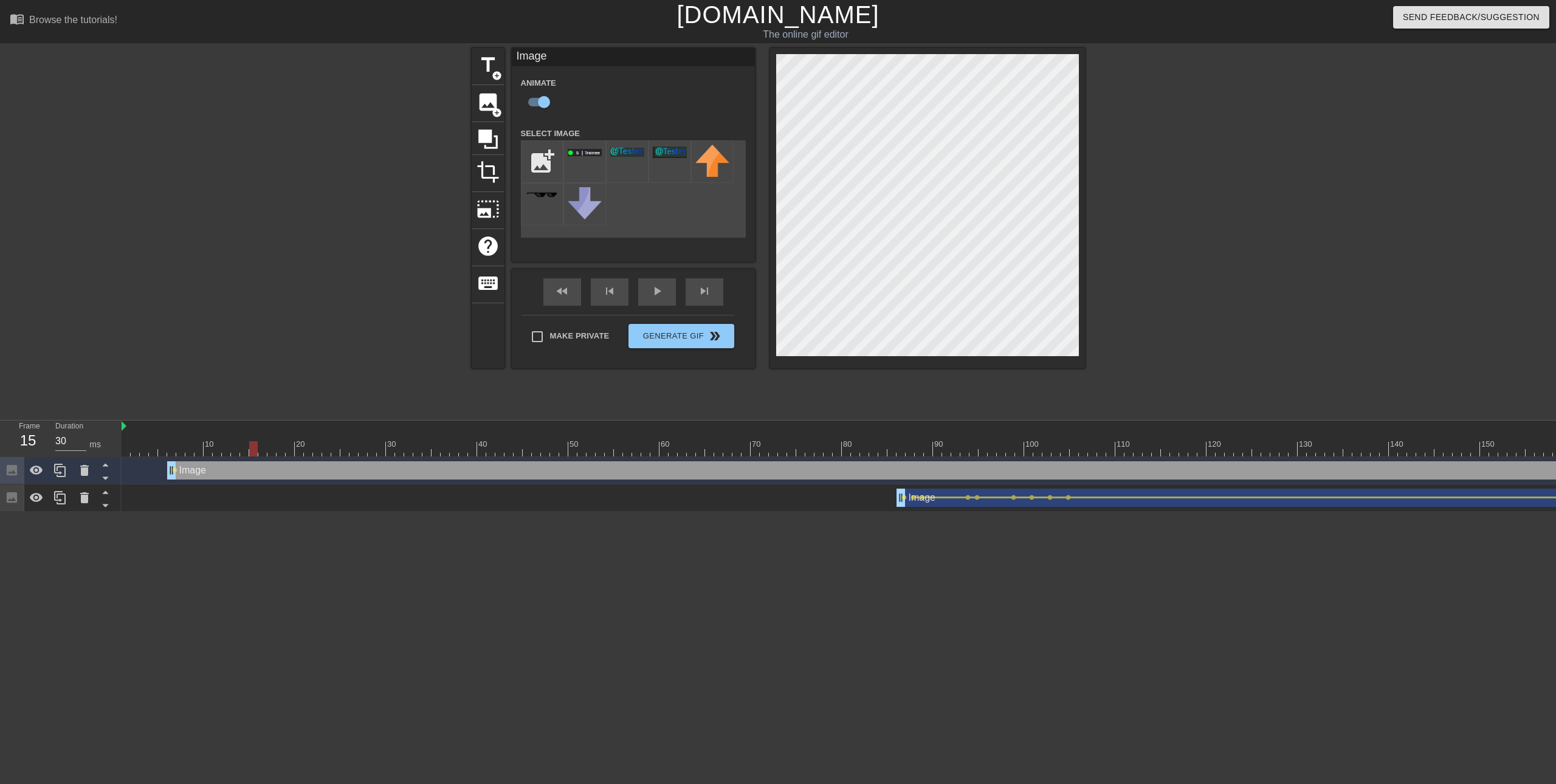
click at [242, 450] on div at bounding box center [1334, 448] width 2425 height 15
drag, startPoint x: 254, startPoint y: 450, endPoint x: 418, endPoint y: 448, distance: 164.0
click at [418, 448] on div at bounding box center [418, 448] width 9 height 15
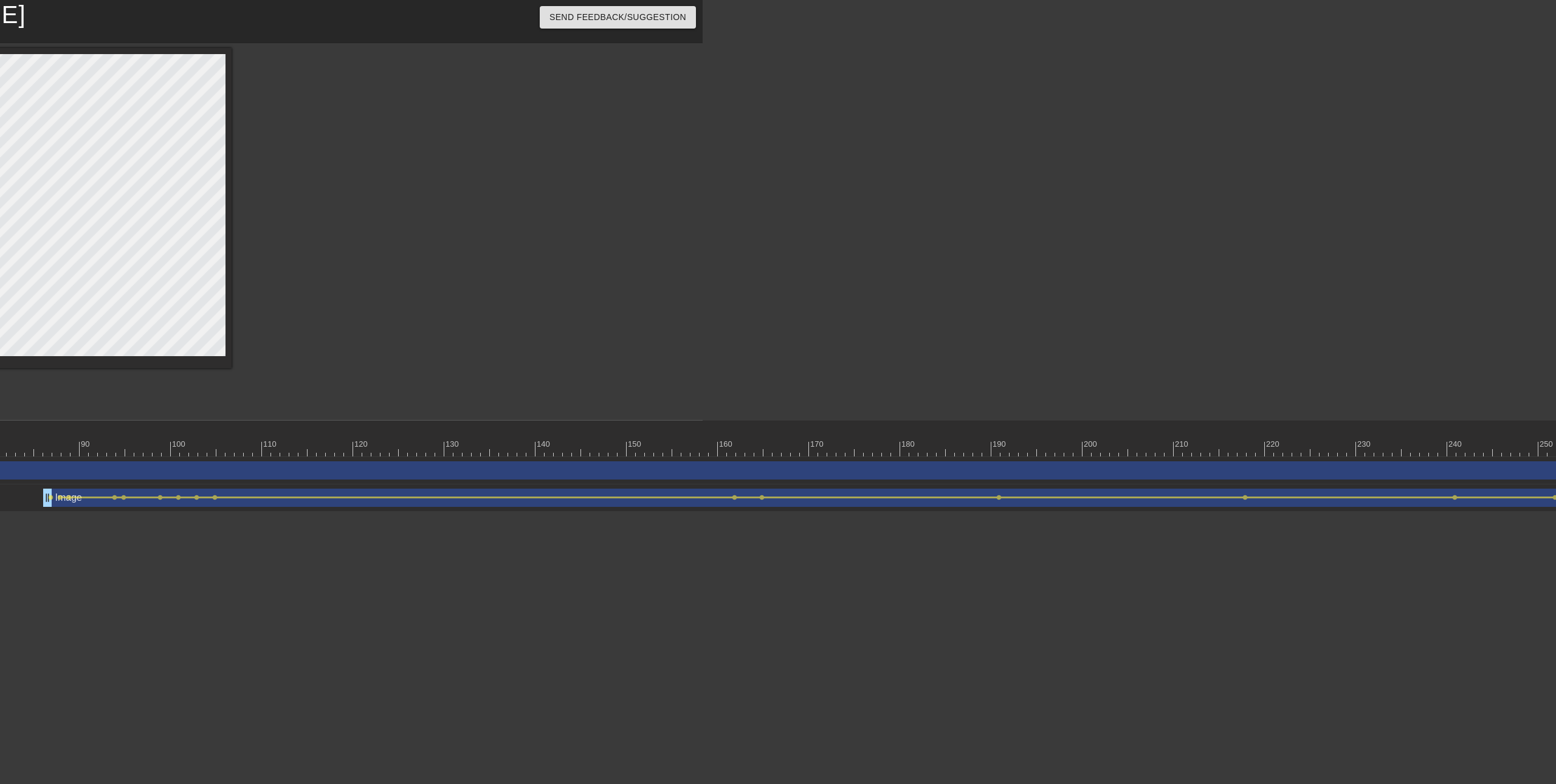
scroll to position [0, 994]
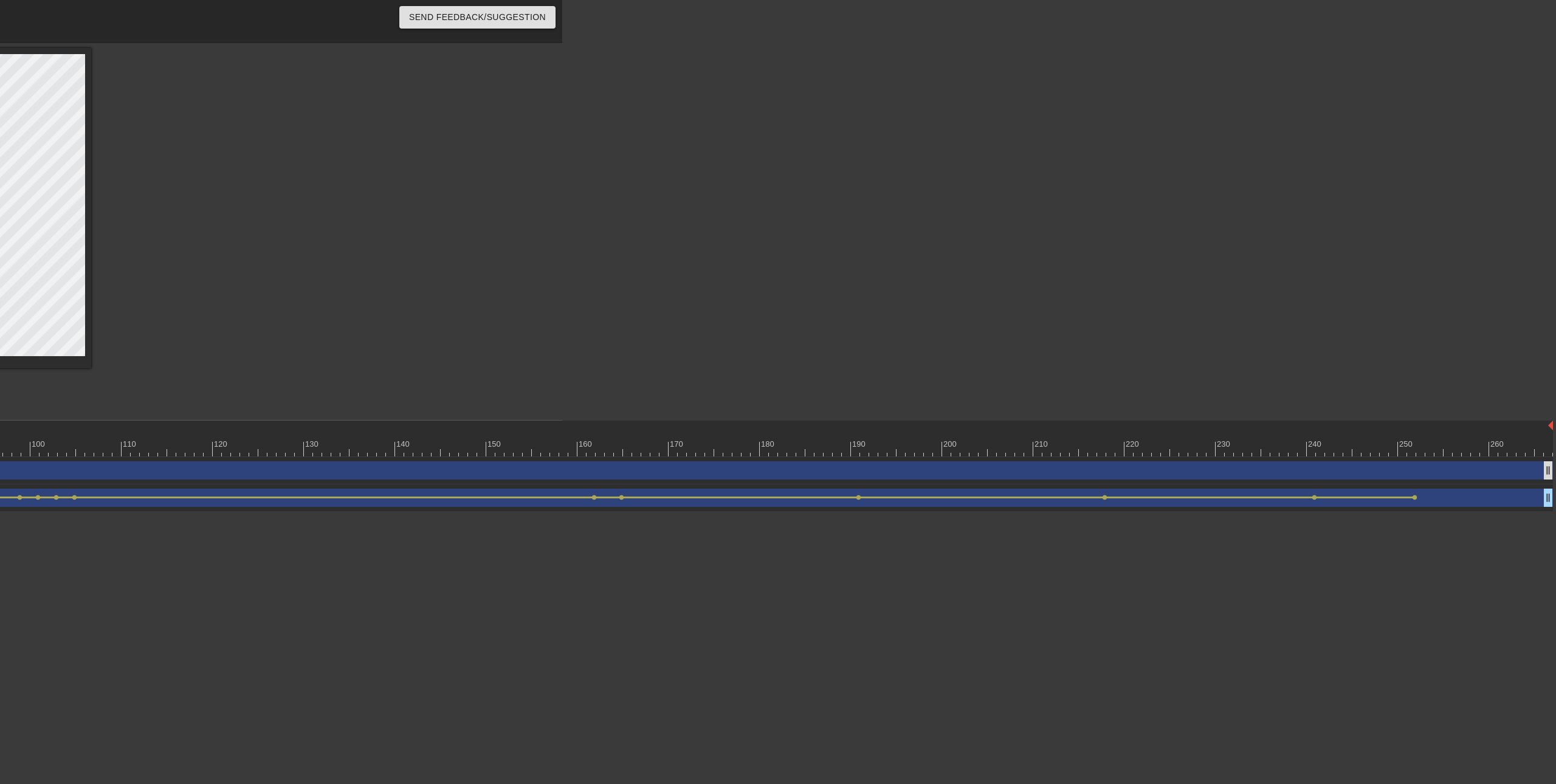
drag, startPoint x: 1552, startPoint y: 471, endPoint x: 1545, endPoint y: 472, distance: 7.1
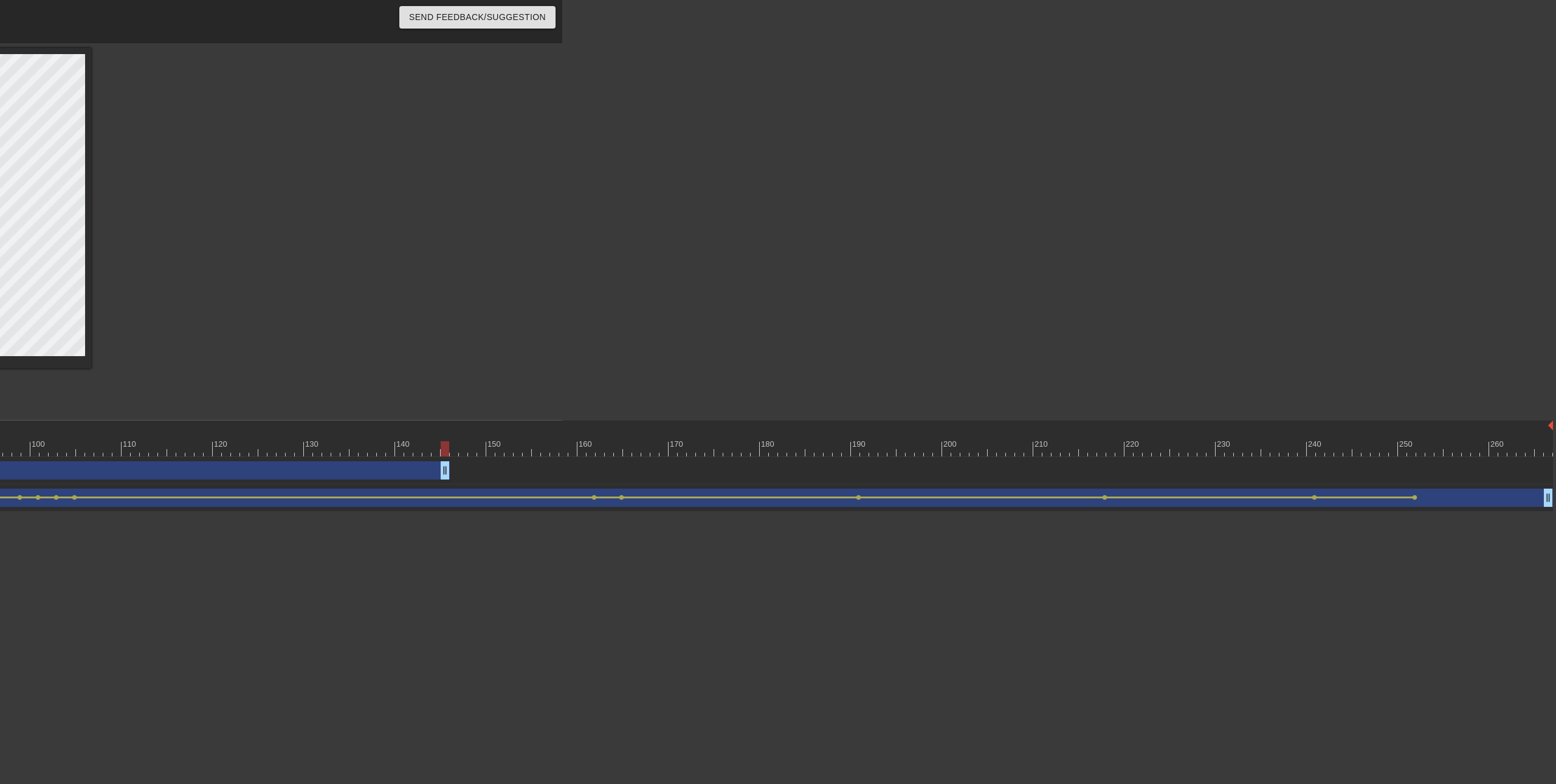
drag, startPoint x: 1551, startPoint y: 472, endPoint x: 145, endPoint y: 493, distance: 1406.2
click at [142, 481] on div "Image drag_handle drag_handle lens" at bounding box center [340, 470] width 2425 height 27
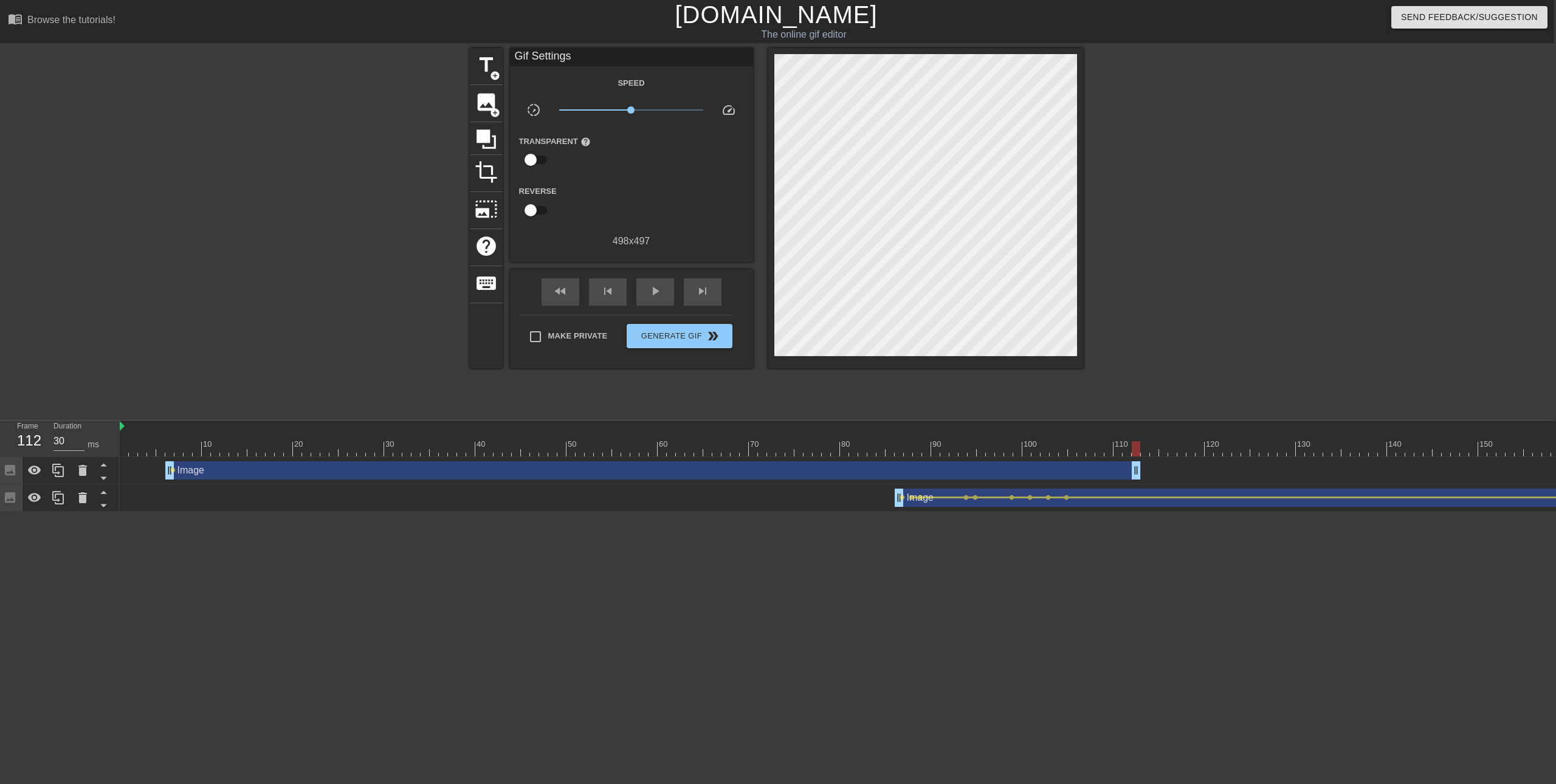
scroll to position [0, 0]
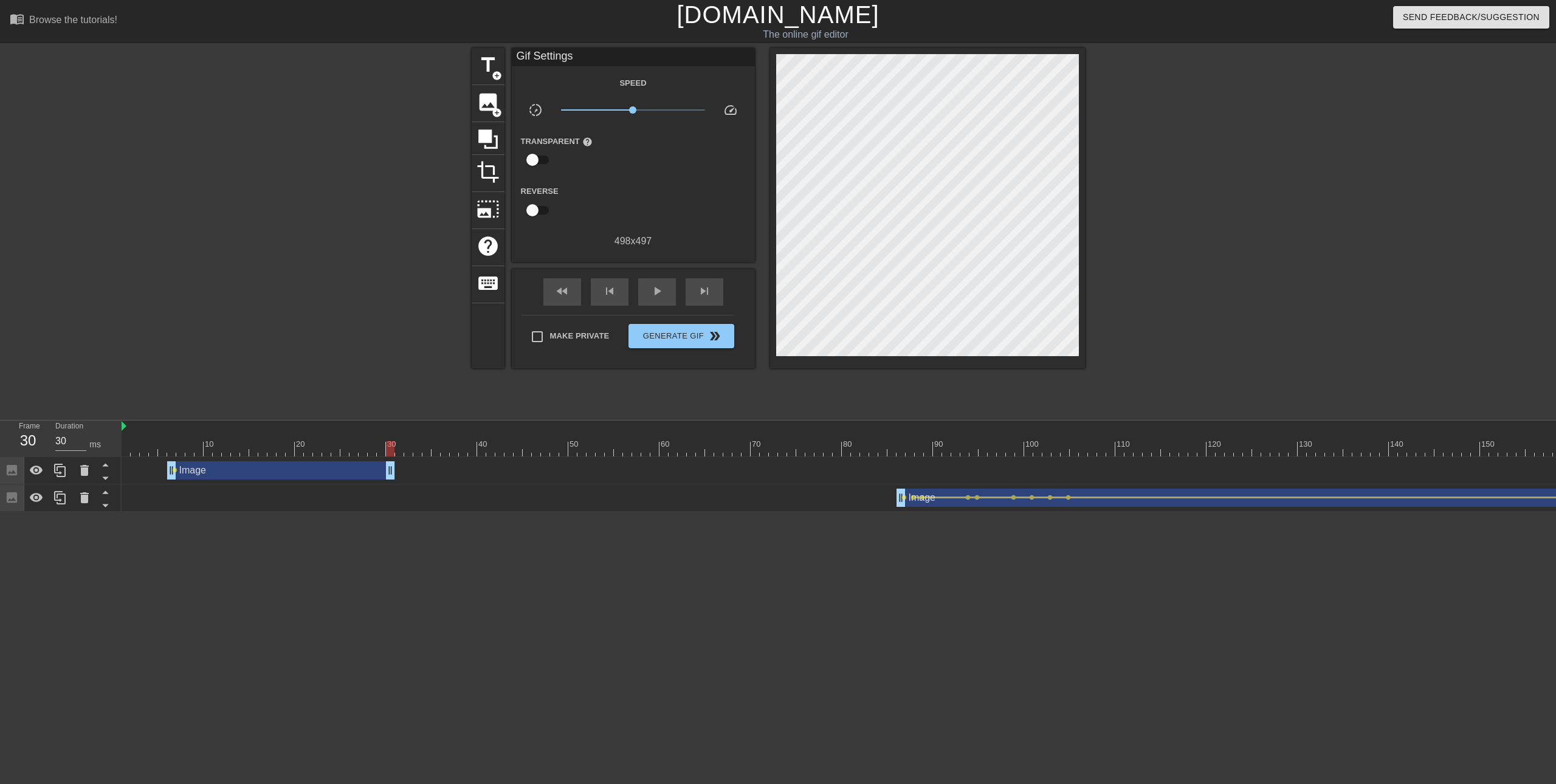
drag, startPoint x: 1139, startPoint y: 472, endPoint x: 389, endPoint y: 464, distance: 750.0
click at [661, 291] on span "play_arrow" at bounding box center [657, 291] width 15 height 15
drag, startPoint x: 595, startPoint y: 450, endPoint x: 233, endPoint y: 364, distance: 372.1
click at [39, 439] on div "Frame 10 Duration 30 ms 10 20 30 40 50 60 70 80 90 100 110 120 130 140 150" at bounding box center [778, 466] width 1556 height 91
click at [646, 297] on div "play_arrow" at bounding box center [657, 291] width 38 height 27
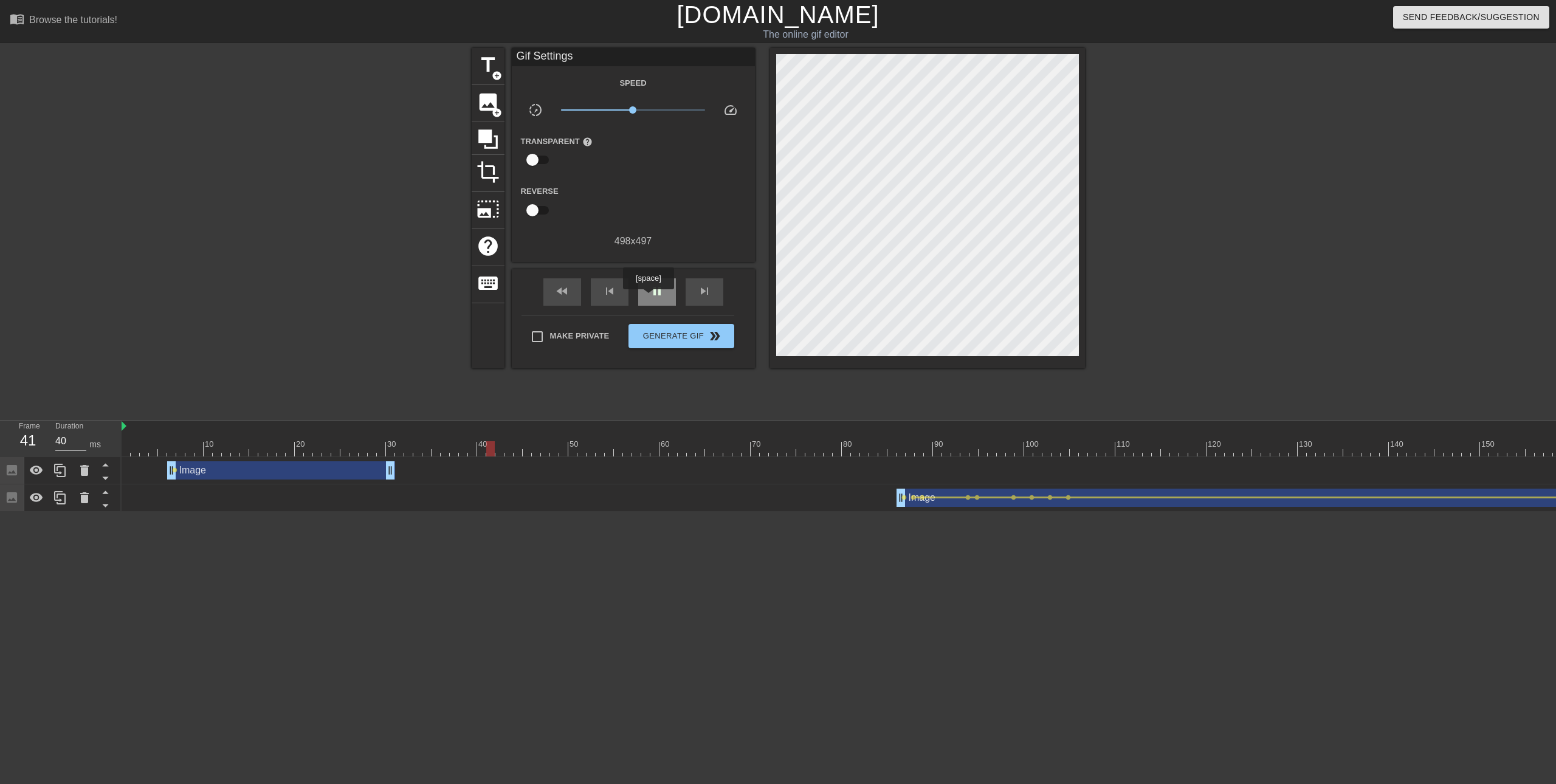
click at [648, 298] on div "pause" at bounding box center [657, 291] width 38 height 27
click at [648, 298] on div "play_arrow" at bounding box center [657, 291] width 38 height 27
click at [645, 298] on div "pause" at bounding box center [657, 291] width 38 height 27
drag, startPoint x: 957, startPoint y: 447, endPoint x: 889, endPoint y: 445, distance: 68.0
click at [889, 445] on div at bounding box center [1334, 448] width 2425 height 15
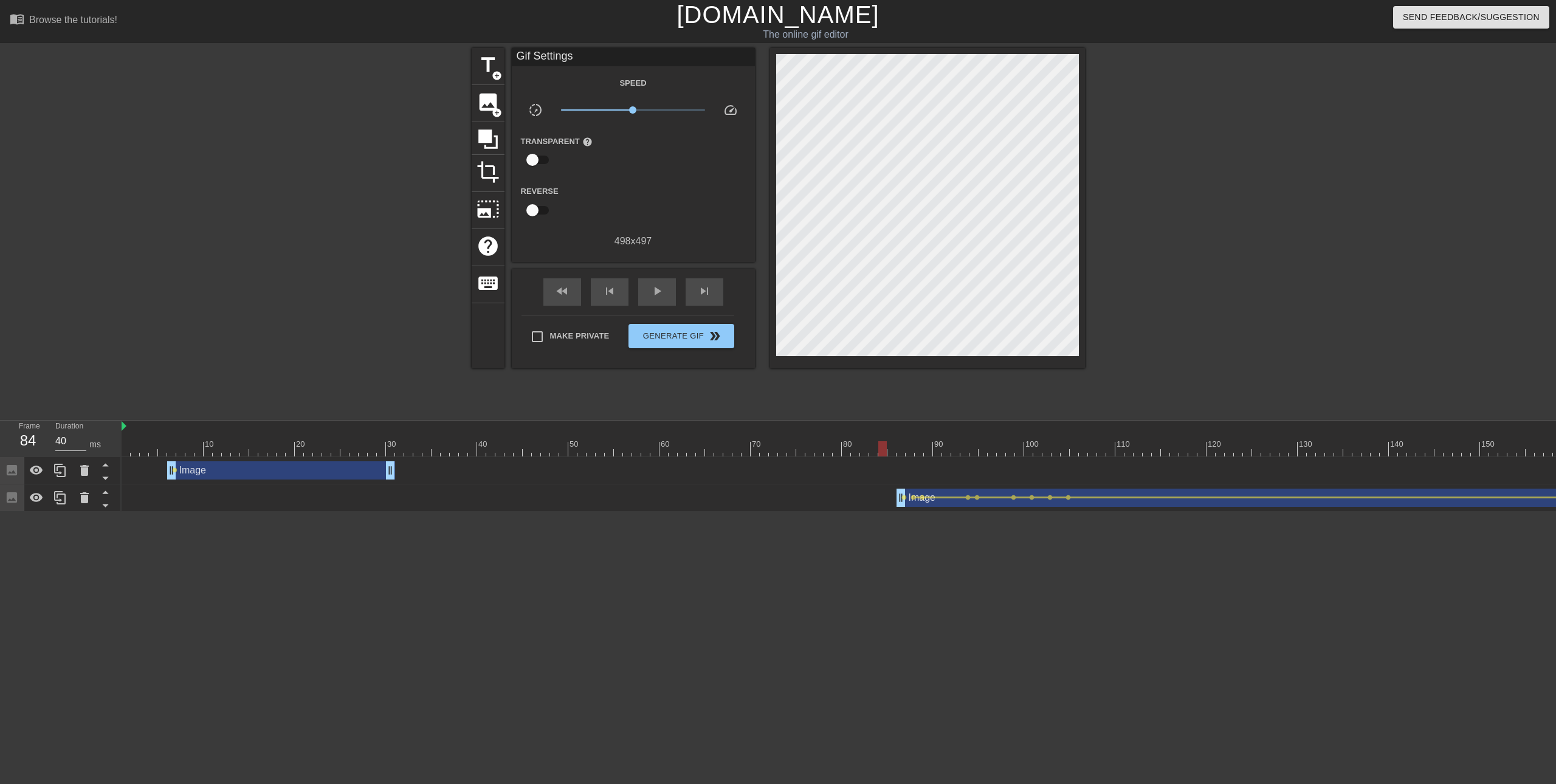
drag, startPoint x: 902, startPoint y: 445, endPoint x: 886, endPoint y: 445, distance: 16.0
click at [886, 445] on div at bounding box center [882, 448] width 9 height 15
click at [482, 107] on span "image" at bounding box center [488, 102] width 23 height 23
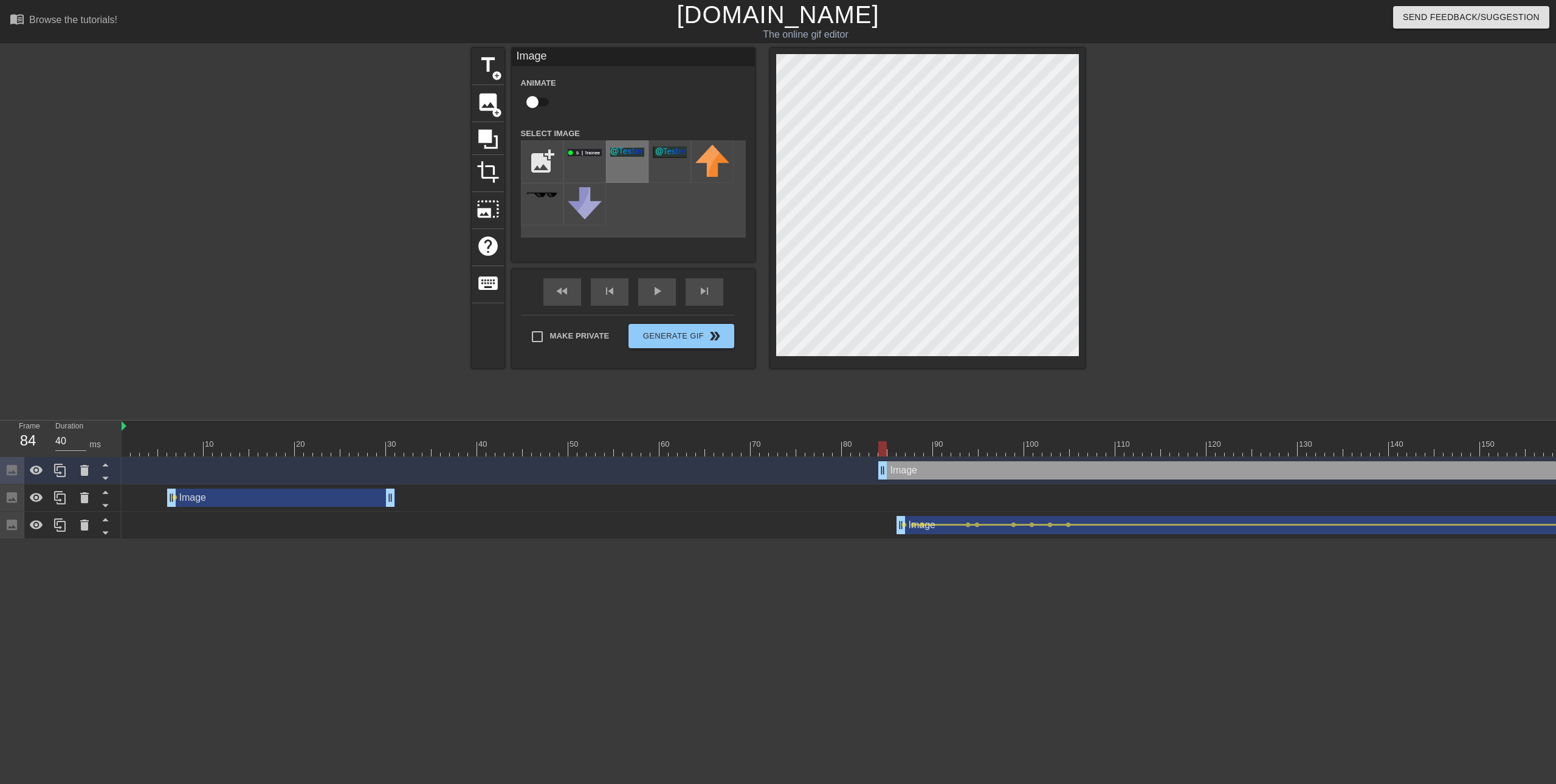
drag, startPoint x: 587, startPoint y: 162, endPoint x: 615, endPoint y: 167, distance: 28.4
click at [585, 163] on div at bounding box center [585, 161] width 42 height 42
drag, startPoint x: 883, startPoint y: 450, endPoint x: 921, endPoint y: 450, distance: 38.0
click at [921, 450] on div at bounding box center [918, 448] width 9 height 15
type input "40"
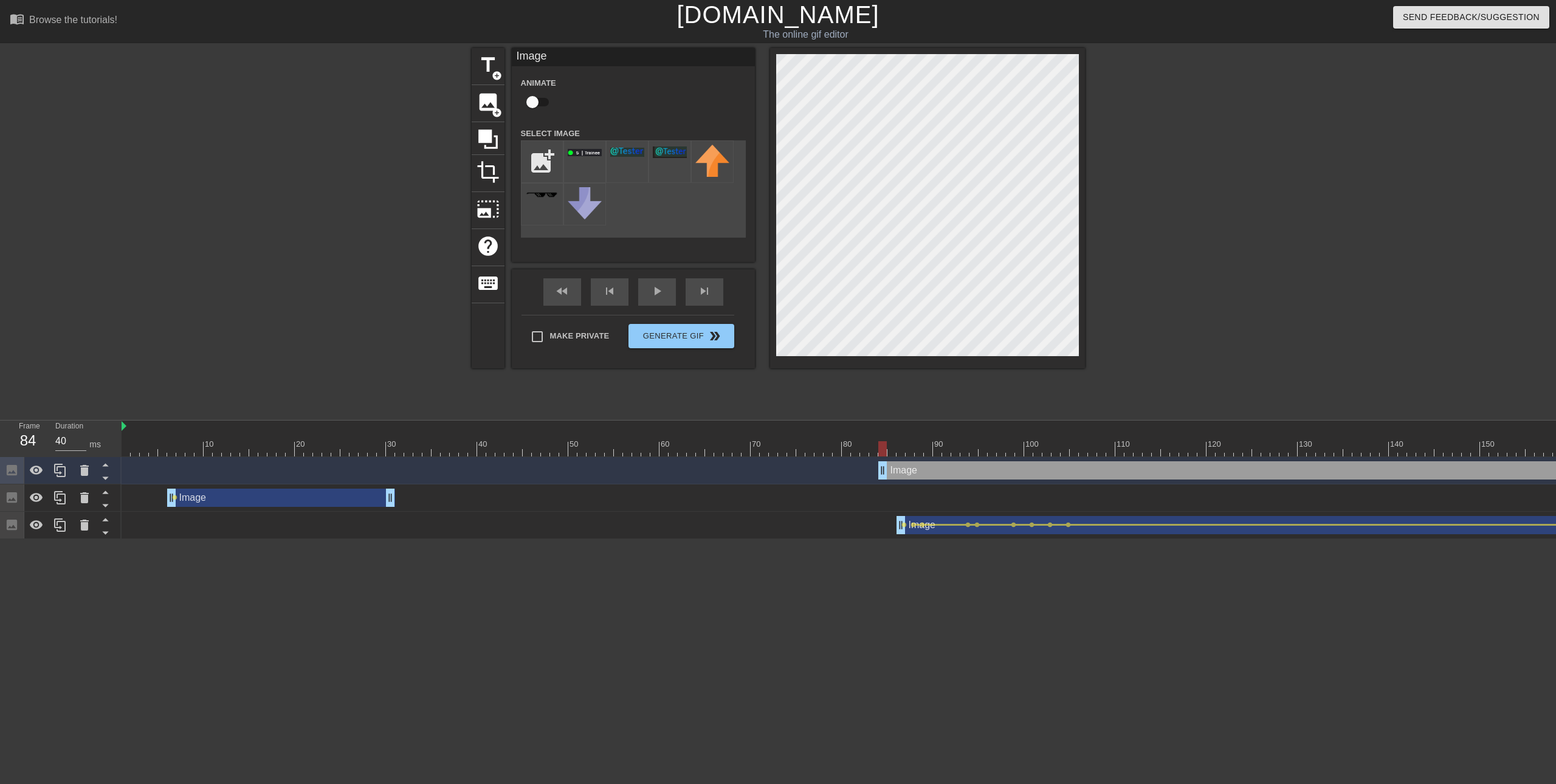
drag, startPoint x: 922, startPoint y: 448, endPoint x: 885, endPoint y: 446, distance: 37.1
click at [885, 446] on div at bounding box center [882, 448] width 9 height 15
click at [531, 99] on input "checkbox" at bounding box center [532, 102] width 69 height 23
checkbox input "true"
drag, startPoint x: 883, startPoint y: 442, endPoint x: 928, endPoint y: 418, distance: 51.0
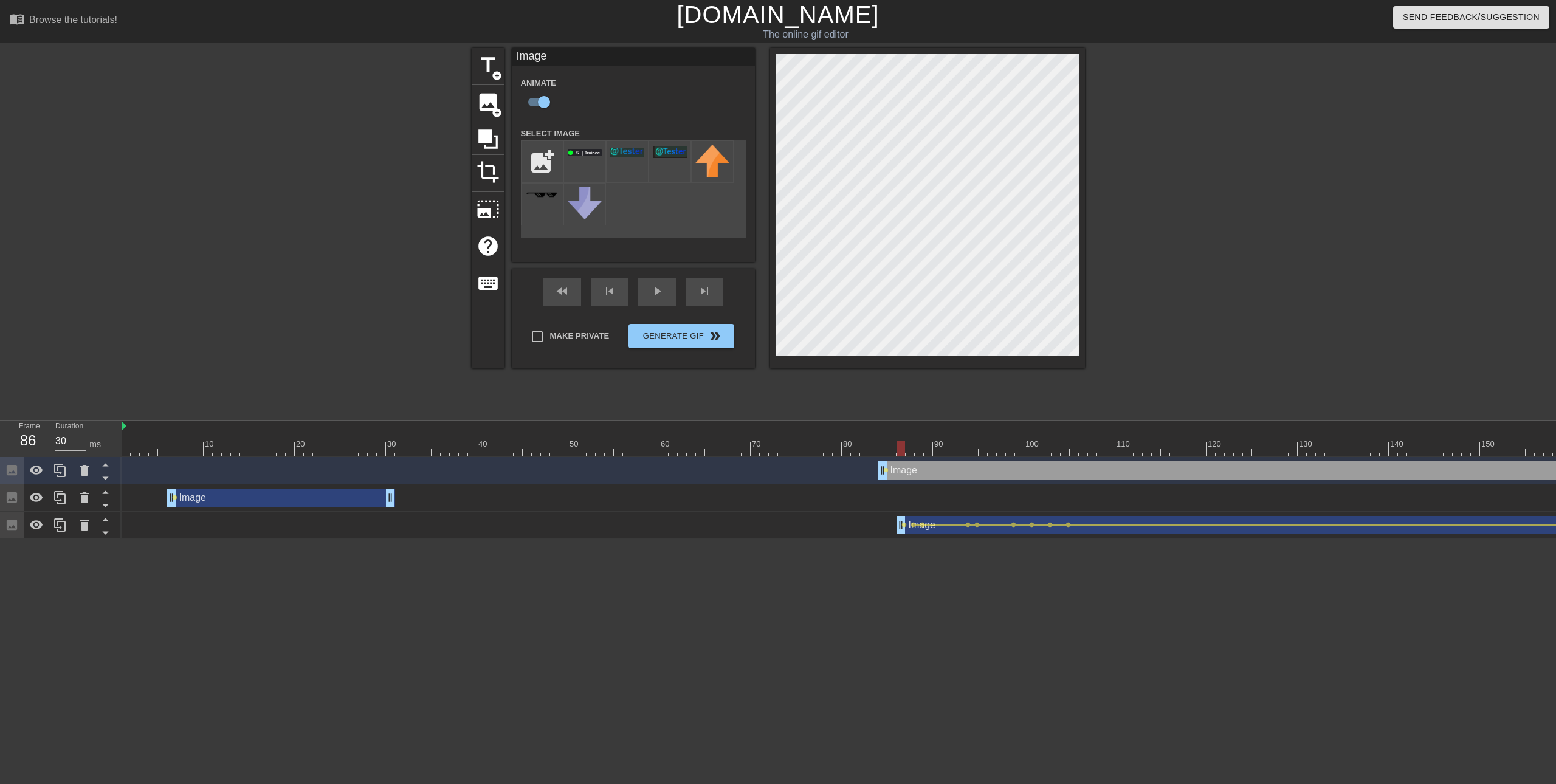
click at [903, 443] on div at bounding box center [901, 448] width 9 height 15
drag, startPoint x: 903, startPoint y: 448, endPoint x: 915, endPoint y: 445, distance: 12.4
click at [915, 445] on div at bounding box center [918, 448] width 9 height 15
drag, startPoint x: 918, startPoint y: 448, endPoint x: 965, endPoint y: 431, distance: 50.0
click at [951, 445] on div at bounding box center [946, 448] width 9 height 15
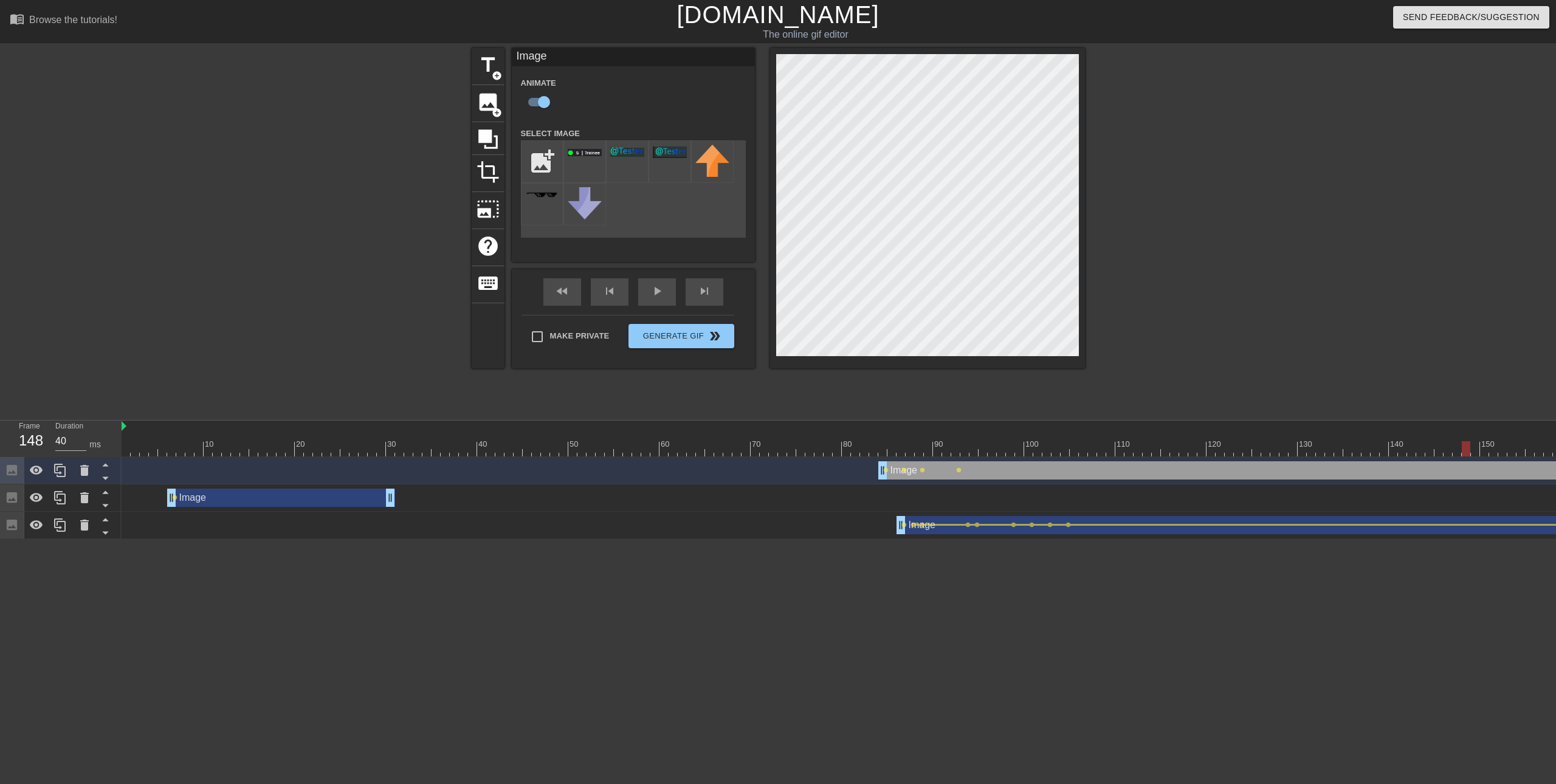
drag, startPoint x: 956, startPoint y: 444, endPoint x: 1481, endPoint y: 445, distance: 525.0
click at [1481, 443] on div at bounding box center [1334, 448] width 2425 height 15
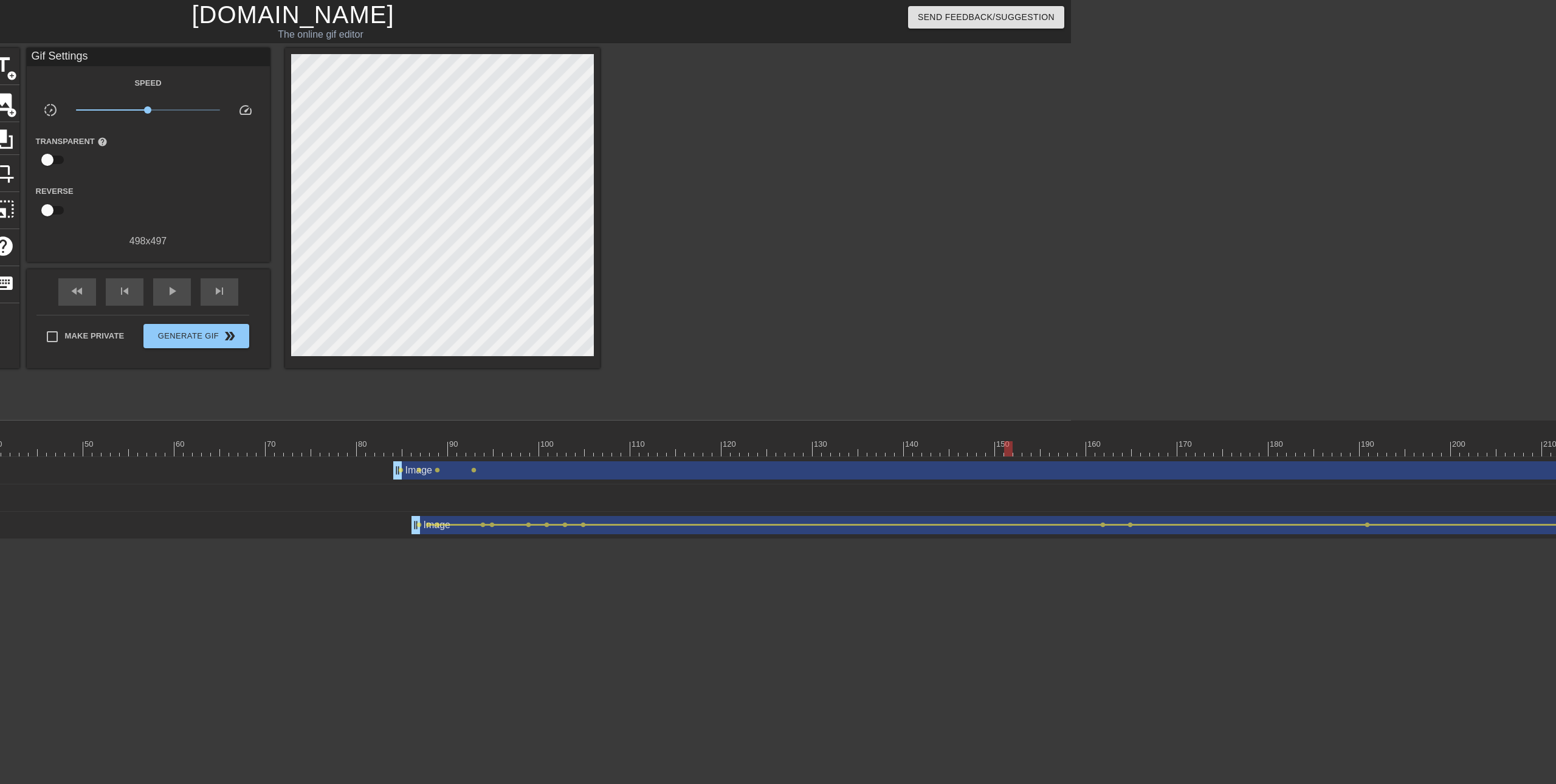
scroll to position [0, 498]
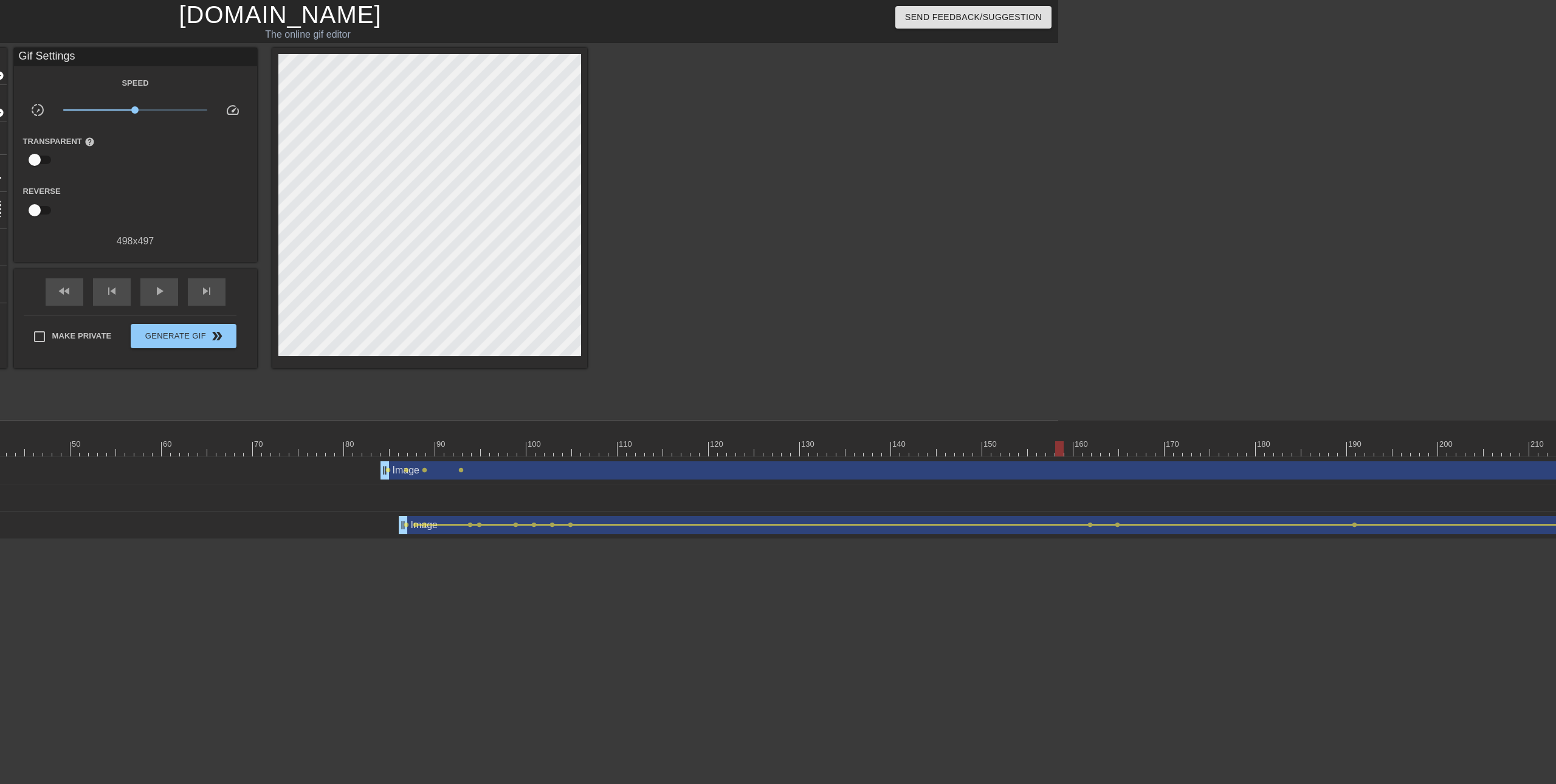
drag, startPoint x: 995, startPoint y: 448, endPoint x: 1060, endPoint y: 448, distance: 65.0
click at [1060, 448] on div at bounding box center [1059, 448] width 9 height 15
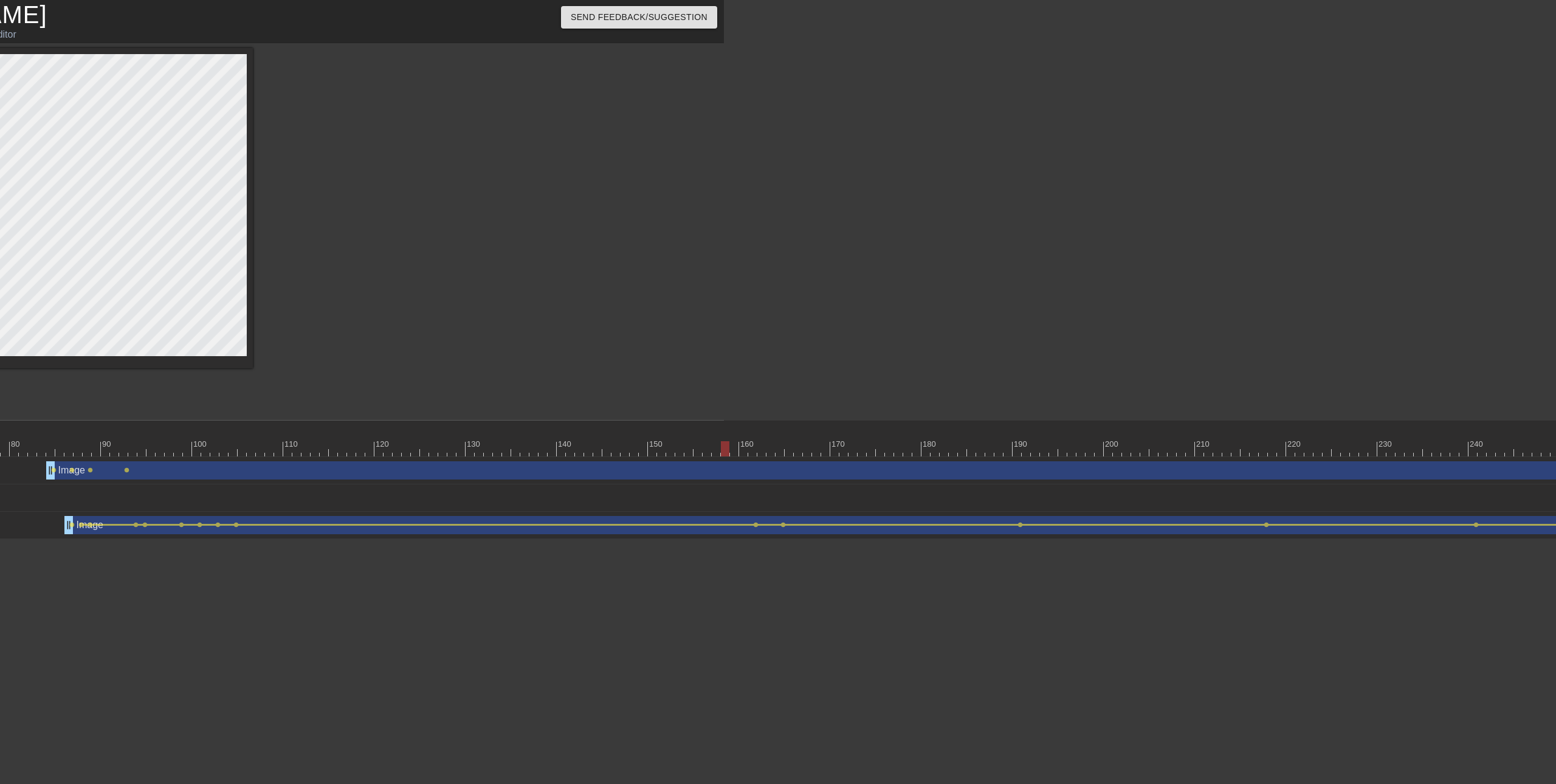
scroll to position [0, 994]
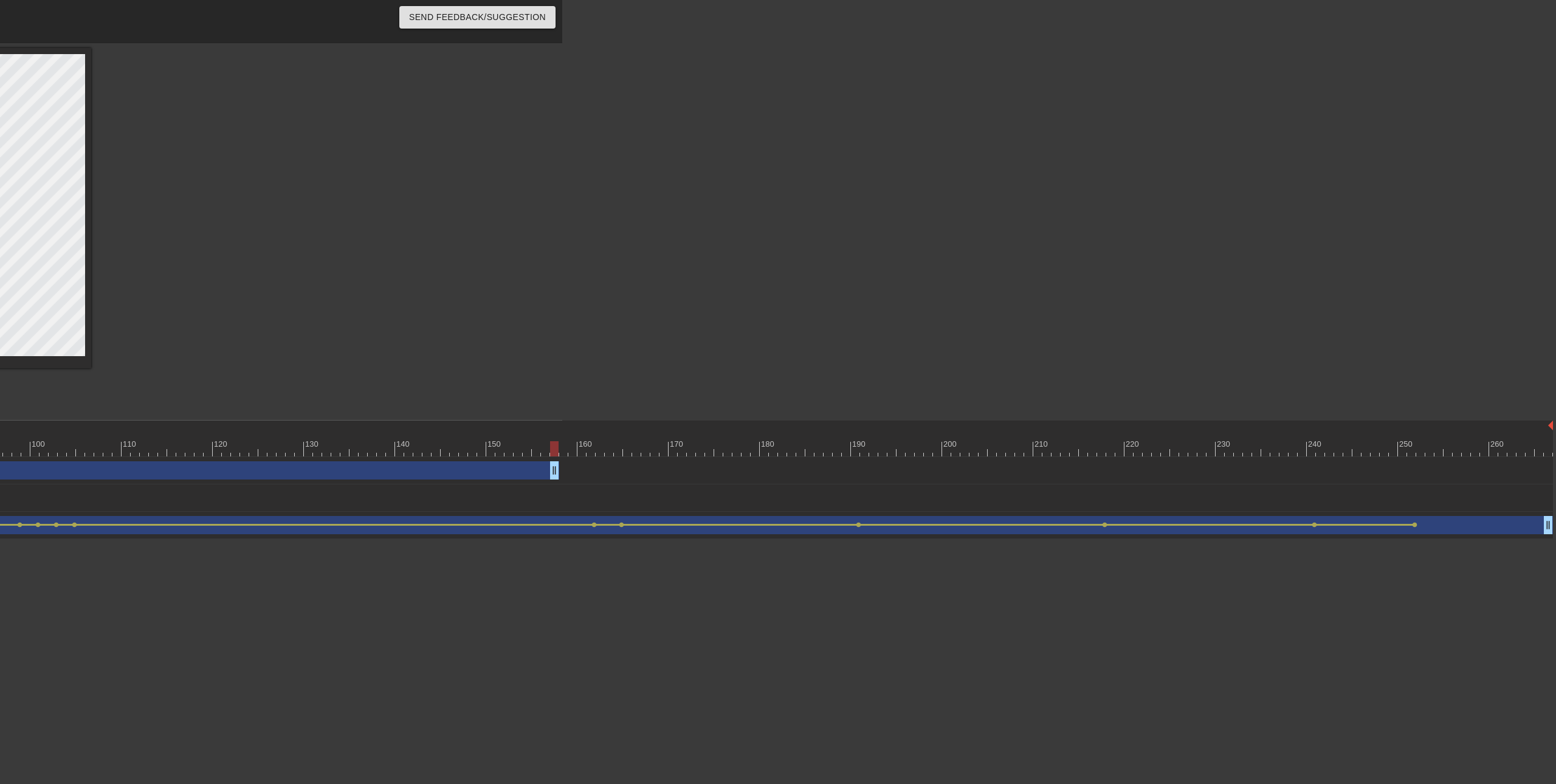
drag, startPoint x: 1548, startPoint y: 464, endPoint x: 558, endPoint y: 487, distance: 990.3
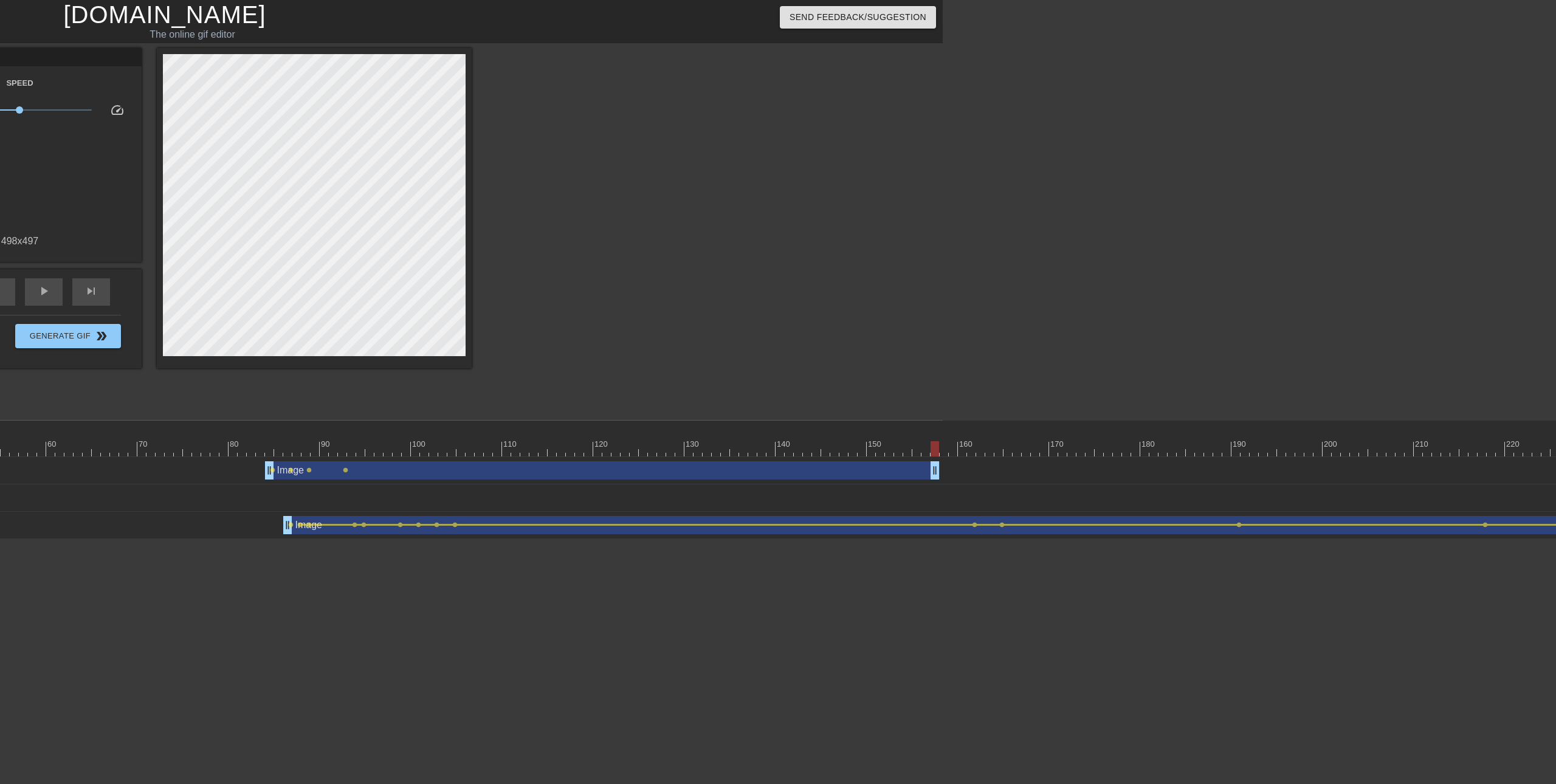
scroll to position [0, 607]
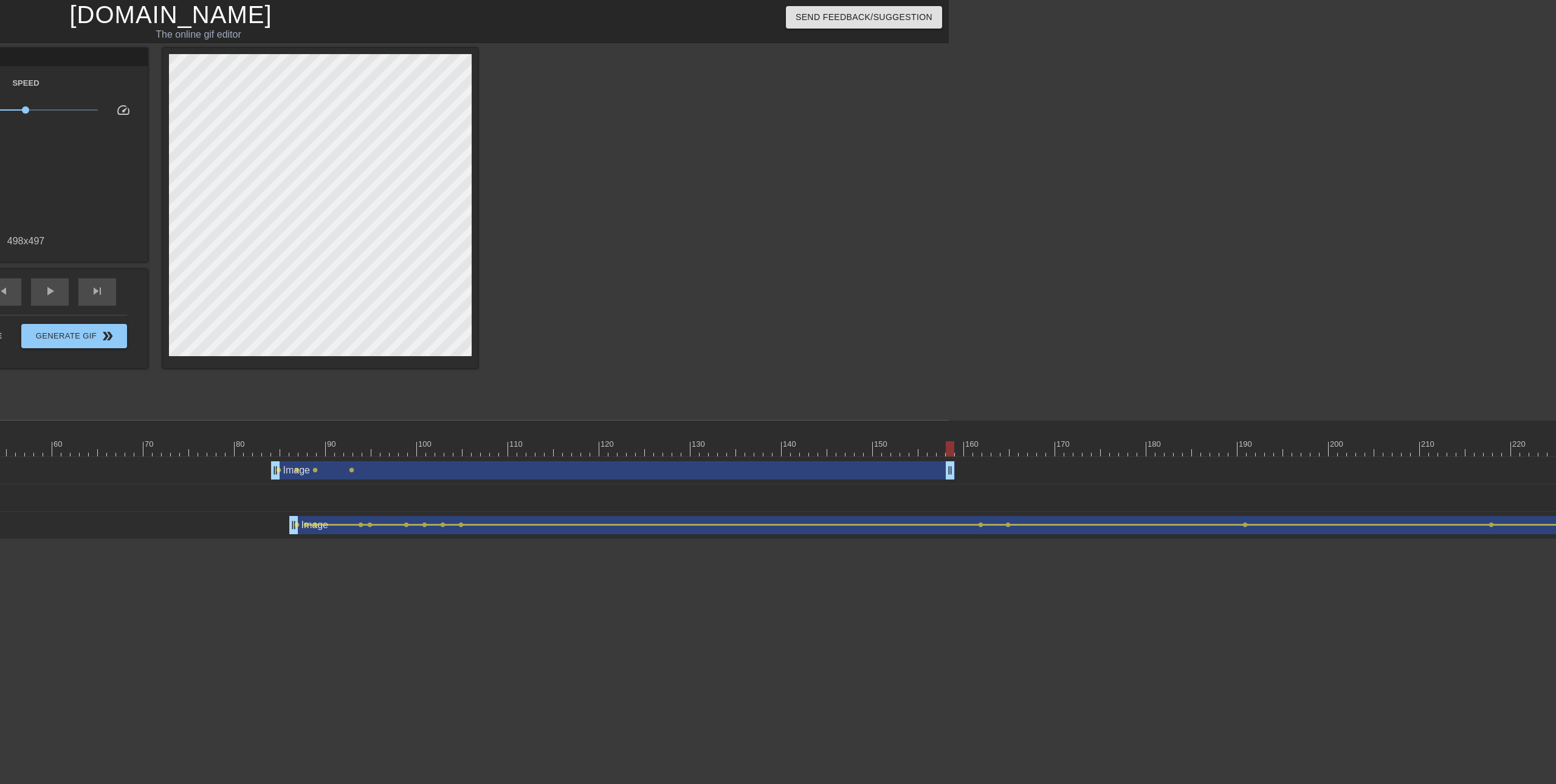
drag, startPoint x: 938, startPoint y: 472, endPoint x: 952, endPoint y: 470, distance: 14.1
drag, startPoint x: 720, startPoint y: 446, endPoint x: 581, endPoint y: 513, distance: 154.3
click at [625, 445] on div at bounding box center [727, 448] width 2425 height 15
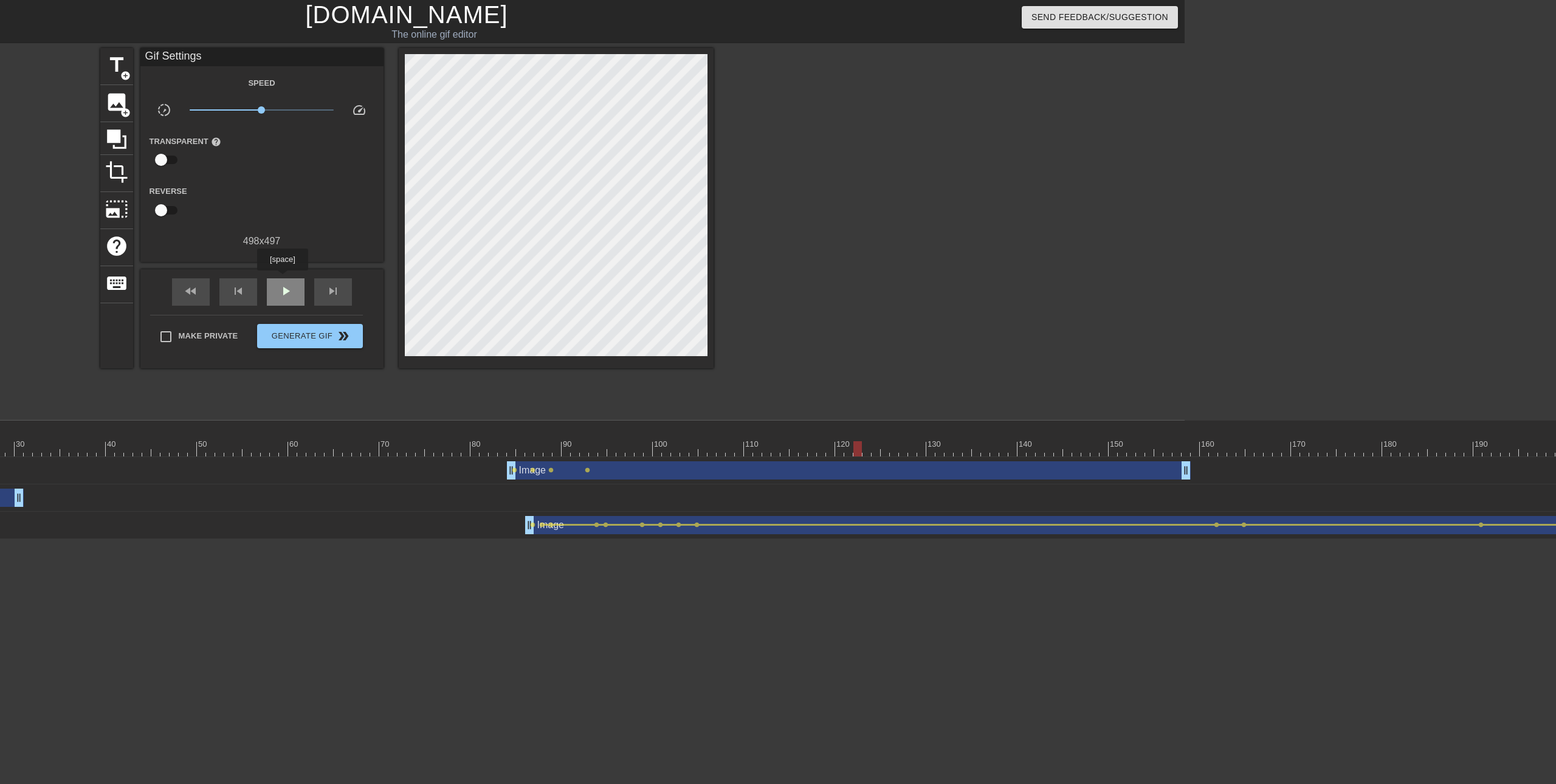
click at [282, 279] on div "play_arrow" at bounding box center [285, 291] width 38 height 27
click at [285, 287] on span "pause" at bounding box center [285, 291] width 15 height 15
click at [285, 287] on span "play_arrow" at bounding box center [285, 291] width 15 height 15
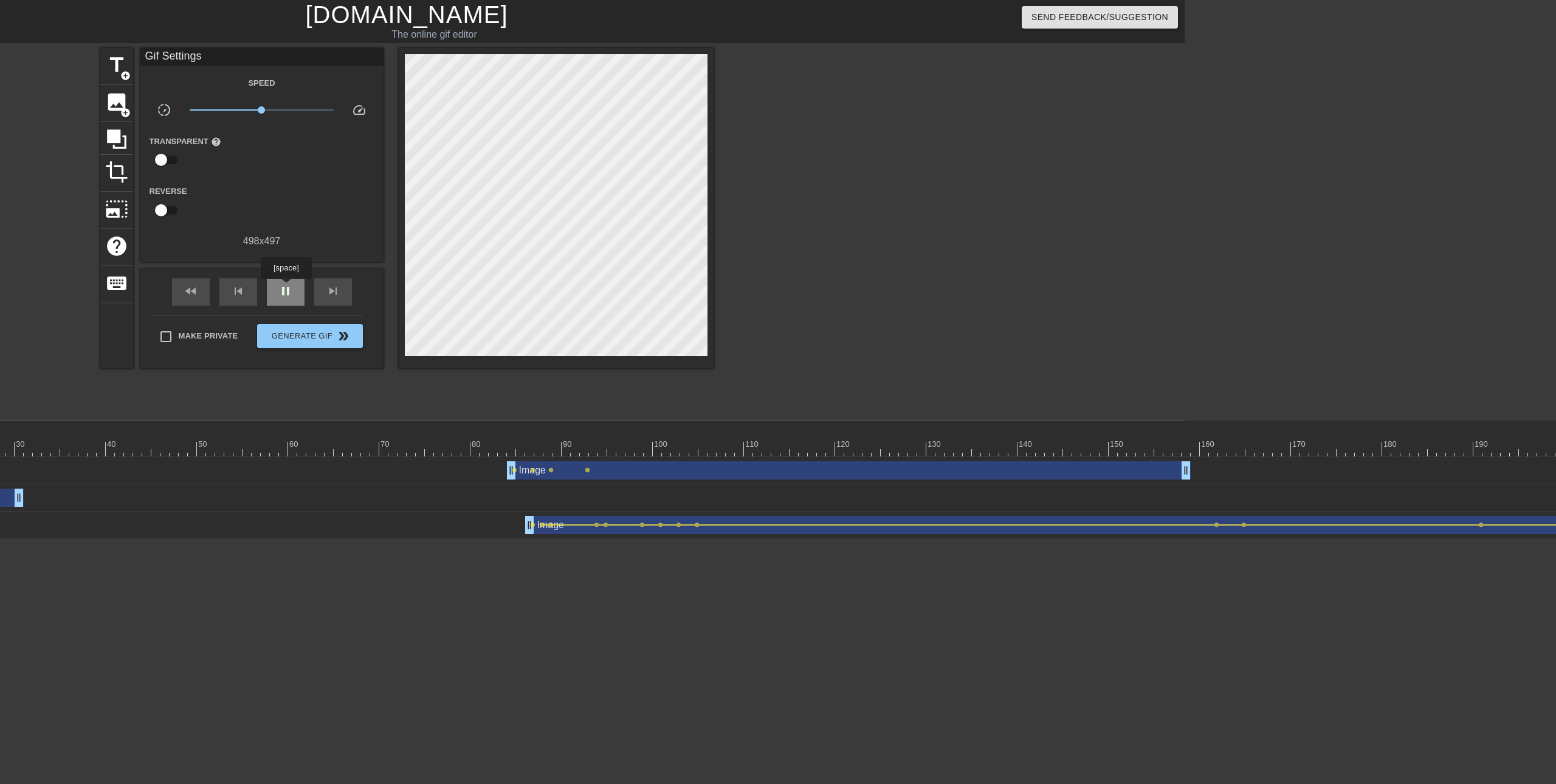
click at [285, 287] on span "pause" at bounding box center [285, 291] width 15 height 15
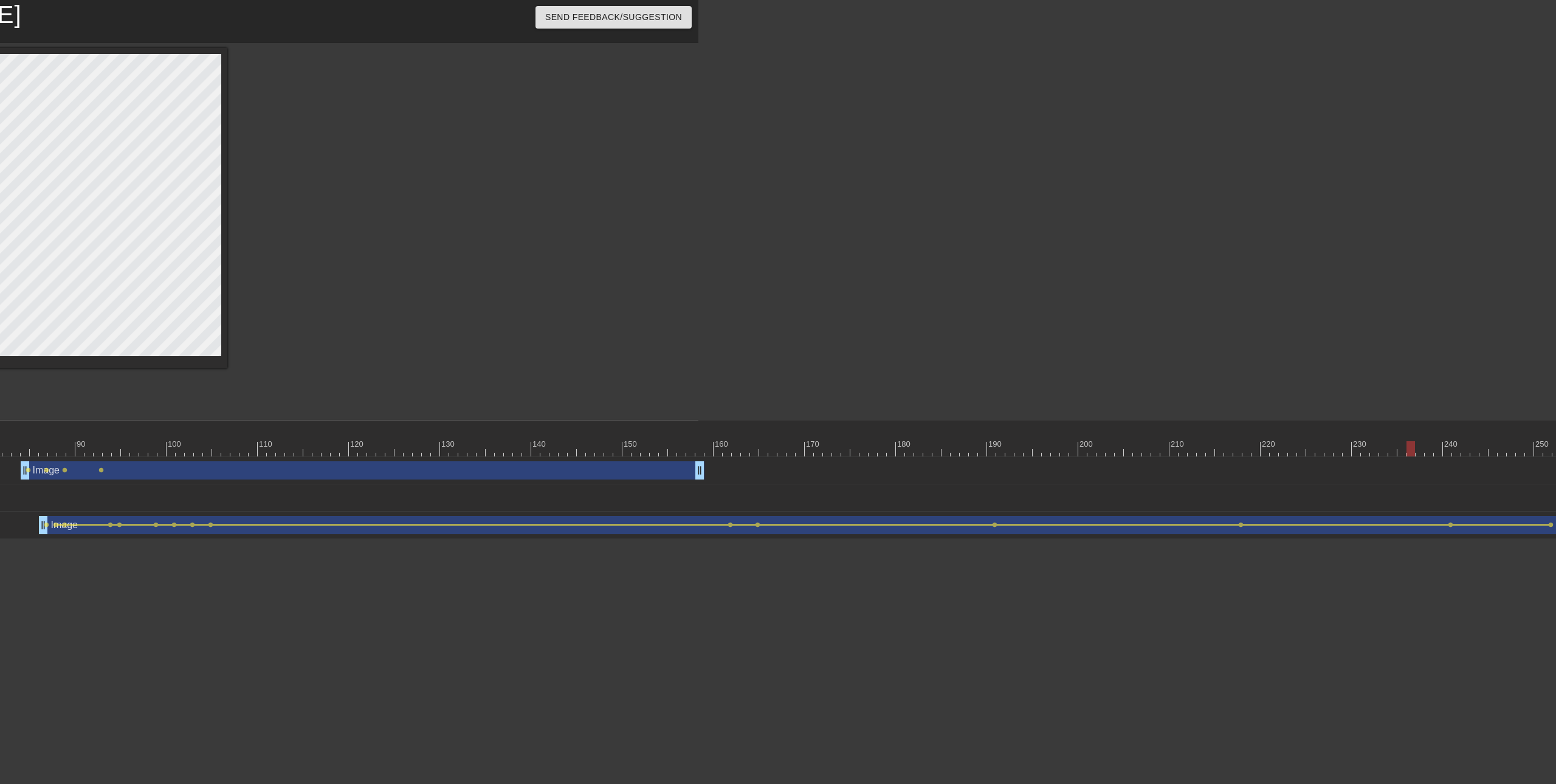
scroll to position [0, 994]
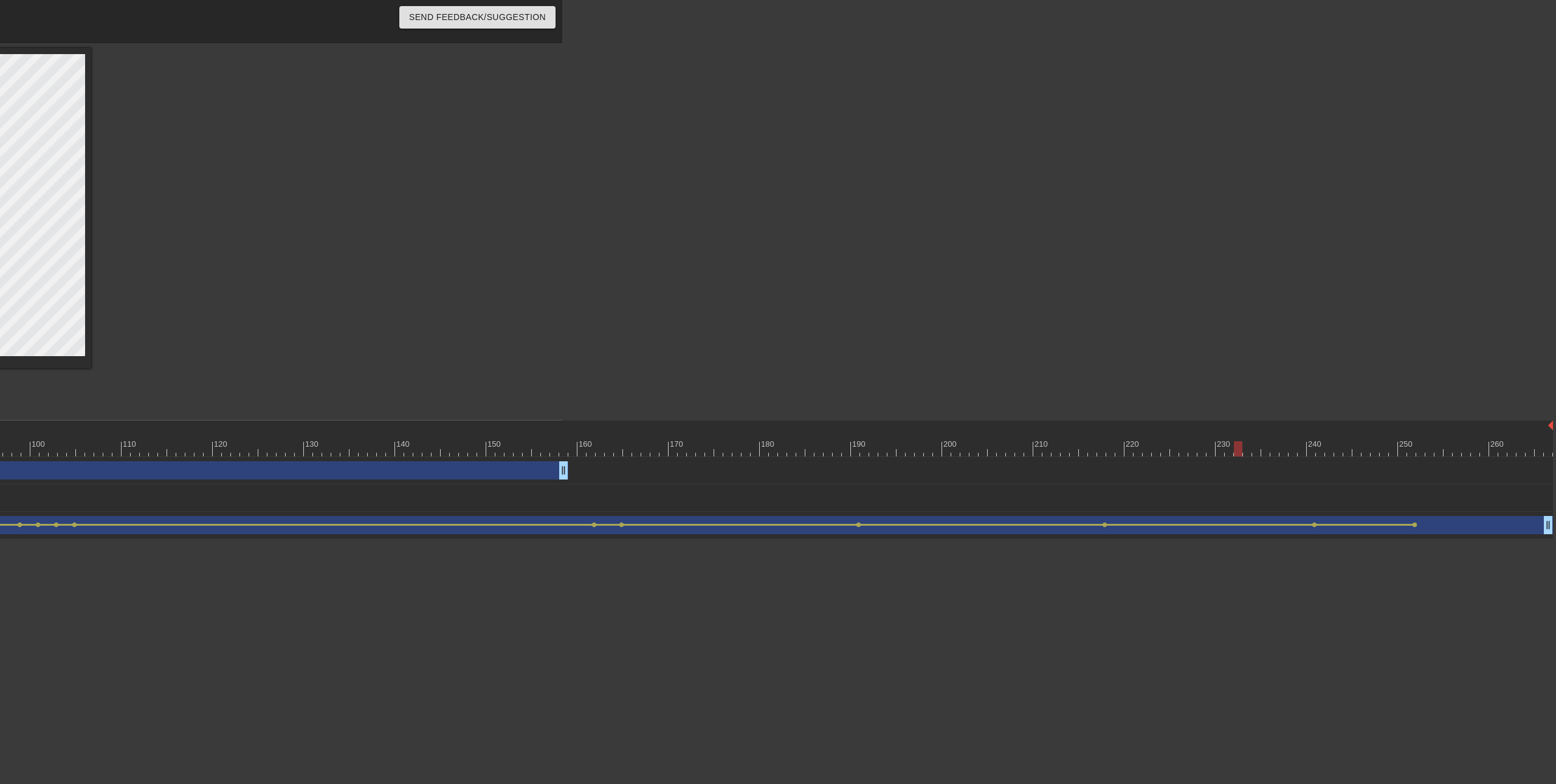
drag, startPoint x: 1276, startPoint y: 452, endPoint x: 1237, endPoint y: 453, distance: 39.0
click at [1237, 453] on div at bounding box center [1238, 448] width 9 height 15
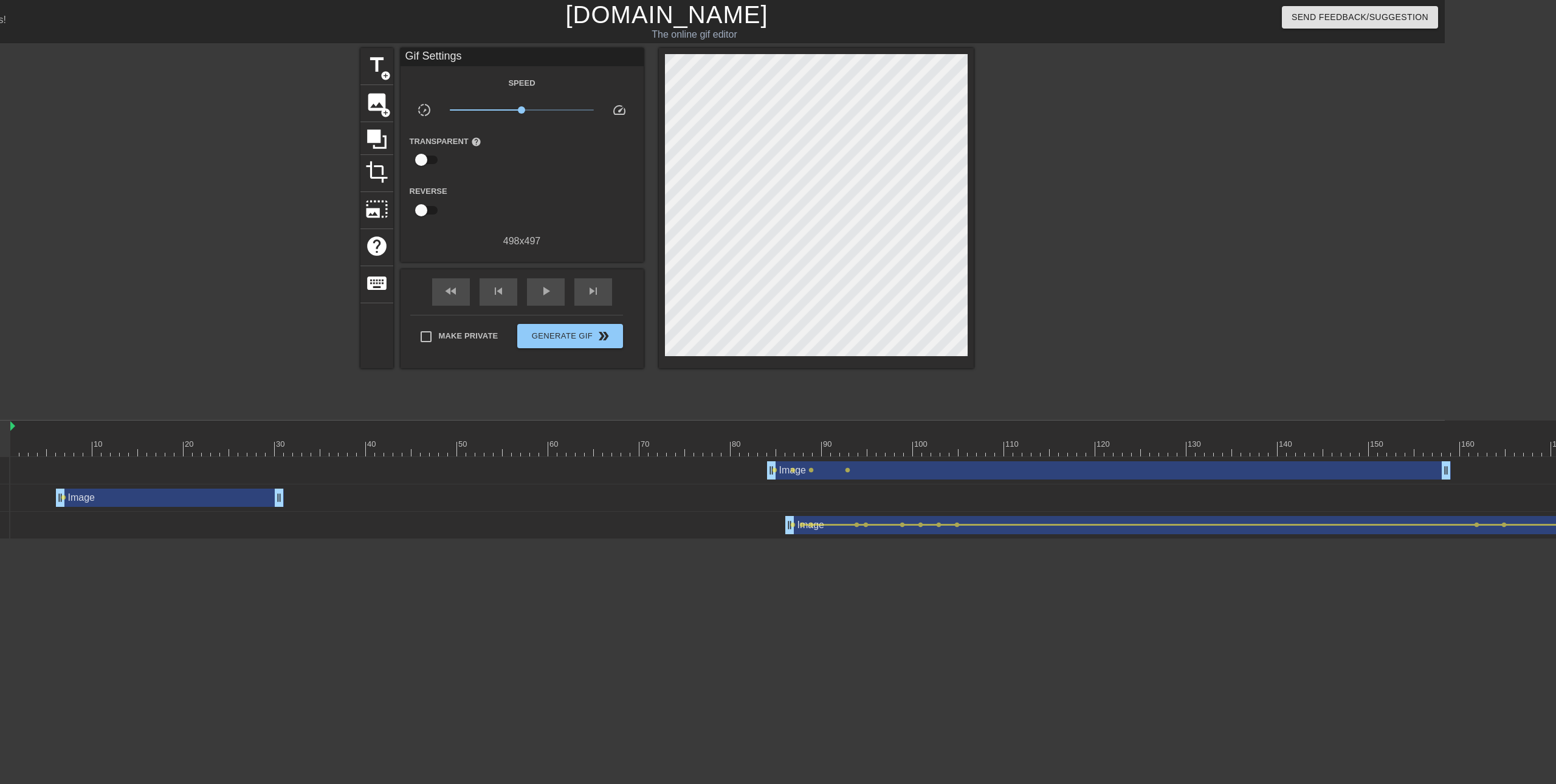
scroll to position [0, 105]
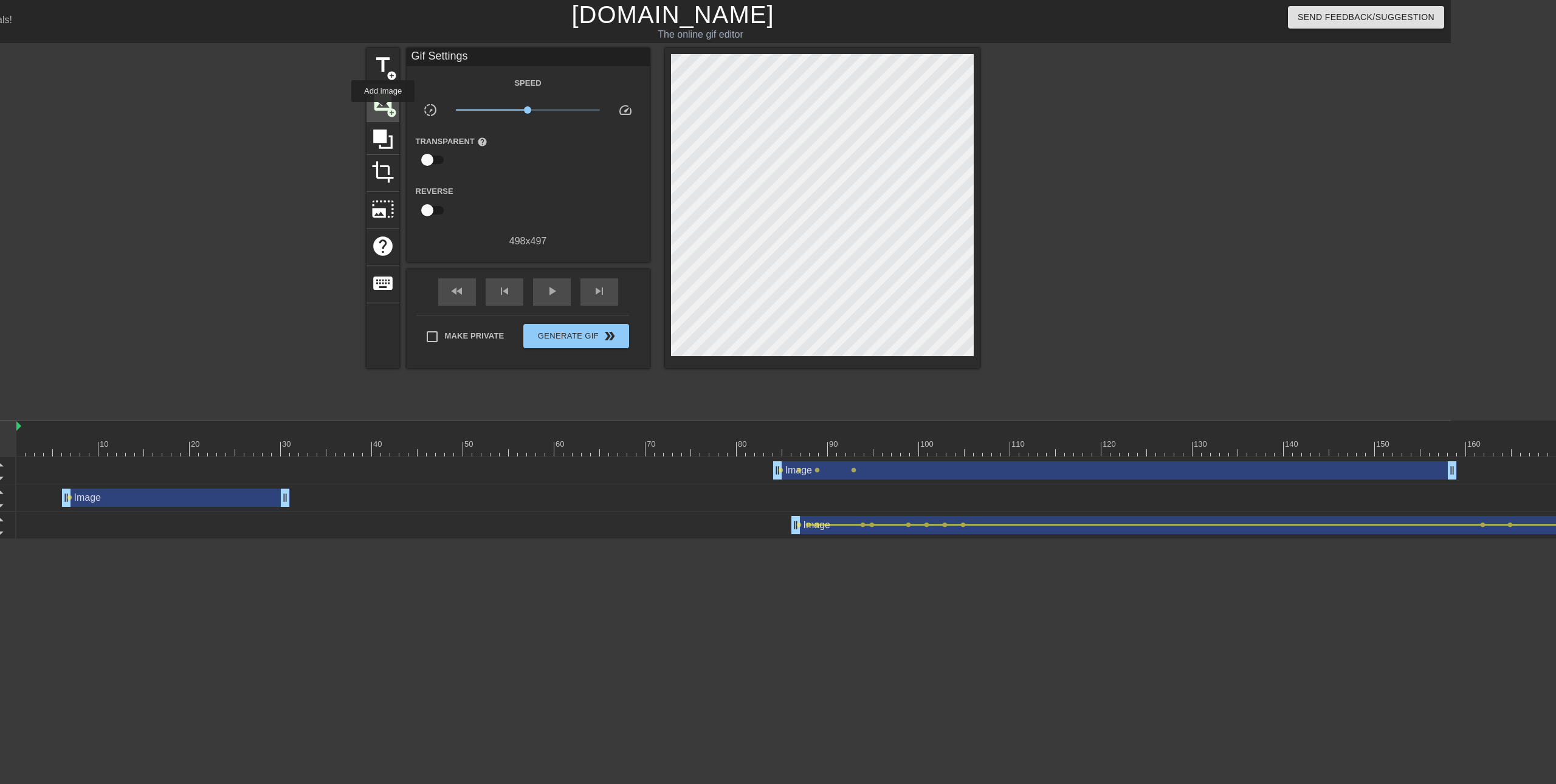
click at [383, 110] on span "image" at bounding box center [383, 102] width 23 height 23
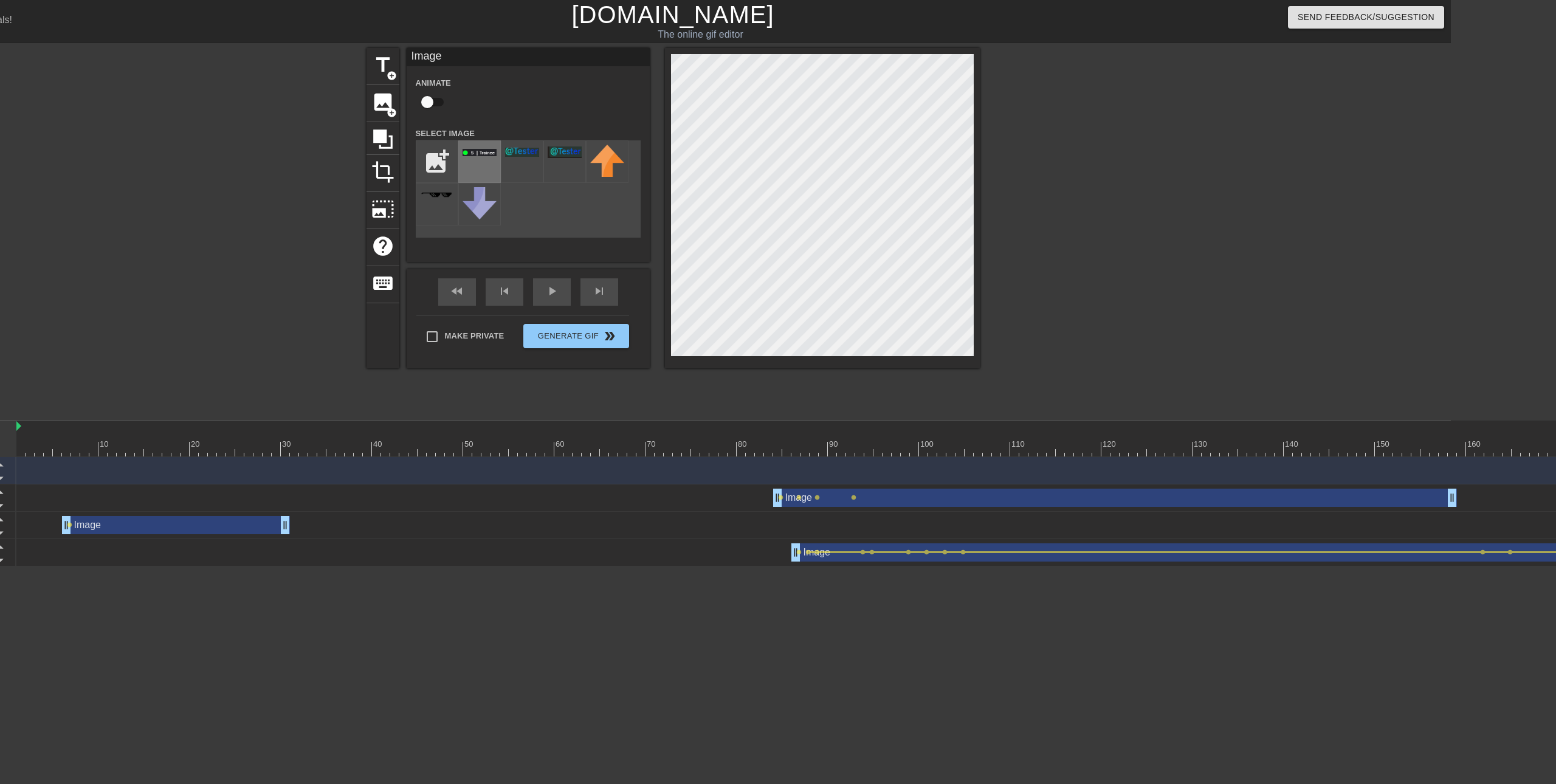
click at [477, 163] on div at bounding box center [480, 161] width 42 height 42
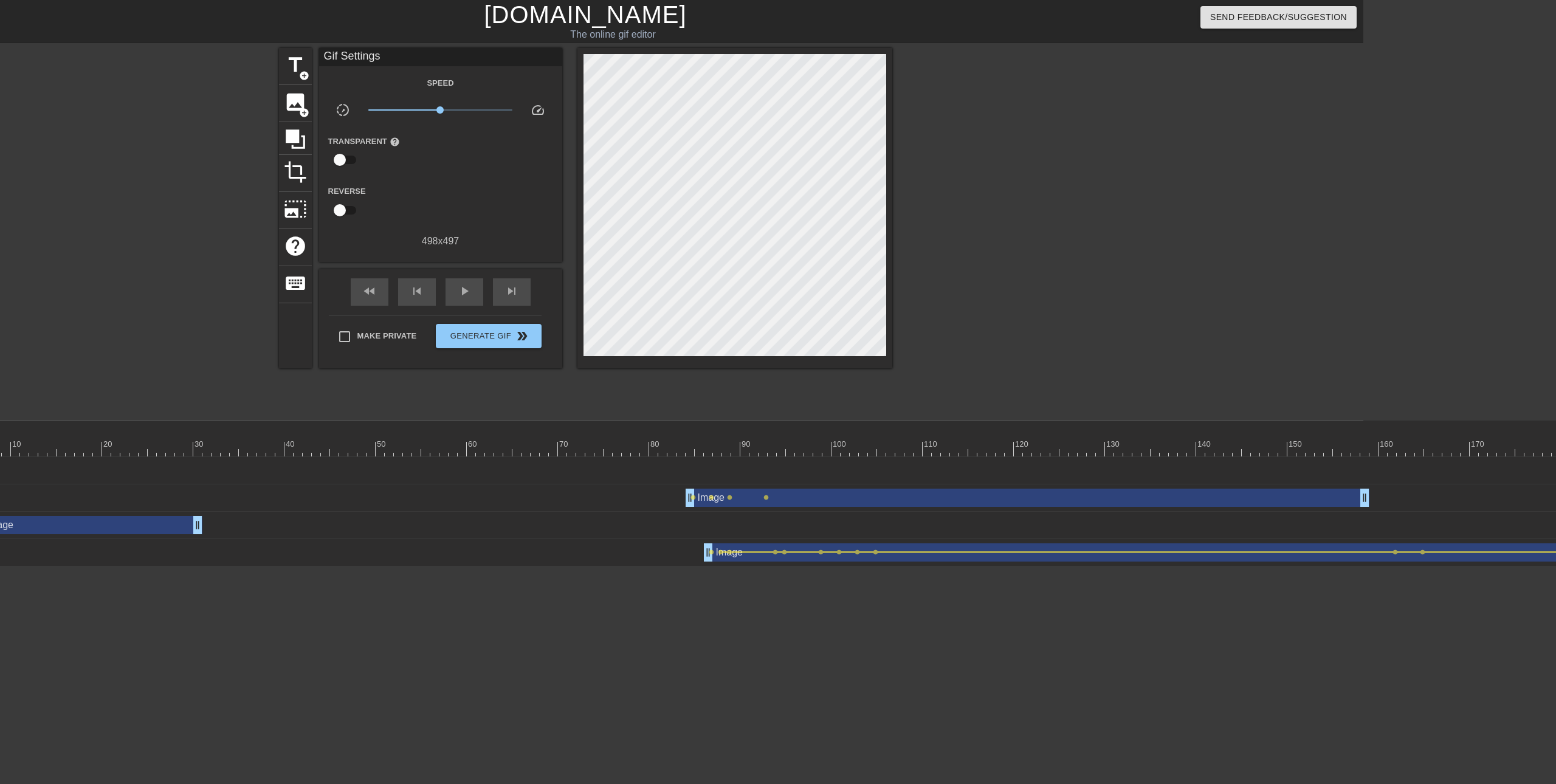
scroll to position [0, 204]
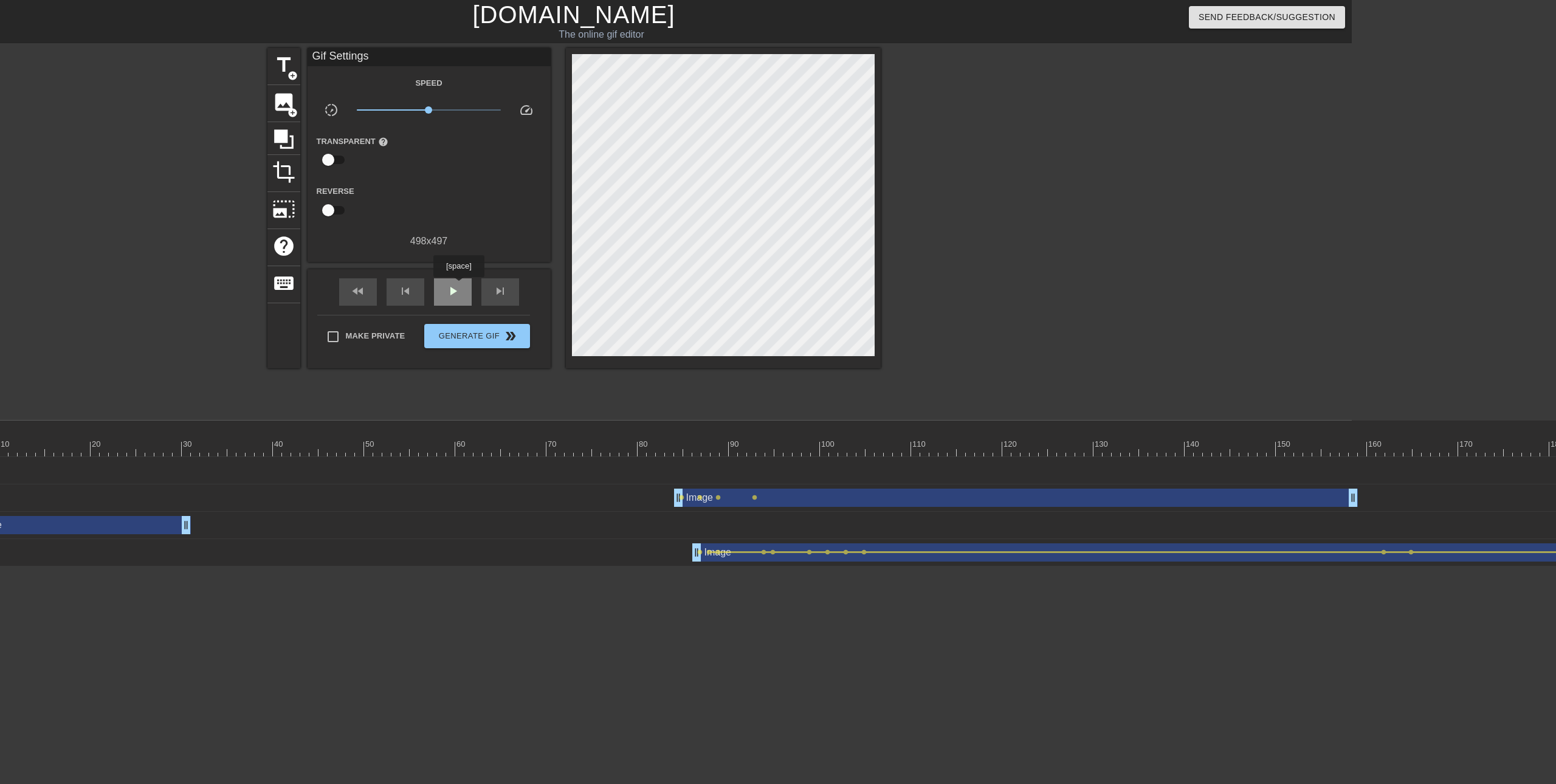
click at [459, 285] on span "play_arrow" at bounding box center [453, 291] width 15 height 15
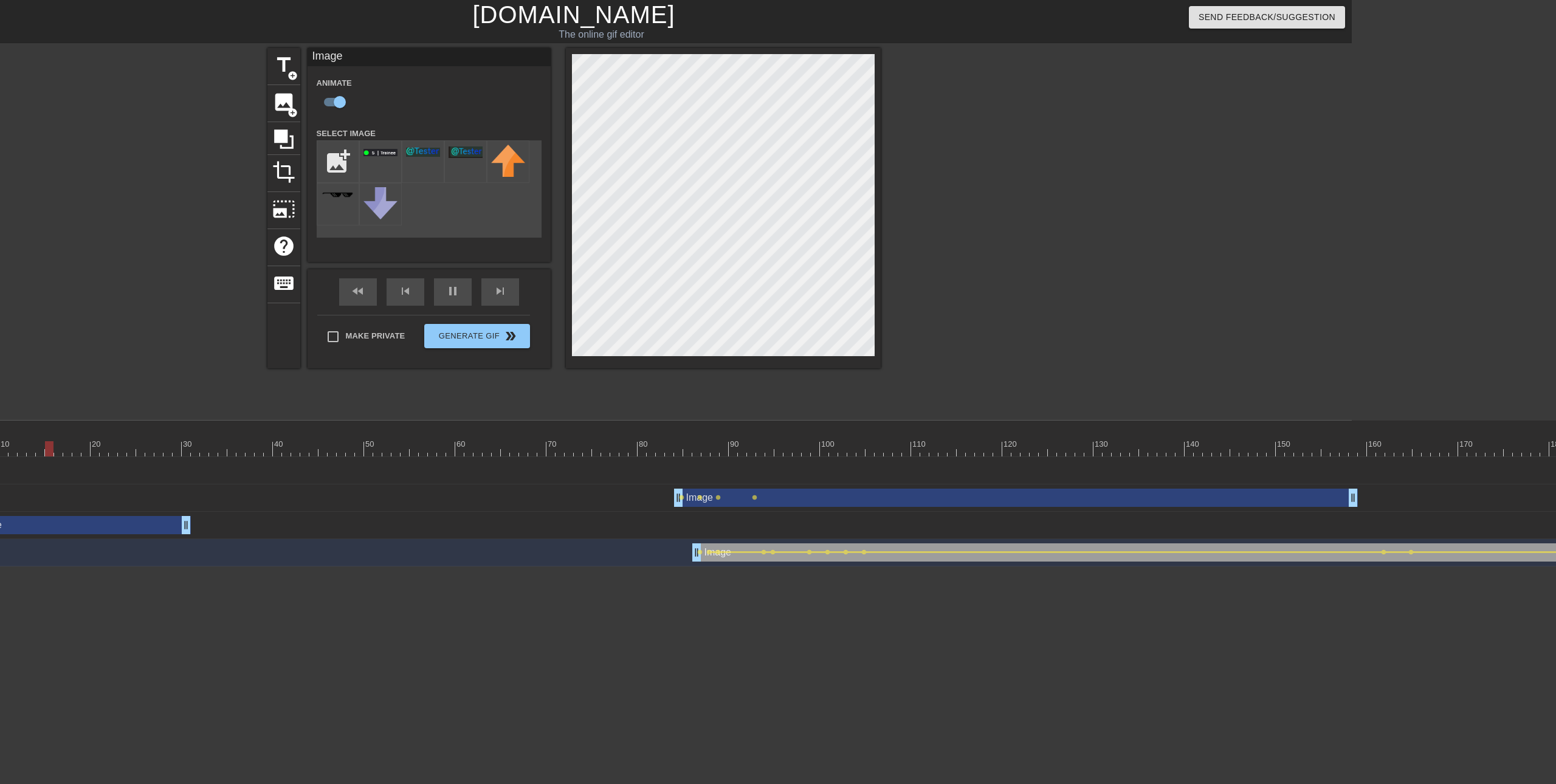
click at [716, 557] on div "Image drag_handle drag_handle" at bounding box center [1517, 552] width 1650 height 18
click at [714, 555] on div "Image drag_handle drag_handle" at bounding box center [1517, 552] width 1650 height 18
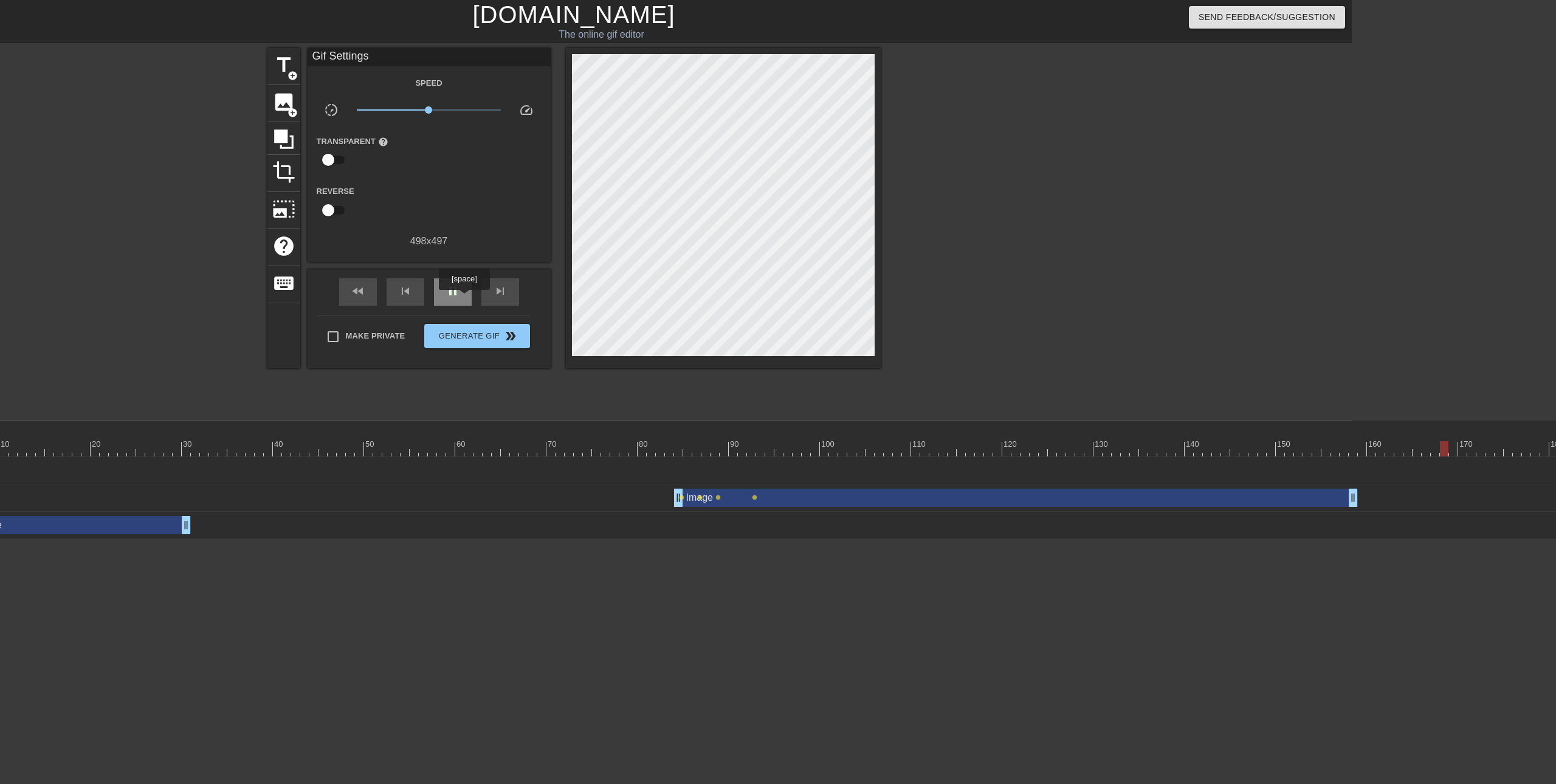
click at [459, 297] on span "pause" at bounding box center [453, 291] width 15 height 15
drag, startPoint x: 762, startPoint y: 436, endPoint x: 705, endPoint y: 436, distance: 57.0
click at [705, 436] on div "10 20 30 40 50 60 70 80 90 100 110 120 130 140 150 160" at bounding box center [1130, 439] width 2425 height 36
click at [289, 102] on span "image" at bounding box center [283, 102] width 23 height 23
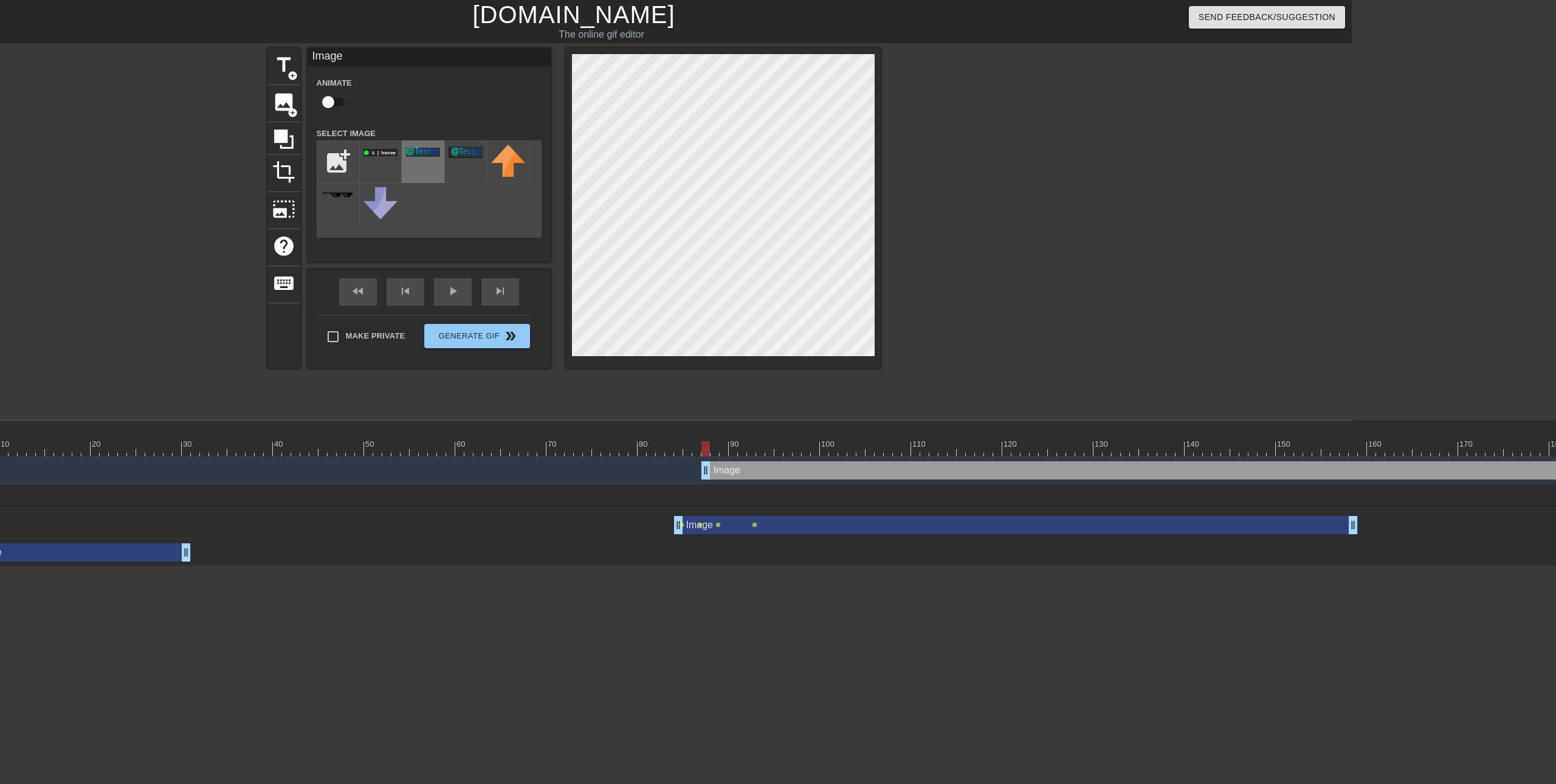
click at [426, 158] on div at bounding box center [423, 161] width 42 height 42
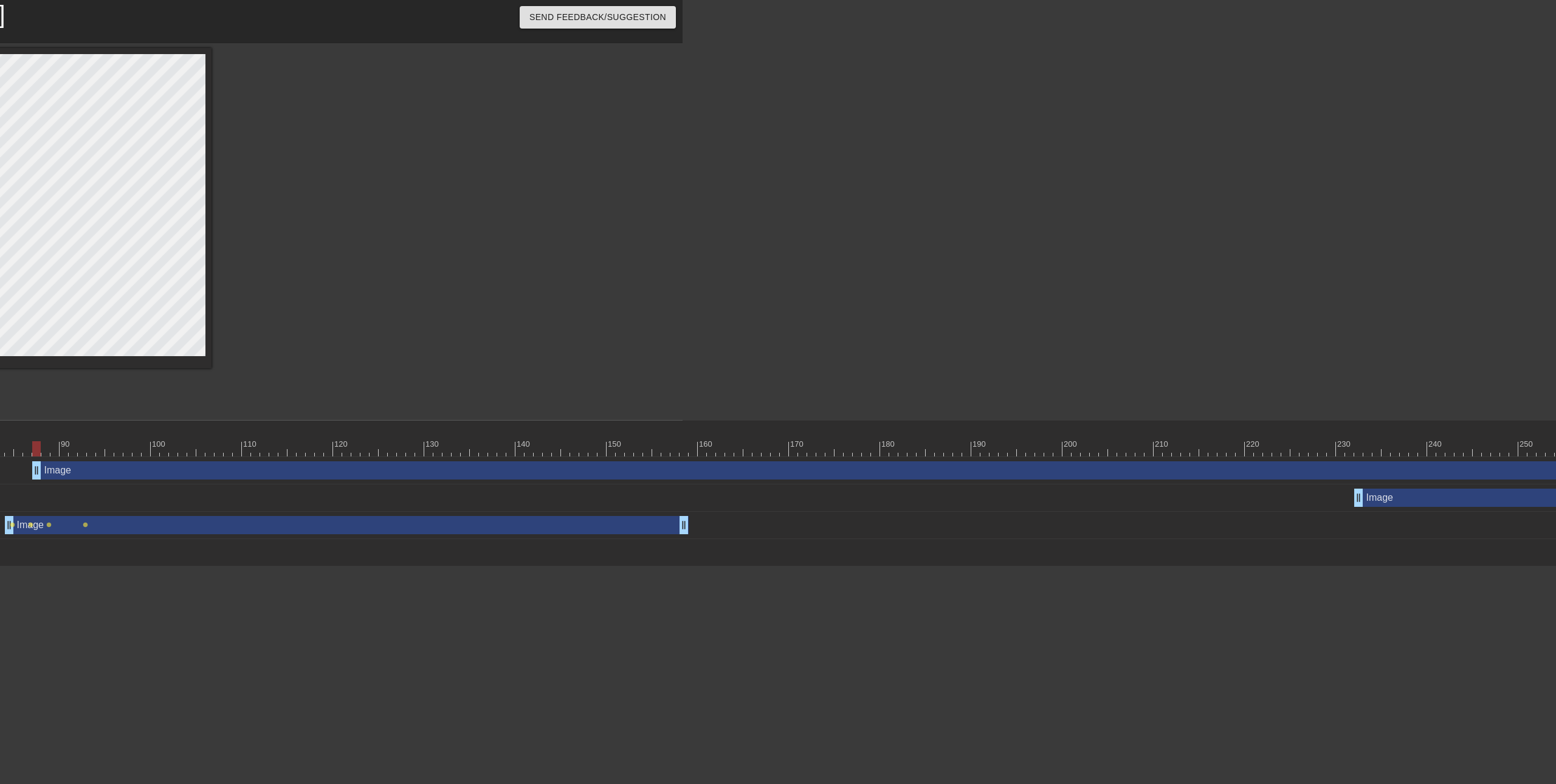
scroll to position [0, 823]
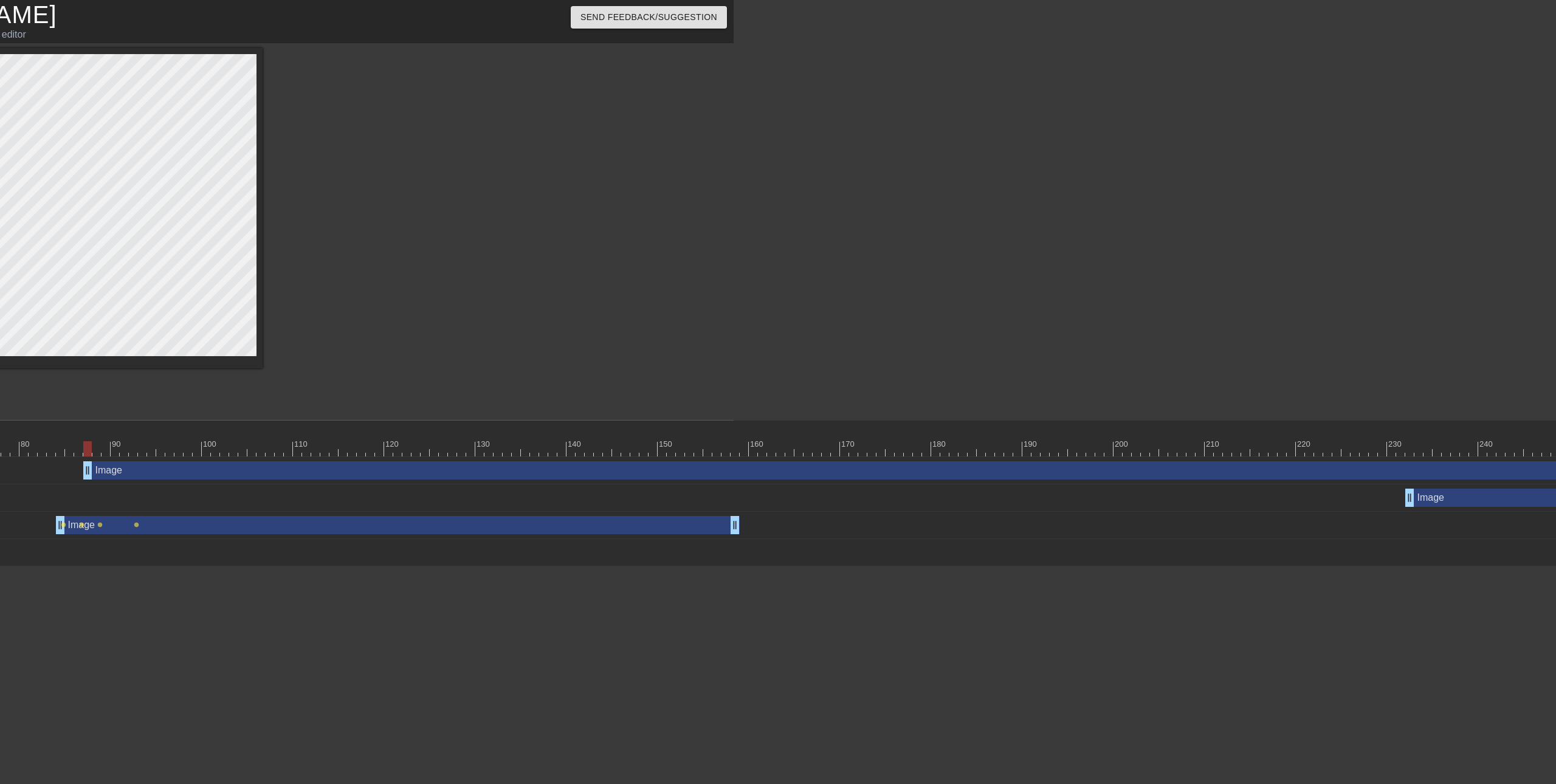
click at [1432, 500] on div "Image drag_handle drag_handle" at bounding box center [1565, 498] width 319 height 18
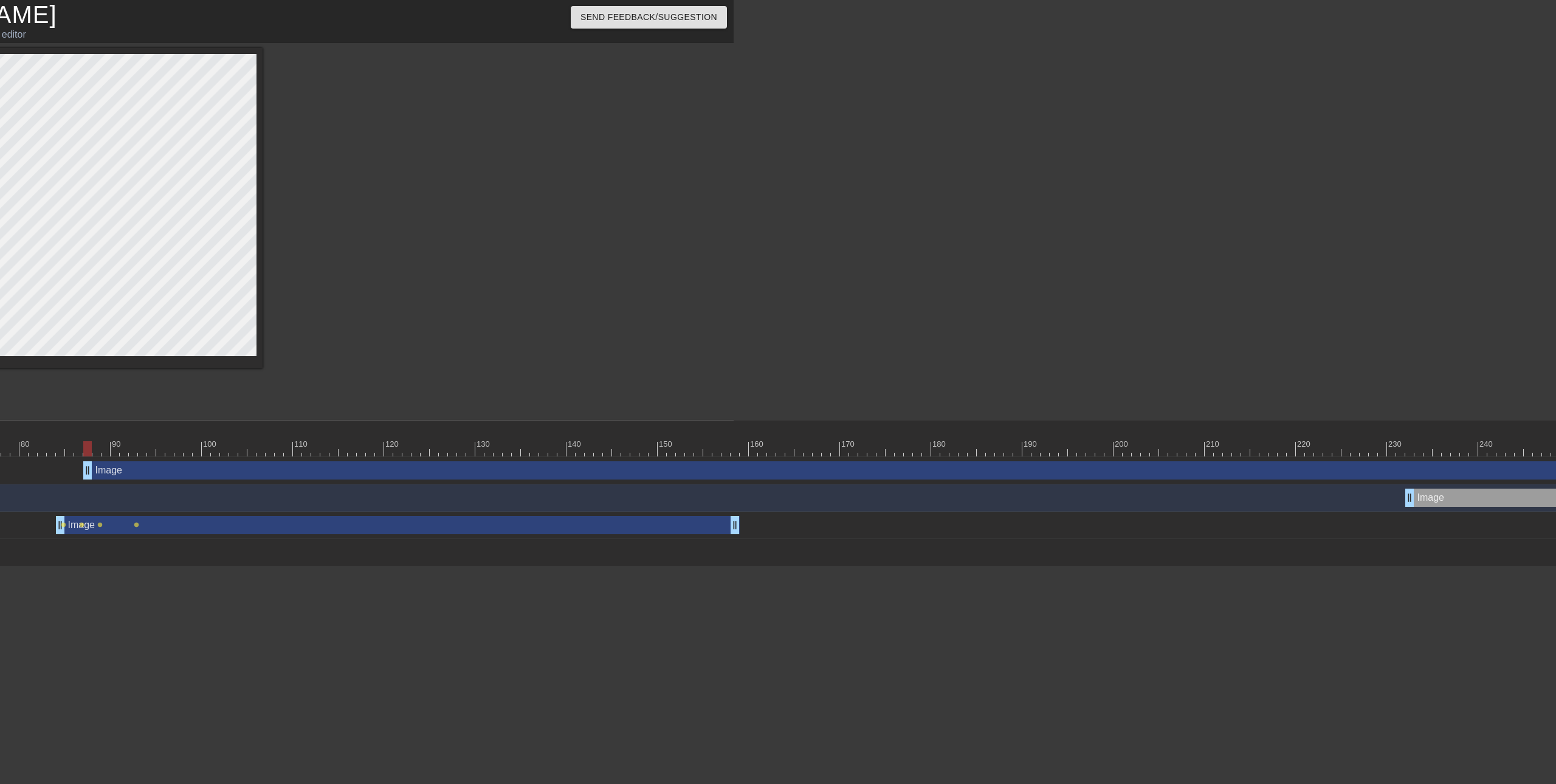
click at [1384, 464] on div "Image drag_handle drag_handle" at bounding box center [904, 470] width 1641 height 18
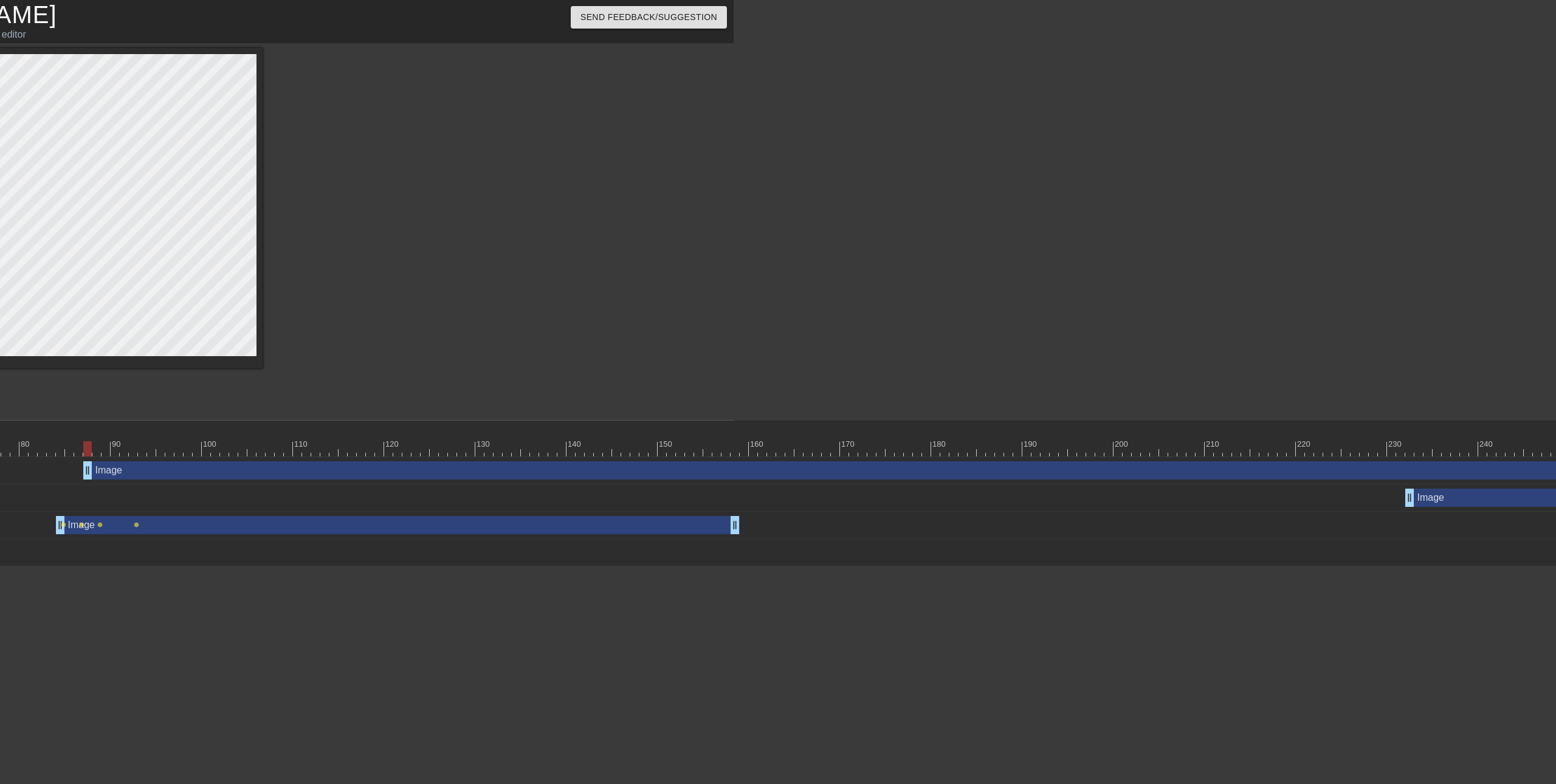
drag, startPoint x: 1078, startPoint y: 787, endPoint x: 1052, endPoint y: 787, distance: 26.0
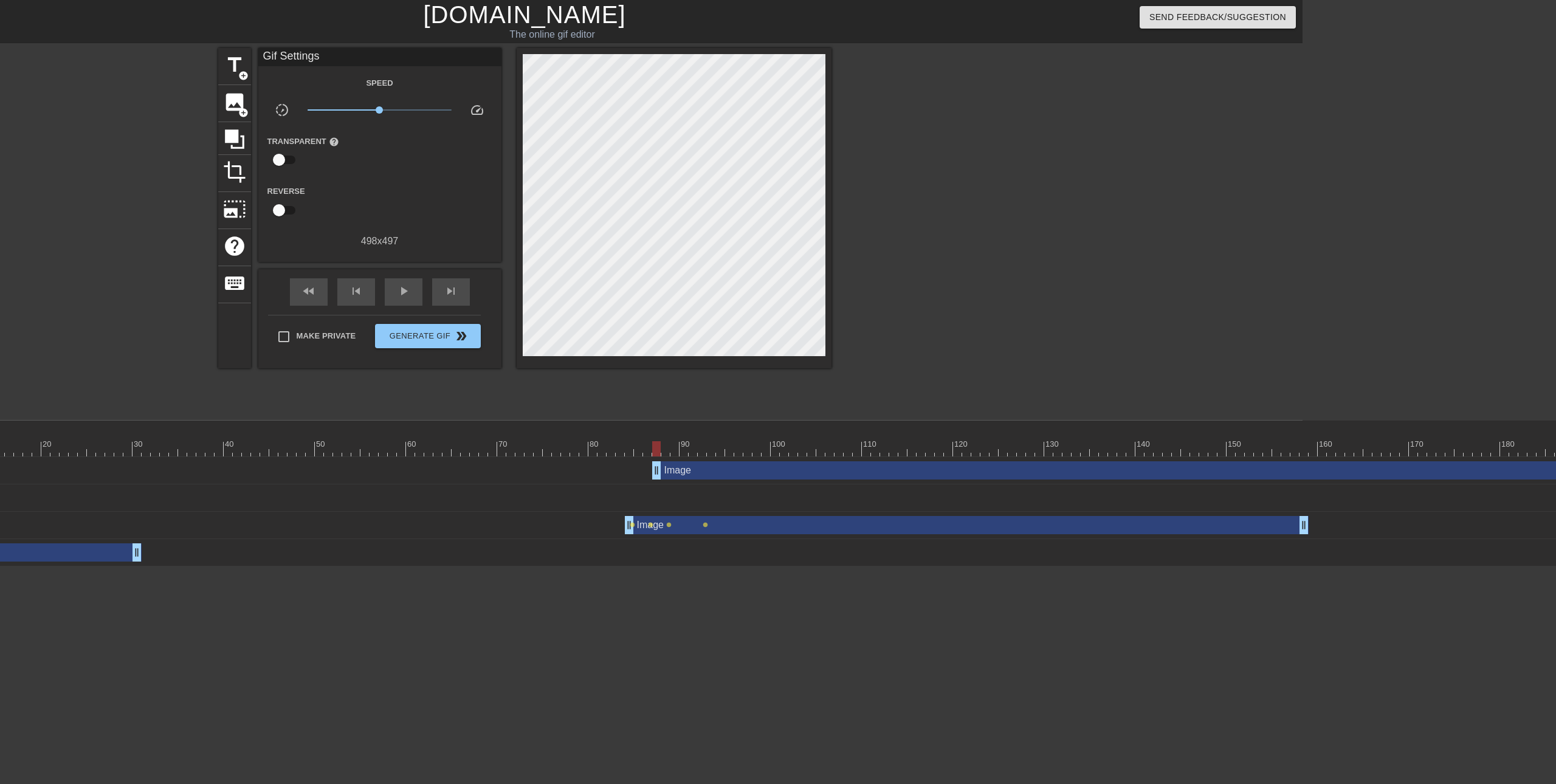
scroll to position [0, 235]
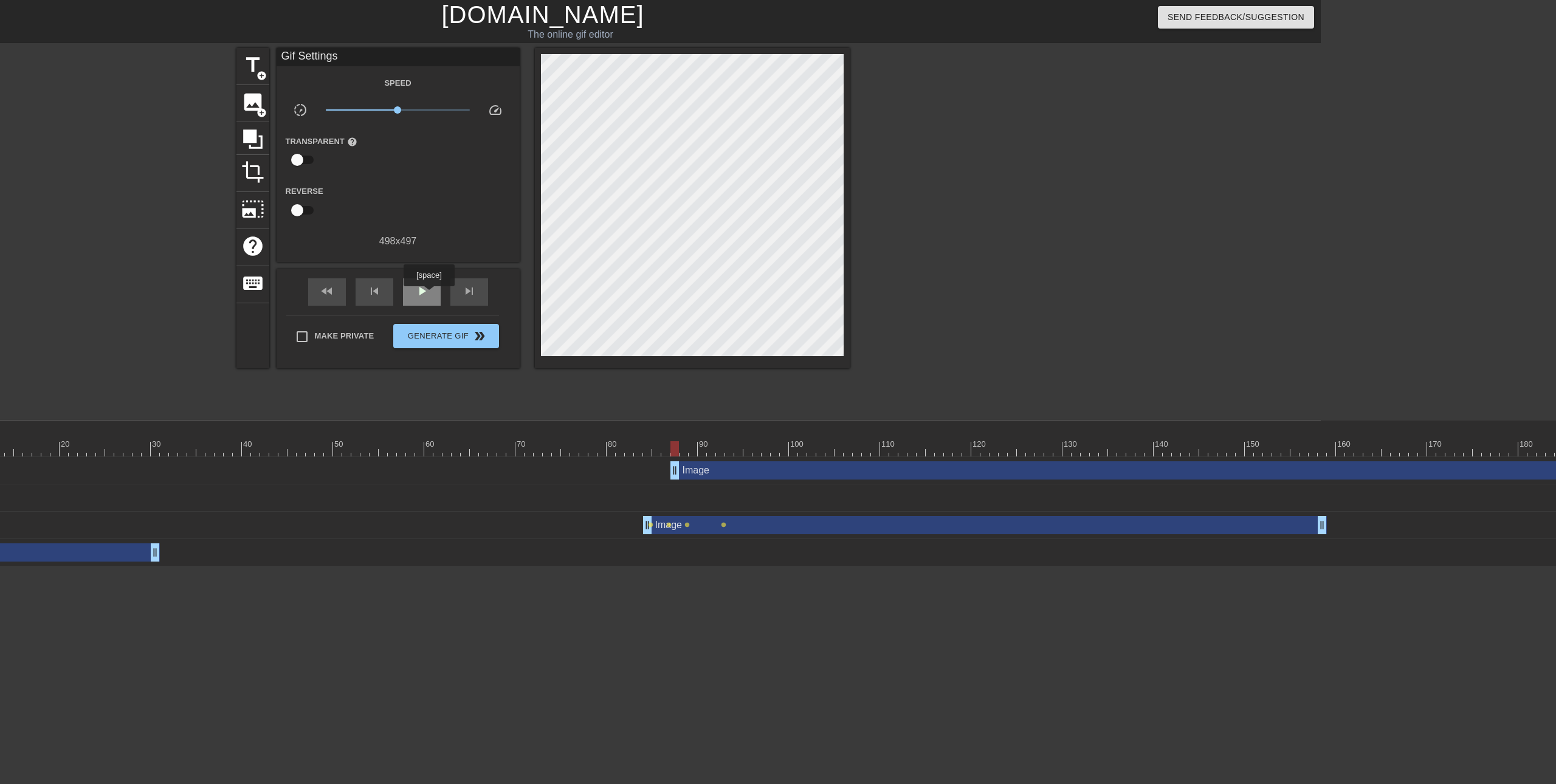
click at [429, 295] on span "play_arrow" at bounding box center [422, 291] width 15 height 15
click at [429, 295] on span "pause" at bounding box center [422, 291] width 15 height 15
type input "40"
drag, startPoint x: 910, startPoint y: 448, endPoint x: 676, endPoint y: 425, distance: 235.1
click at [676, 425] on div "10 20 30 40 50 60 70 80 90 100 110 120 130 140 150 160" at bounding box center [1099, 439] width 2425 height 36
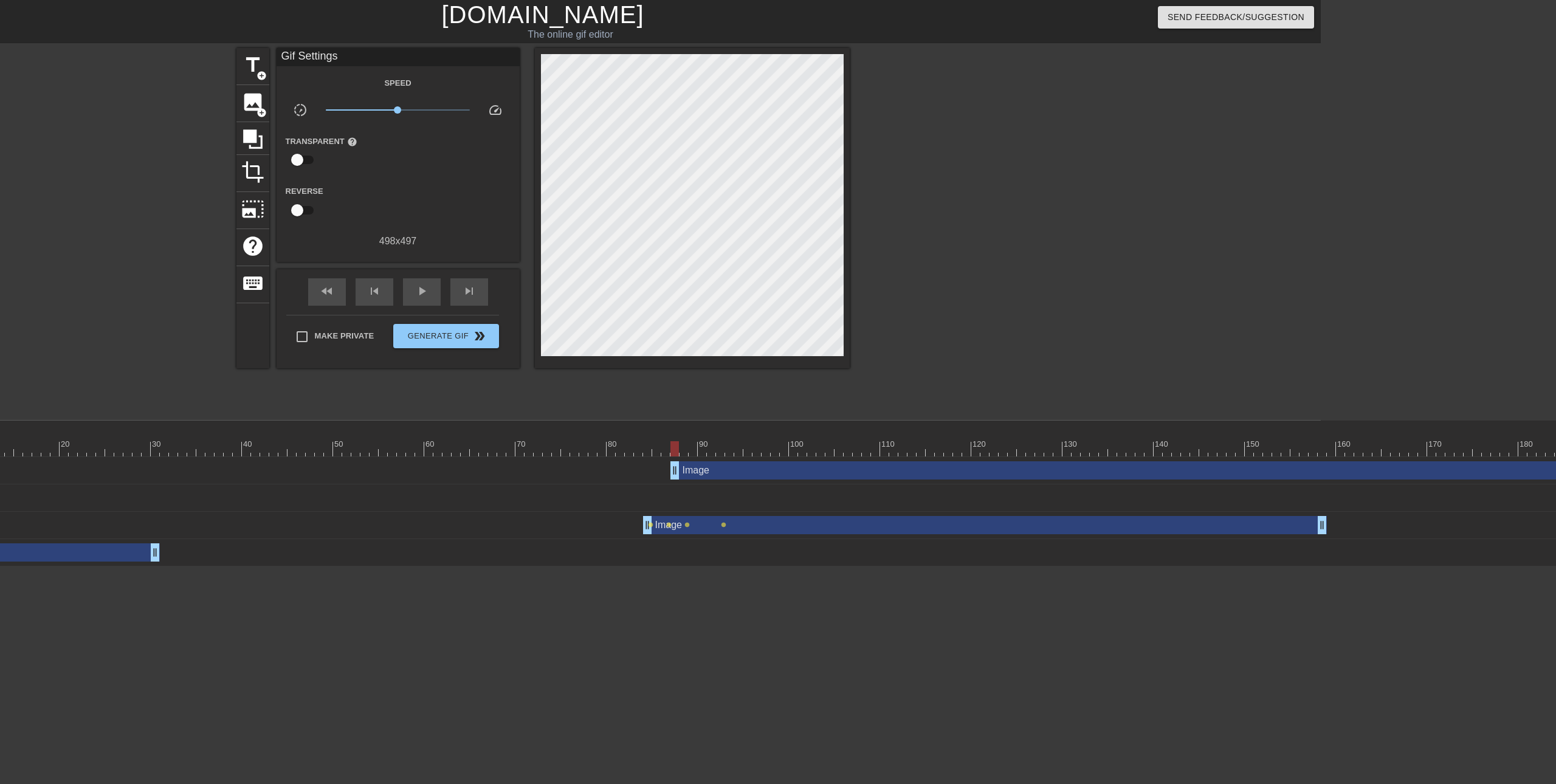
click at [740, 469] on div "Image drag_handle drag_handle" at bounding box center [1491, 470] width 1641 height 18
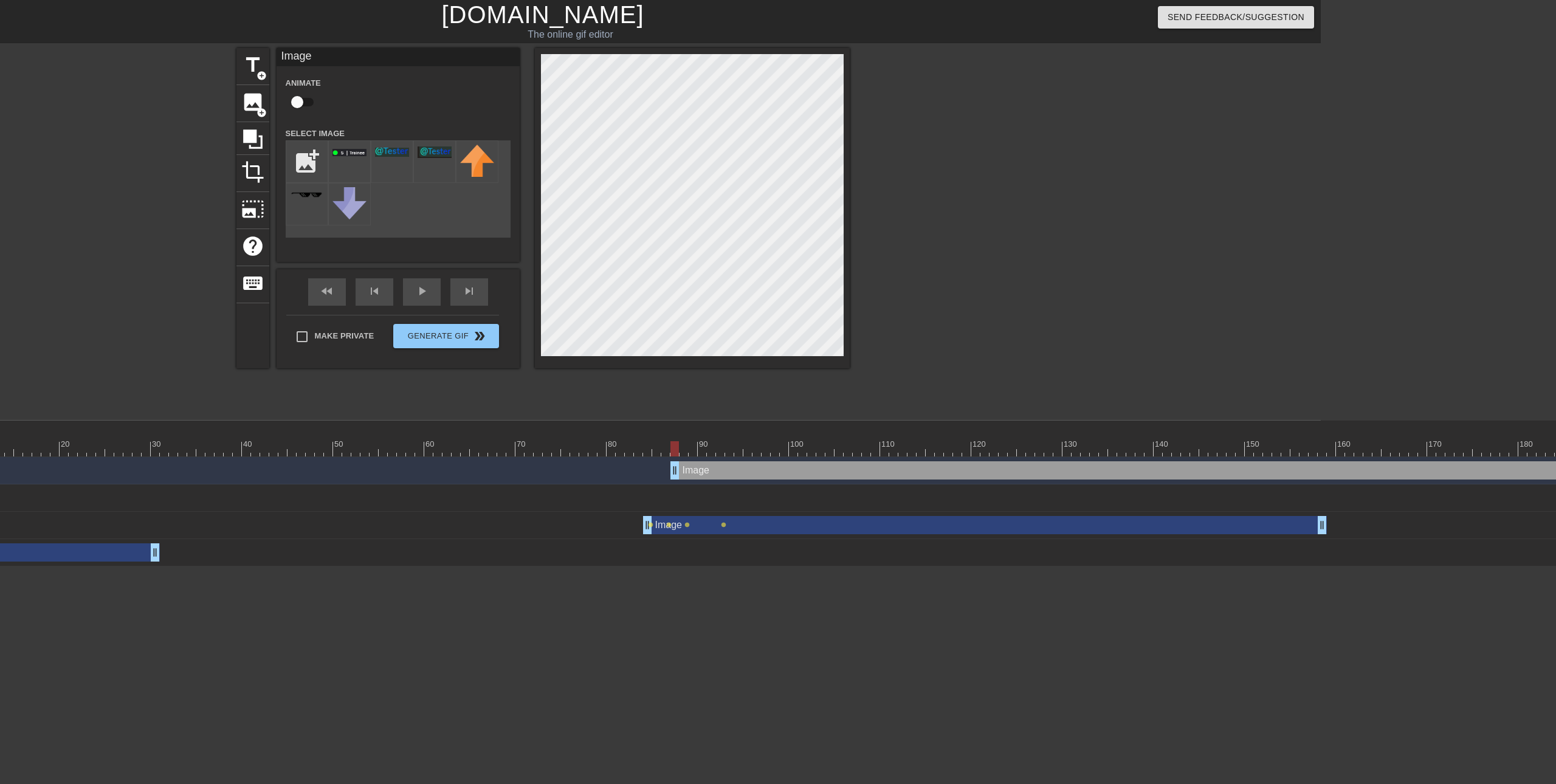
click at [302, 103] on input "checkbox" at bounding box center [297, 102] width 69 height 23
checkbox input "true"
click at [681, 446] on div at bounding box center [1099, 448] width 2425 height 15
drag, startPoint x: 694, startPoint y: 447, endPoint x: 706, endPoint y: 449, distance: 12.2
click at [706, 449] on div at bounding box center [702, 448] width 9 height 15
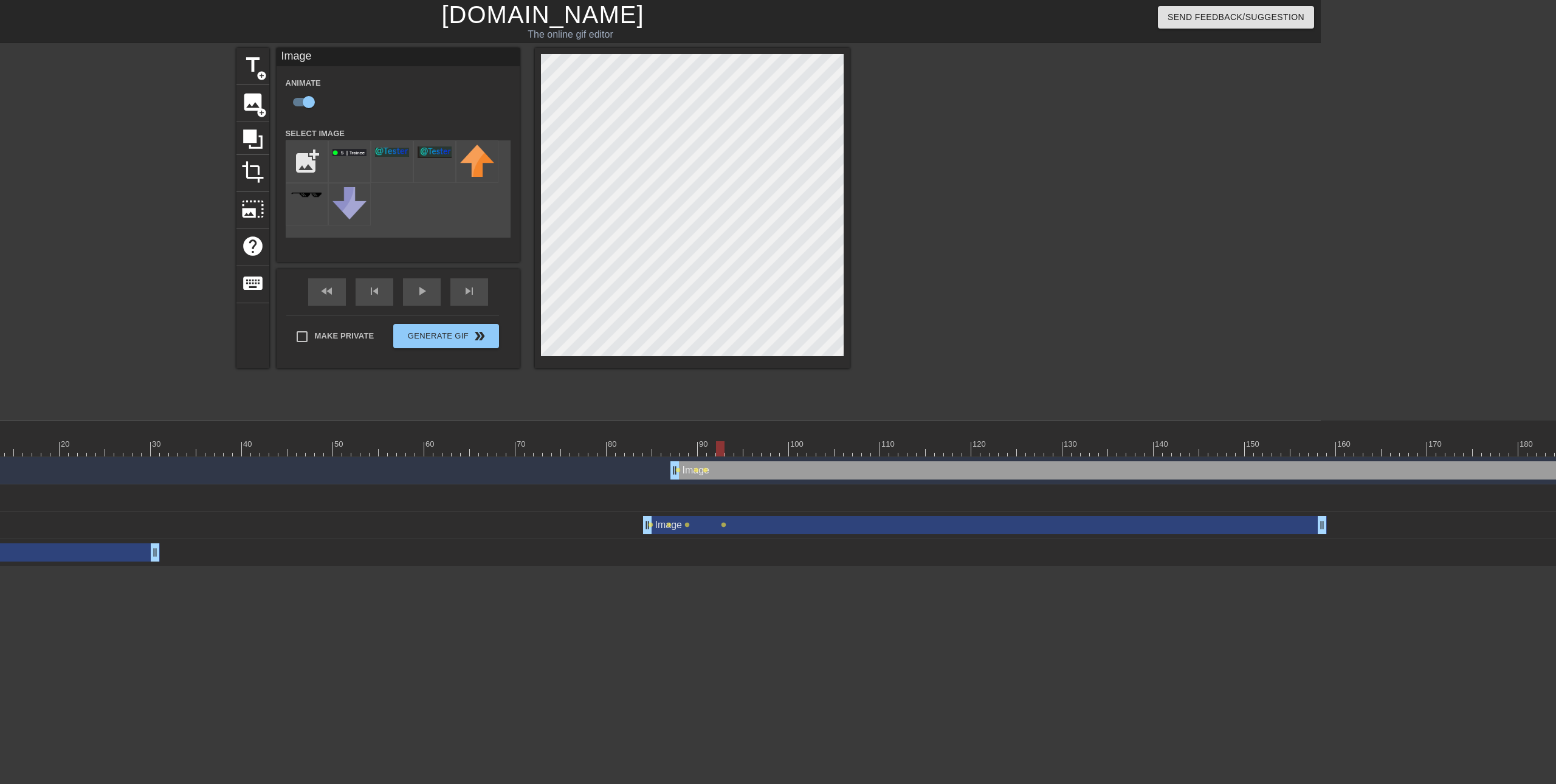
drag, startPoint x: 702, startPoint y: 447, endPoint x: 720, endPoint y: 450, distance: 18.2
click at [720, 450] on div at bounding box center [720, 448] width 9 height 15
drag, startPoint x: 723, startPoint y: 445, endPoint x: 731, endPoint y: 448, distance: 8.5
click at [724, 448] on div at bounding box center [720, 448] width 9 height 15
drag, startPoint x: 732, startPoint y: 449, endPoint x: 791, endPoint y: 459, distance: 59.8
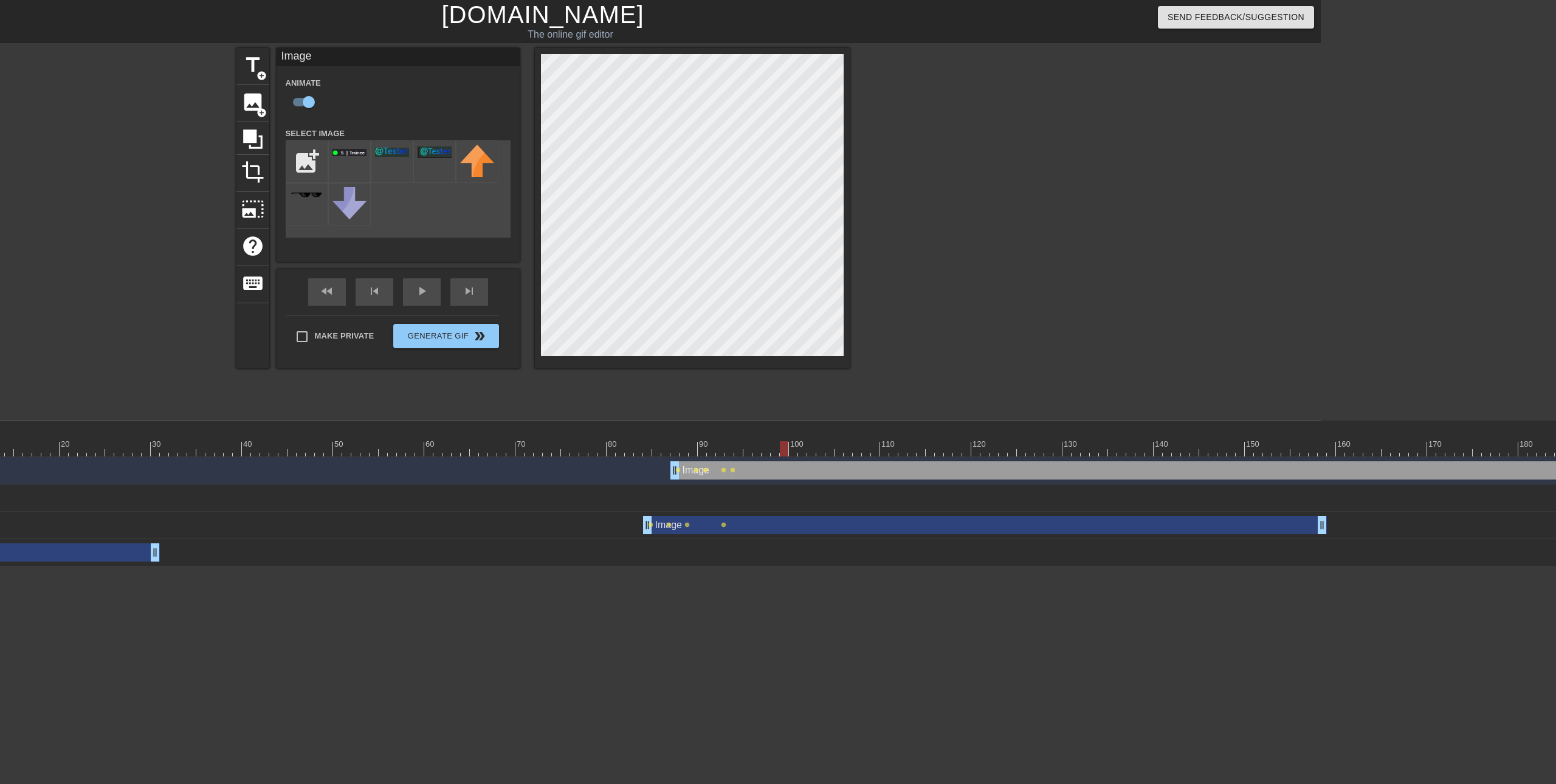
click at [791, 459] on div "10 20 30 40 50 60 70 80 90 100 110 120 130 140 150 160" at bounding box center [603, 493] width 1434 height 146
drag, startPoint x: 796, startPoint y: 445, endPoint x: 679, endPoint y: 450, distance: 117.1
click at [679, 450] on div at bounding box center [675, 448] width 9 height 15
click at [731, 470] on span "lens" at bounding box center [733, 470] width 5 height 5
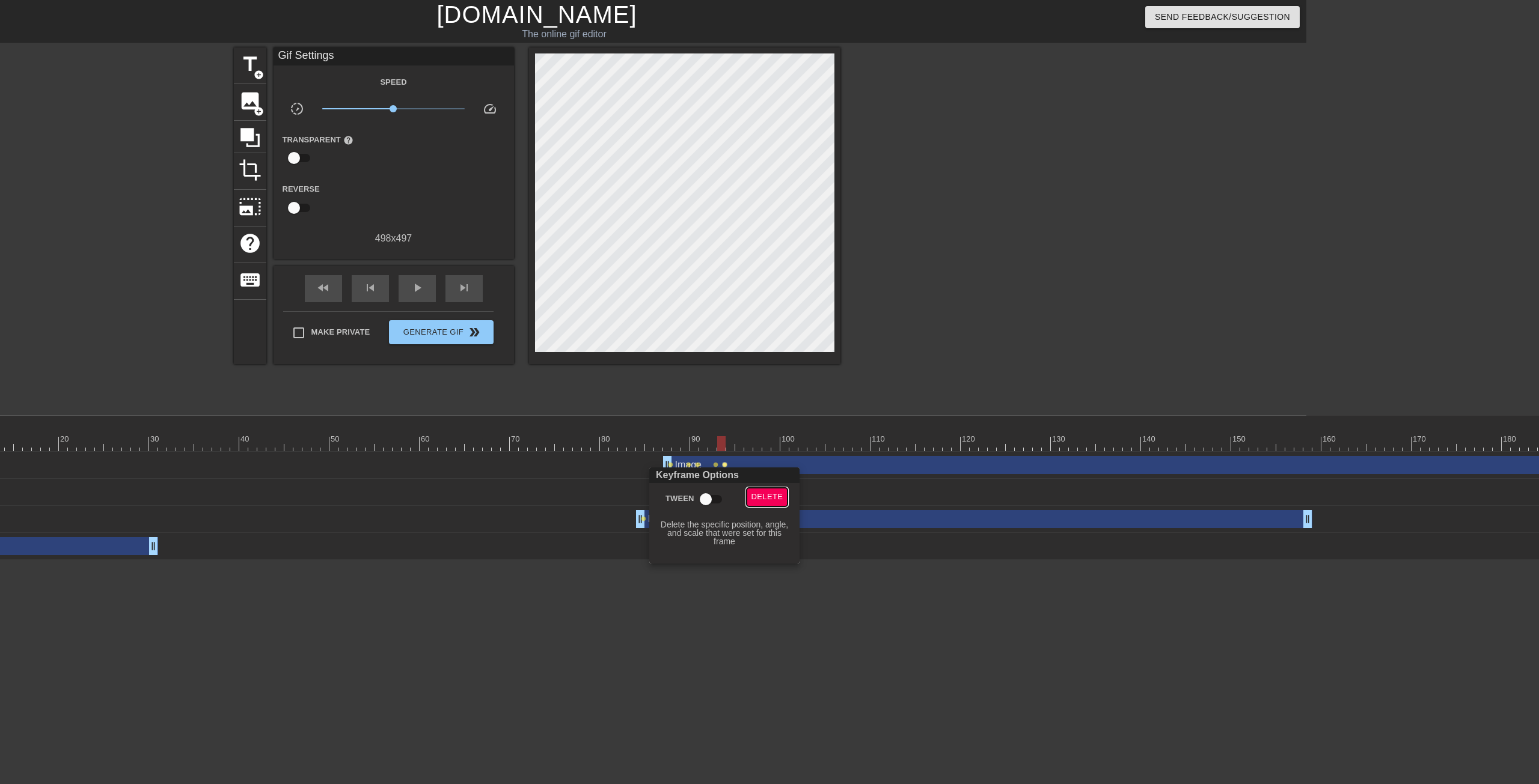
click at [757, 500] on span "Delete" at bounding box center [767, 497] width 32 height 14
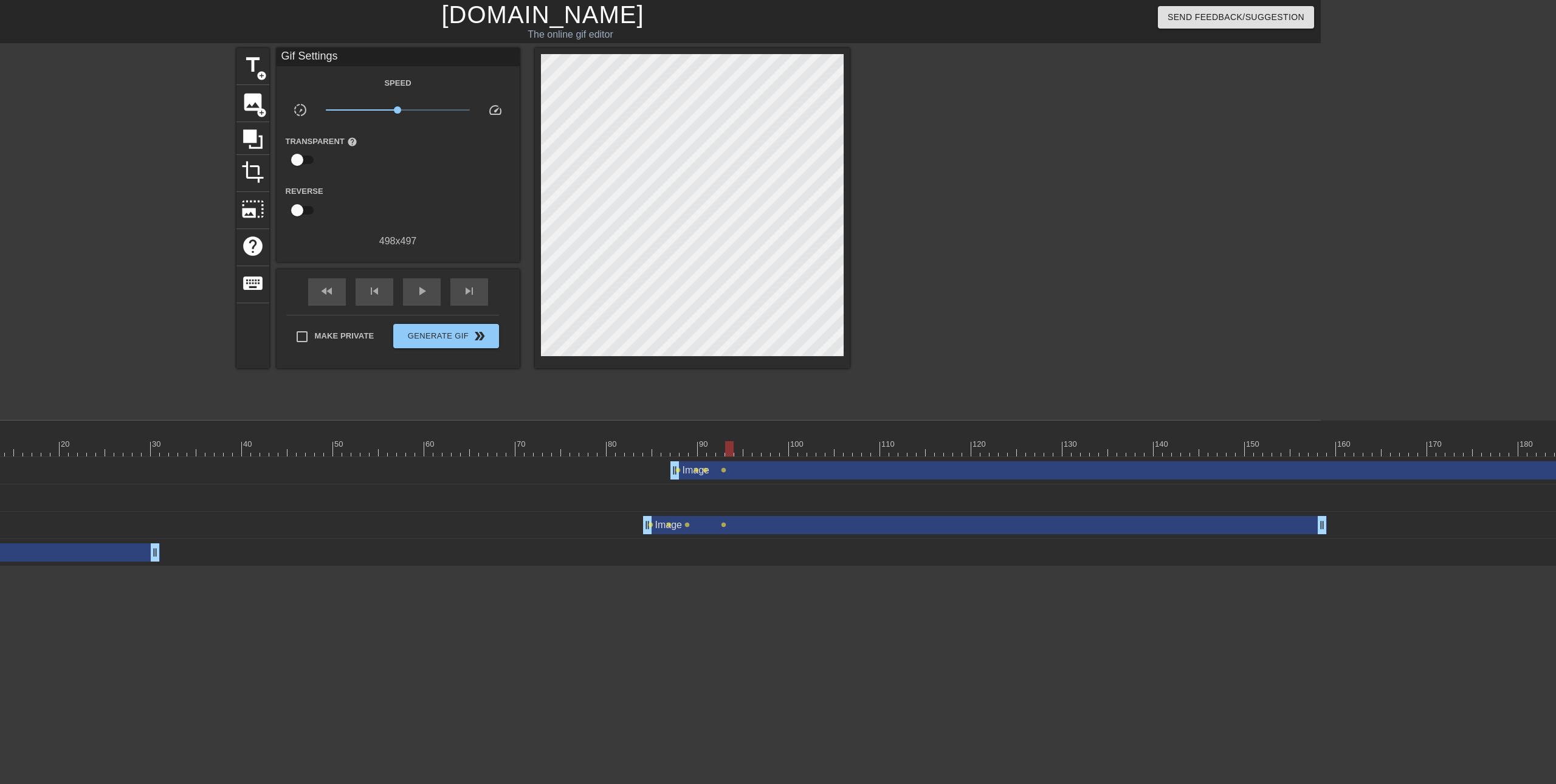
click at [727, 471] on div "Image drag_handle drag_handle" at bounding box center [1491, 470] width 1641 height 18
click at [724, 471] on span "lens" at bounding box center [723, 470] width 5 height 5
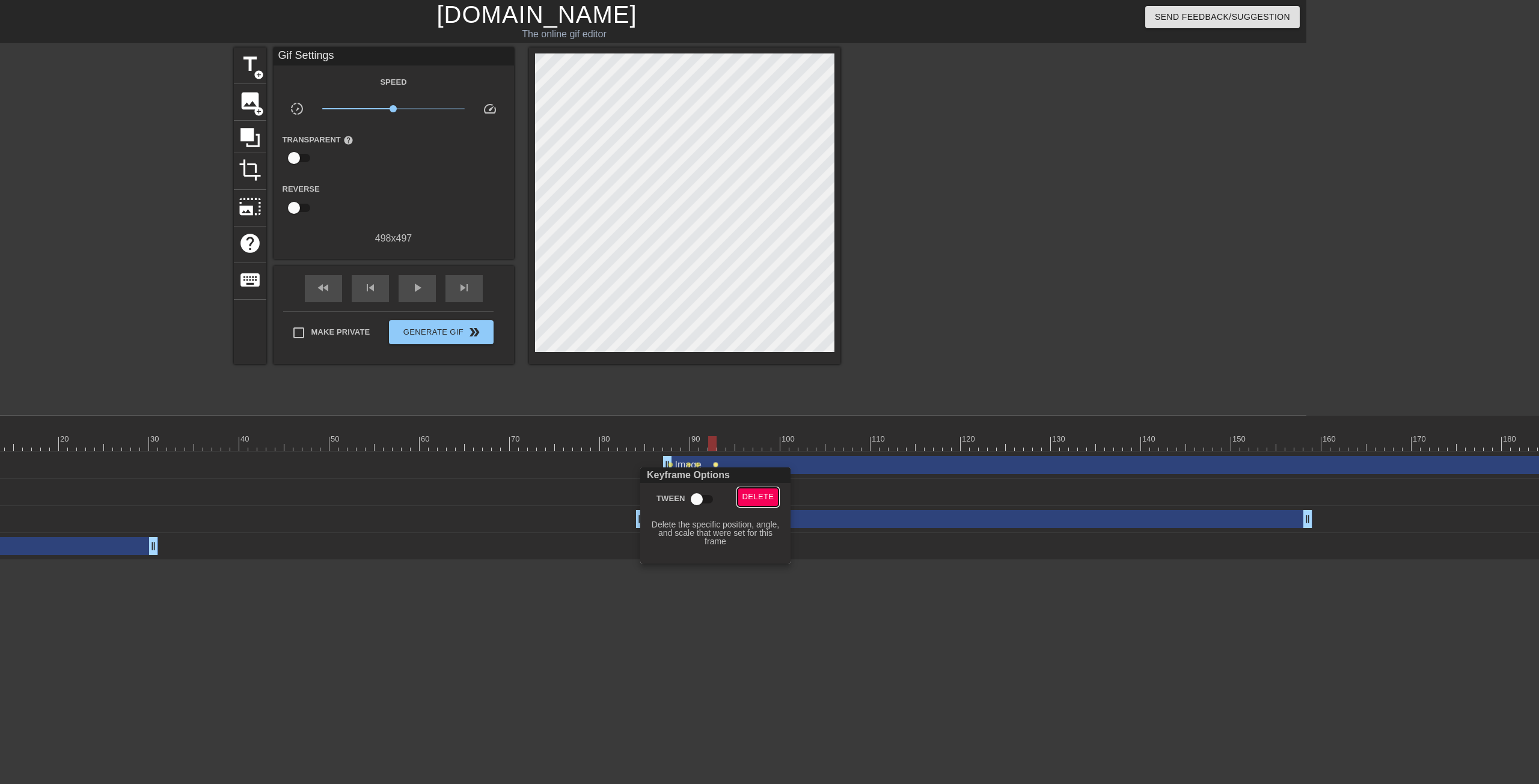
drag, startPoint x: 763, startPoint y: 498, endPoint x: 734, endPoint y: 490, distance: 30.1
click at [763, 498] on span "Delete" at bounding box center [758, 497] width 32 height 14
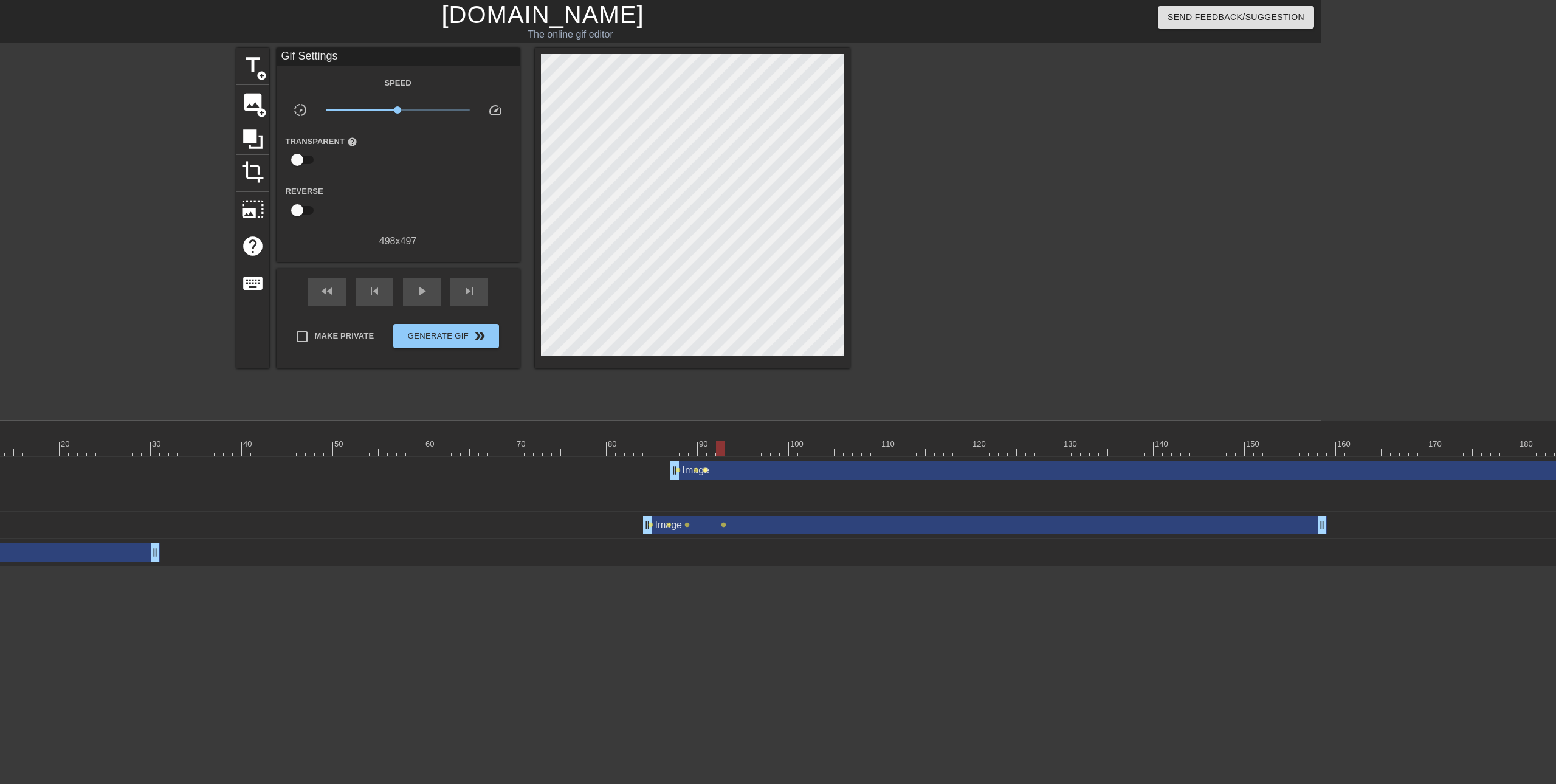
click at [707, 471] on span "lens" at bounding box center [705, 470] width 5 height 5
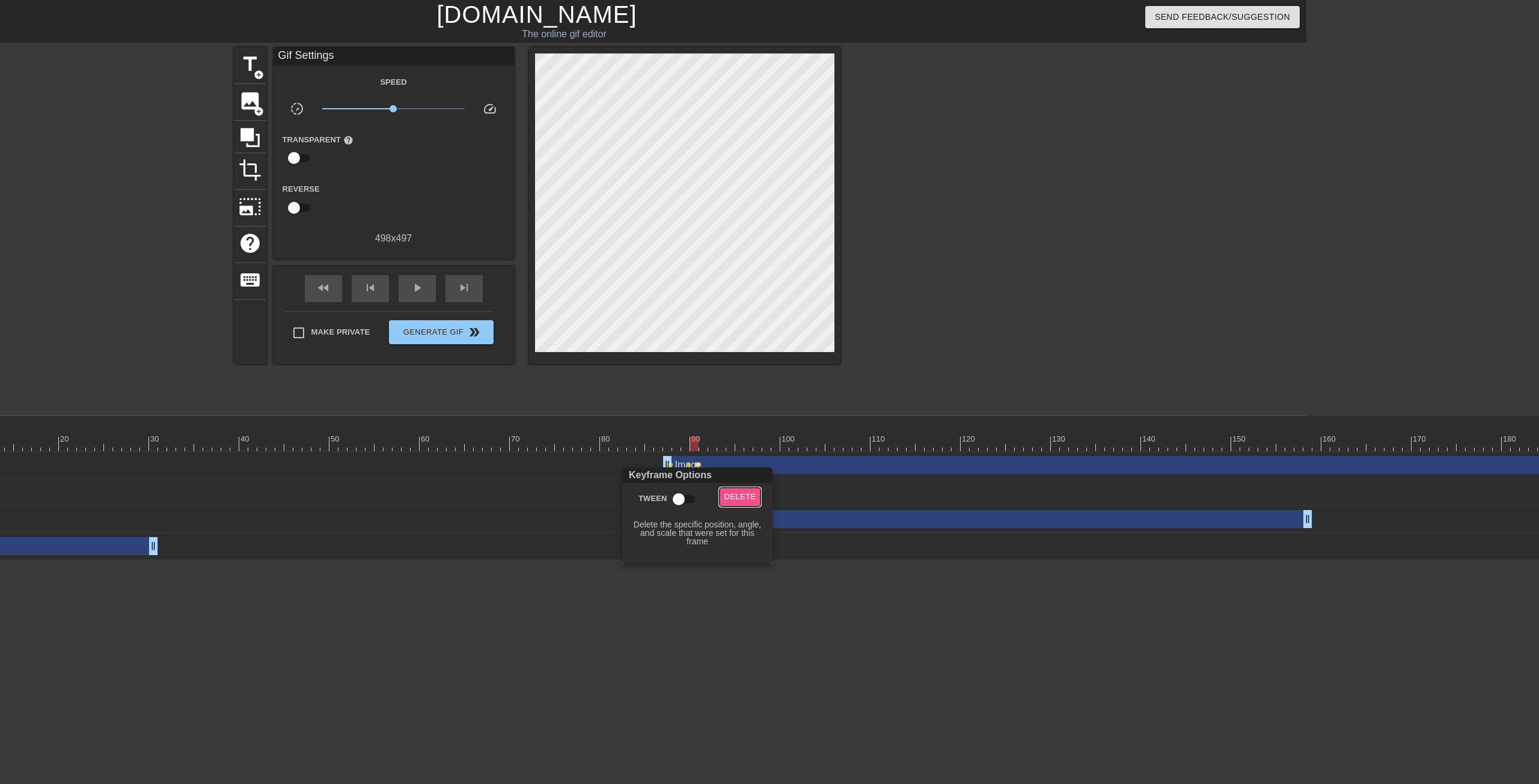
drag, startPoint x: 734, startPoint y: 498, endPoint x: 730, endPoint y: 489, distance: 9.8
click at [734, 498] on span "Delete" at bounding box center [740, 497] width 32 height 14
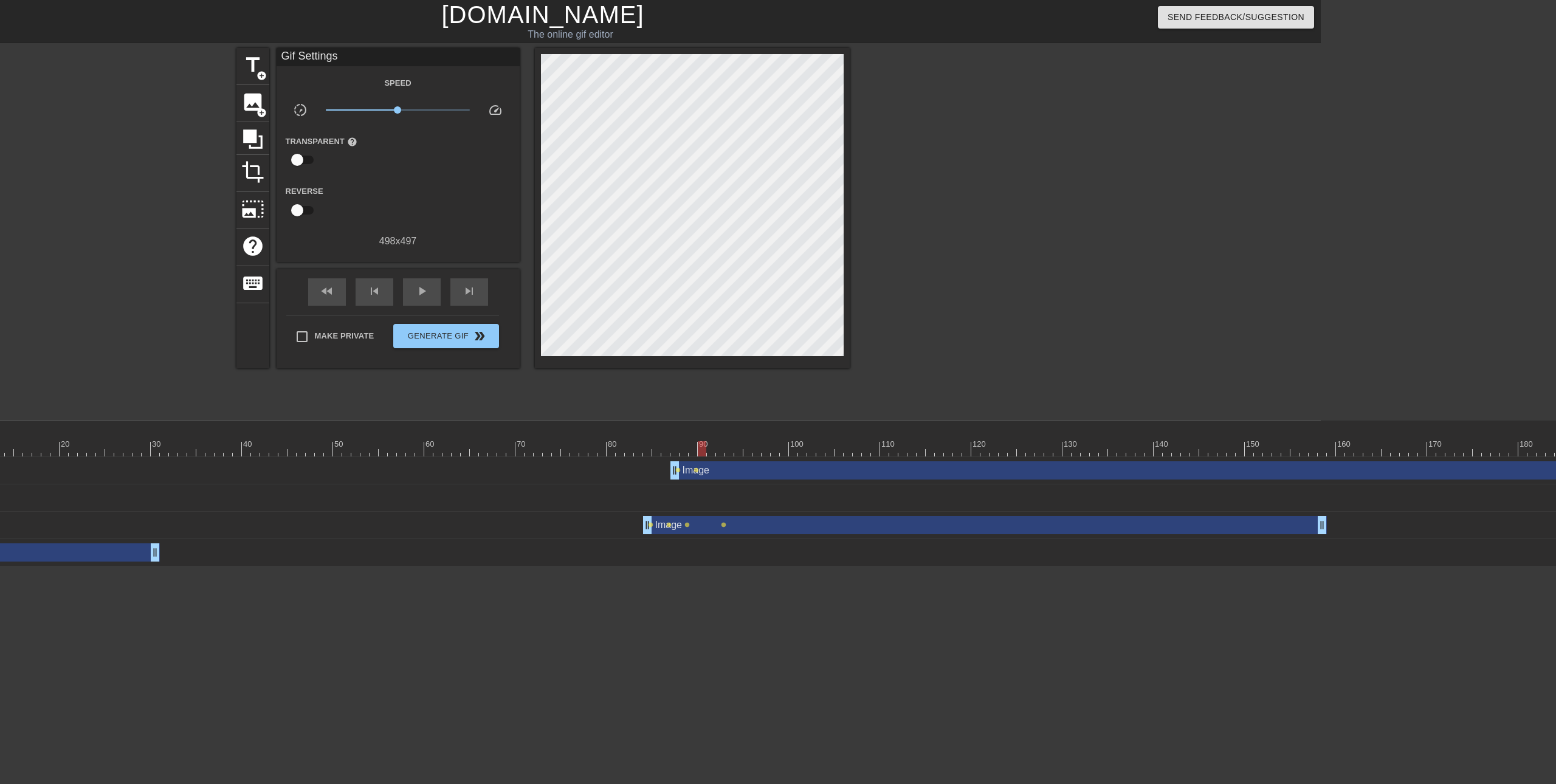
click at [695, 474] on div "Image drag_handle drag_handle" at bounding box center [1491, 470] width 1641 height 18
click at [694, 470] on span "lens" at bounding box center [696, 470] width 5 height 5
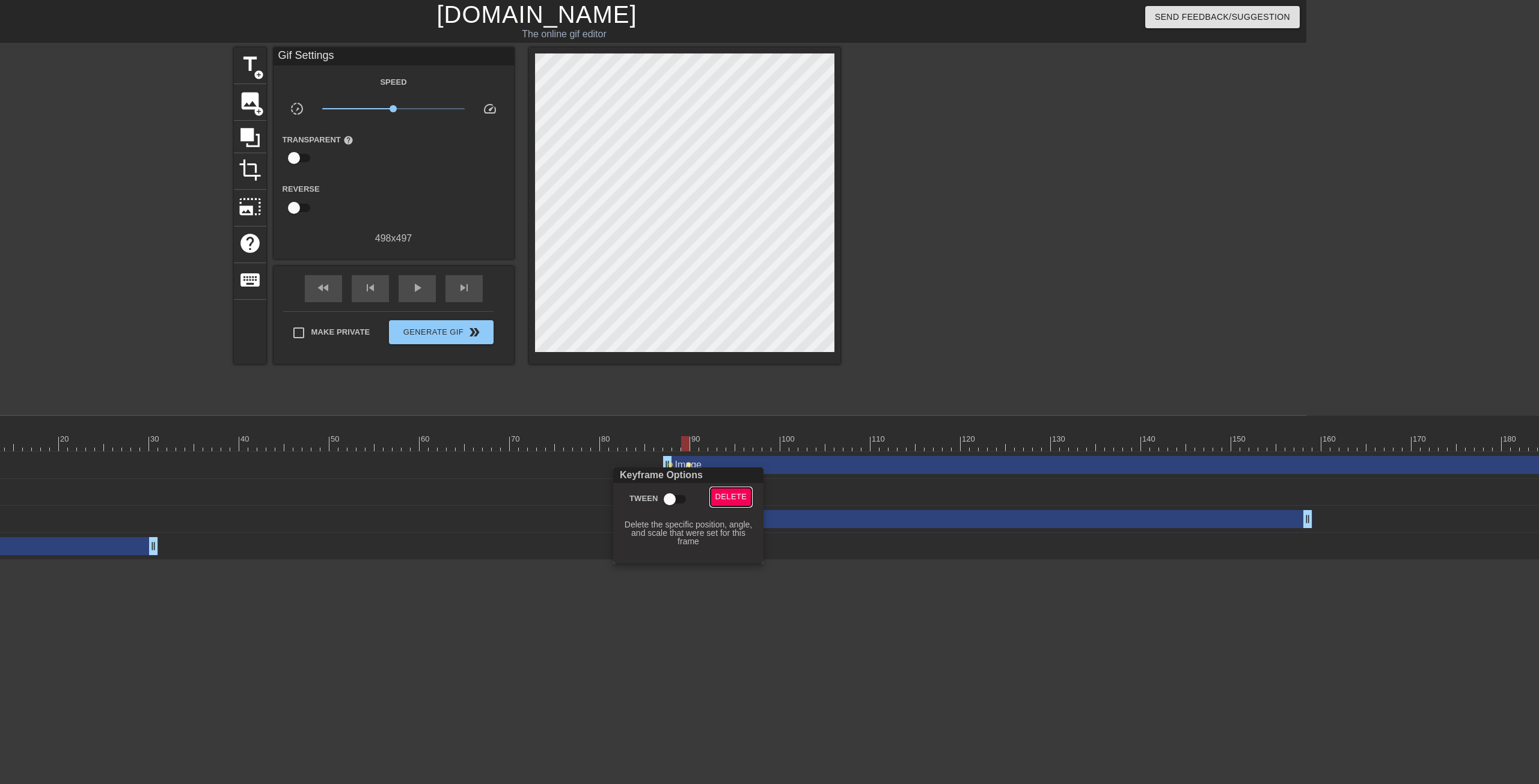
click at [731, 500] on span "Delete" at bounding box center [731, 497] width 32 height 14
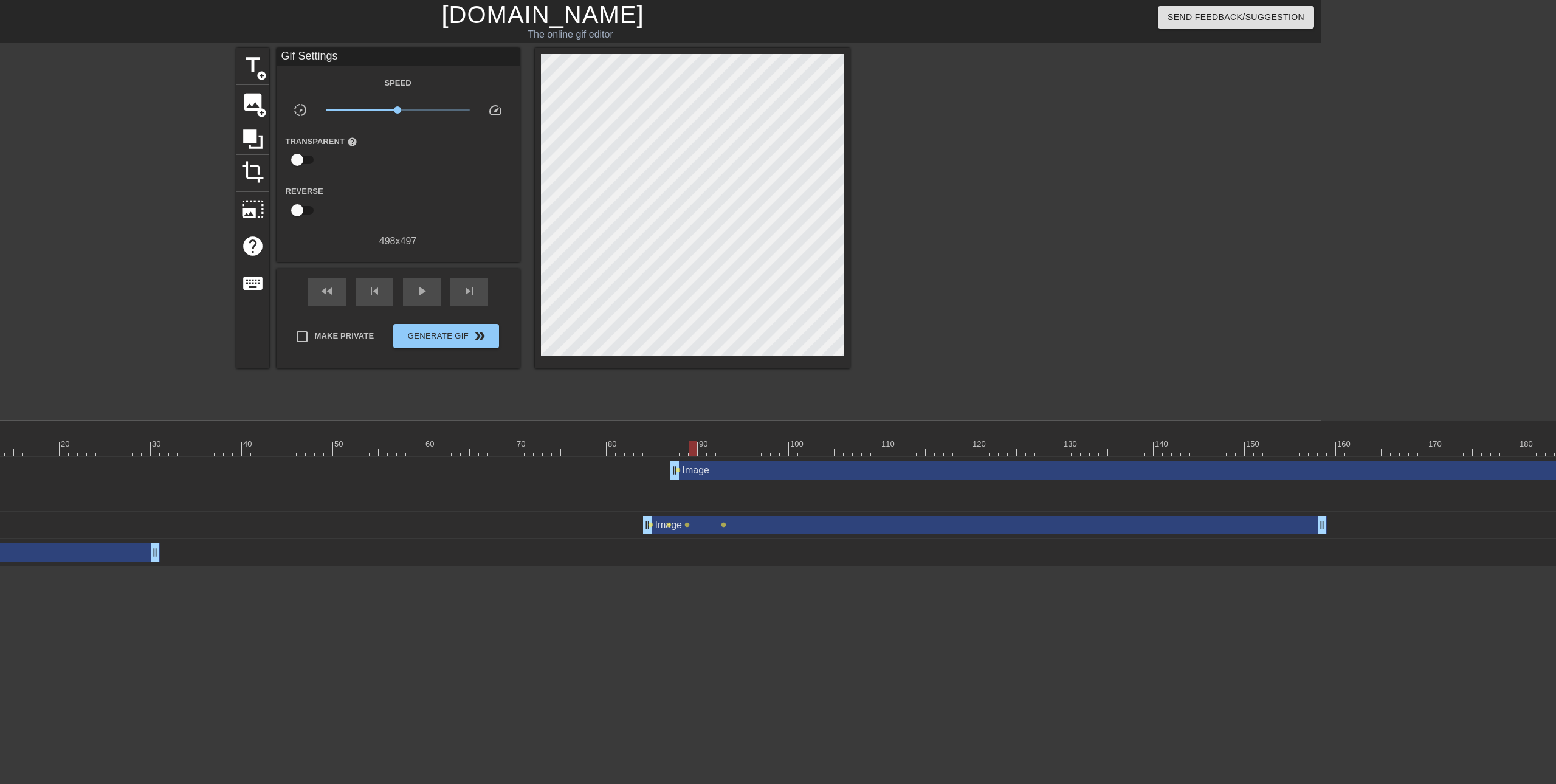
click at [681, 471] on div "Image drag_handle drag_handle" at bounding box center [1491, 470] width 1641 height 18
click at [679, 472] on span "lens" at bounding box center [678, 470] width 5 height 5
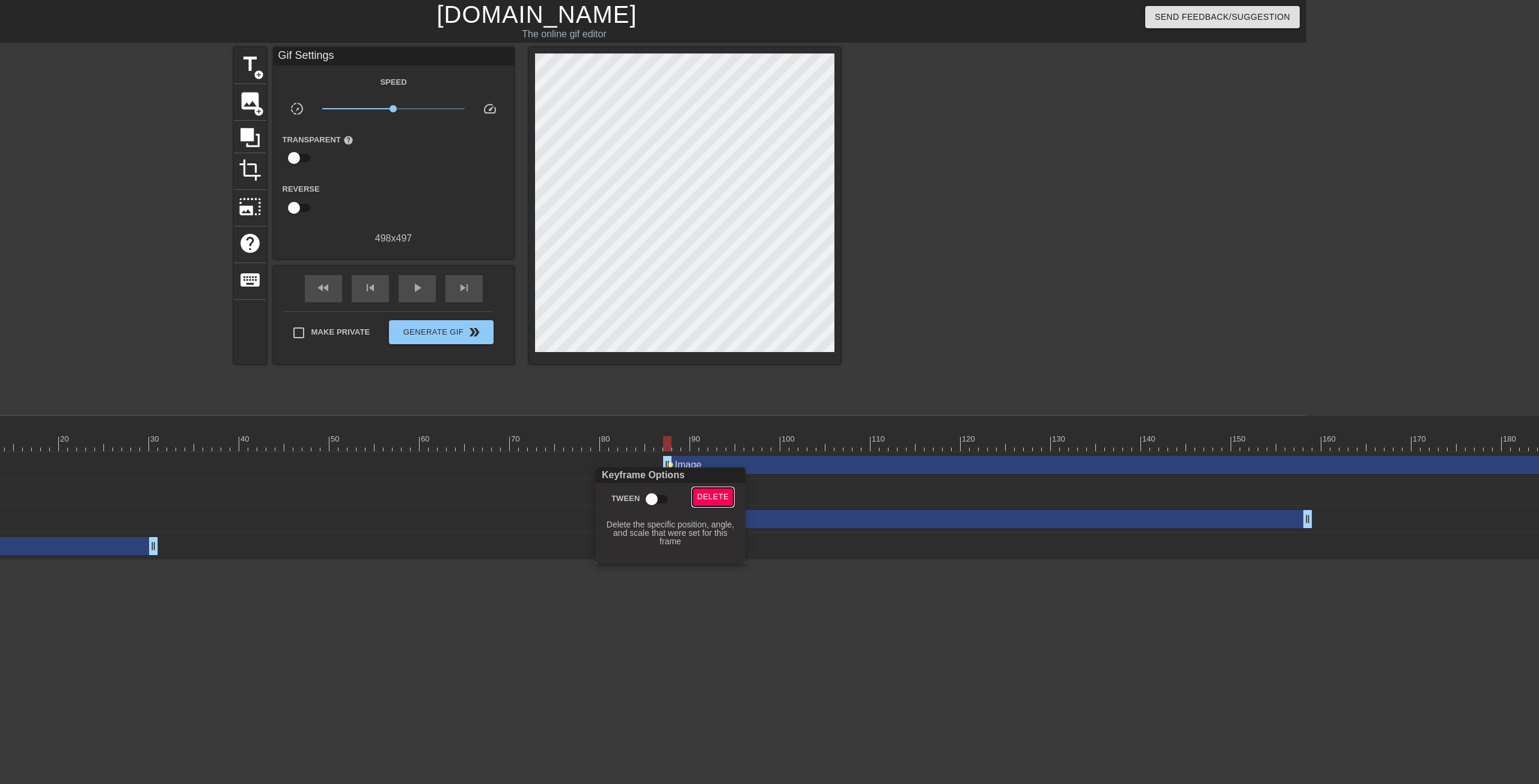
drag, startPoint x: 714, startPoint y: 496, endPoint x: 704, endPoint y: 481, distance: 18.0
click at [714, 495] on span "Delete" at bounding box center [713, 497] width 32 height 14
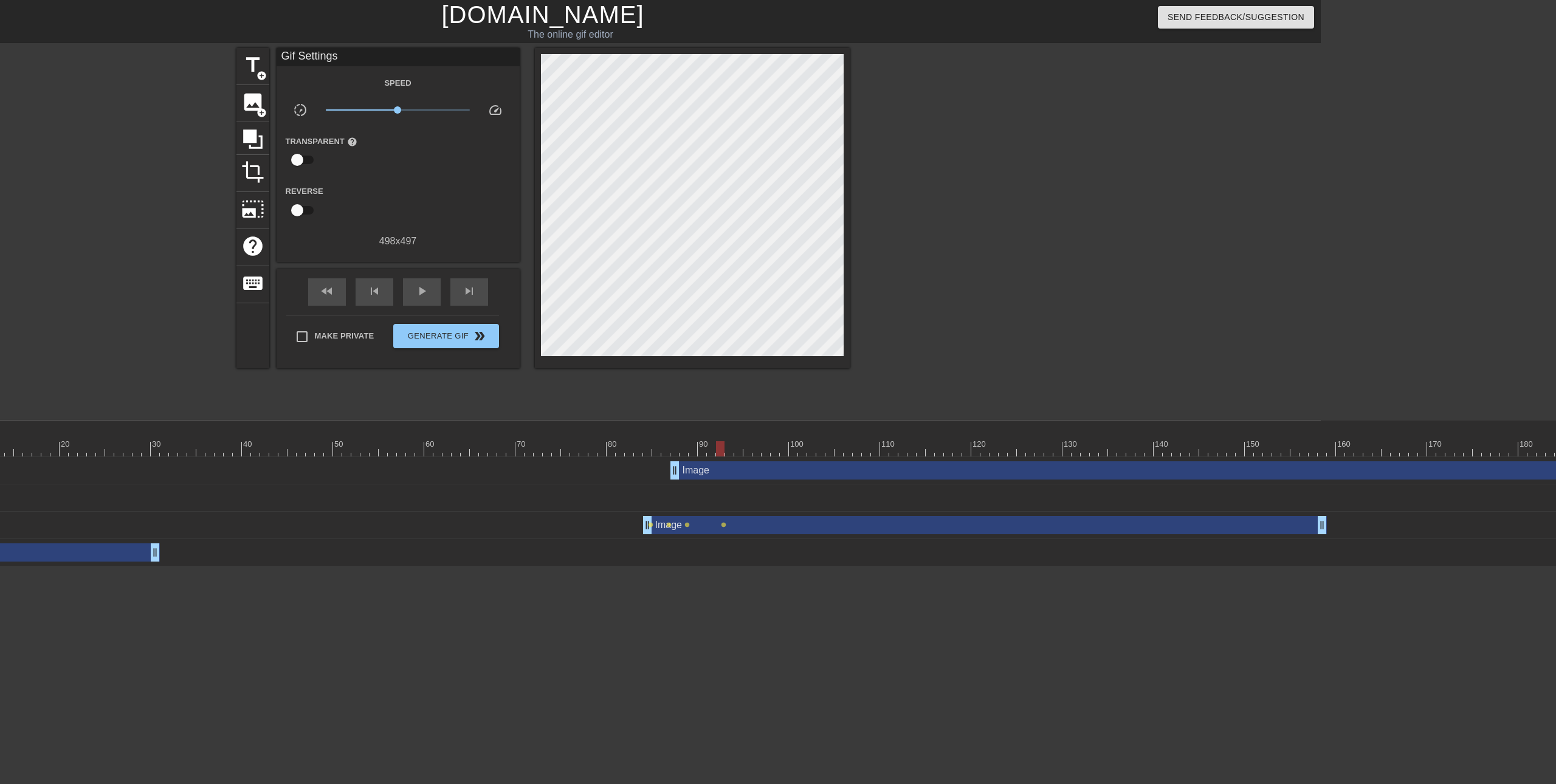
type input "30"
drag, startPoint x: 677, startPoint y: 448, endPoint x: 724, endPoint y: 453, distance: 47.3
click at [724, 453] on div at bounding box center [1099, 448] width 2425 height 15
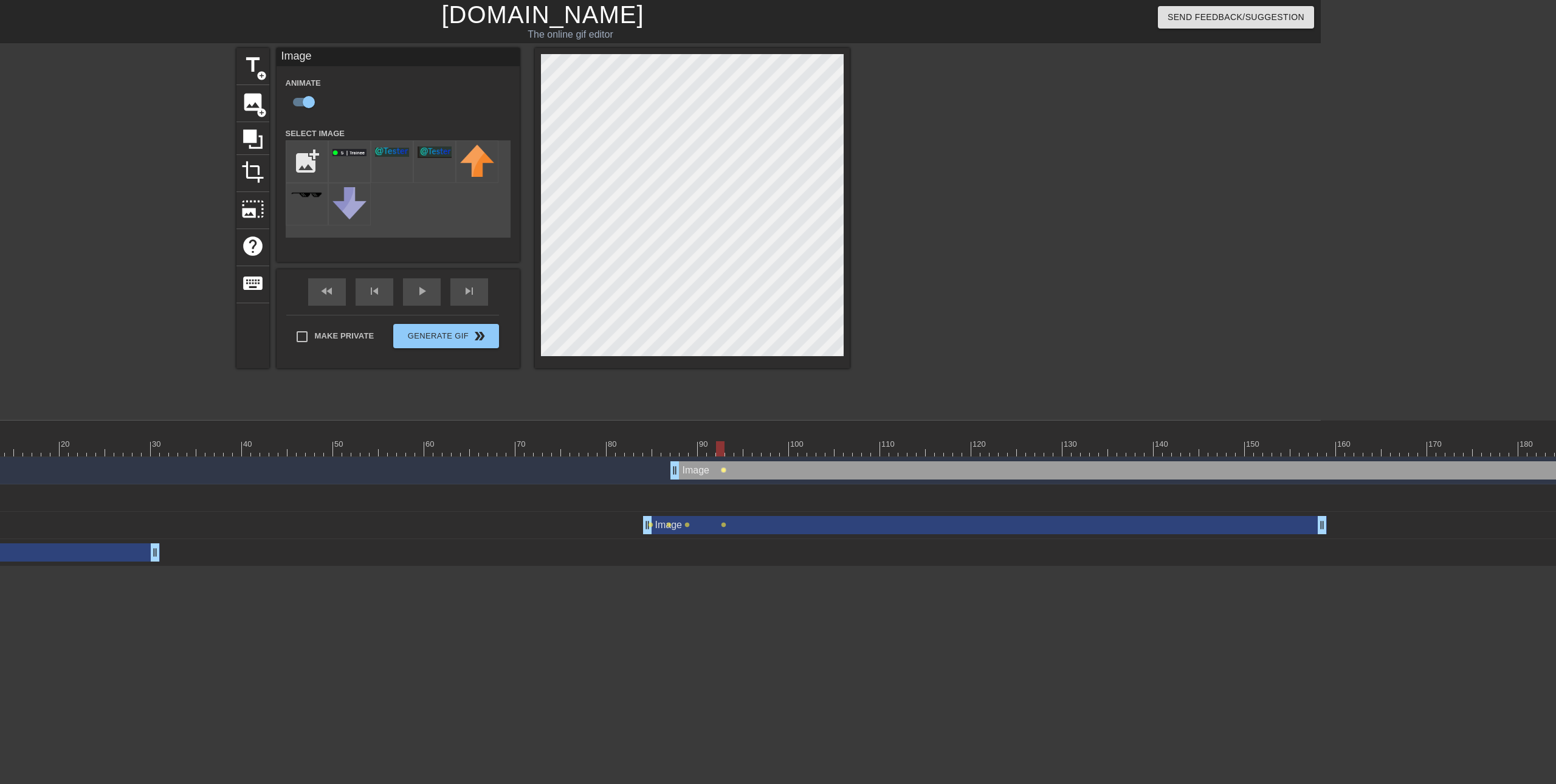
click at [722, 472] on span "lens" at bounding box center [723, 470] width 5 height 5
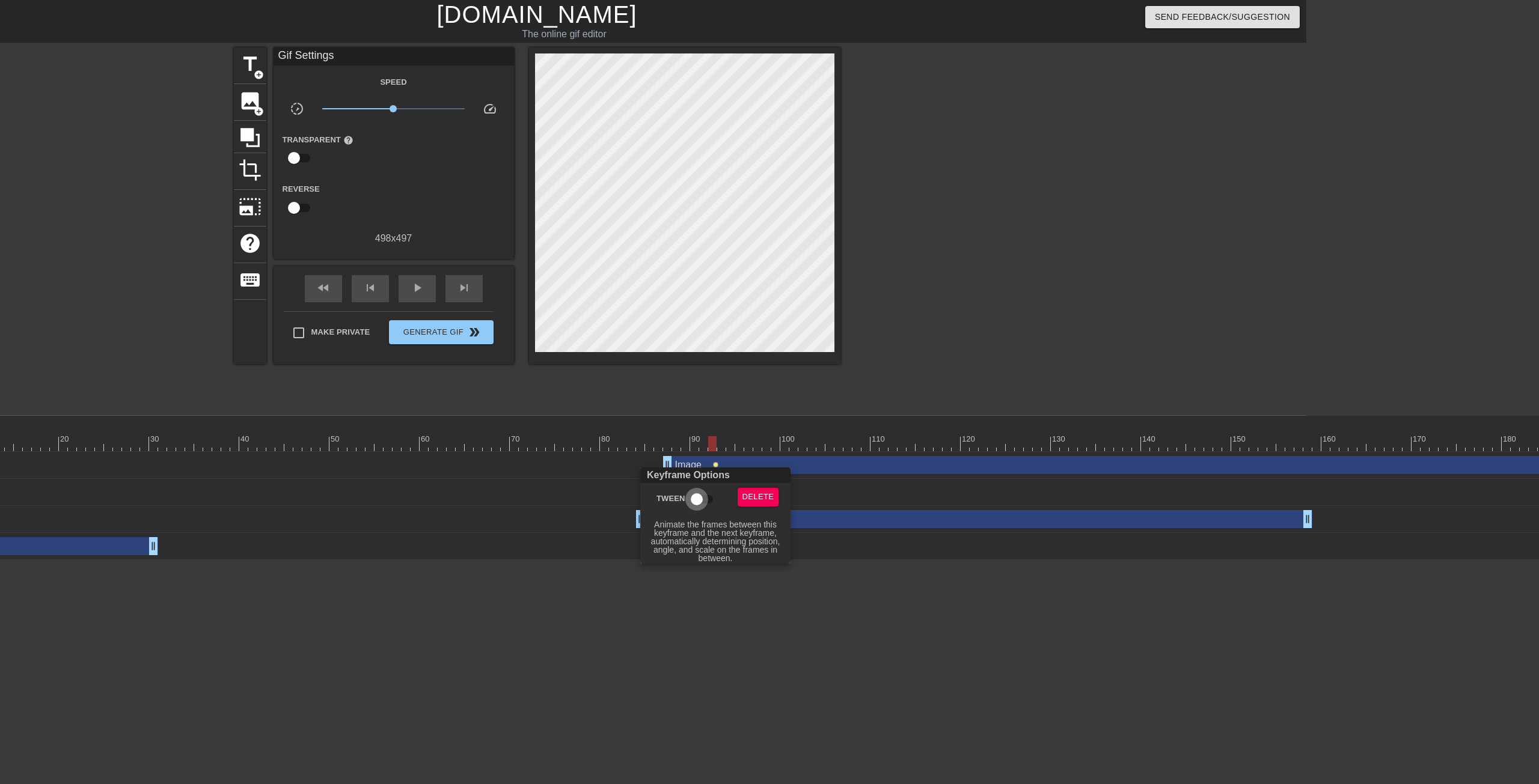
click at [700, 496] on input "Tween" at bounding box center [697, 499] width 69 height 23
checkbox input "true"
click at [710, 442] on div at bounding box center [769, 392] width 1539 height 784
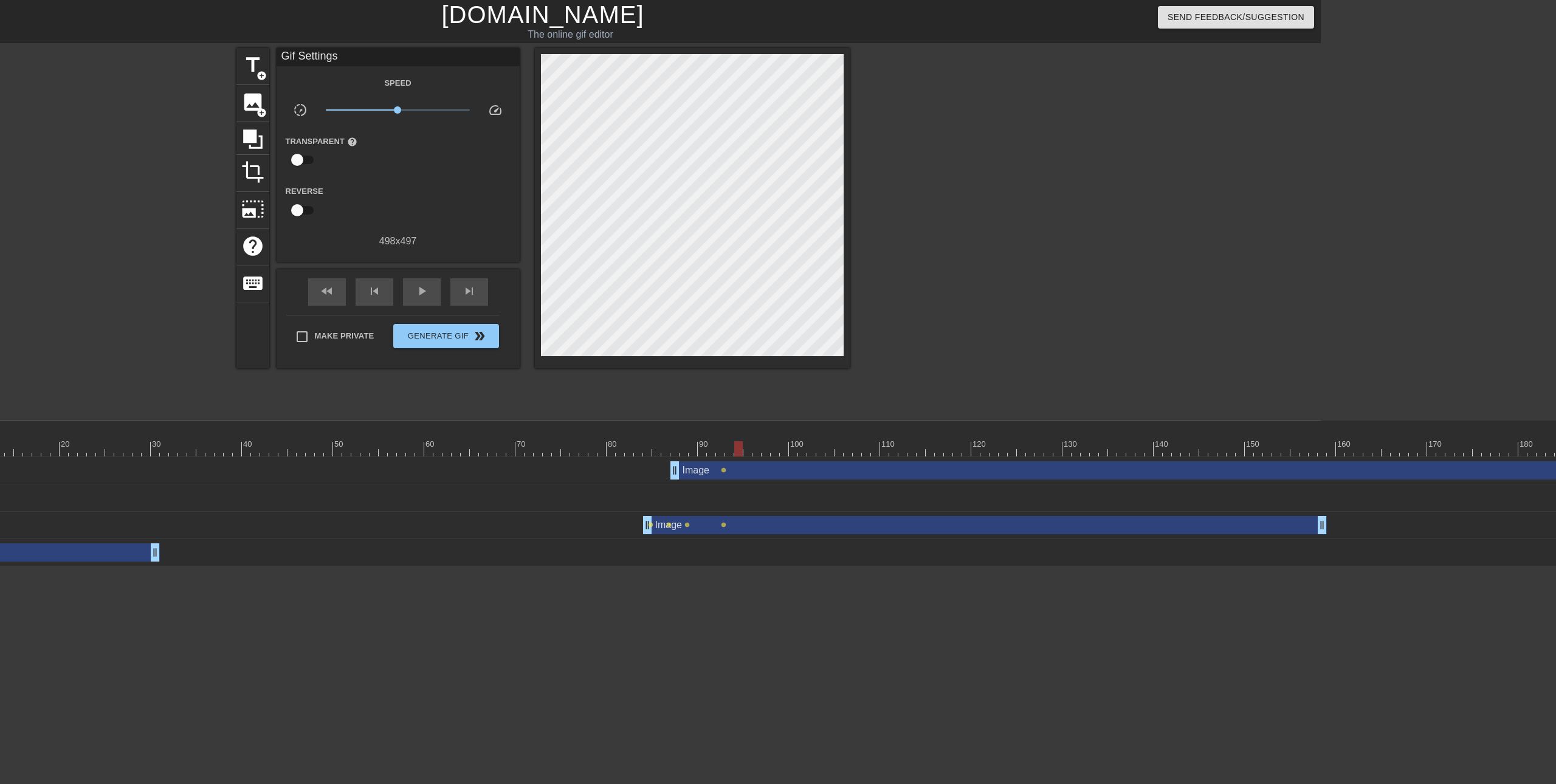
drag, startPoint x: 723, startPoint y: 448, endPoint x: 739, endPoint y: 451, distance: 16.3
click at [739, 451] on div at bounding box center [738, 448] width 9 height 15
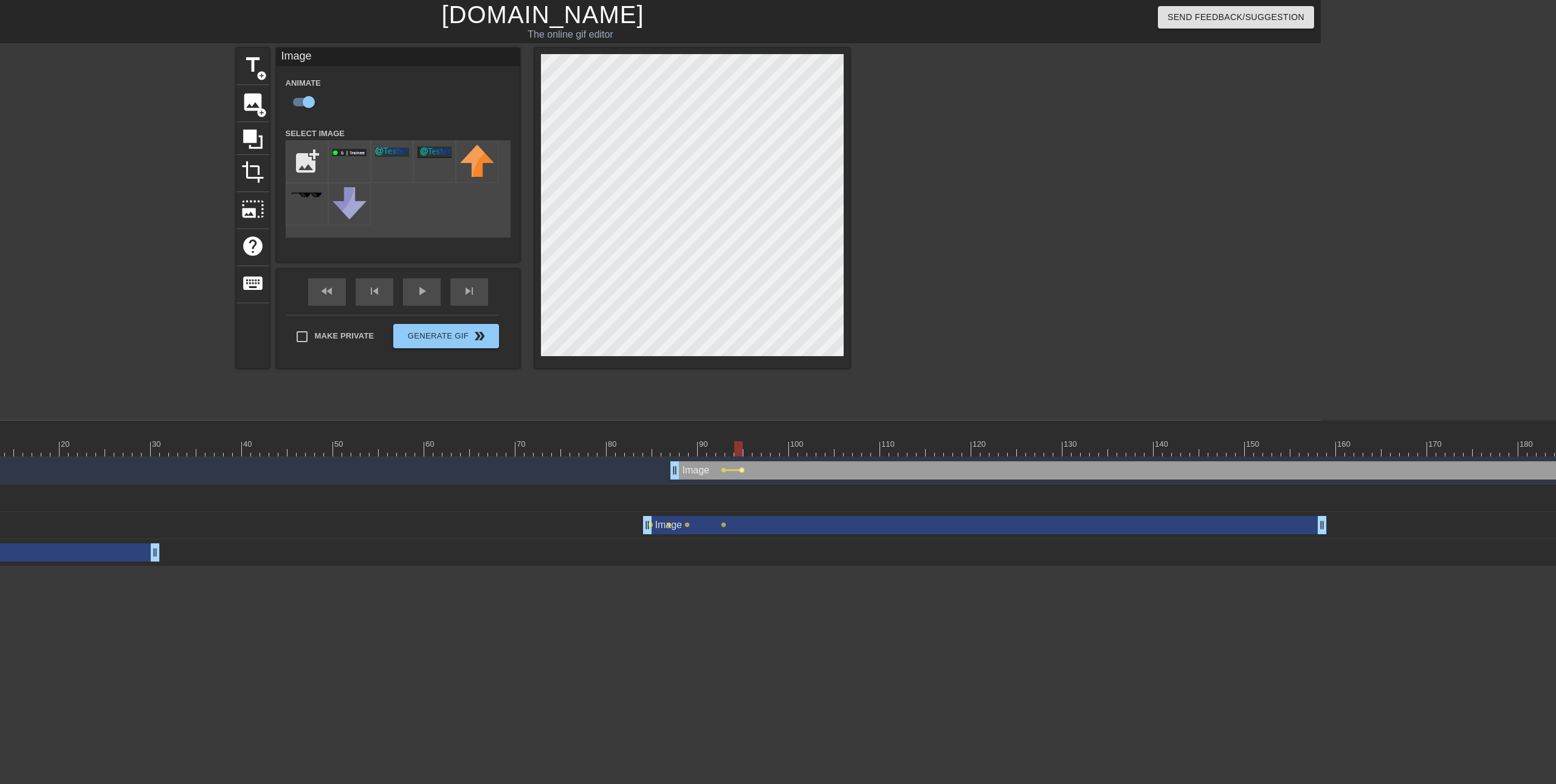
click at [743, 468] on span "lens" at bounding box center [742, 470] width 5 height 5
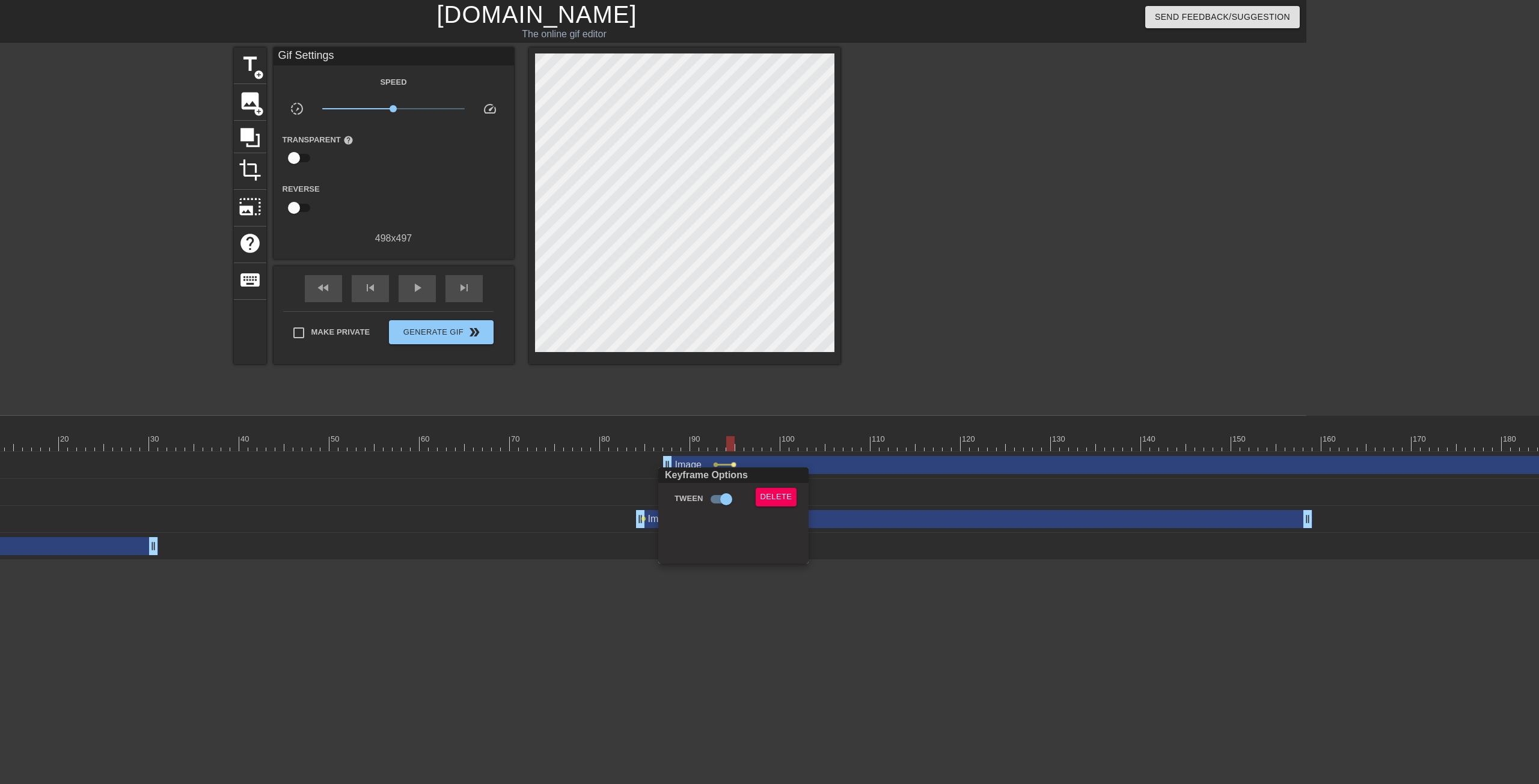
click at [731, 438] on div at bounding box center [769, 392] width 1539 height 784
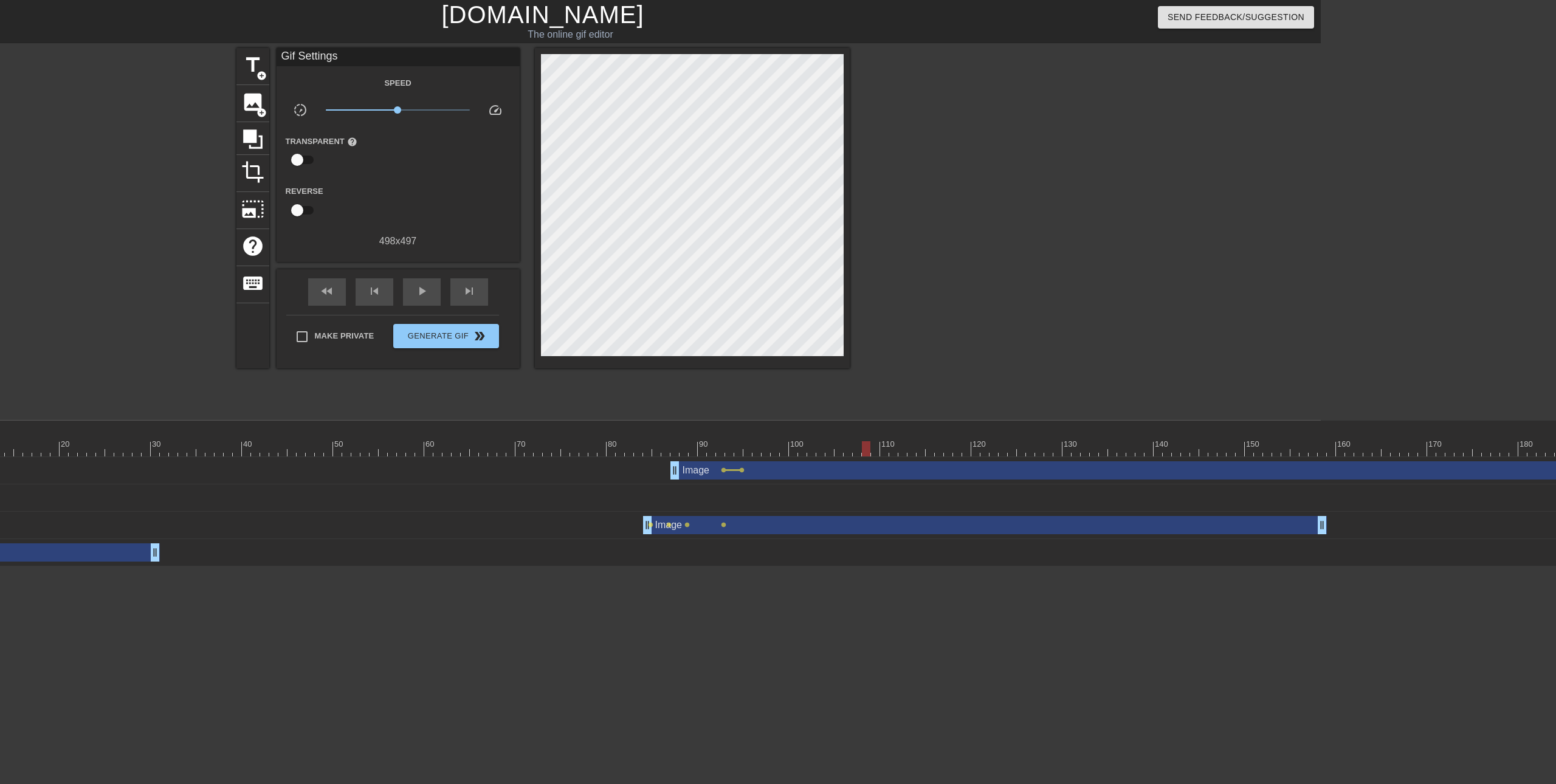
click at [862, 446] on div at bounding box center [866, 448] width 9 height 15
click at [741, 474] on div "Image drag_handle drag_handle" at bounding box center [1491, 470] width 1641 height 18
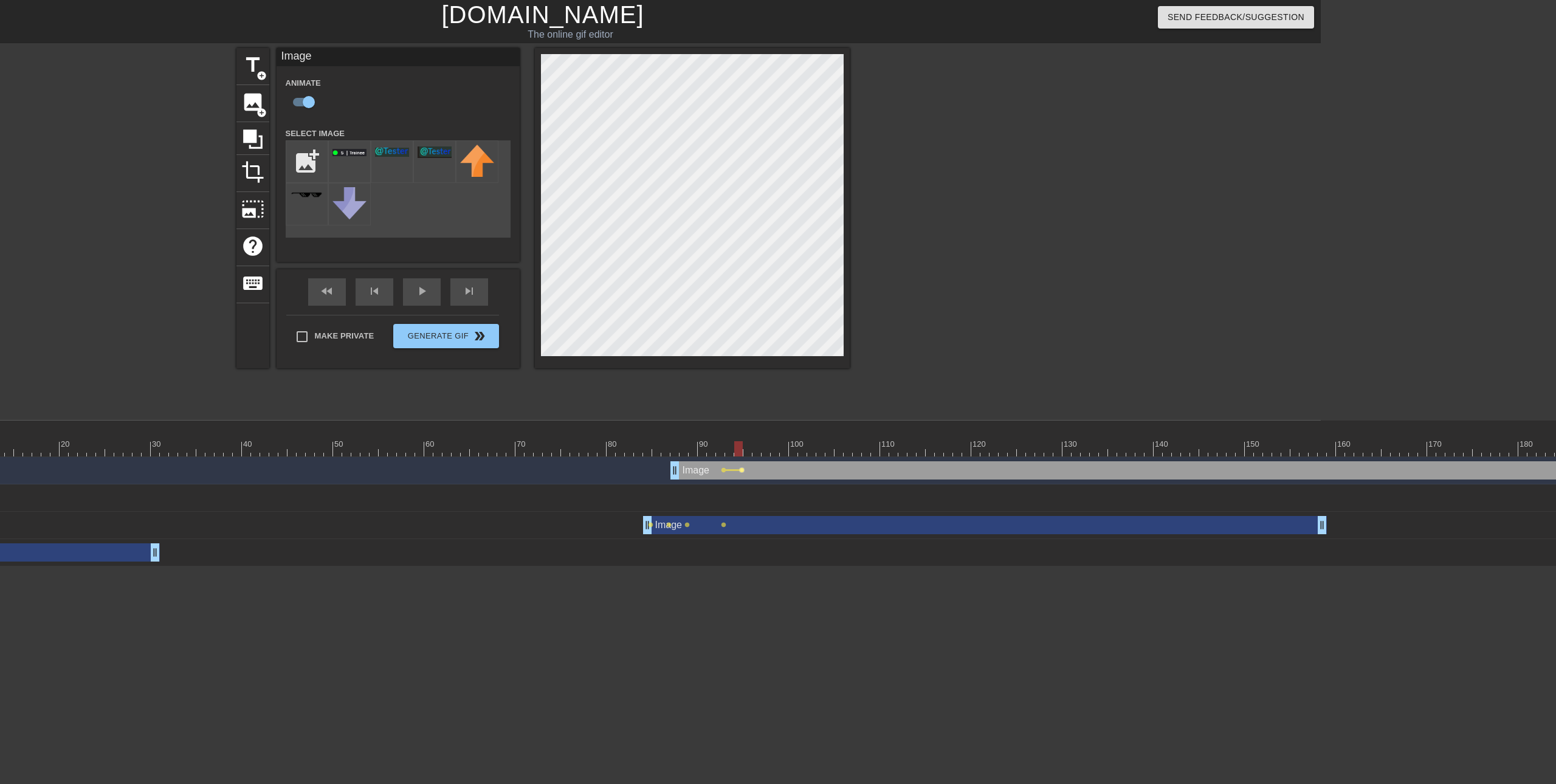
click at [740, 469] on span "lens" at bounding box center [742, 470] width 5 height 5
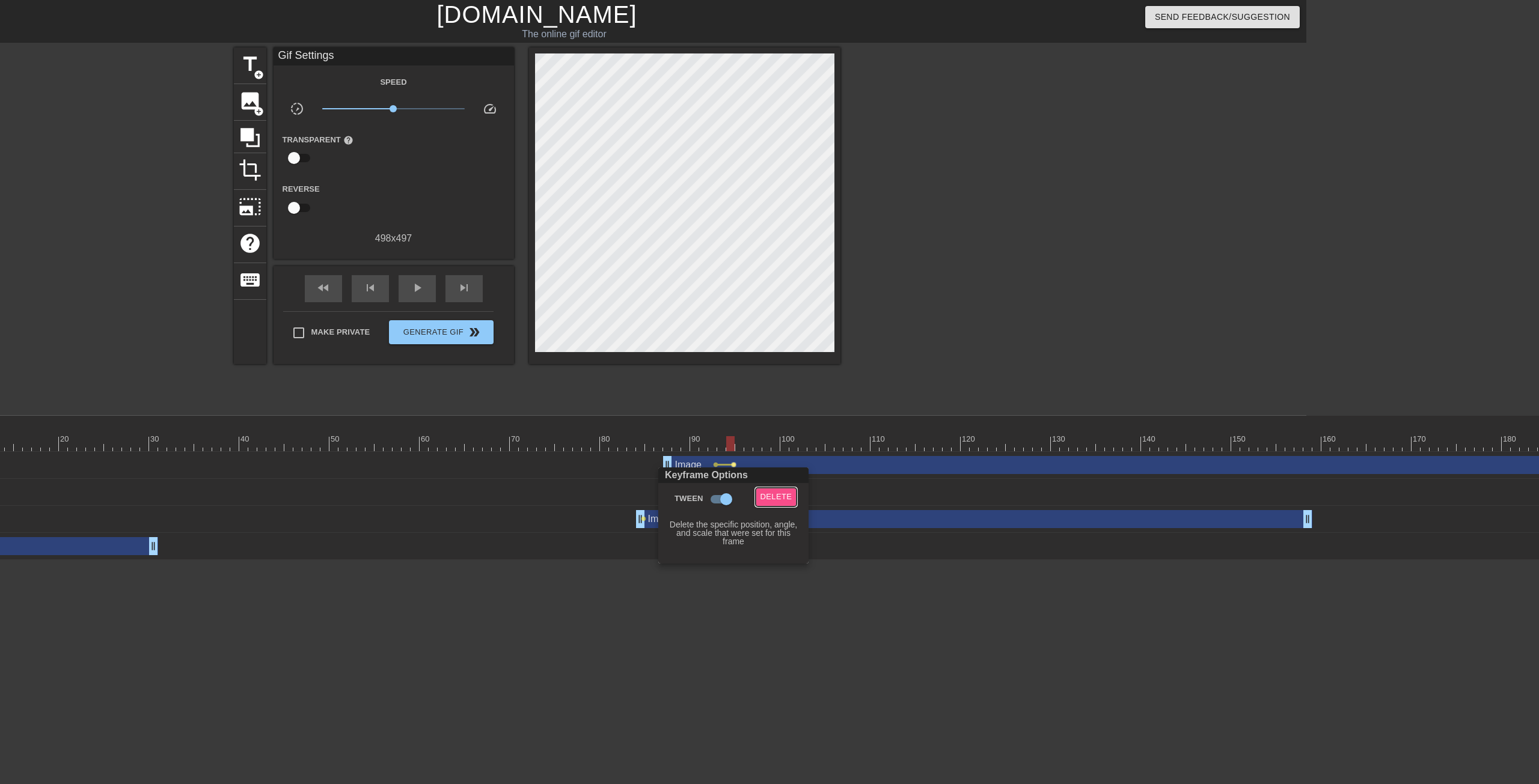
click at [778, 498] on span "Delete" at bounding box center [776, 497] width 32 height 14
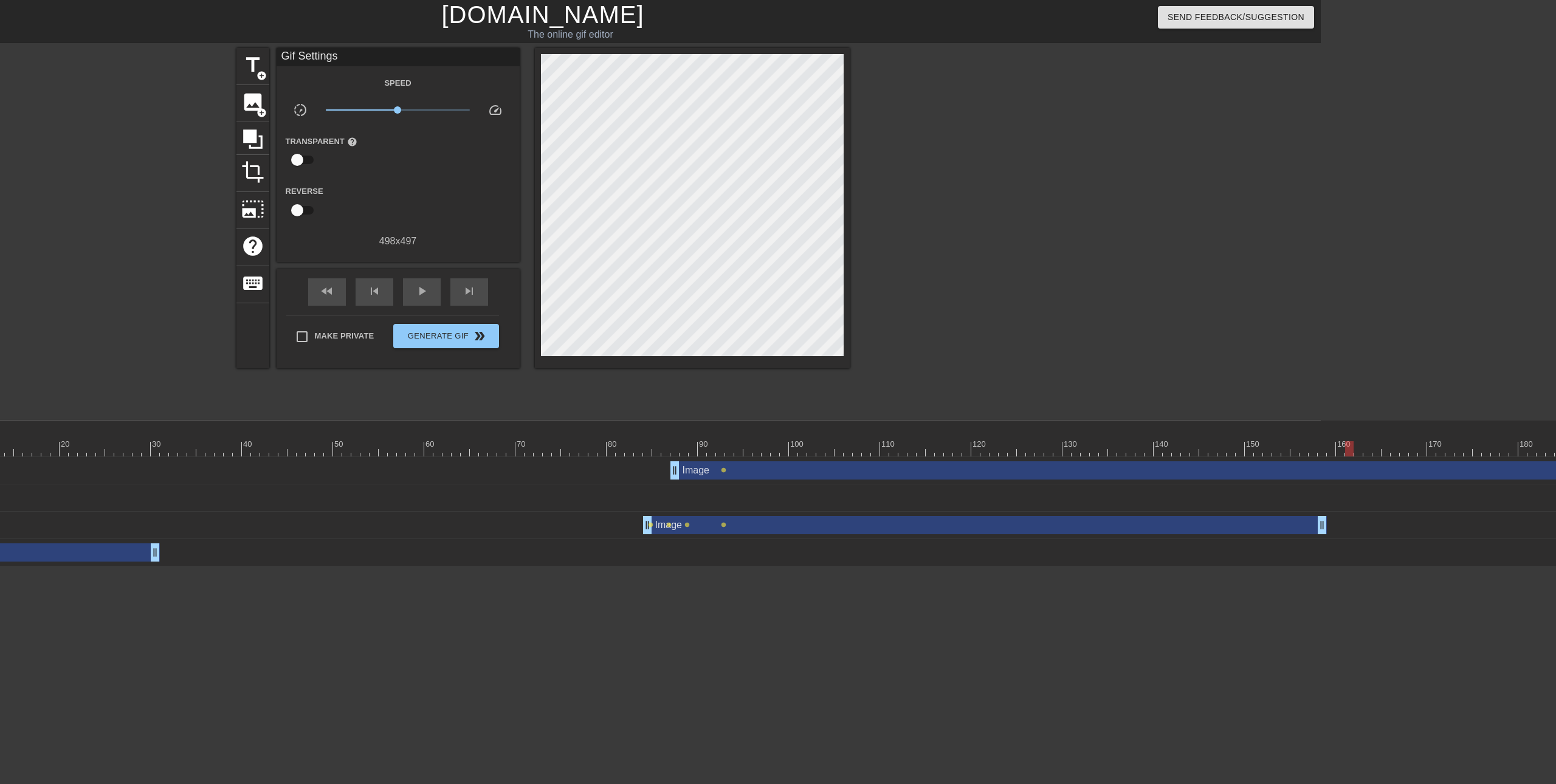
type input "40"
drag, startPoint x: 739, startPoint y: 444, endPoint x: 1360, endPoint y: 469, distance: 621.5
click at [1321, 469] on div "10 20 30 40 50 60 70 80 90 100 110 120 130 140 150 160" at bounding box center [603, 493] width 1434 height 146
click at [1363, 468] on span "lens" at bounding box center [1362, 470] width 5 height 5
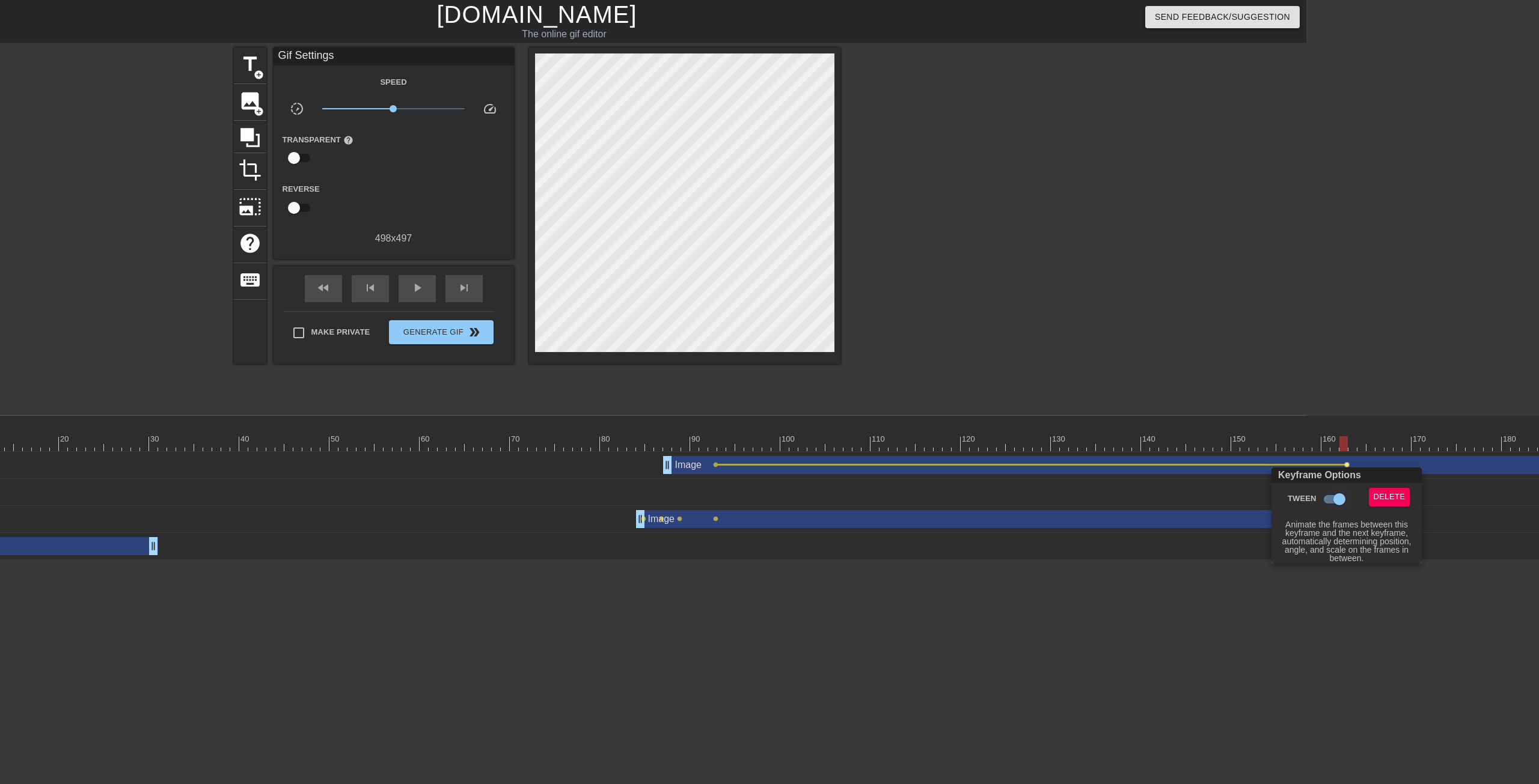
click at [1339, 498] on input "Tween" at bounding box center [1339, 499] width 69 height 23
checkbox input "false"
click at [589, 436] on div at bounding box center [769, 392] width 1539 height 784
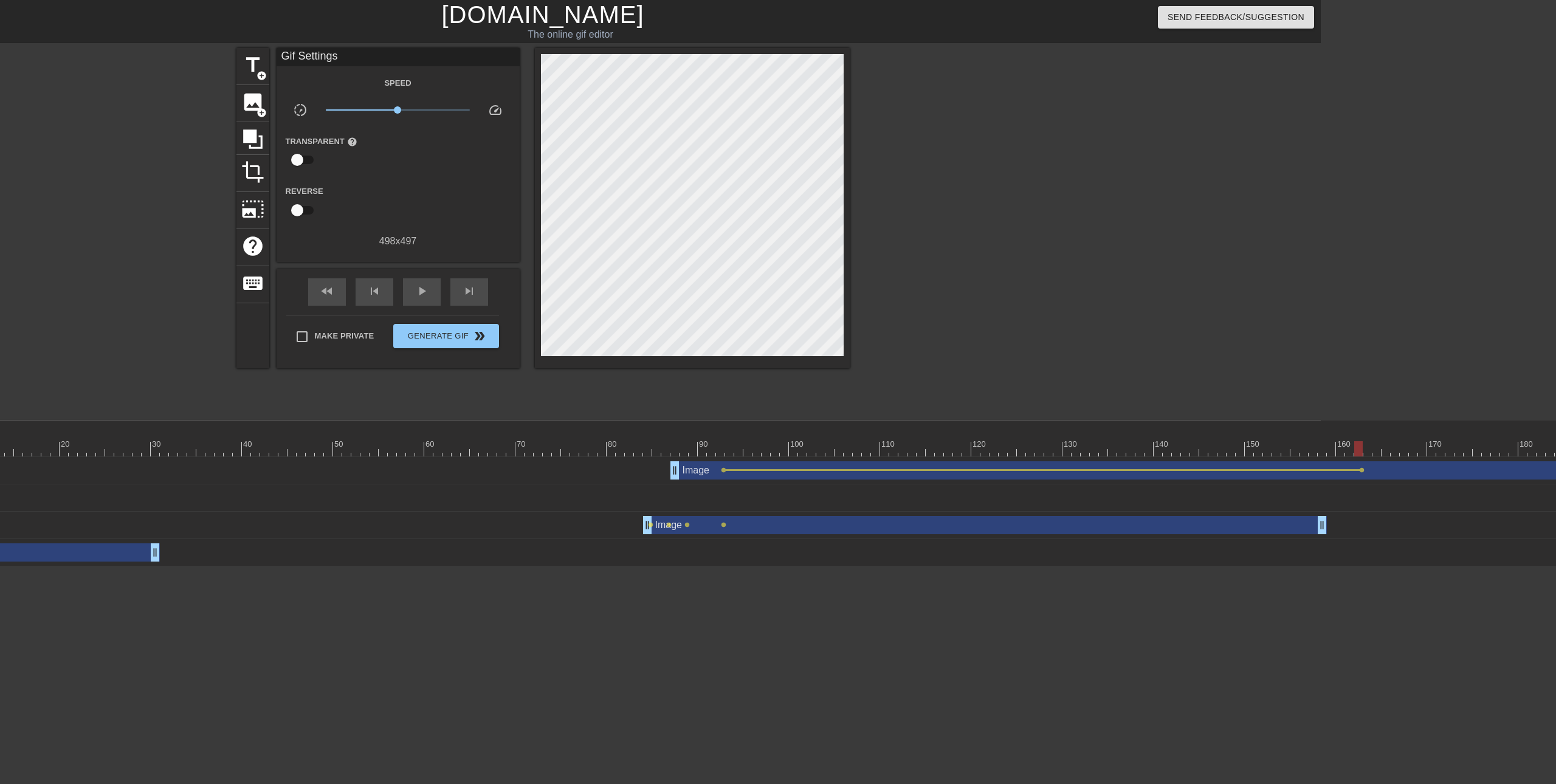
click at [530, 437] on div "10 20 30 40 50 60 70 80 90 100 110 120 130 140 150 160" at bounding box center [1099, 442] width 2425 height 19
click at [424, 281] on div "play_arrow" at bounding box center [422, 291] width 38 height 27
click at [422, 288] on span "pause" at bounding box center [422, 291] width 15 height 15
drag, startPoint x: 529, startPoint y: 448, endPoint x: 456, endPoint y: 438, distance: 73.7
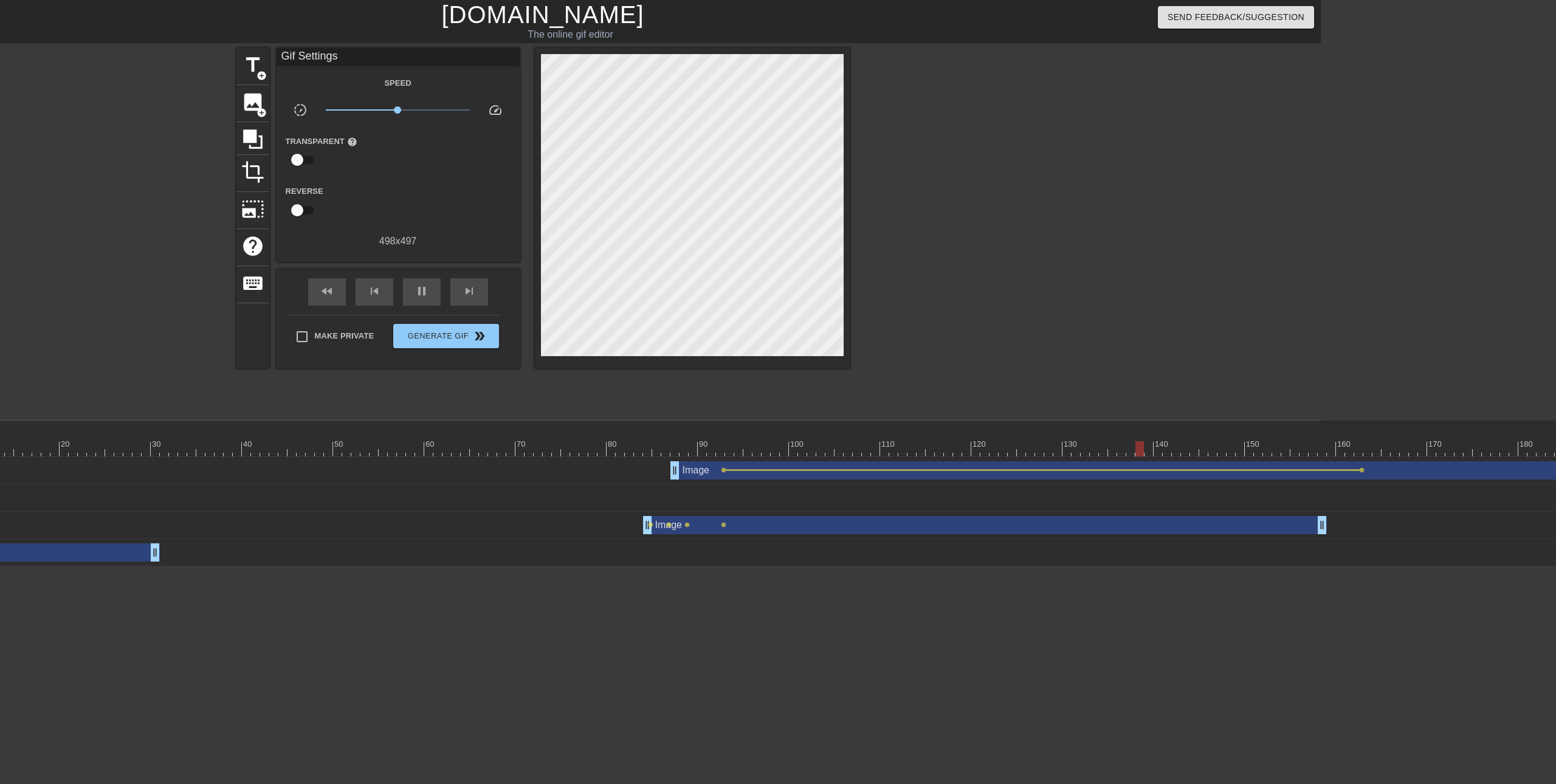
click at [457, 439] on div "10 20 30 40 50 60 70 80 90 100 110 120 130 140 150 160" at bounding box center [1099, 439] width 2425 height 36
click at [430, 298] on div "play_arrow" at bounding box center [422, 291] width 38 height 27
click at [891, 474] on div "Image drag_handle drag_handle" at bounding box center [1491, 470] width 1641 height 18
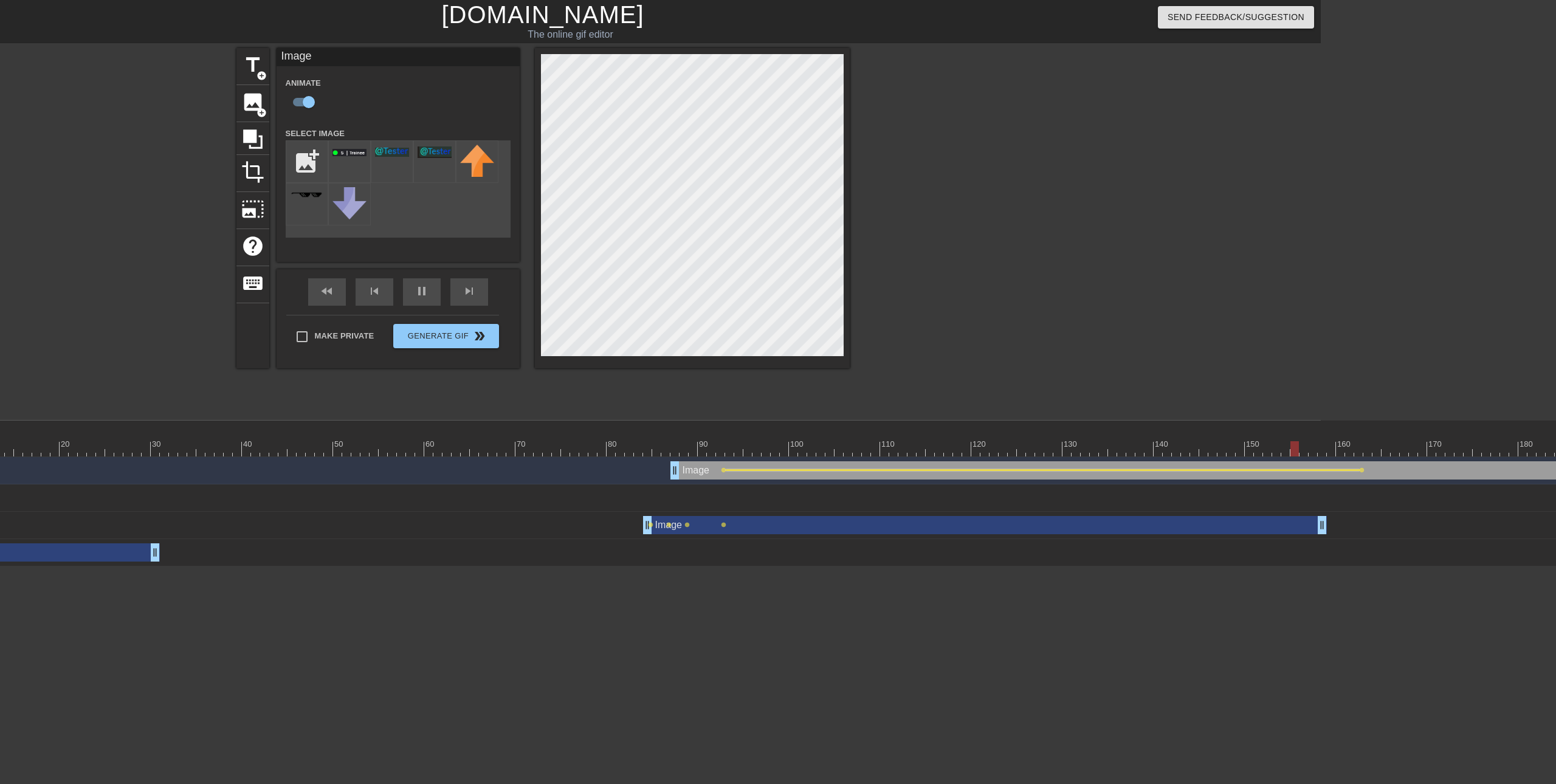
click at [890, 470] on div at bounding box center [1042, 470] width 634 height 2
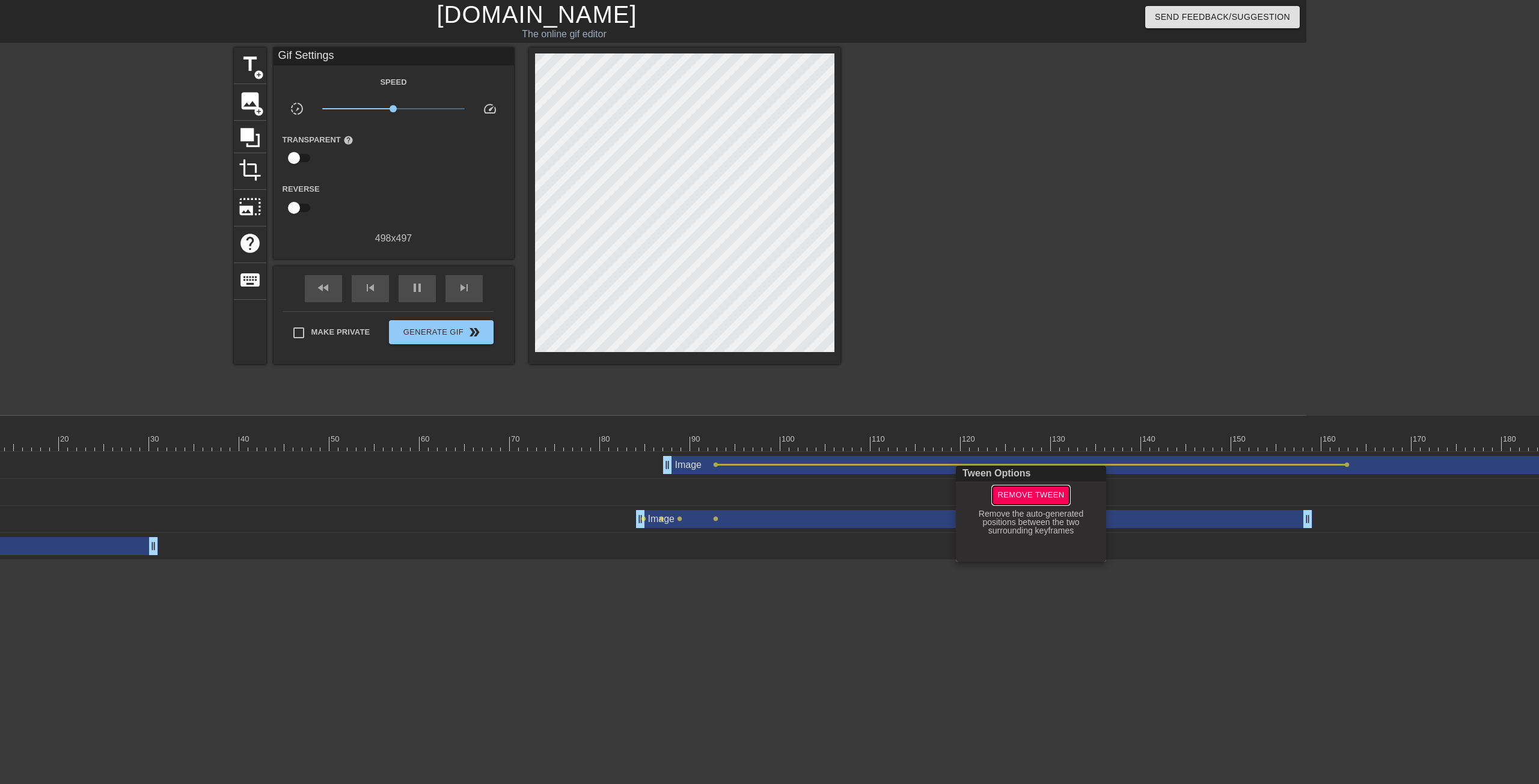
click at [1055, 489] on span "Remove Tween" at bounding box center [1031, 495] width 67 height 14
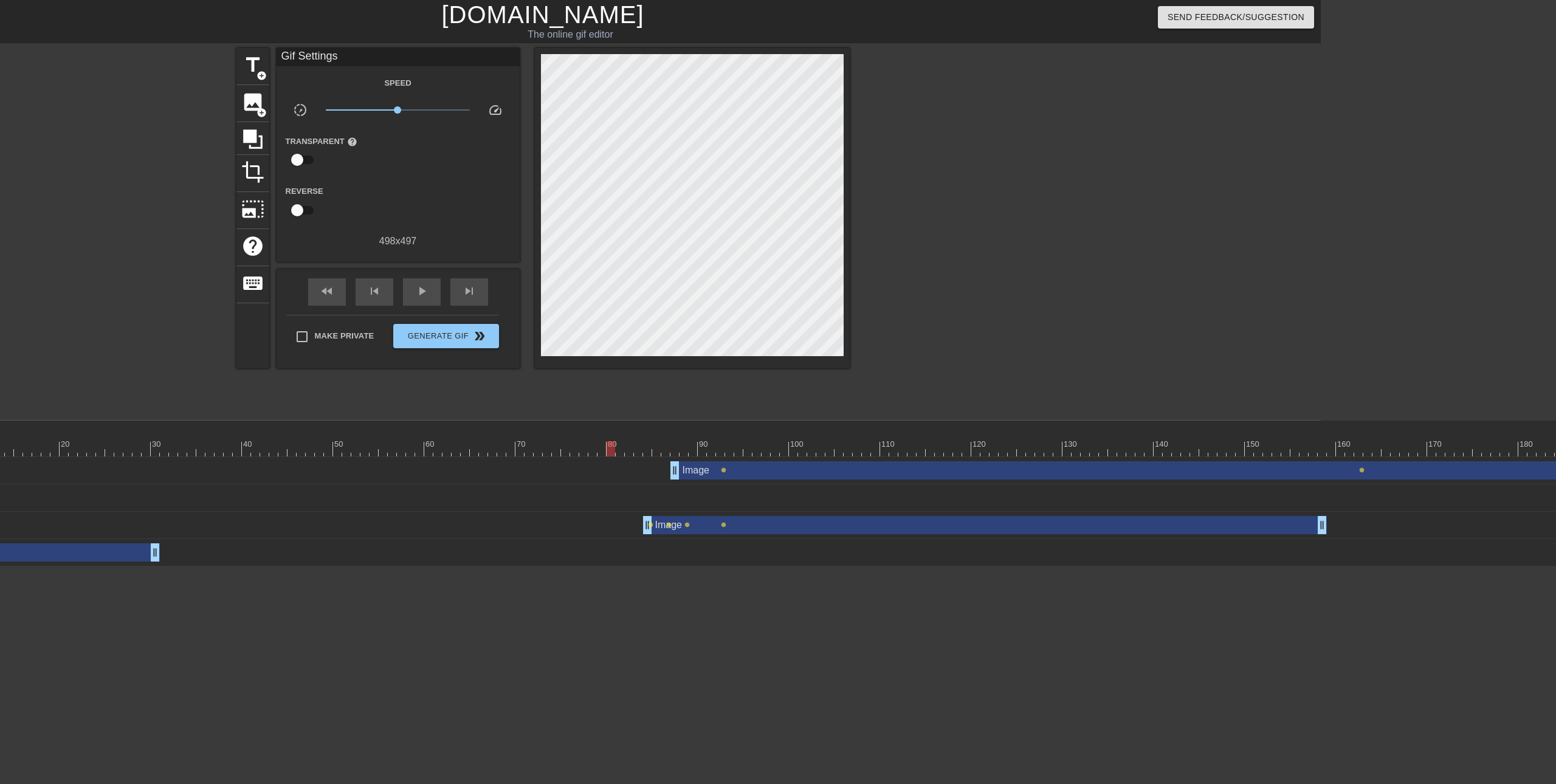
drag, startPoint x: 605, startPoint y: 432, endPoint x: 564, endPoint y: 430, distance: 41.0
click at [564, 430] on div "10 20 30 40 50 60 70 80 90 100 110 120 130 140 150 160" at bounding box center [1099, 439] width 2425 height 36
click at [408, 288] on div "play_arrow" at bounding box center [422, 291] width 38 height 27
click at [416, 285] on span "pause" at bounding box center [422, 291] width 15 height 15
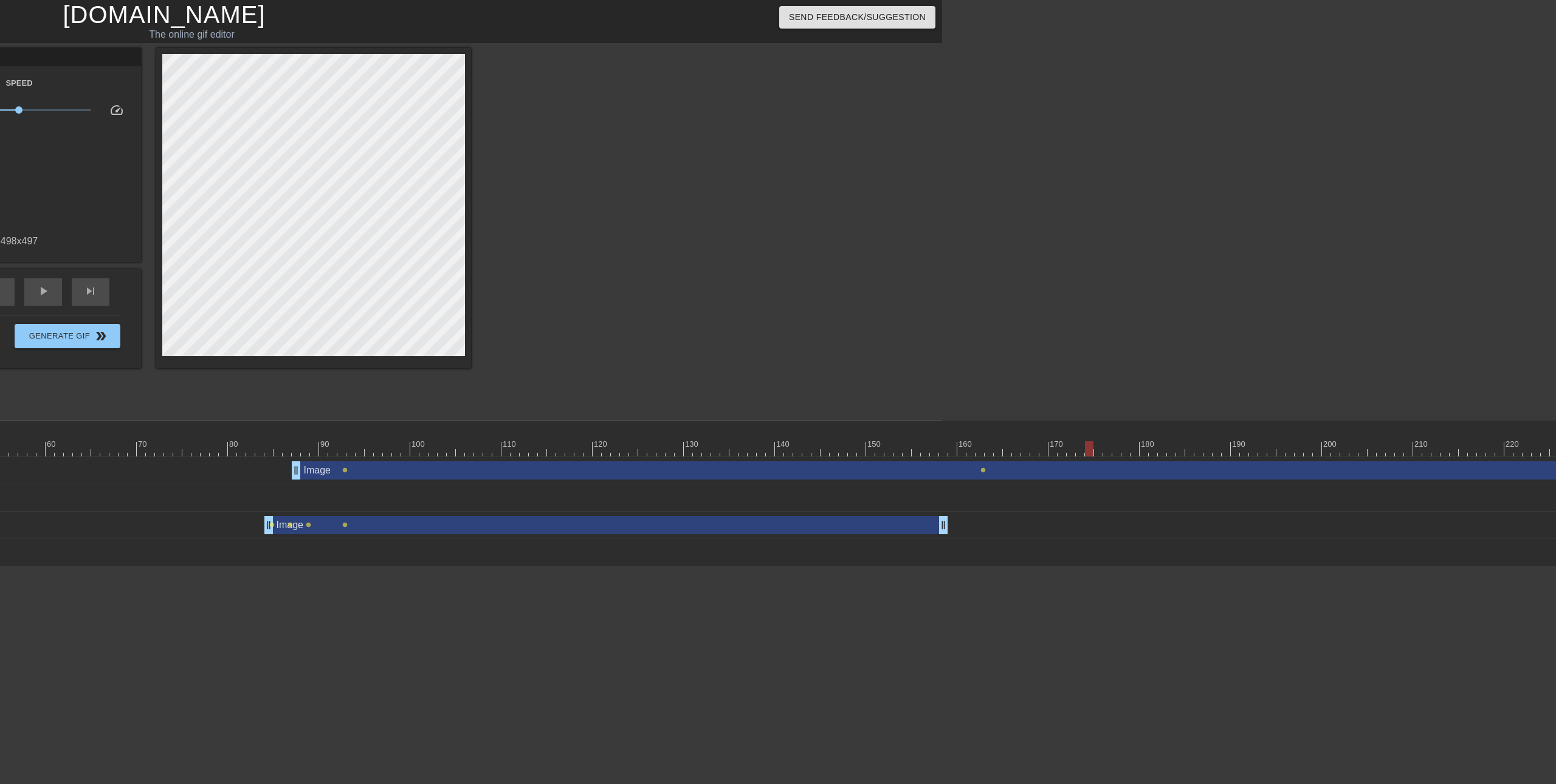
scroll to position [0, 626]
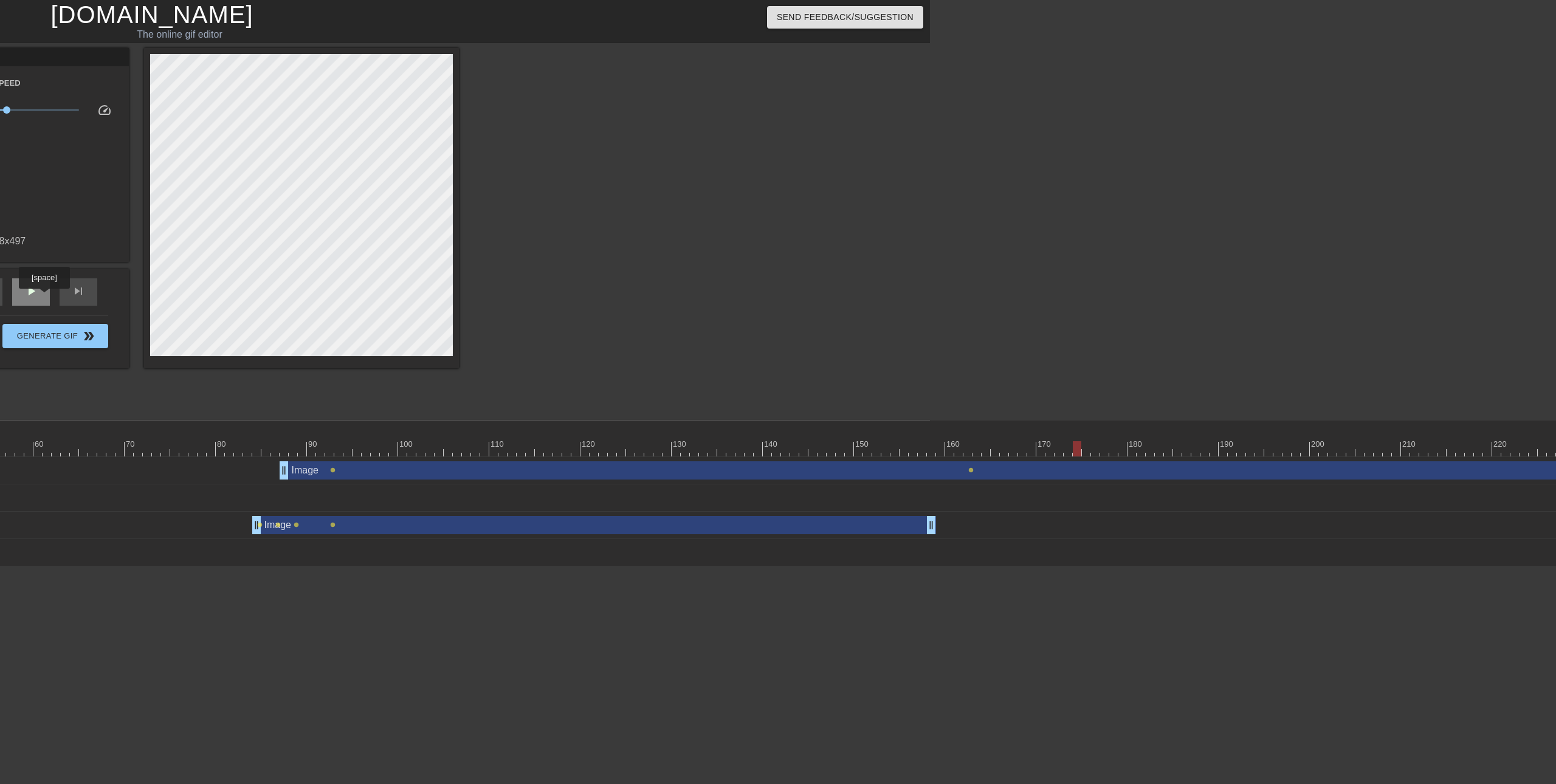
click at [44, 297] on div "play_arrow" at bounding box center [30, 291] width 38 height 27
click at [44, 297] on div "pause" at bounding box center [30, 291] width 38 height 27
click at [45, 297] on div "play_arrow" at bounding box center [30, 291] width 38 height 27
click at [45, 297] on div "pause" at bounding box center [30, 291] width 38 height 27
drag, startPoint x: 1288, startPoint y: 451, endPoint x: 1089, endPoint y: 419, distance: 201.6
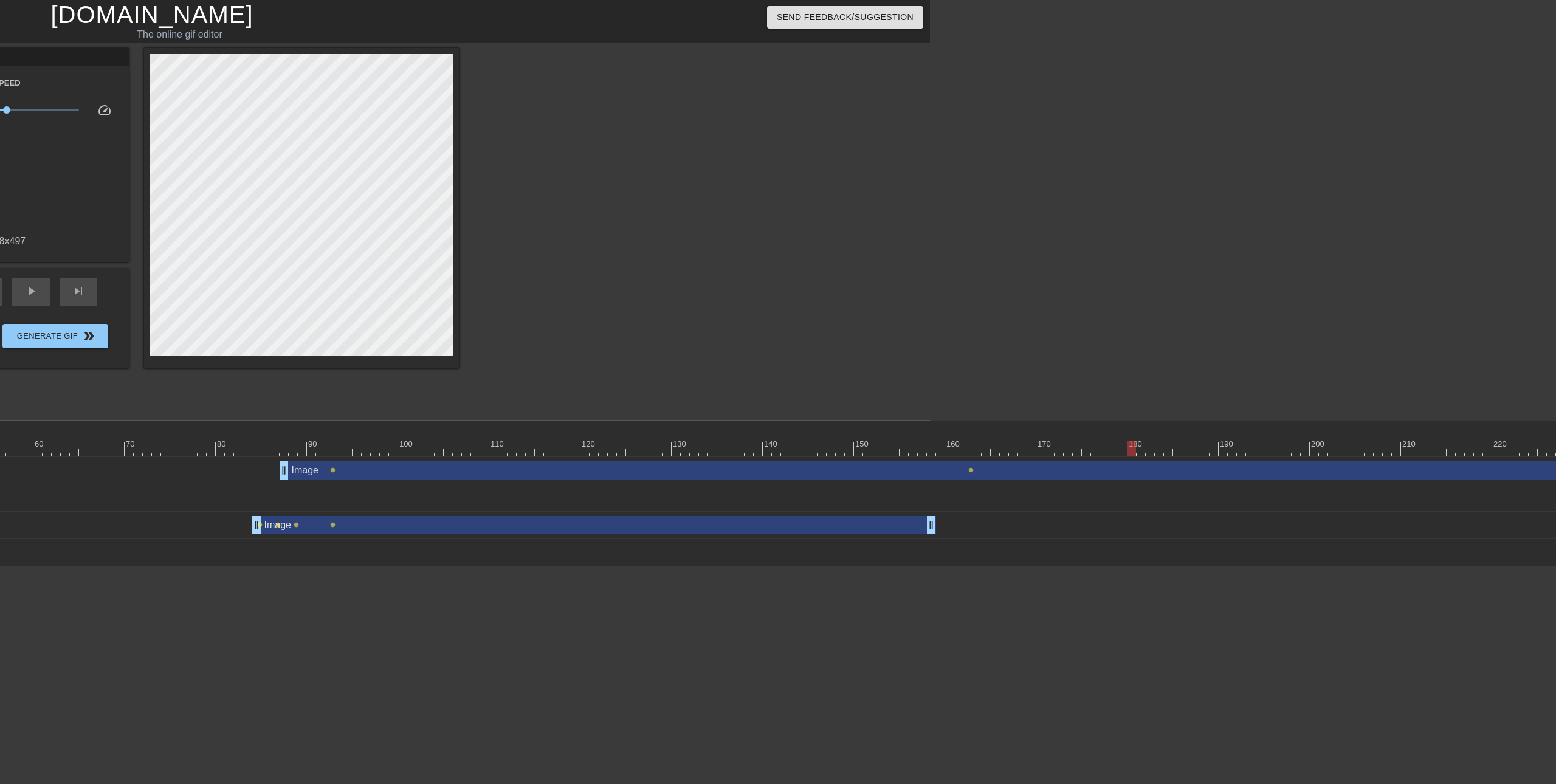
click at [930, 460] on div "10 20 30 40 50 60 70 80 90 100 110 120 130 140 150 160" at bounding box center [213, 493] width 1434 height 146
type input "40"
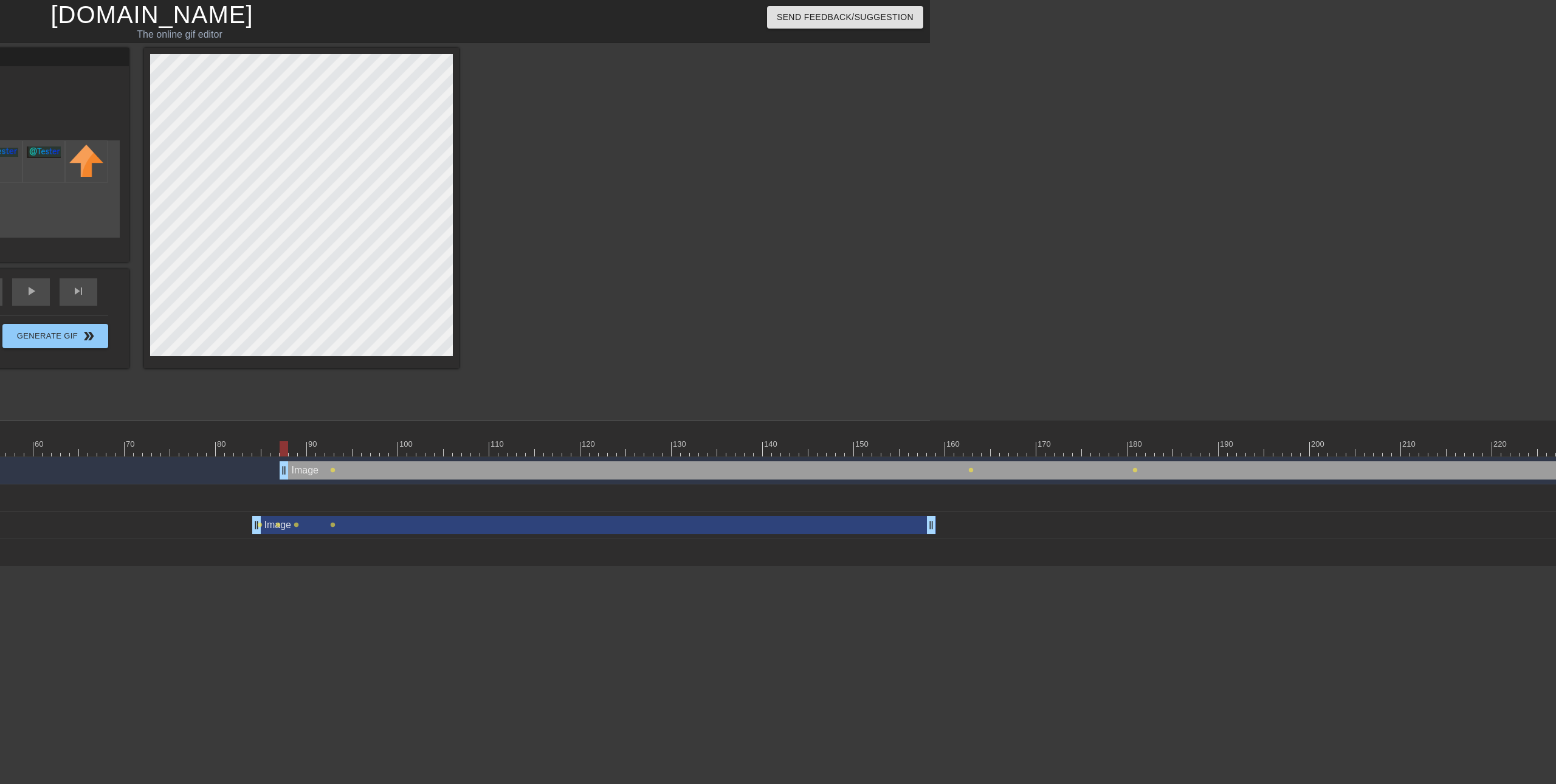
click at [1139, 471] on div "Image drag_handle drag_handle" at bounding box center [1100, 470] width 1641 height 18
click at [1137, 471] on span "lens" at bounding box center [1135, 470] width 5 height 5
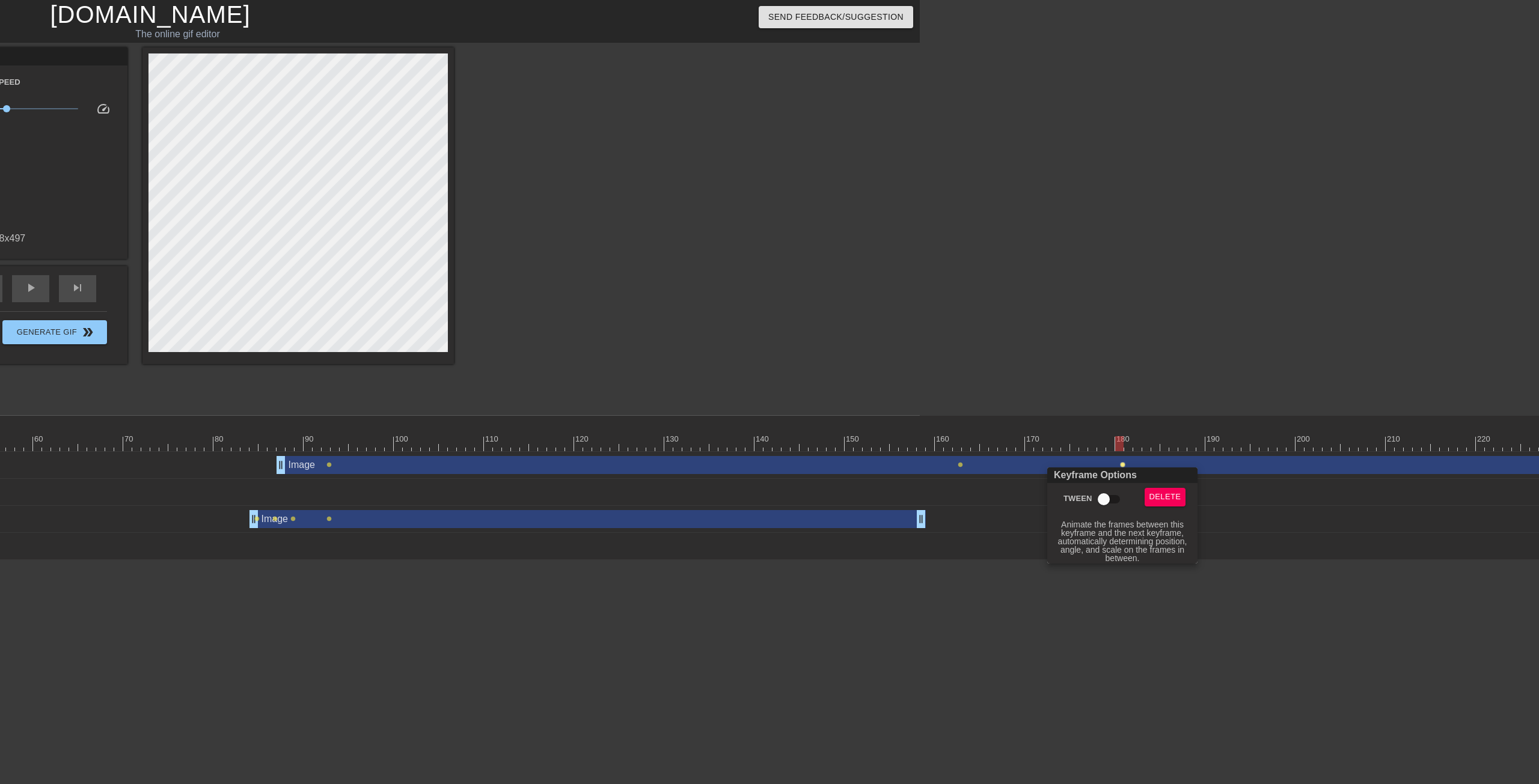
click at [1106, 498] on input "Tween" at bounding box center [1103, 499] width 69 height 23
checkbox input "true"
drag, startPoint x: 1117, startPoint y: 440, endPoint x: 1129, endPoint y: 442, distance: 12.2
click at [1129, 442] on div at bounding box center [769, 392] width 1539 height 784
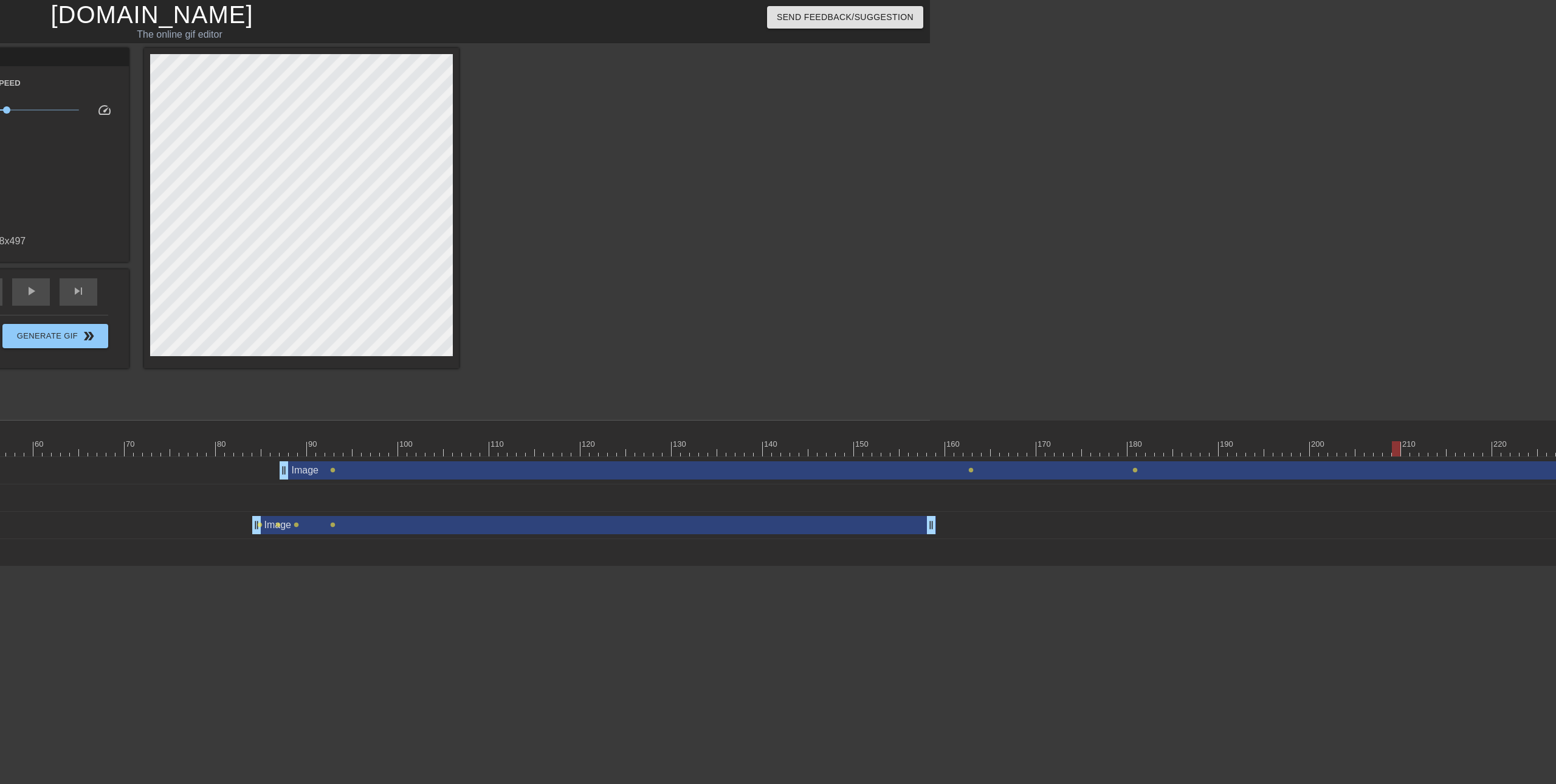
drag, startPoint x: 1129, startPoint y: 451, endPoint x: 1389, endPoint y: 455, distance: 260.0
click at [1391, 455] on div at bounding box center [1395, 448] width 9 height 15
click at [1391, 470] on span "lens" at bounding box center [1390, 470] width 5 height 5
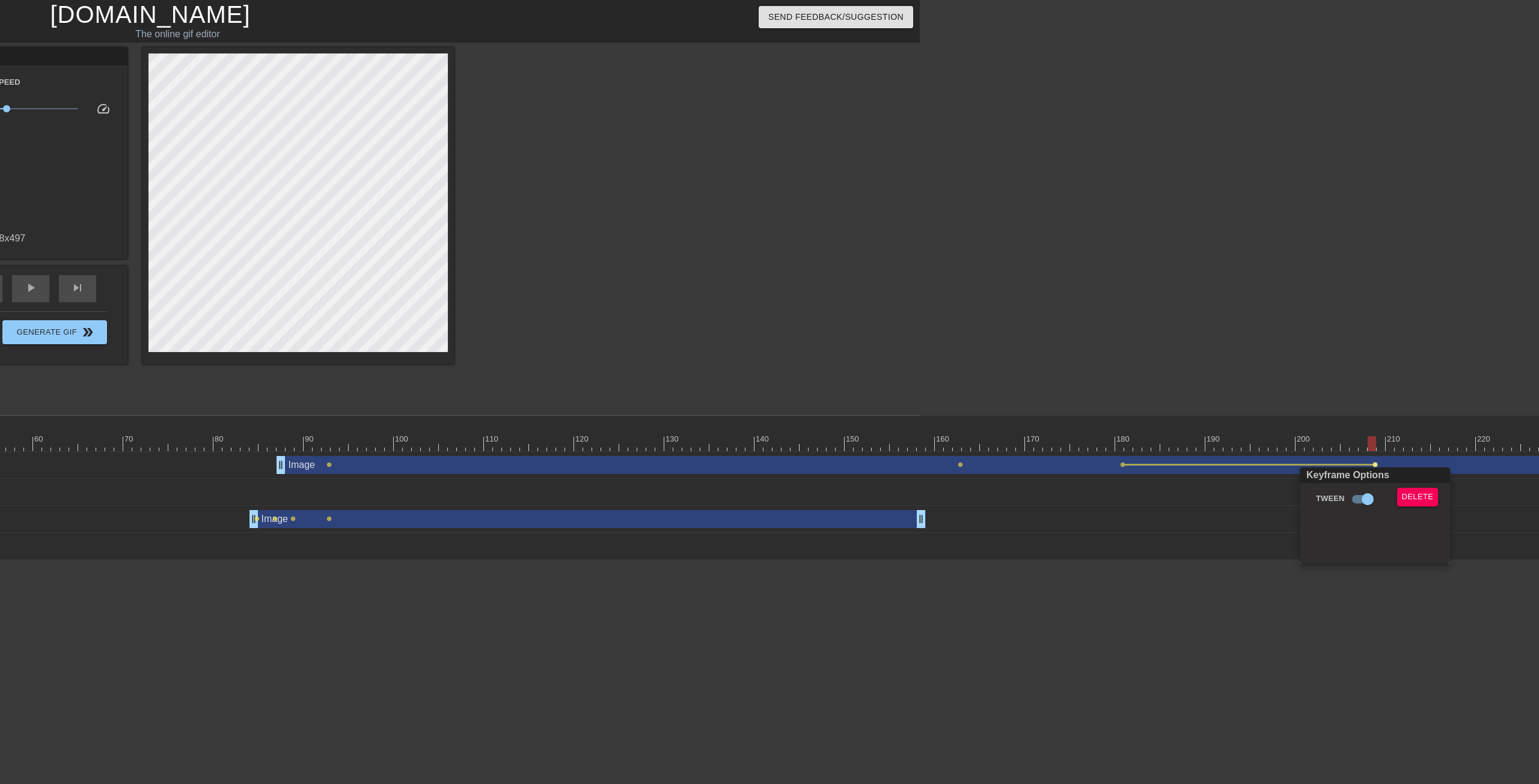
click at [1362, 429] on div at bounding box center [769, 392] width 1539 height 784
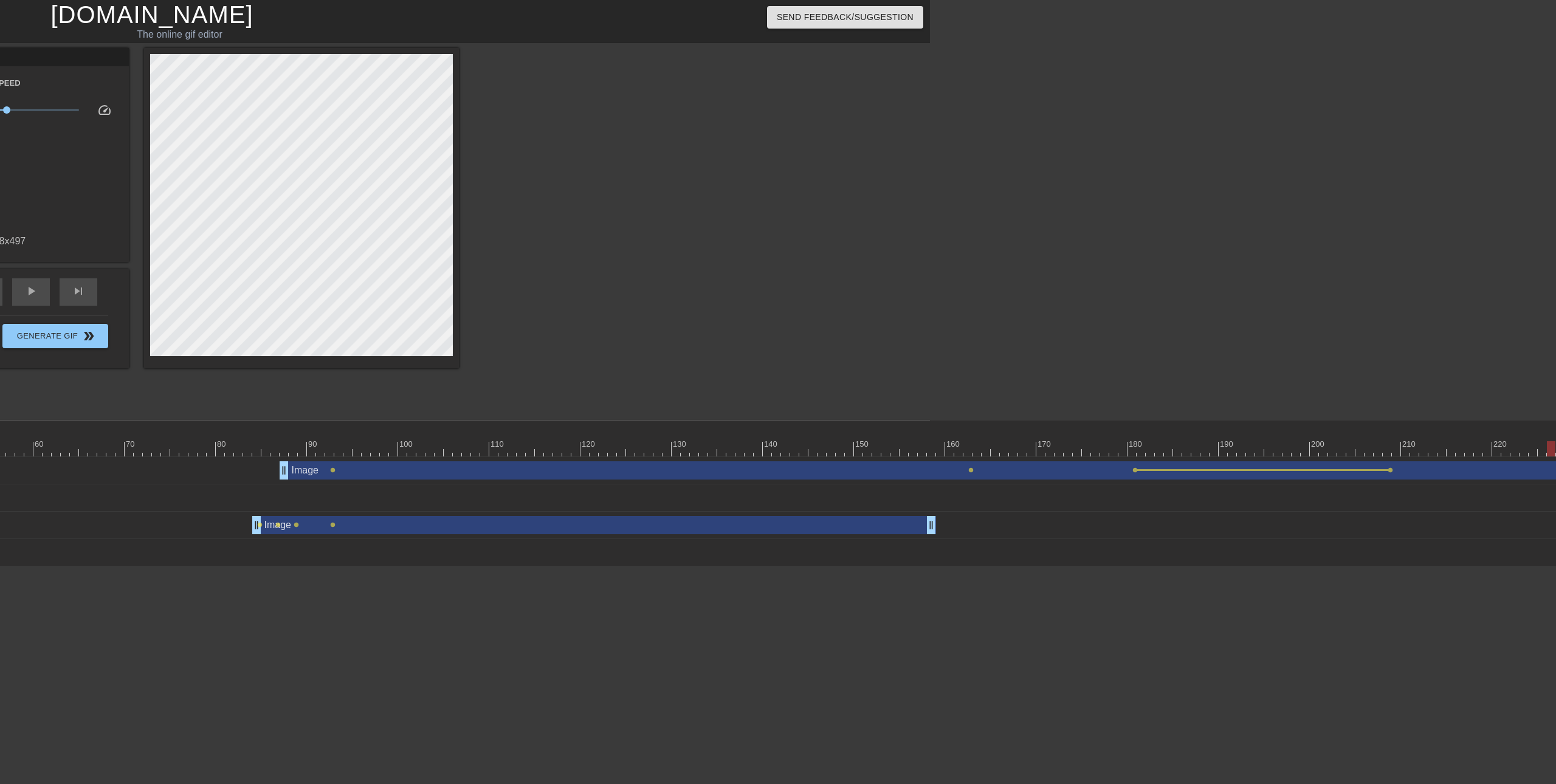
drag, startPoint x: 1385, startPoint y: 446, endPoint x: 1555, endPoint y: 448, distance: 170.0
click at [1555, 448] on div at bounding box center [708, 448] width 2425 height 15
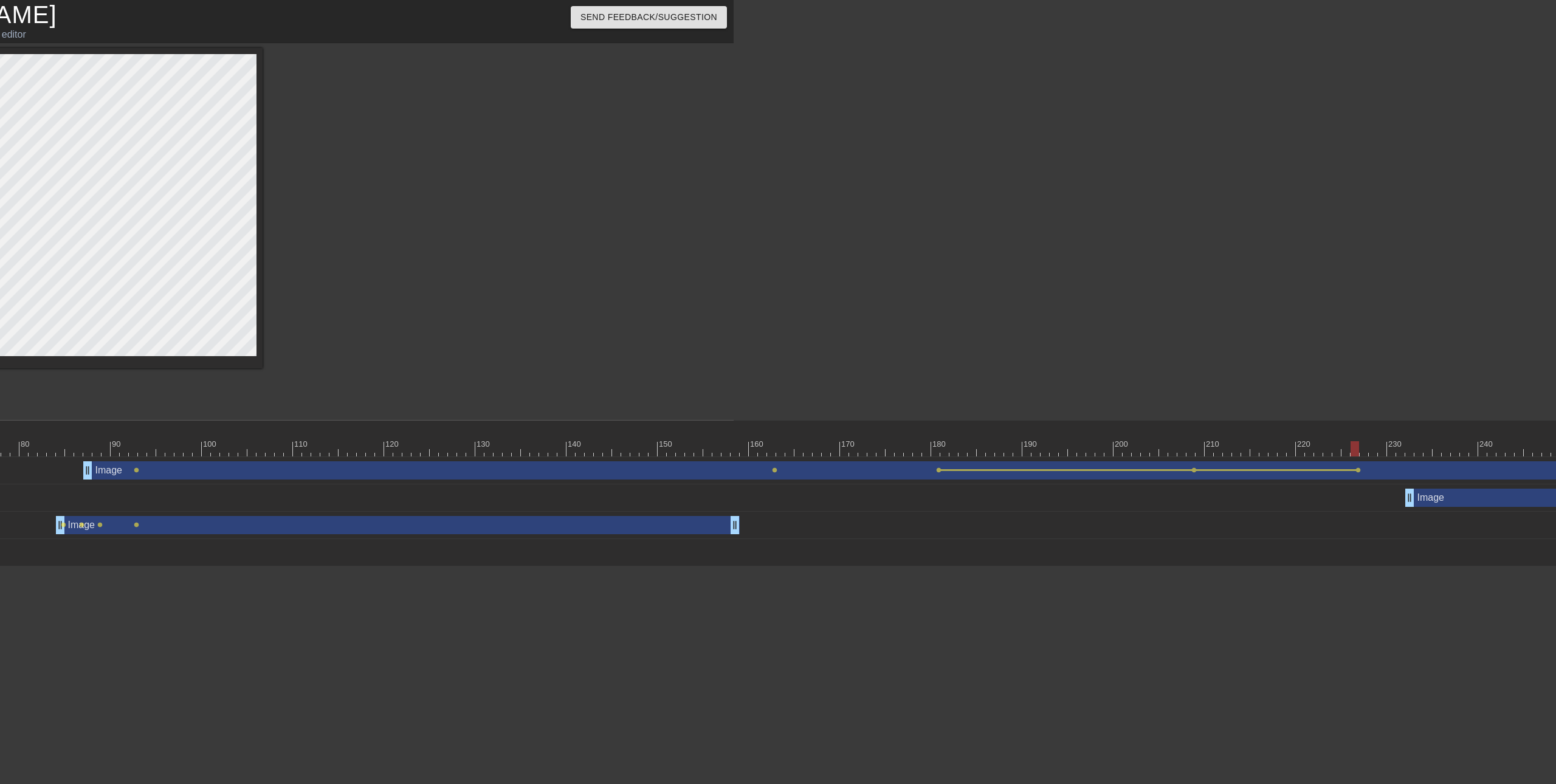
scroll to position [0, 856]
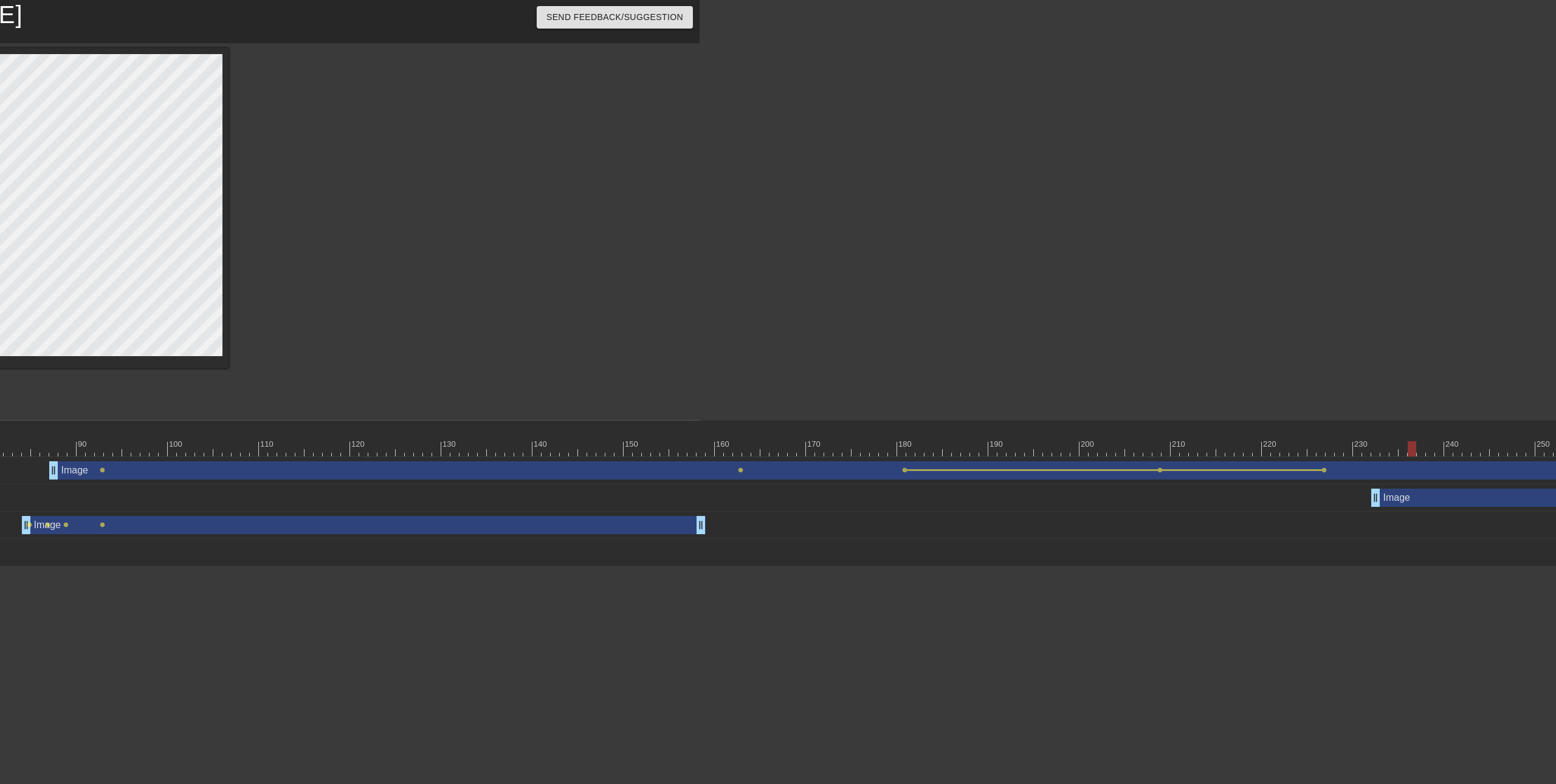
drag, startPoint x: 1323, startPoint y: 450, endPoint x: 1415, endPoint y: 449, distance: 92.0
click at [1415, 449] on div at bounding box center [1411, 448] width 9 height 15
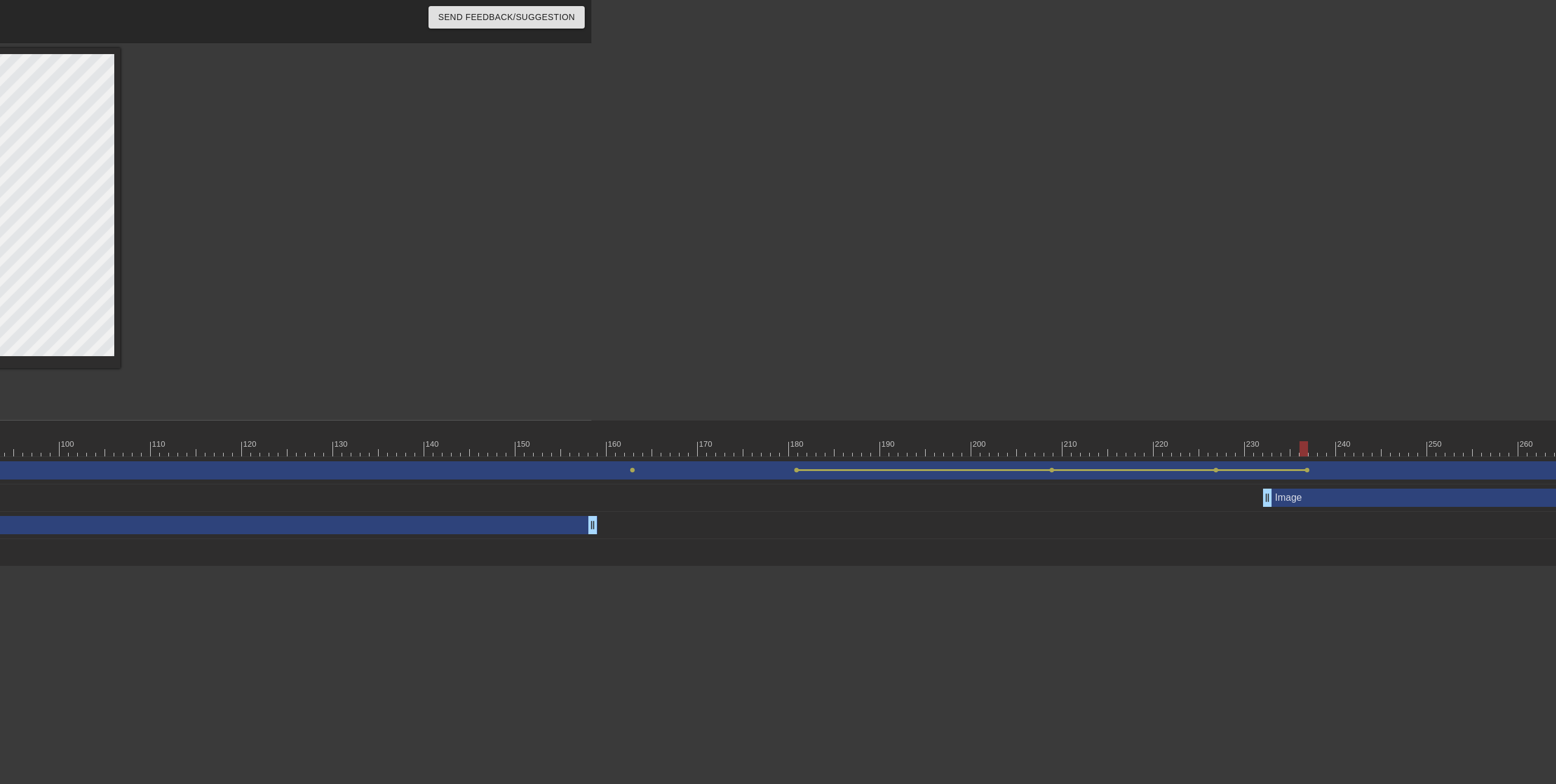
scroll to position [0, 994]
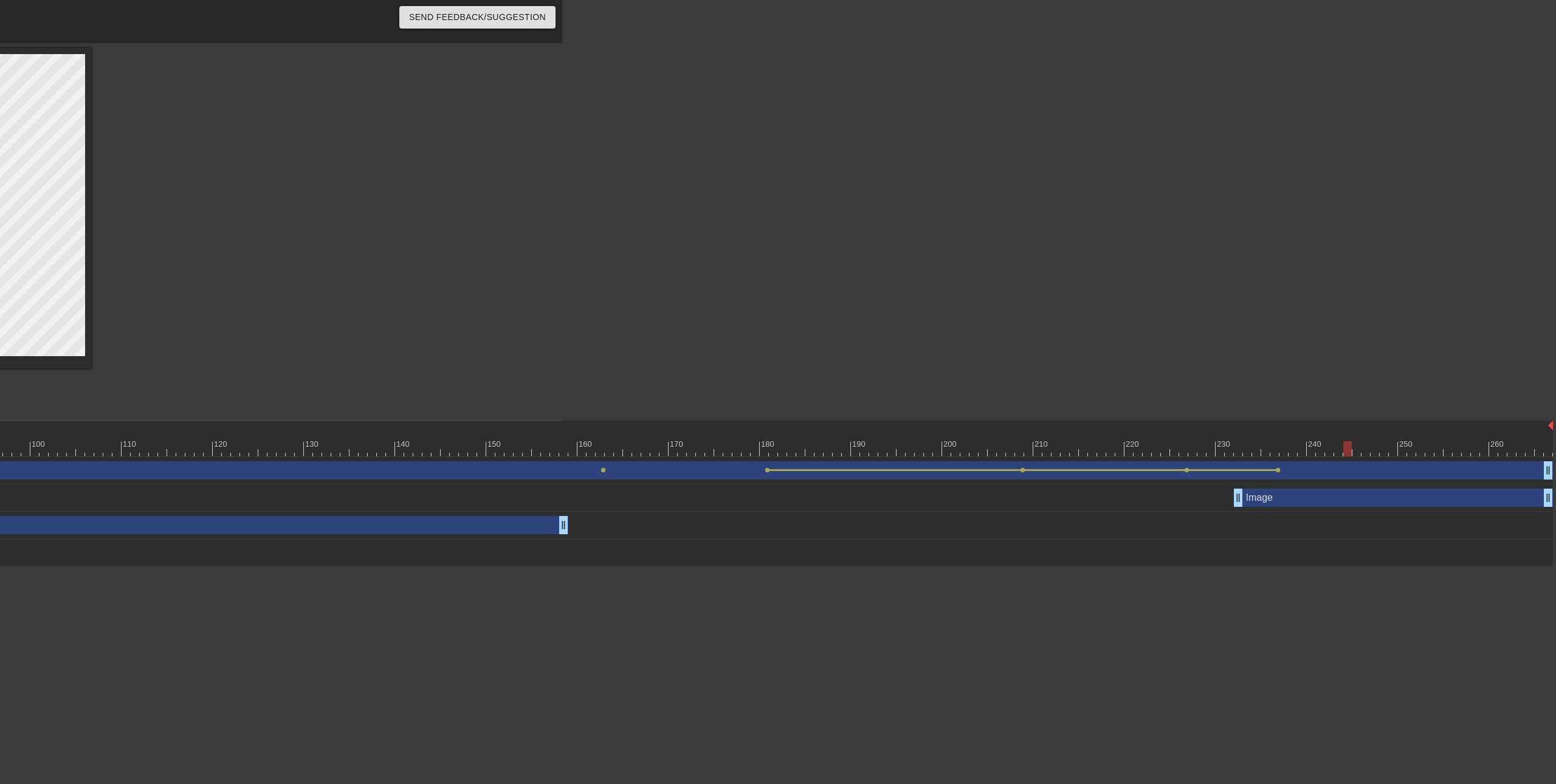
drag, startPoint x: 1275, startPoint y: 451, endPoint x: 1402, endPoint y: 463, distance: 127.6
drag, startPoint x: 977, startPoint y: 783, endPoint x: 833, endPoint y: 788, distance: 144.1
drag, startPoint x: 1404, startPoint y: 448, endPoint x: 1504, endPoint y: 454, distance: 100.2
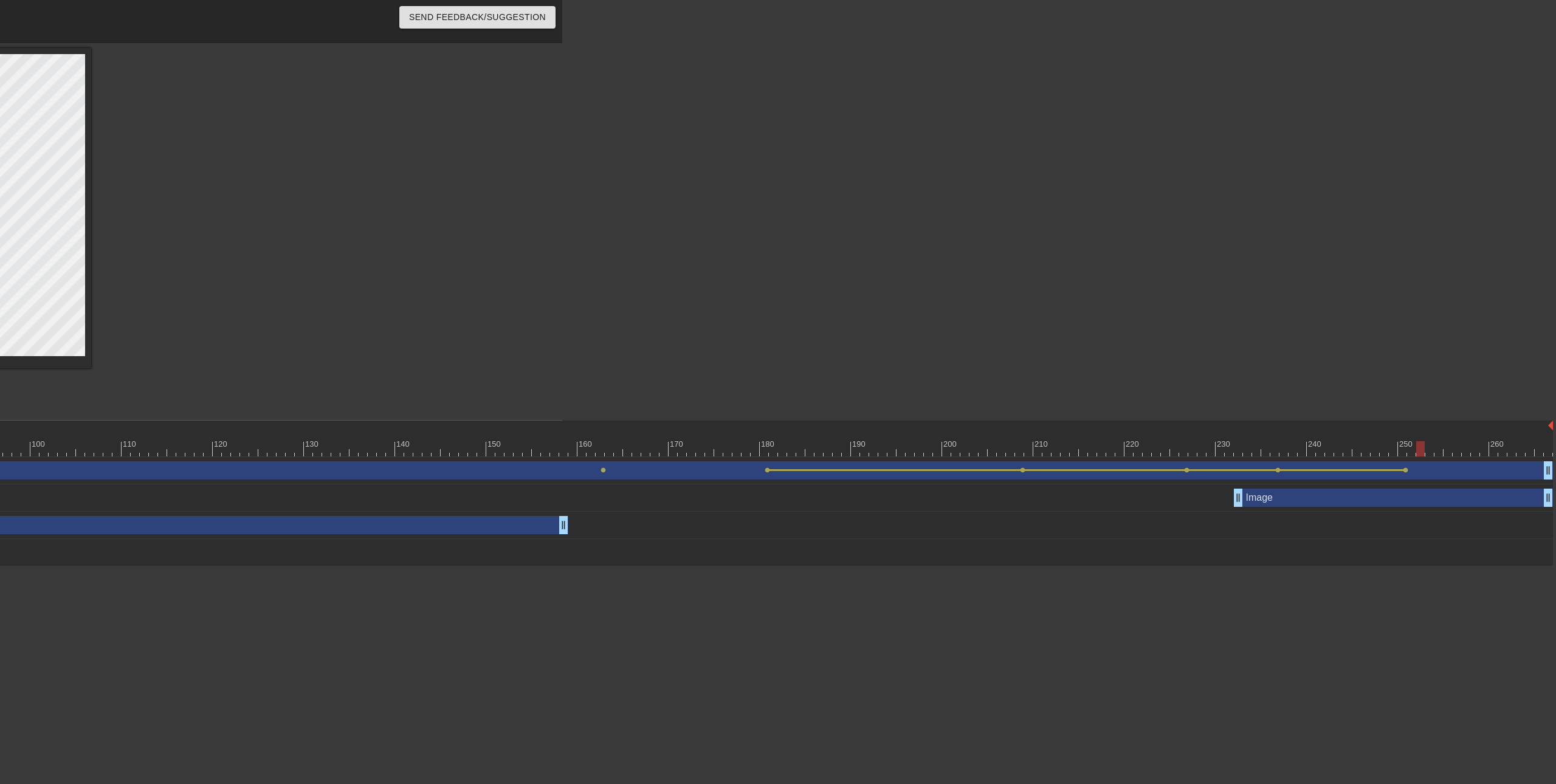
click at [1425, 454] on div at bounding box center [1420, 448] width 9 height 15
drag, startPoint x: 1502, startPoint y: 447, endPoint x: 1530, endPoint y: 475, distance: 39.6
click at [1525, 447] on div at bounding box center [1520, 448] width 9 height 15
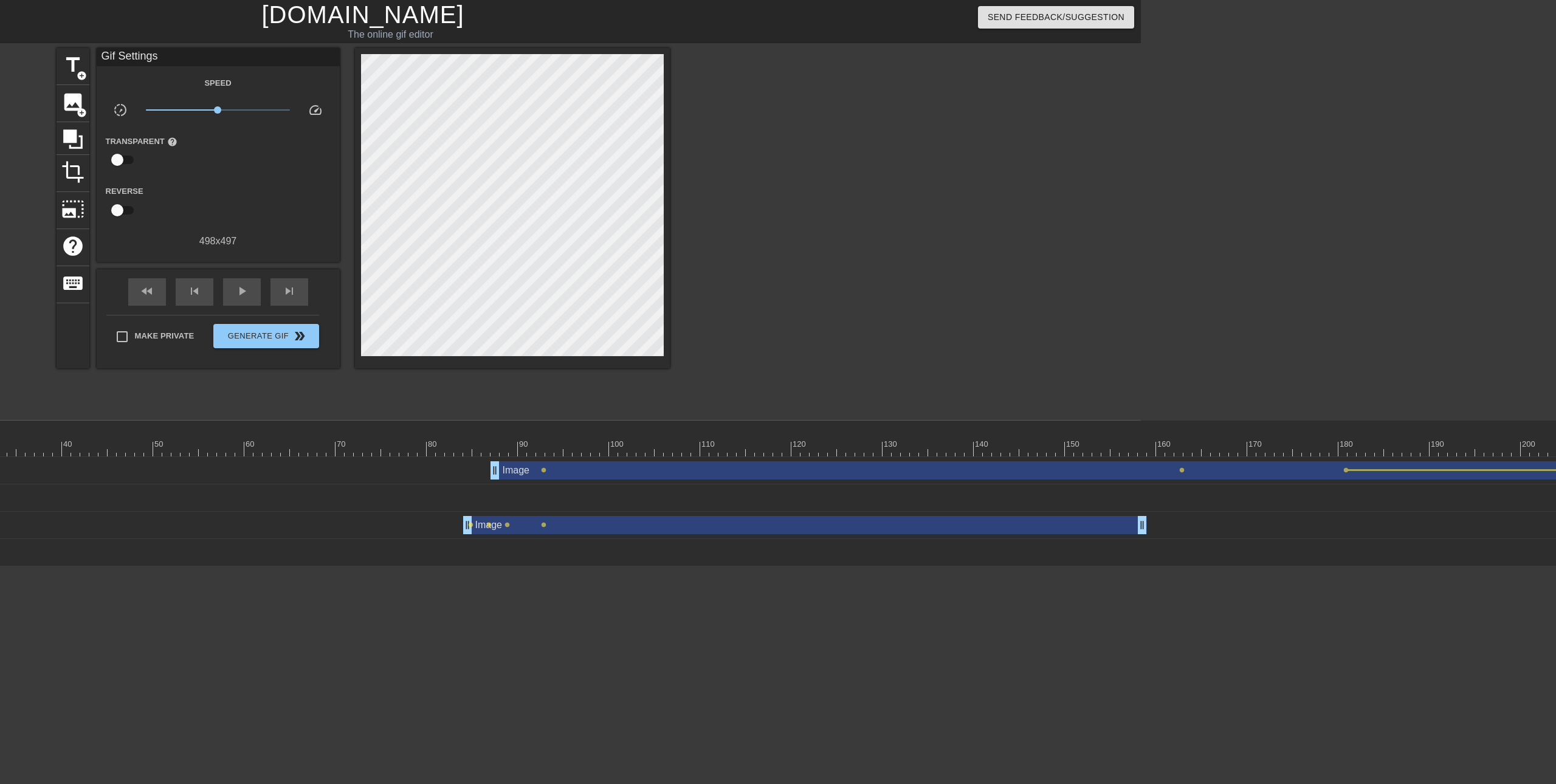
scroll to position [0, 241]
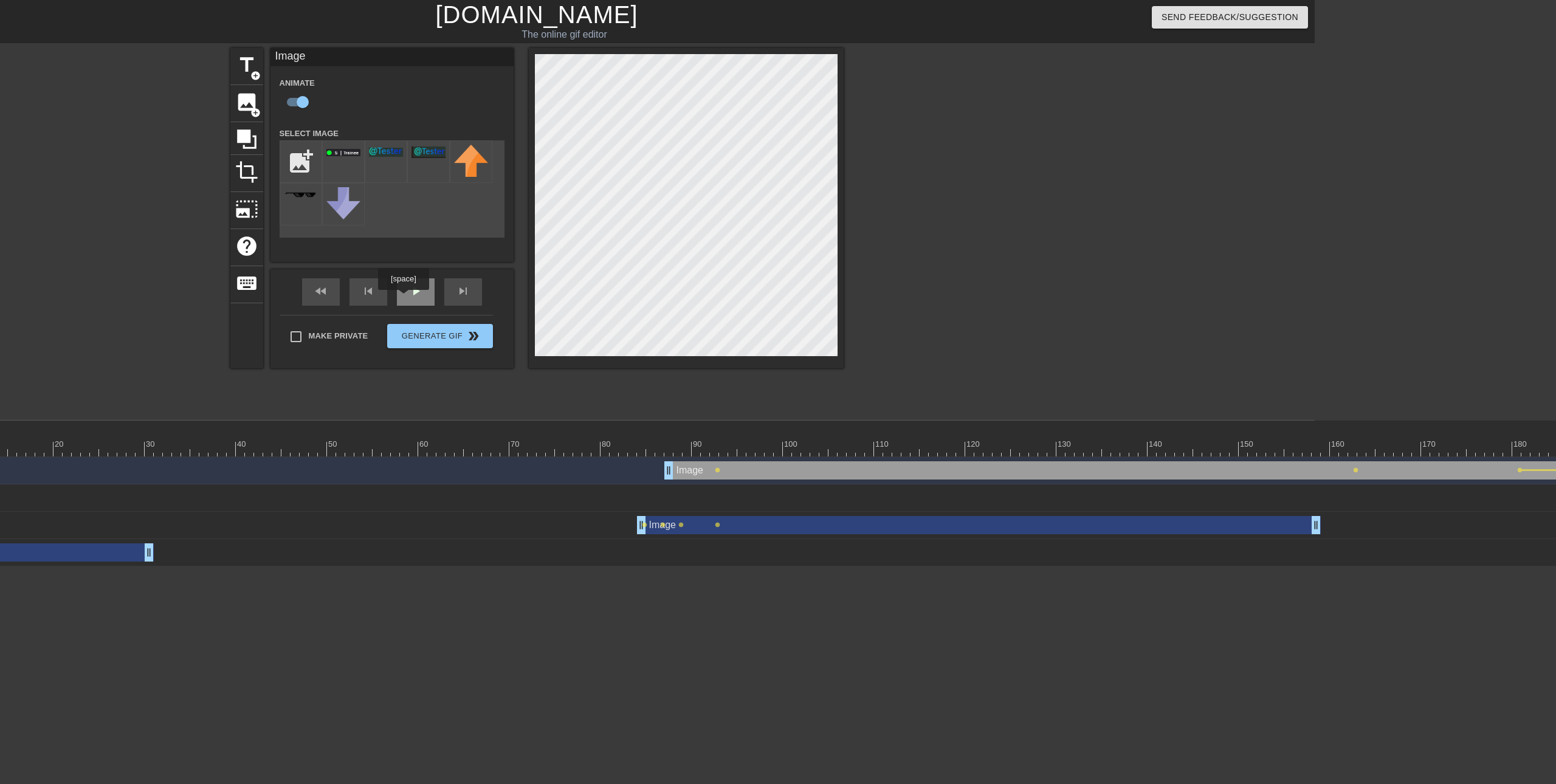
click at [408, 296] on div "play_arrow" at bounding box center [416, 291] width 38 height 27
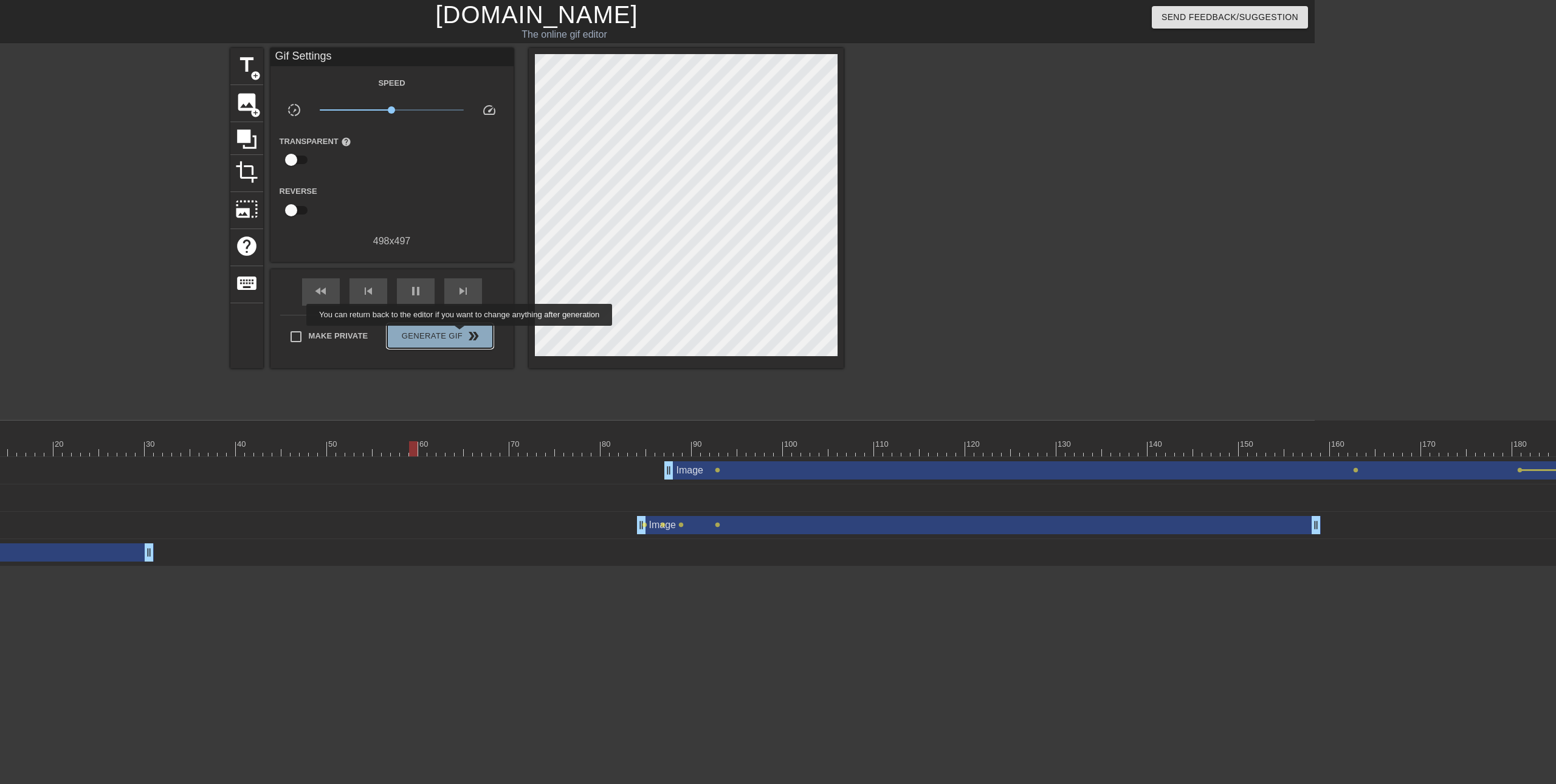
type input "40"
click at [461, 334] on span "Generate Gif double_arrow" at bounding box center [439, 336] width 95 height 15
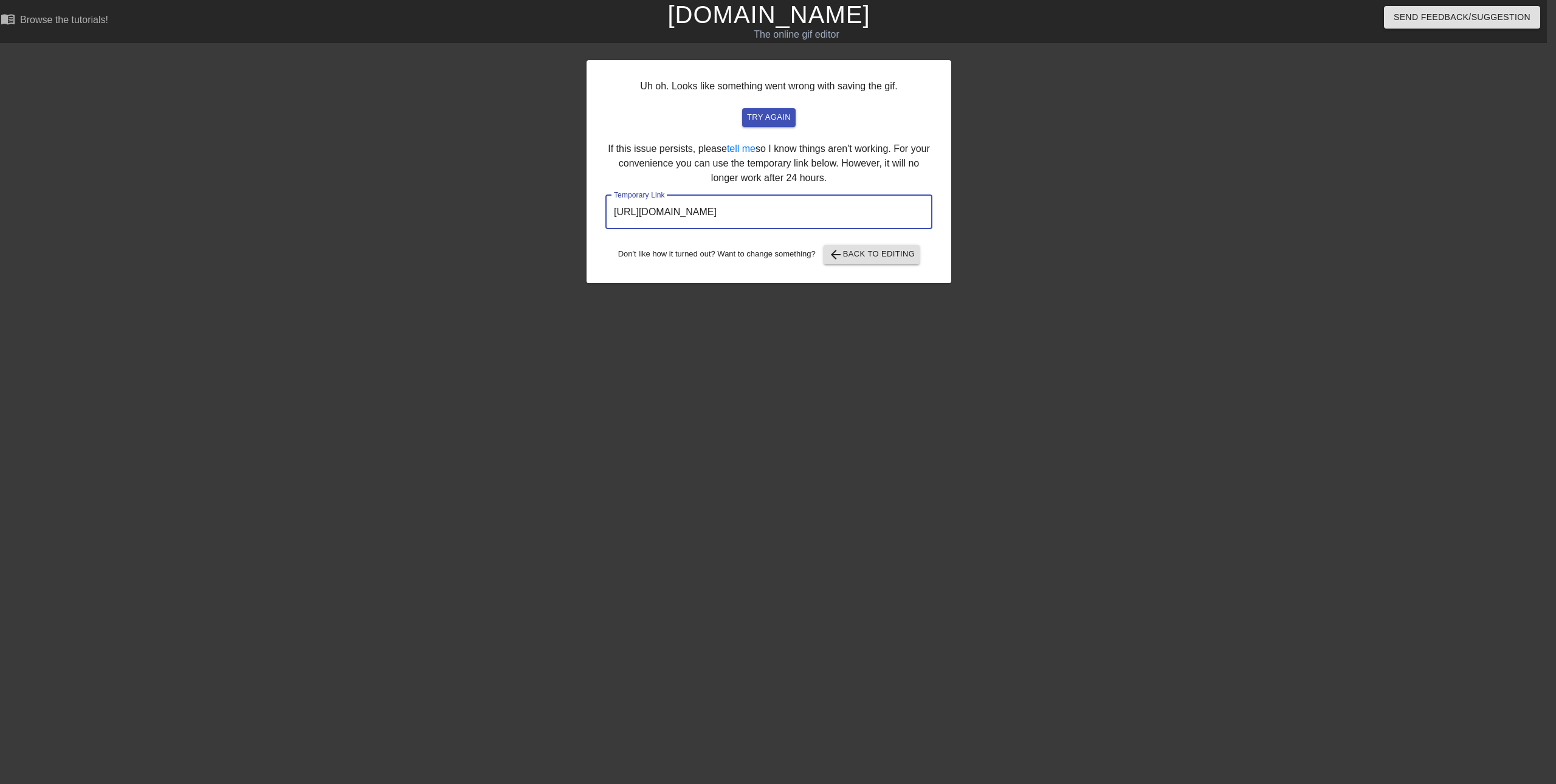
drag, startPoint x: 845, startPoint y: 213, endPoint x: 474, endPoint y: 223, distance: 371.1
click at [486, 223] on div "Uh oh. Looks like something went wrong with saving the gif. try again If this i…" at bounding box center [768, 231] width 1556 height 365
